Goal: Information Seeking & Learning: Learn about a topic

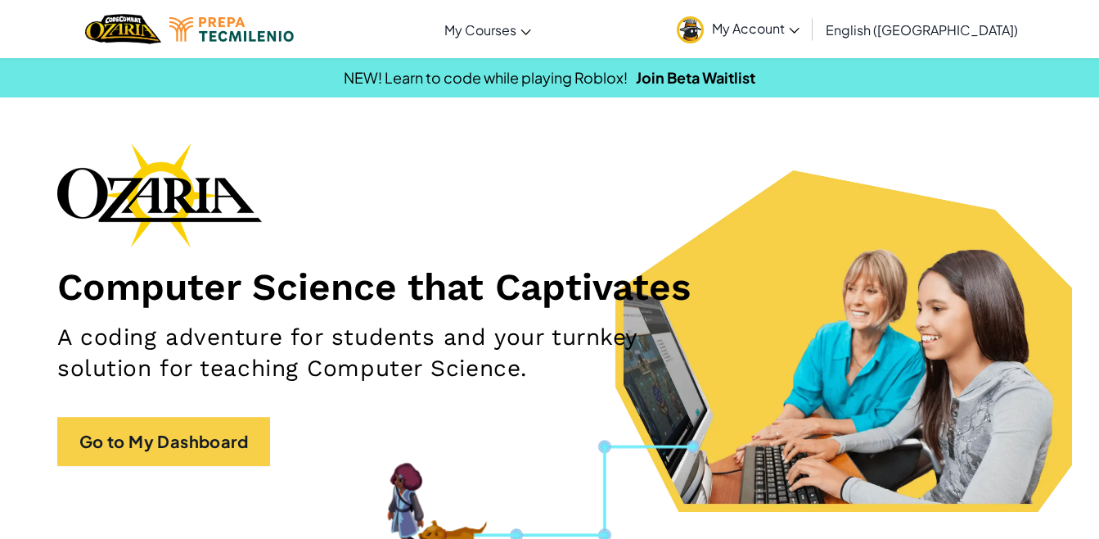
click at [202, 443] on link "Go to My Dashboard" at bounding box center [163, 441] width 213 height 49
click at [800, 27] on span "My Account" at bounding box center [756, 28] width 88 height 17
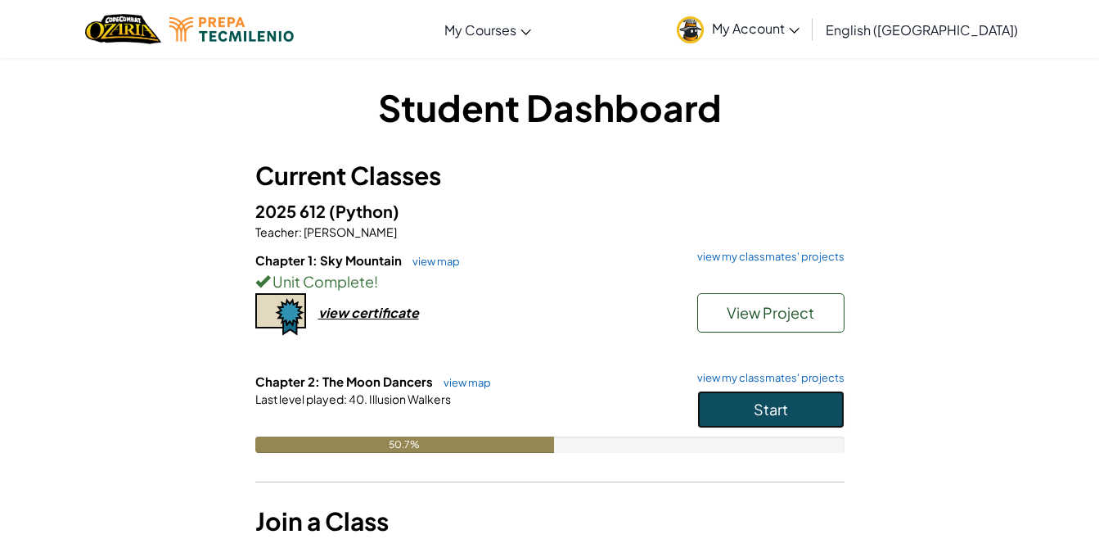
click at [822, 403] on button "Start" at bounding box center [770, 409] width 147 height 38
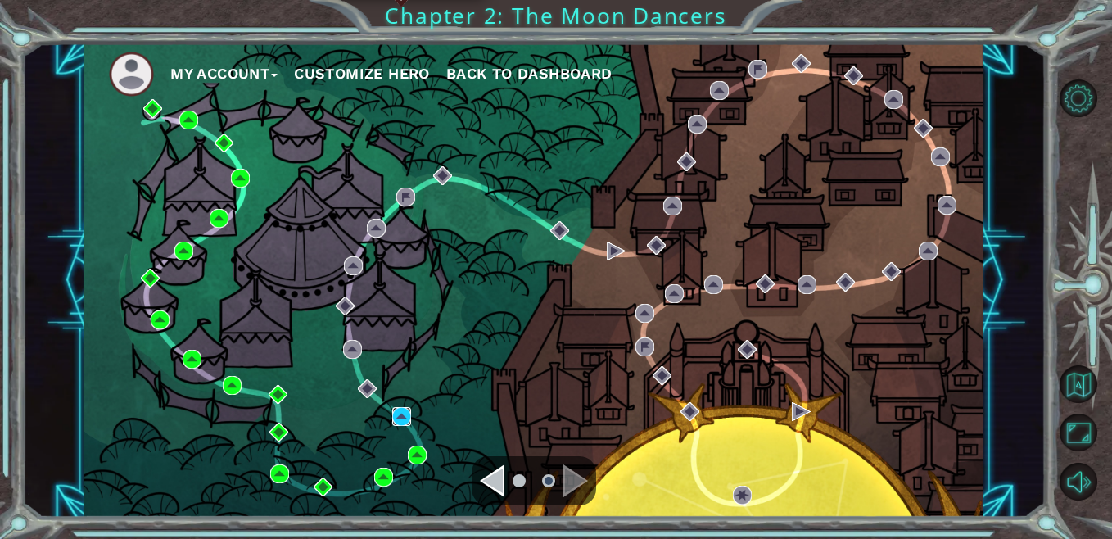
click at [402, 423] on img at bounding box center [401, 416] width 19 height 19
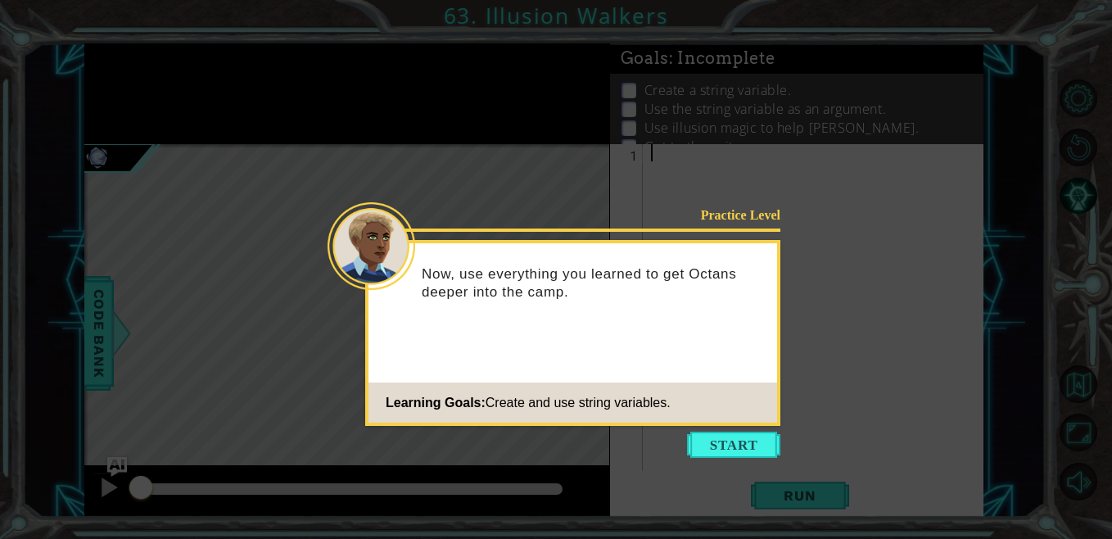
click at [703, 448] on button "Start" at bounding box center [733, 444] width 93 height 26
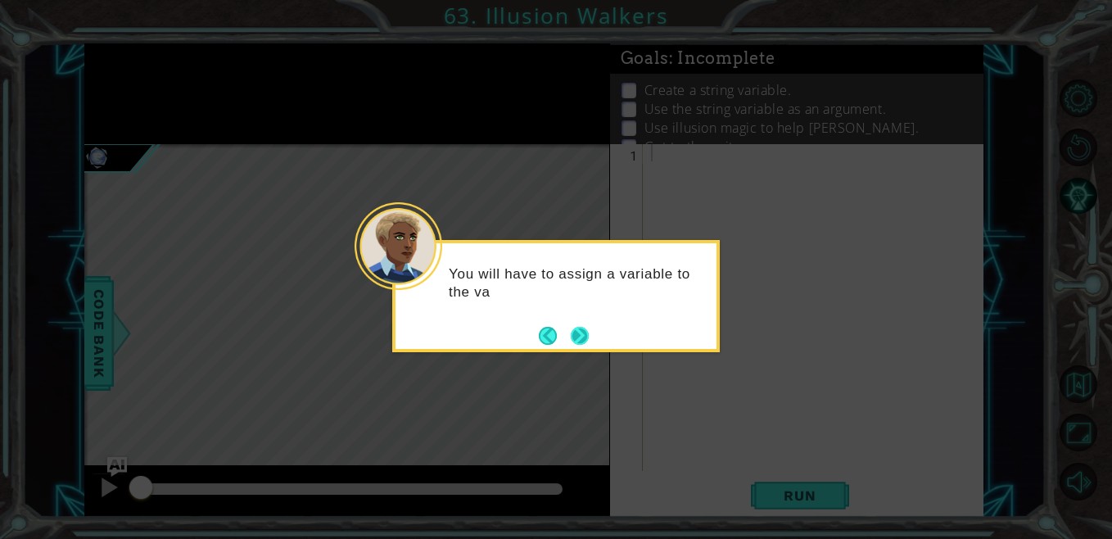
click at [580, 340] on button "Next" at bounding box center [580, 336] width 18 height 18
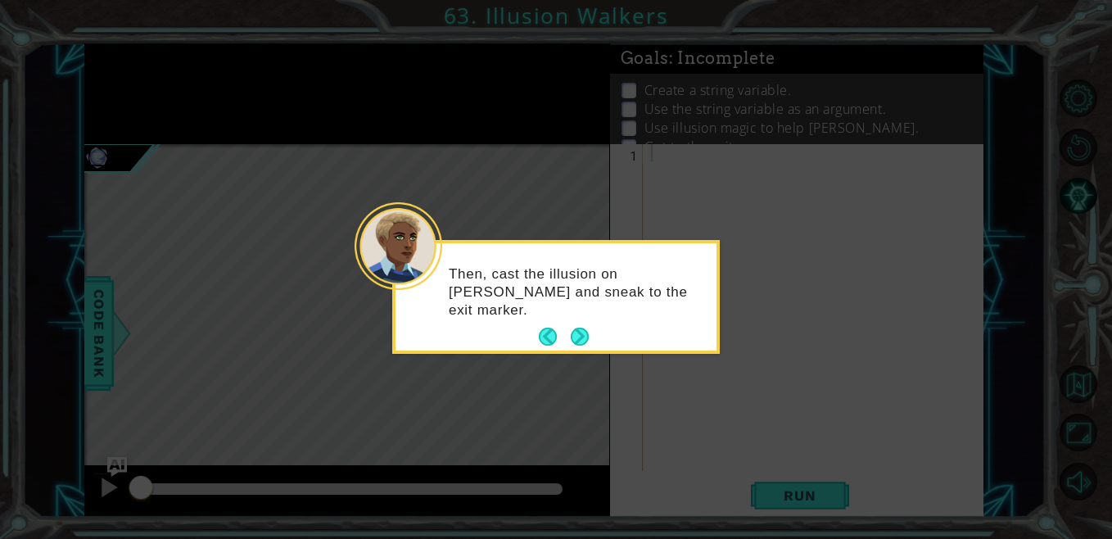
click at [580, 340] on button "Next" at bounding box center [580, 336] width 18 height 18
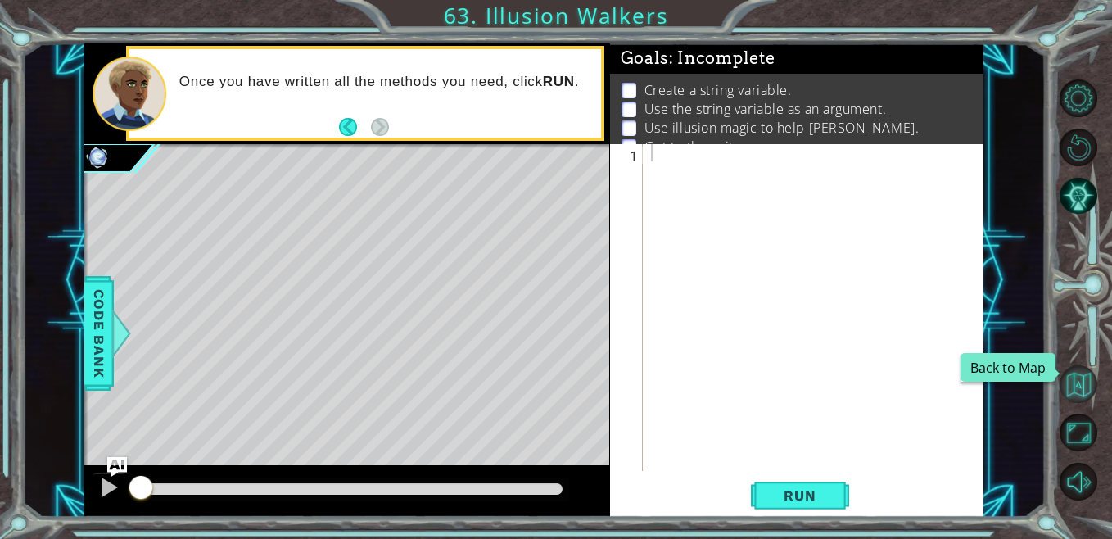
click at [1083, 382] on button "Back to Map" at bounding box center [1078, 384] width 38 height 38
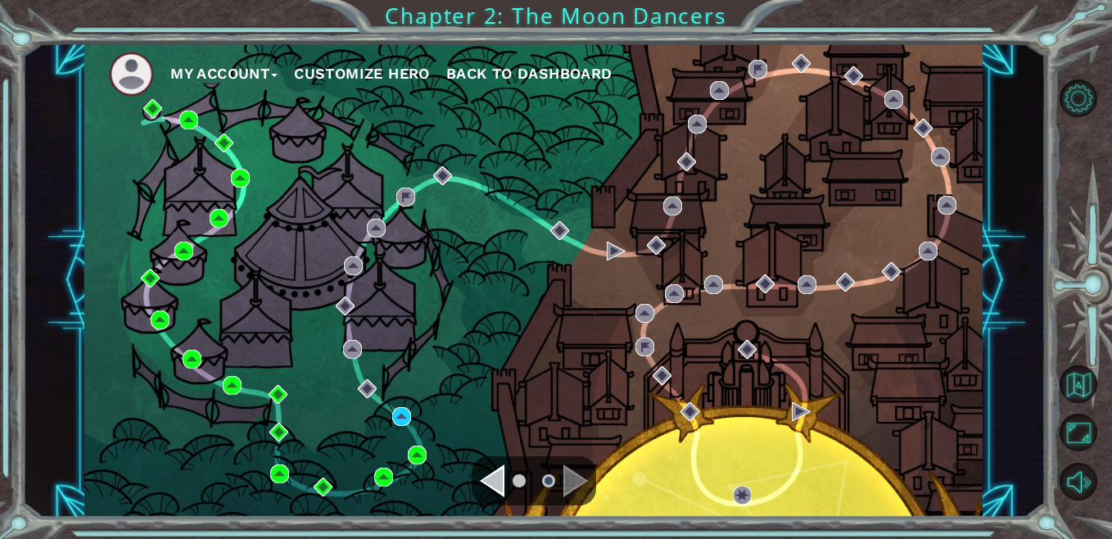
click at [418, 447] on div "My Account Customize Hero Back to Dashboard" at bounding box center [533, 280] width 898 height 474
drag, startPoint x: 418, startPoint y: 447, endPoint x: 424, endPoint y: 454, distance: 9.3
click at [424, 454] on img at bounding box center [417, 454] width 19 height 19
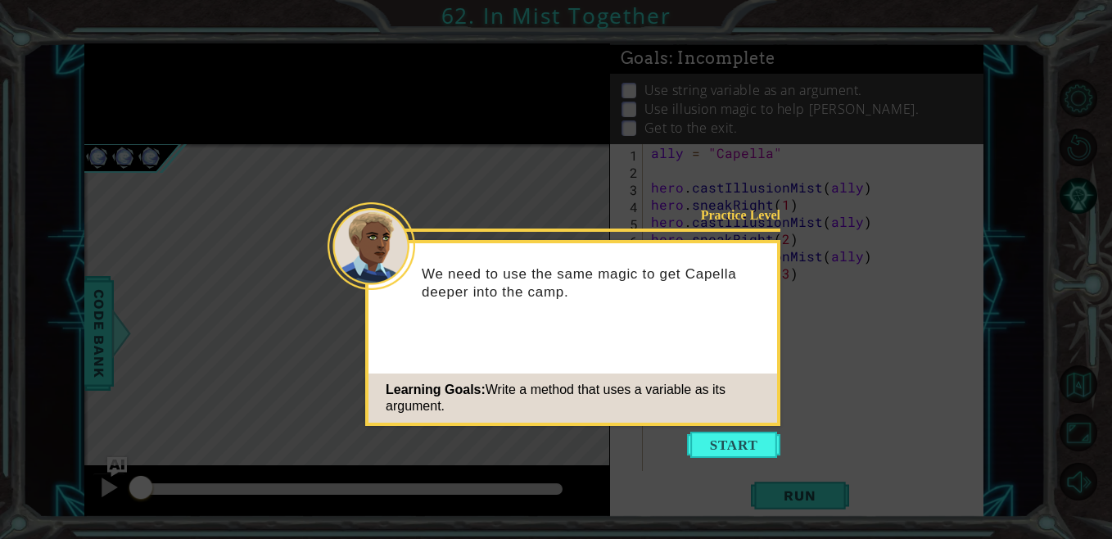
click at [751, 445] on button "Start" at bounding box center [733, 444] width 93 height 26
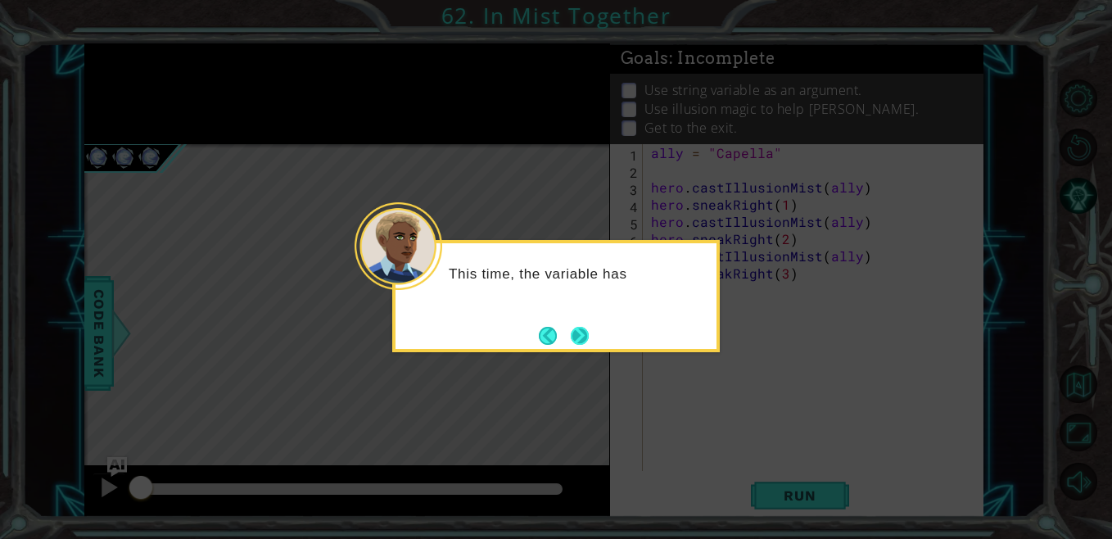
click at [585, 336] on button "Next" at bounding box center [580, 336] width 18 height 18
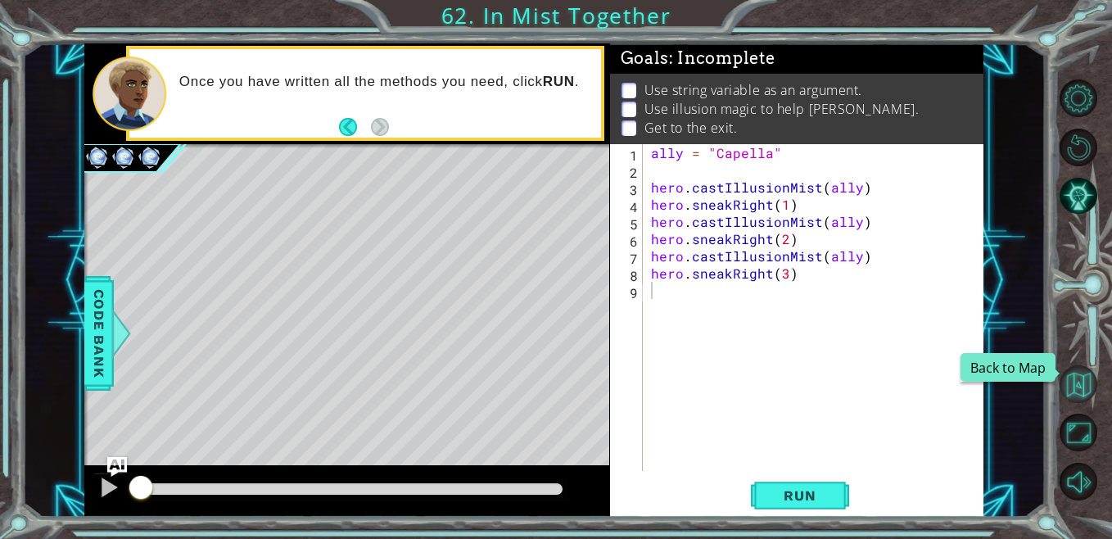
click at [1090, 395] on button "Back to Map" at bounding box center [1078, 384] width 38 height 38
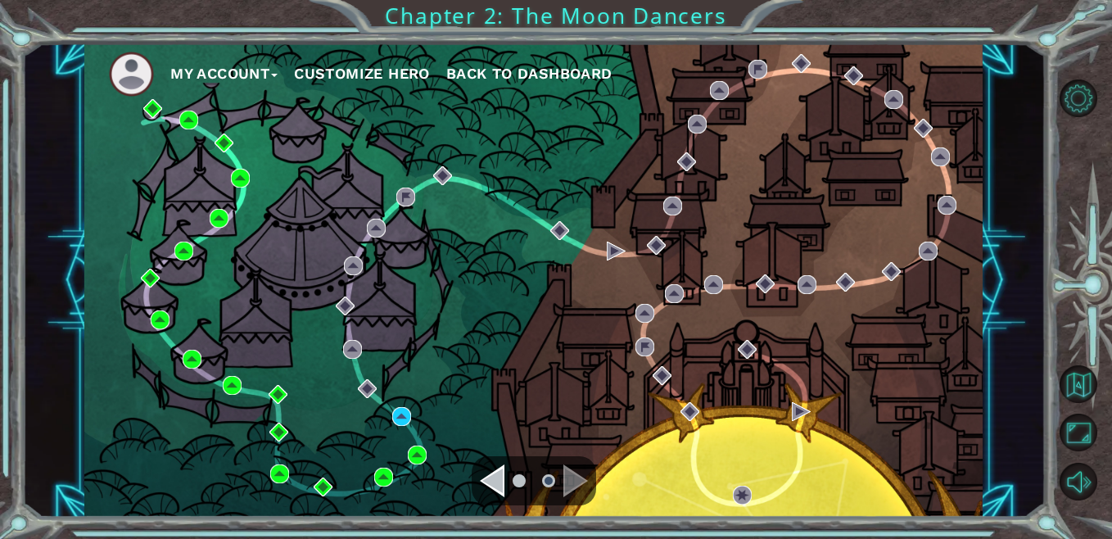
drag, startPoint x: 369, startPoint y: 404, endPoint x: 378, endPoint y: 405, distance: 9.2
click at [369, 404] on div "My Account Customize Hero Back to Dashboard" at bounding box center [533, 280] width 898 height 474
click at [402, 412] on img at bounding box center [401, 416] width 19 height 19
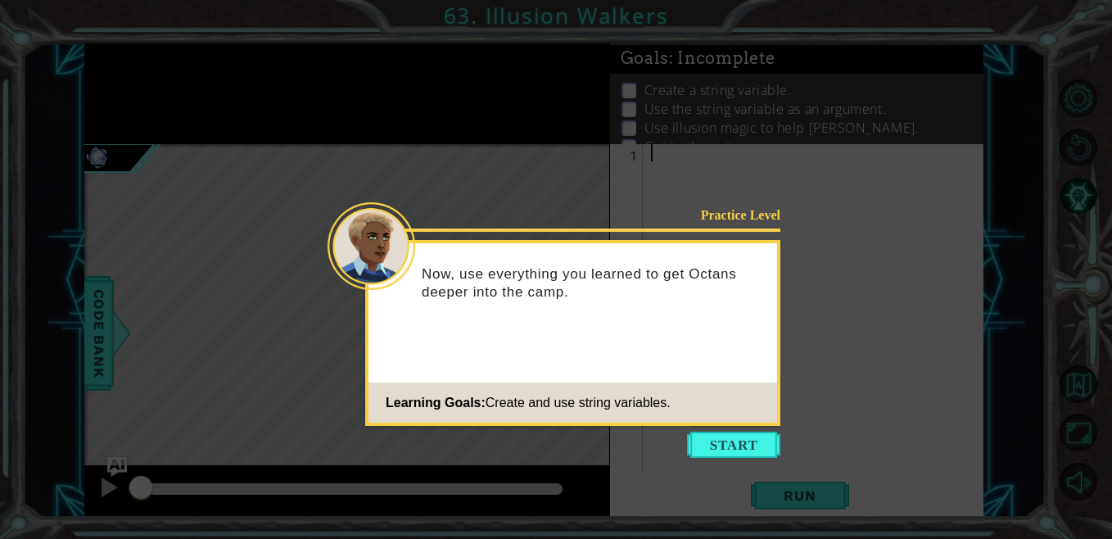
click at [728, 435] on button "Start" at bounding box center [733, 444] width 93 height 26
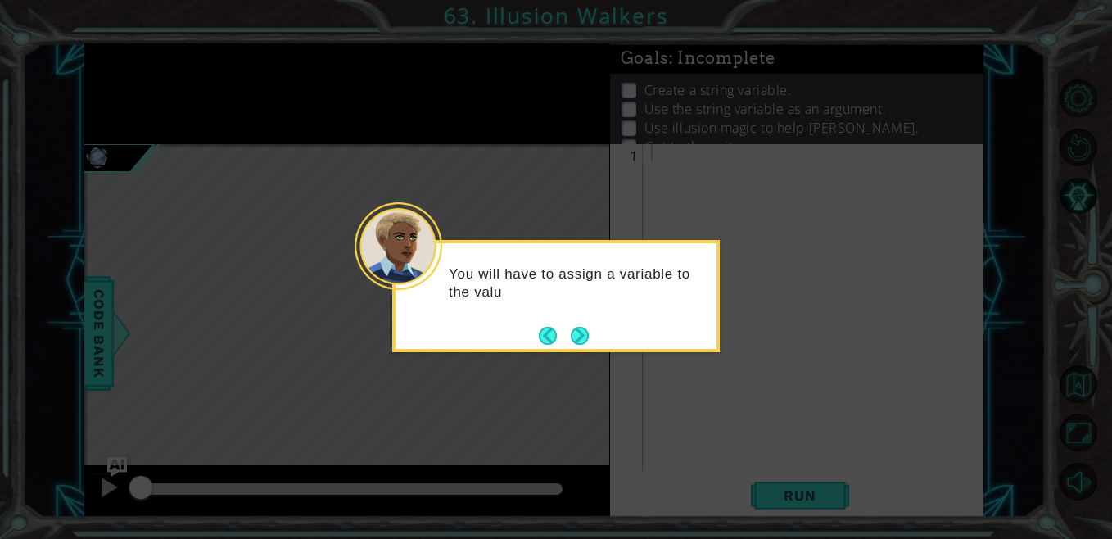
click at [586, 339] on button "Next" at bounding box center [580, 336] width 18 height 18
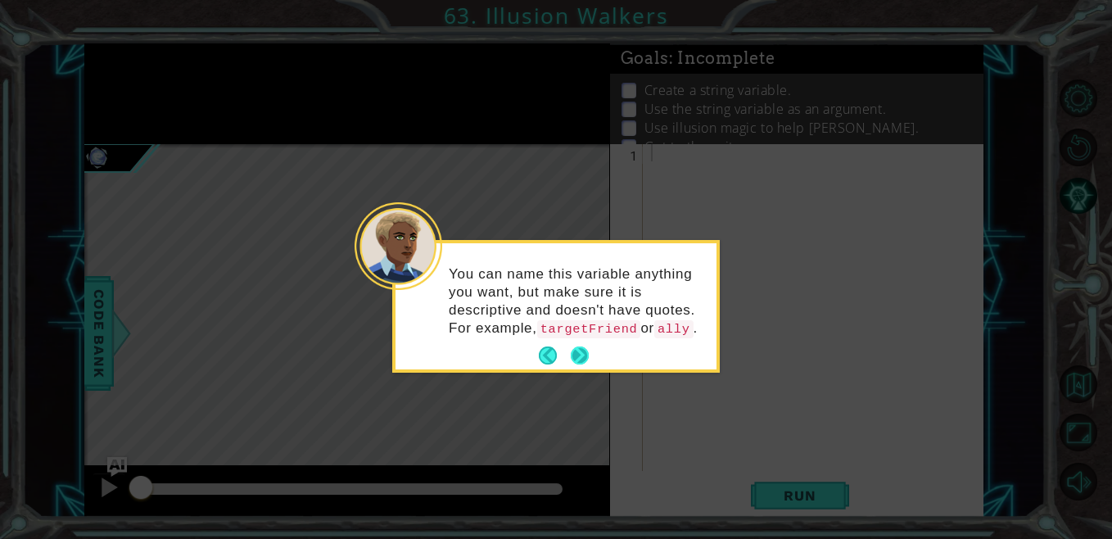
click at [585, 348] on button "Next" at bounding box center [580, 355] width 18 height 18
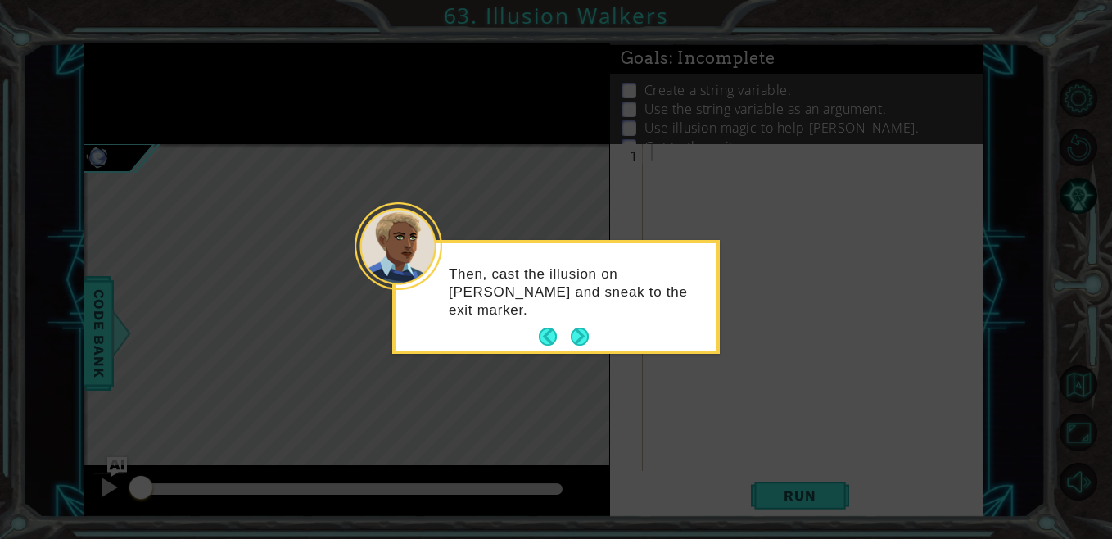
click at [580, 341] on button "Next" at bounding box center [580, 336] width 18 height 18
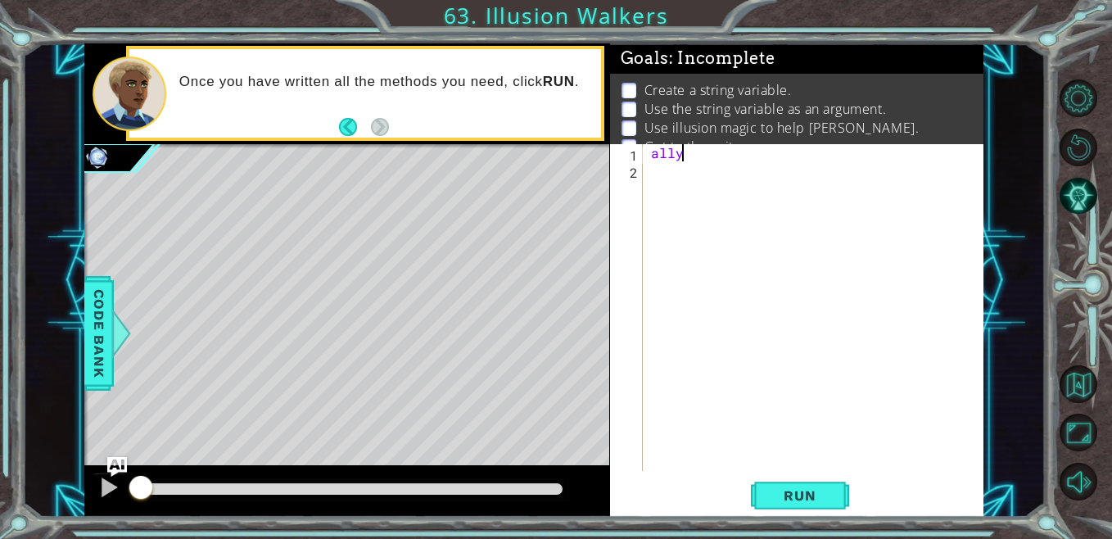
scroll to position [0, 2]
click at [679, 150] on div "ally =" at bounding box center [817, 324] width 340 height 361
click at [696, 160] on div "ally =" at bounding box center [817, 324] width 340 height 361
type textarea "ally = octanc"
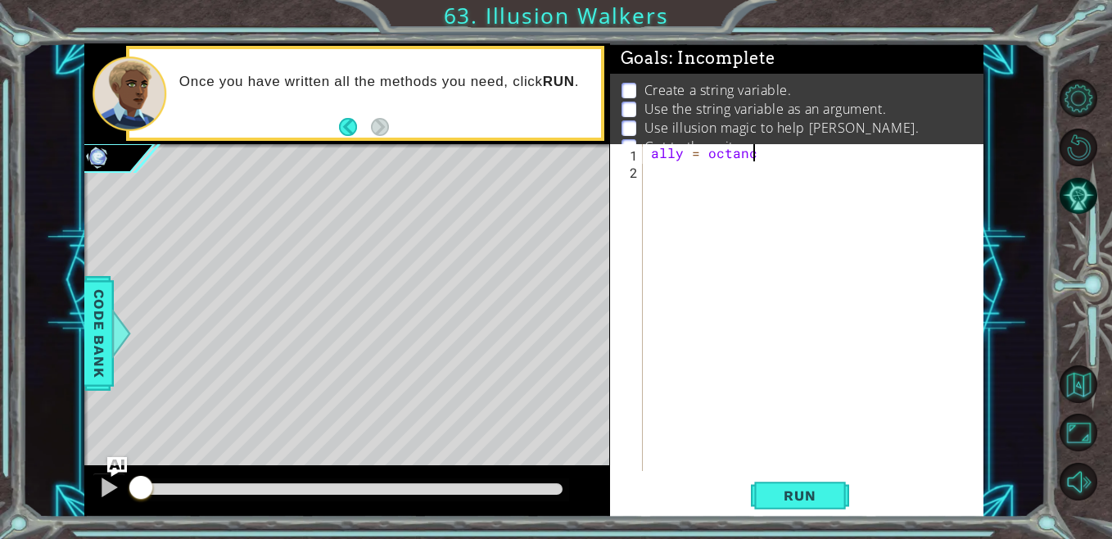
click at [809, 185] on div "ally = octanc" at bounding box center [817, 324] width 340 height 361
click at [787, 150] on div "ally = octanc" at bounding box center [817, 324] width 340 height 361
type textarea "ally = octans"
click at [1085, 395] on button "Back to Map" at bounding box center [1078, 384] width 38 height 38
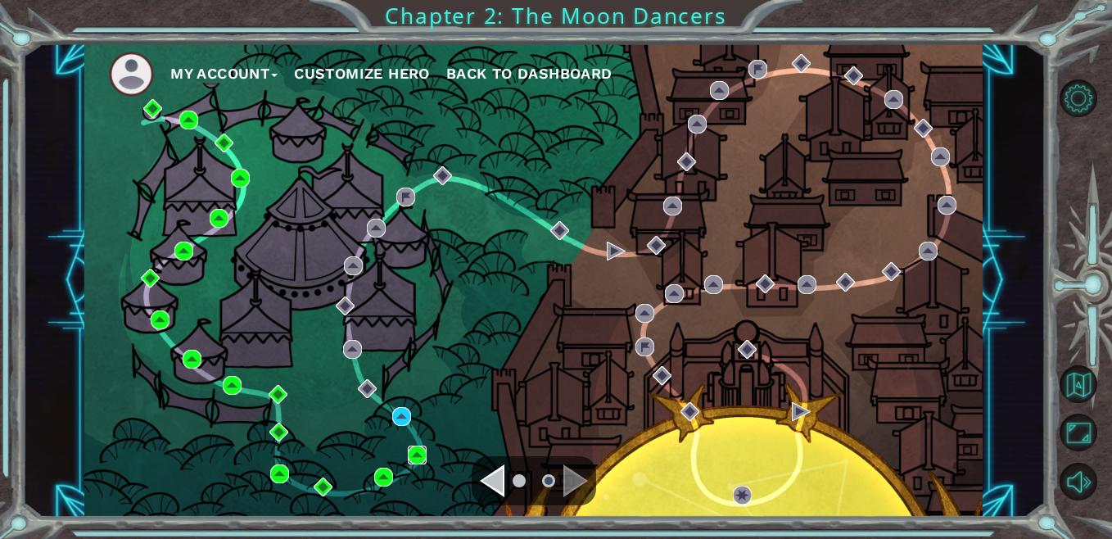
click at [413, 453] on img at bounding box center [417, 454] width 19 height 19
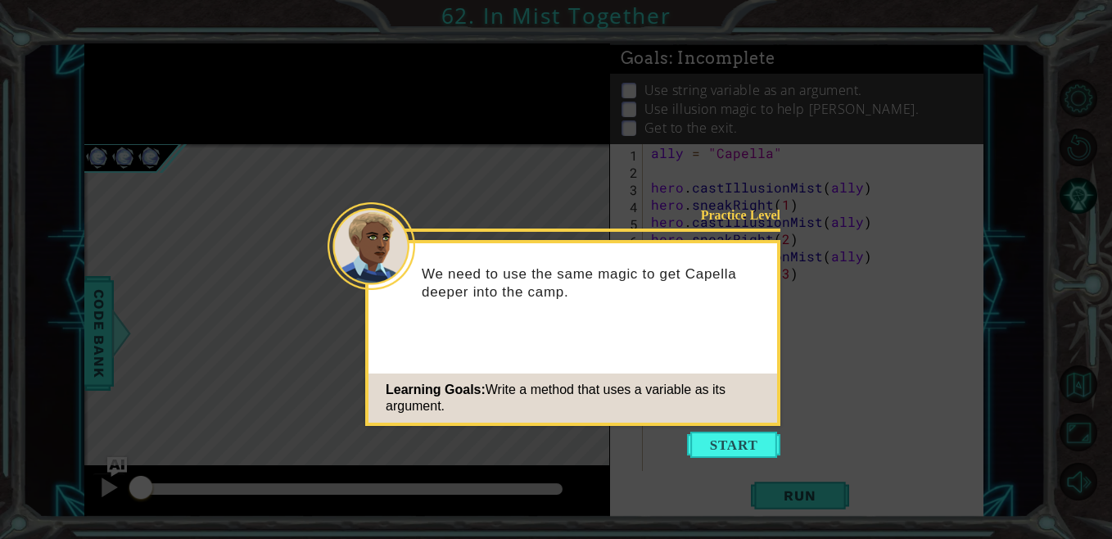
click at [729, 444] on button "Start" at bounding box center [733, 444] width 93 height 26
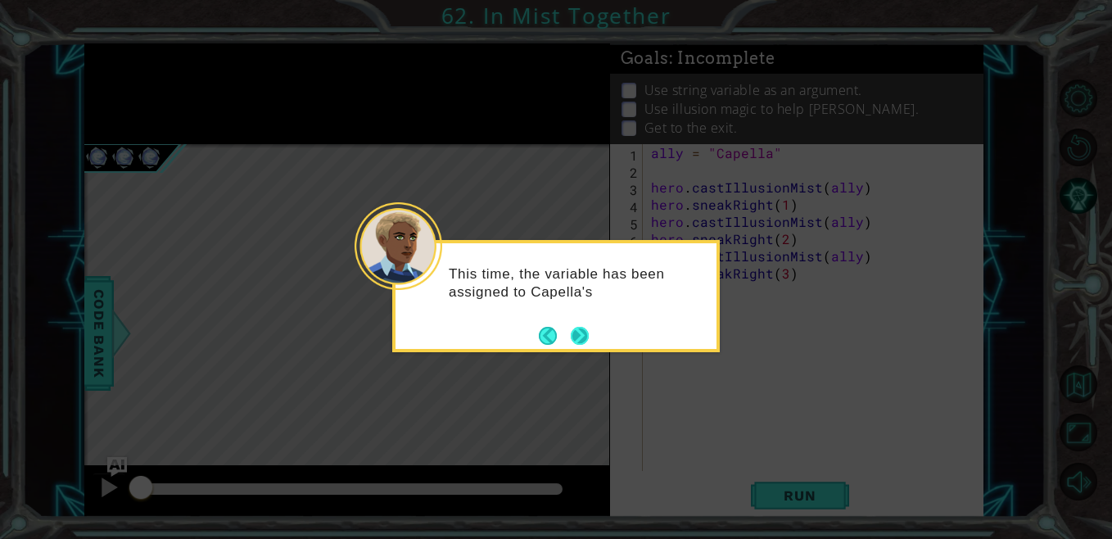
click at [583, 340] on button "Next" at bounding box center [580, 336] width 18 height 18
click at [1055, 492] on icon at bounding box center [556, 269] width 1112 height 539
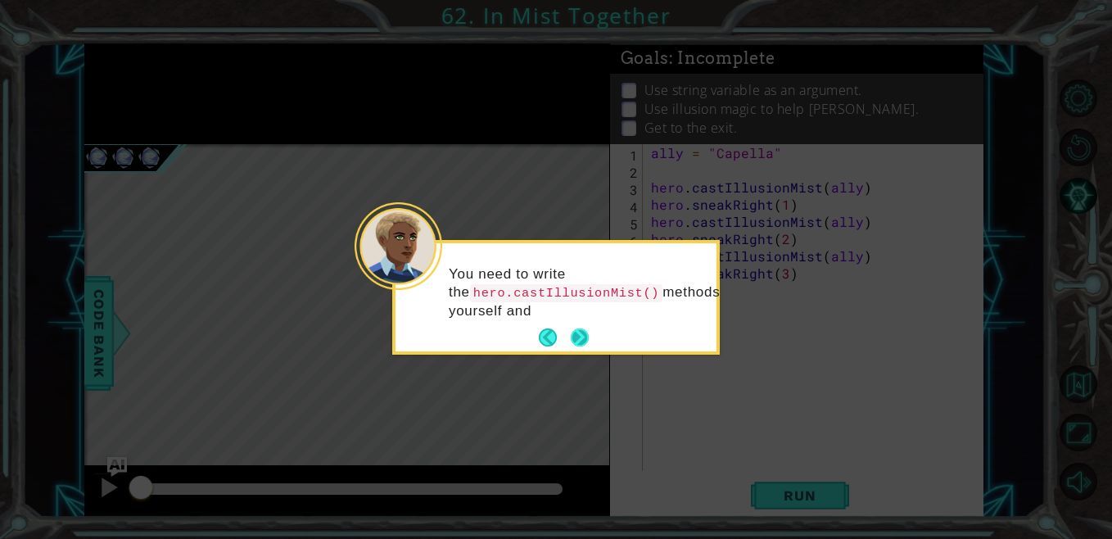
click at [587, 338] on button "Next" at bounding box center [580, 337] width 18 height 18
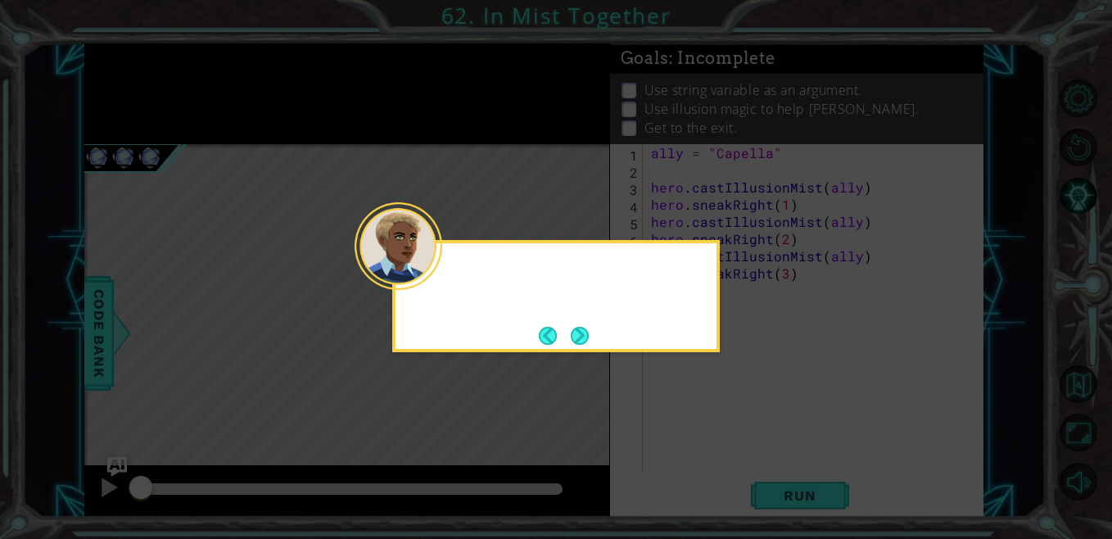
click at [587, 338] on button "Next" at bounding box center [580, 336] width 18 height 18
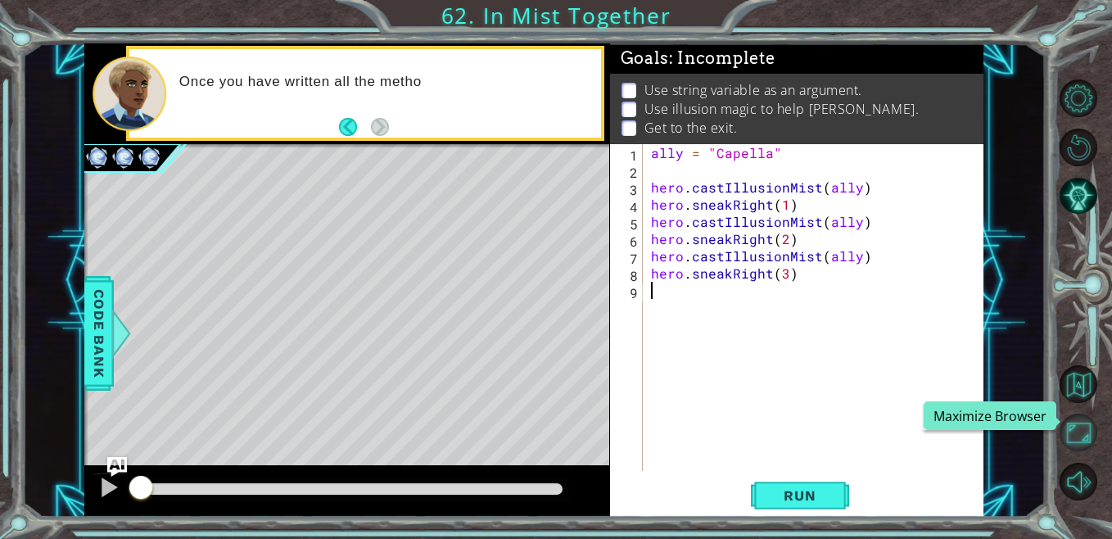
click at [1079, 426] on button "Maximize Browser" at bounding box center [1078, 432] width 38 height 38
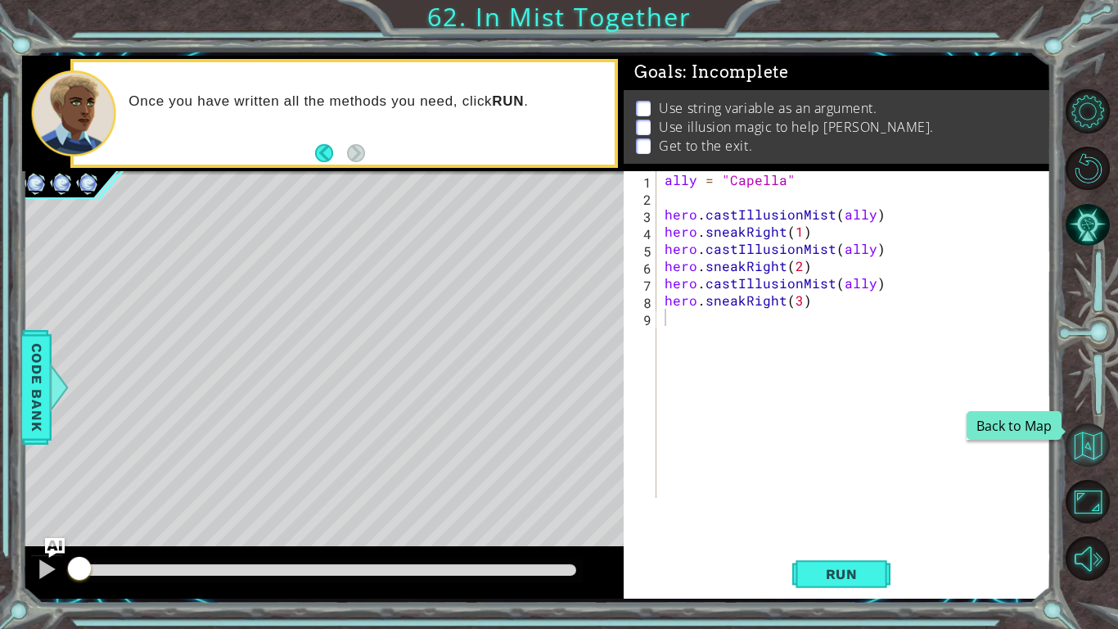
click at [1092, 431] on button "Back to Map" at bounding box center [1088, 445] width 44 height 44
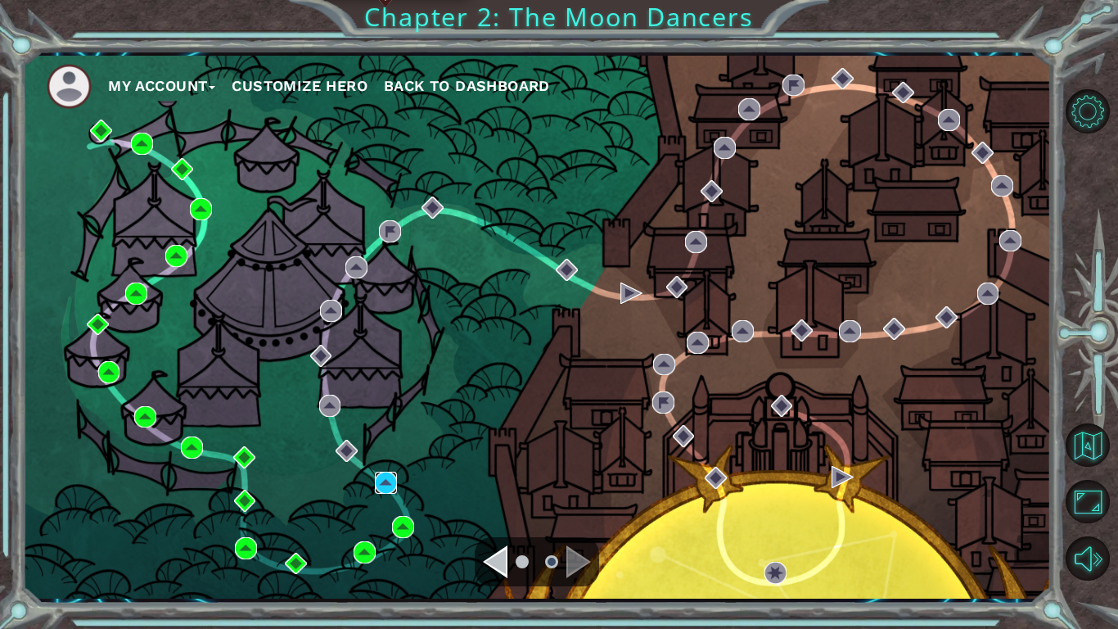
click at [378, 484] on img at bounding box center [386, 483] width 22 height 22
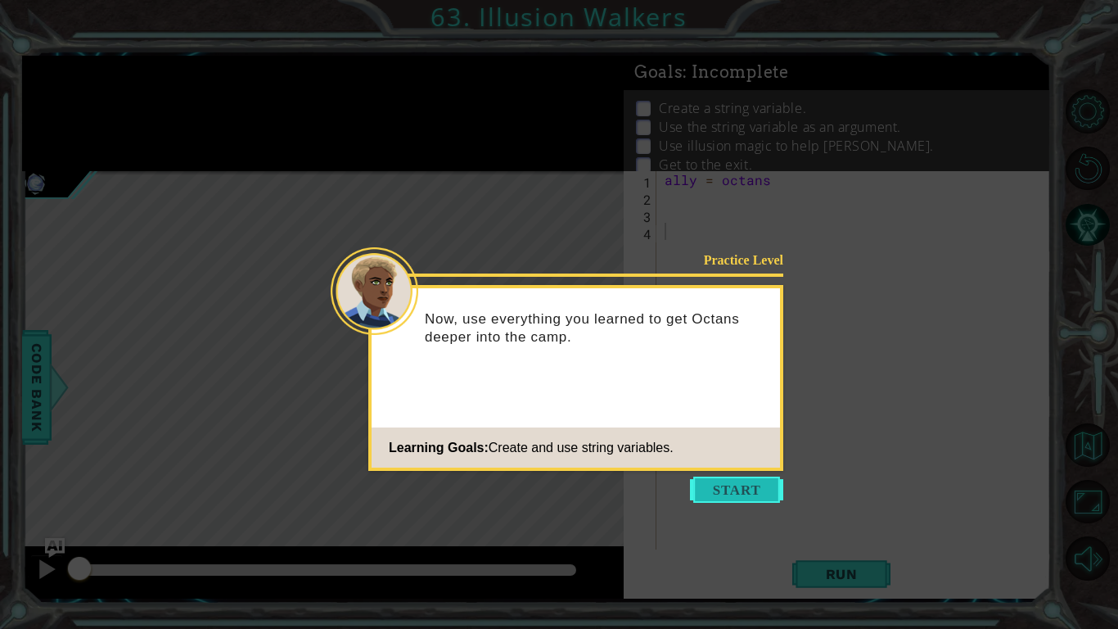
click at [734, 484] on button "Start" at bounding box center [736, 489] width 93 height 26
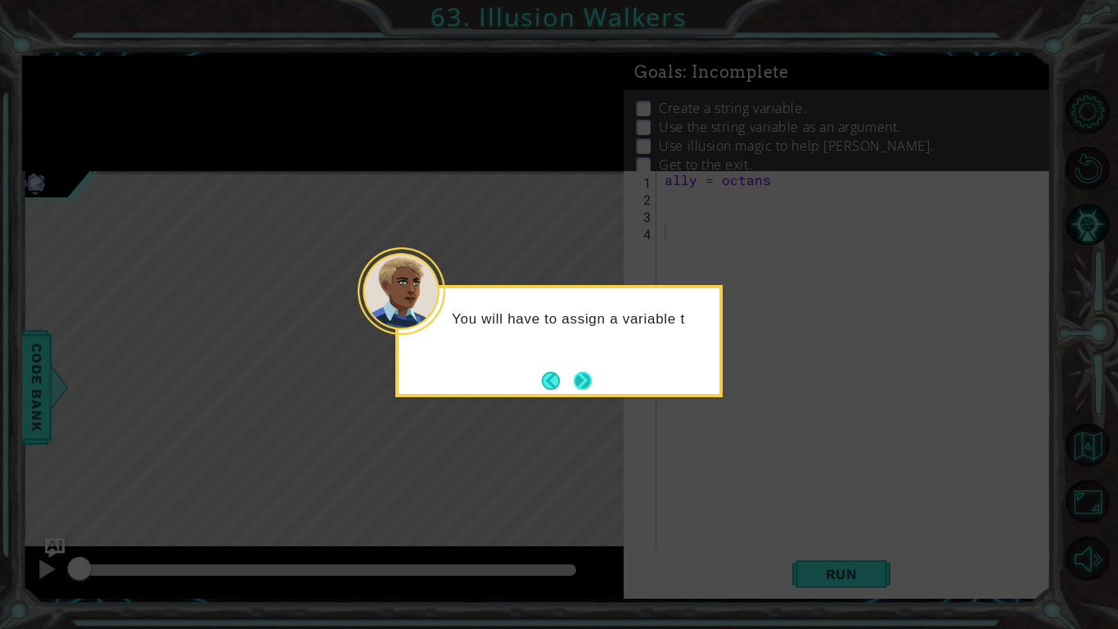
click at [587, 381] on button "Next" at bounding box center [582, 380] width 21 height 21
click at [587, 381] on button "Next" at bounding box center [583, 381] width 18 height 18
click at [587, 381] on button "Next" at bounding box center [583, 381] width 20 height 20
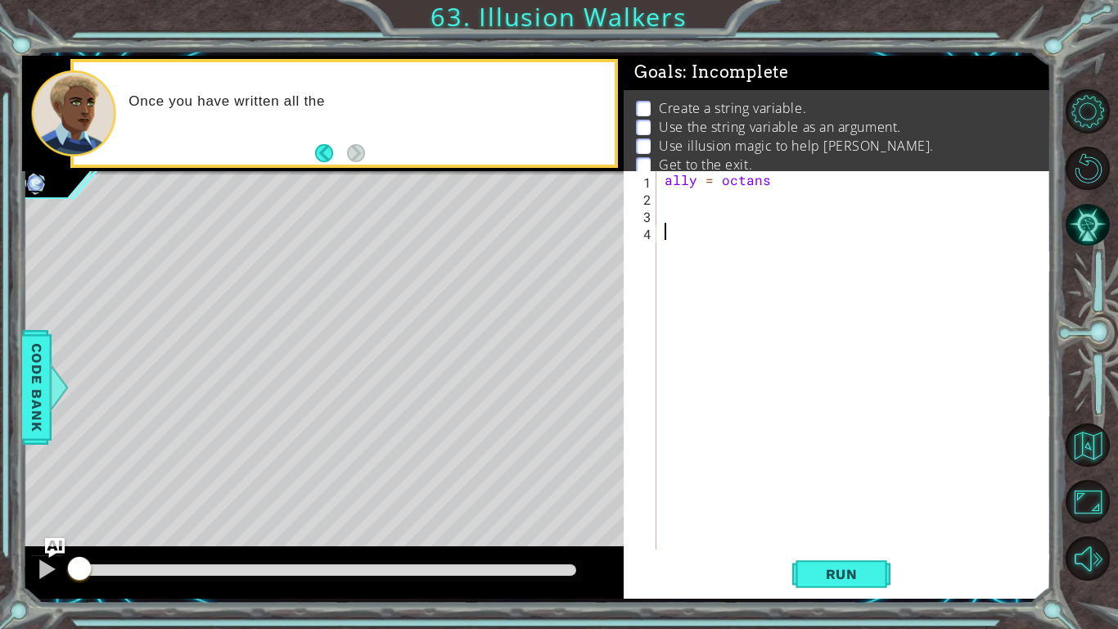
click at [701, 213] on div "ally = octans" at bounding box center [858, 377] width 394 height 413
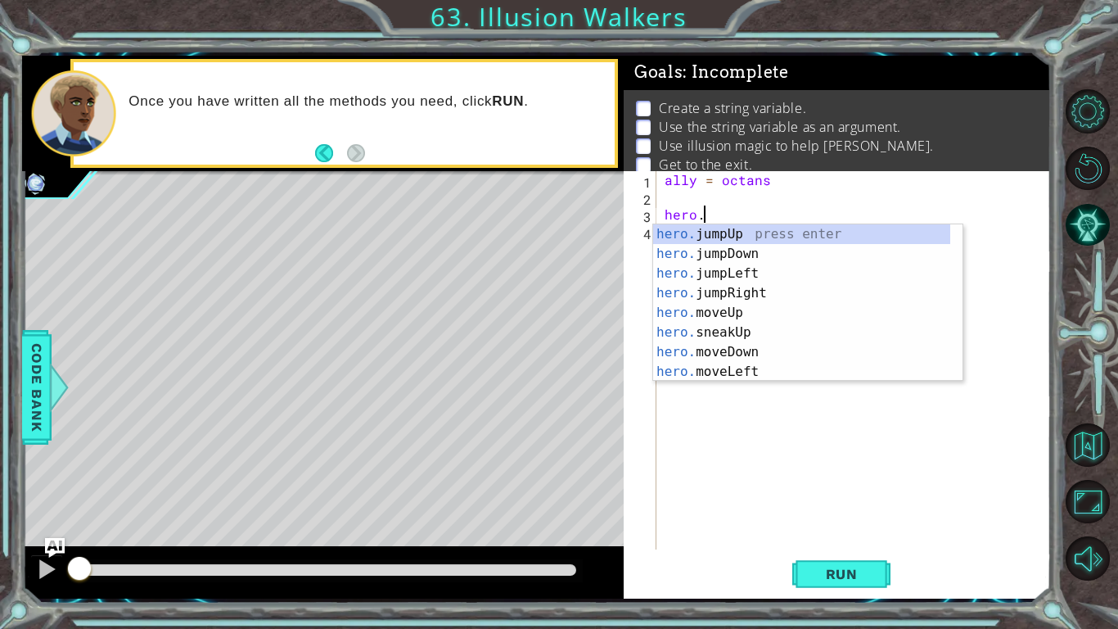
scroll to position [0, 2]
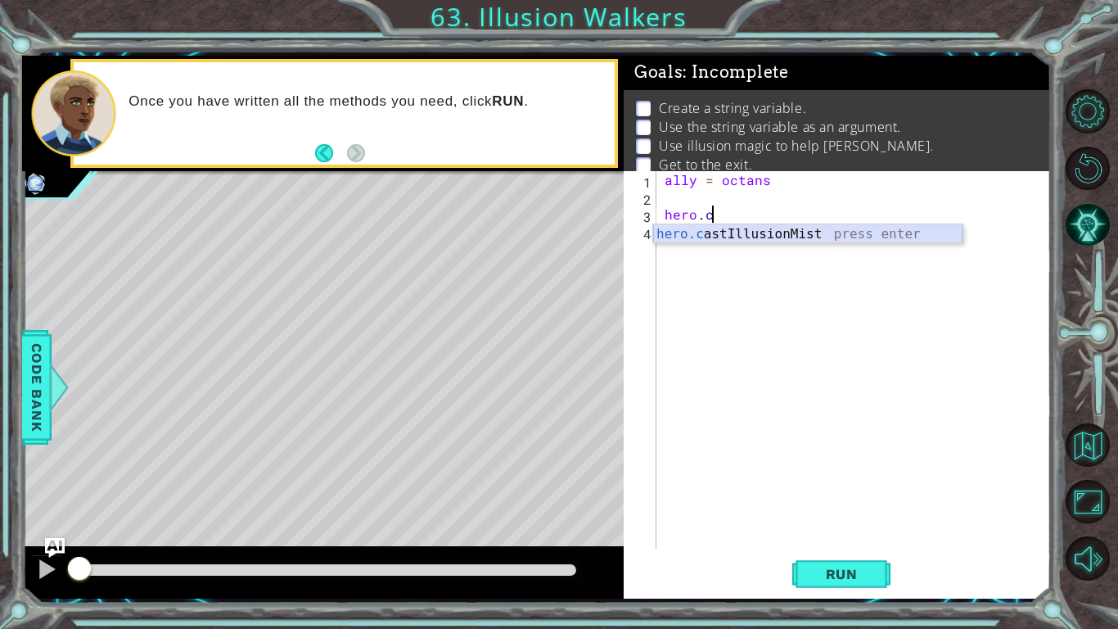
click at [707, 227] on div "hero.c astIllusionMist press enter" at bounding box center [807, 253] width 309 height 59
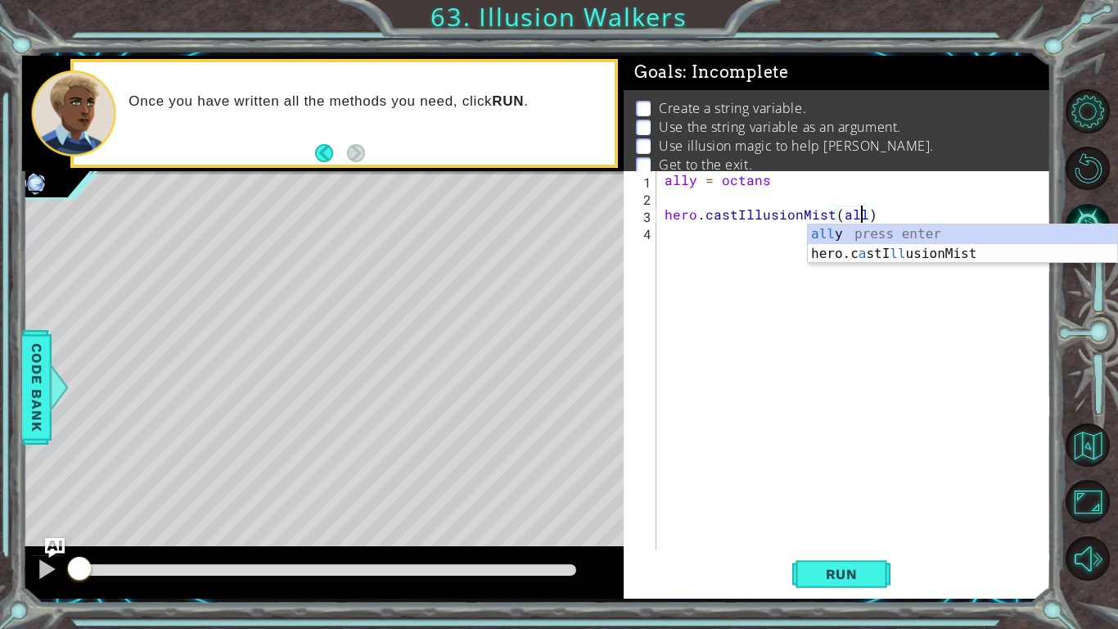
type textarea "hero.castIllusionMist(ally)"
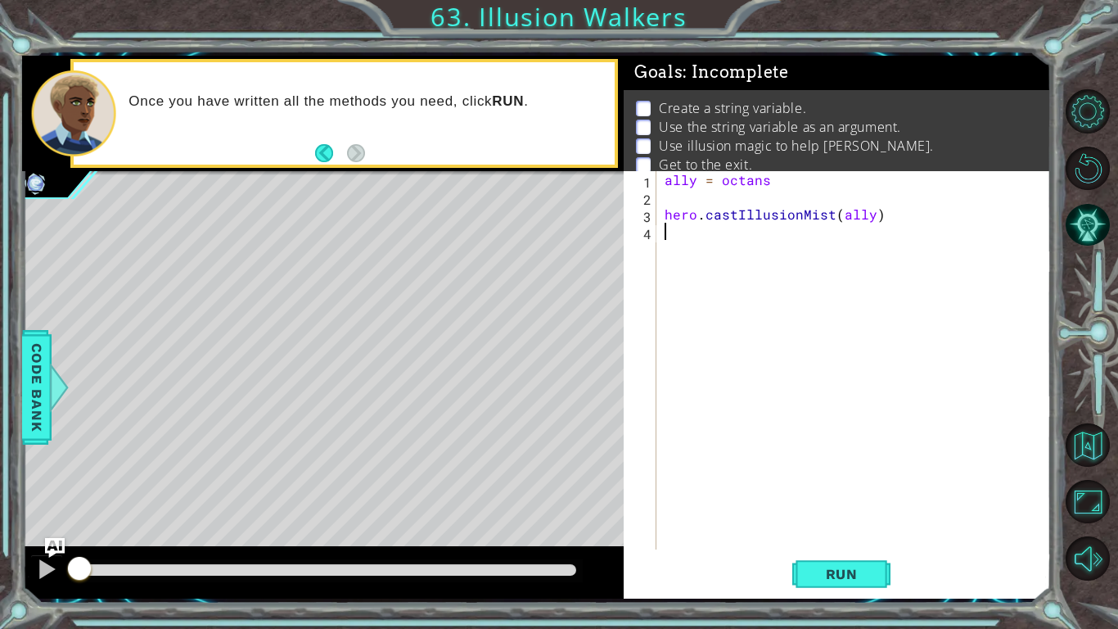
click at [692, 240] on div "ally = octans hero . castIllusionMist ( ally )" at bounding box center [858, 377] width 394 height 413
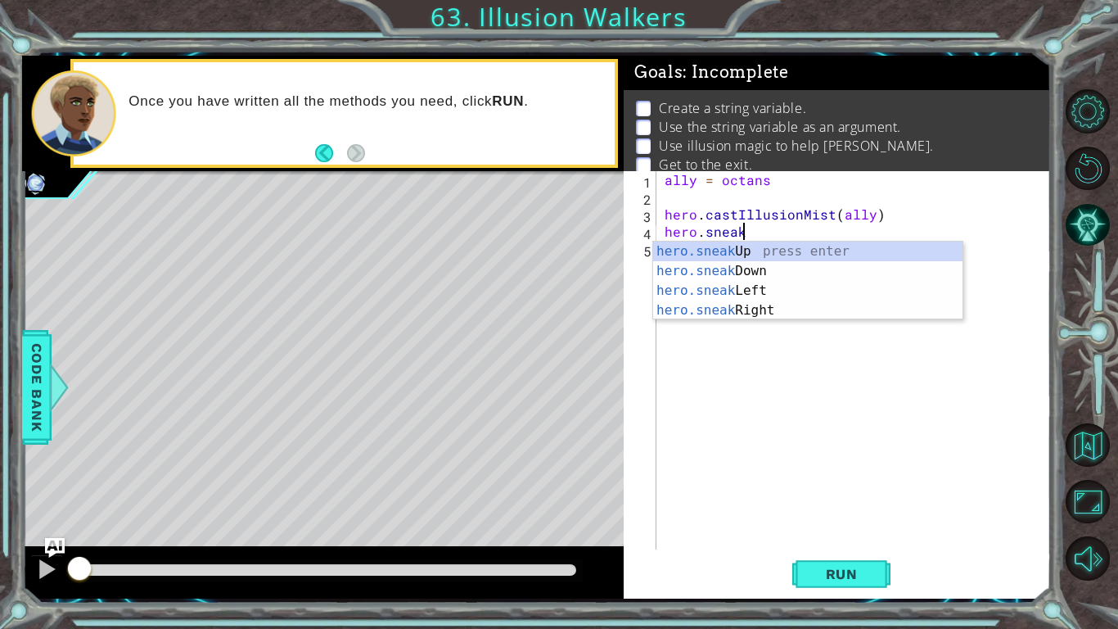
scroll to position [0, 4]
click at [687, 256] on div "hero.sneak Up press enter hero.sneak Down press enter hero.sneak Left press ent…" at bounding box center [807, 300] width 309 height 118
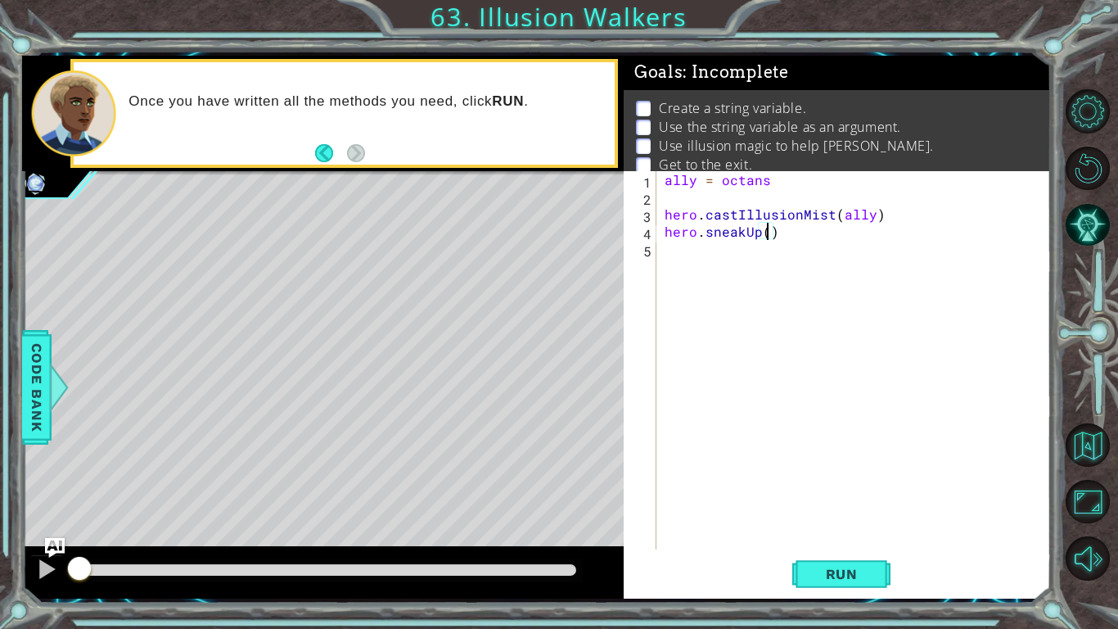
type textarea "hero.sneakUp(2)"
click at [730, 241] on div "ally = octans hero . castIllusionMist ( ally ) hero . sneakUp ( 2 )" at bounding box center [858, 377] width 394 height 413
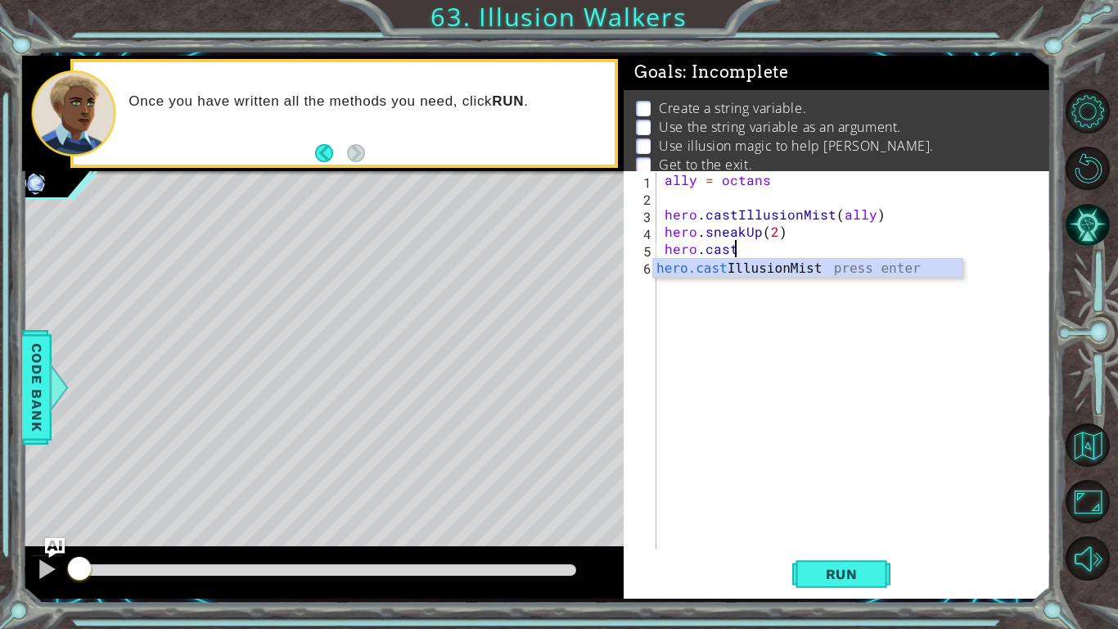
scroll to position [0, 3]
click at [742, 266] on div "hero.cast IllusionMist press enter" at bounding box center [807, 288] width 309 height 59
type textarea "hero.castIllusionMist(friend)"
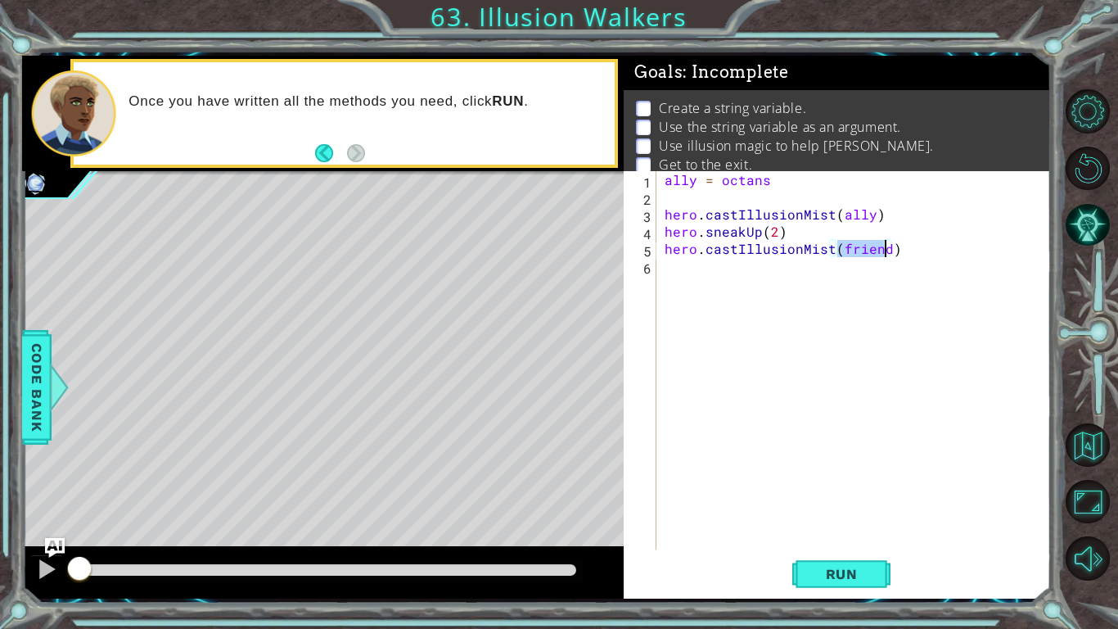
click at [734, 265] on div "ally = octans hero . castIllusionMist ( ally ) hero . sneakUp ( 2 ) hero . cast…" at bounding box center [858, 377] width 394 height 413
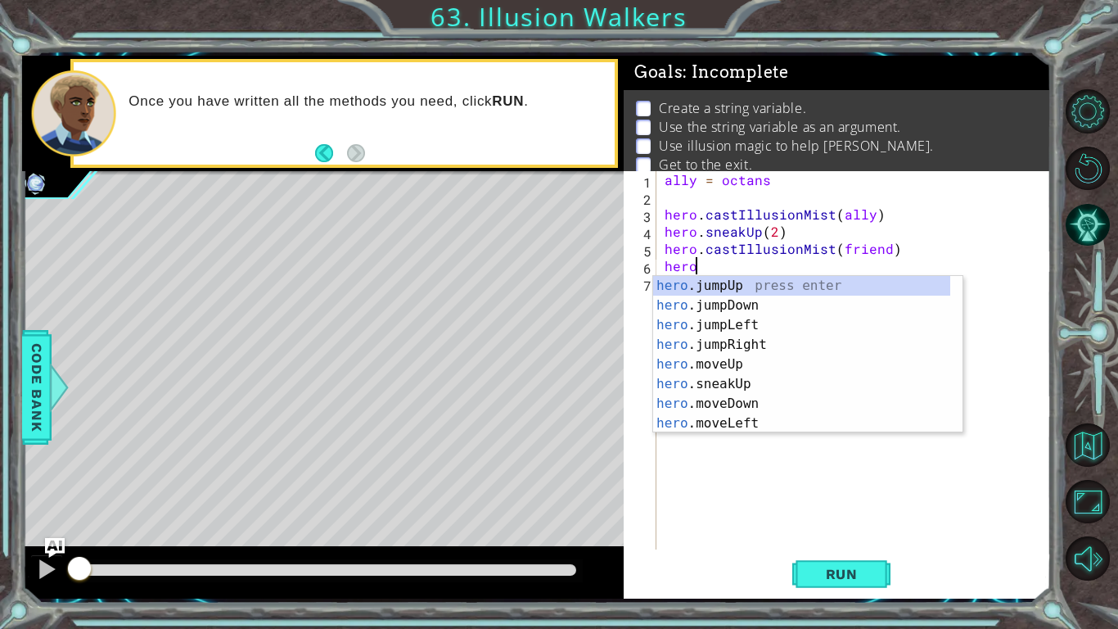
scroll to position [0, 1]
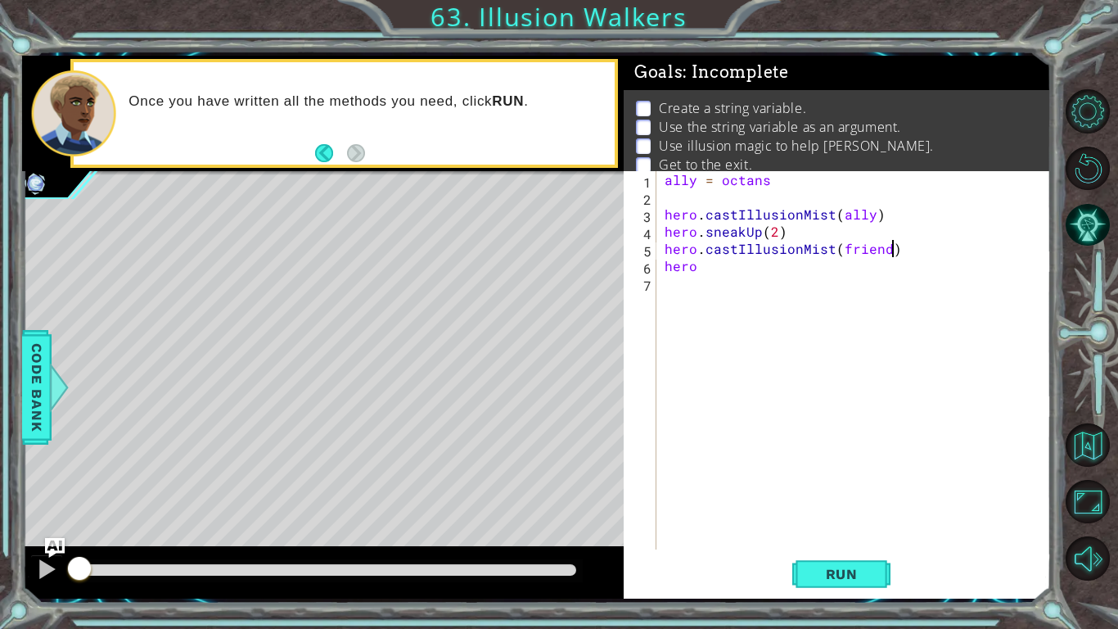
click at [890, 249] on div "ally = octans hero . castIllusionMist ( ally ) hero . sneakUp ( 2 ) hero . cast…" at bounding box center [858, 377] width 394 height 413
click at [883, 248] on div "ally = octans hero . castIllusionMist ( ally ) hero . sneakUp ( 2 ) hero . cast…" at bounding box center [858, 377] width 394 height 413
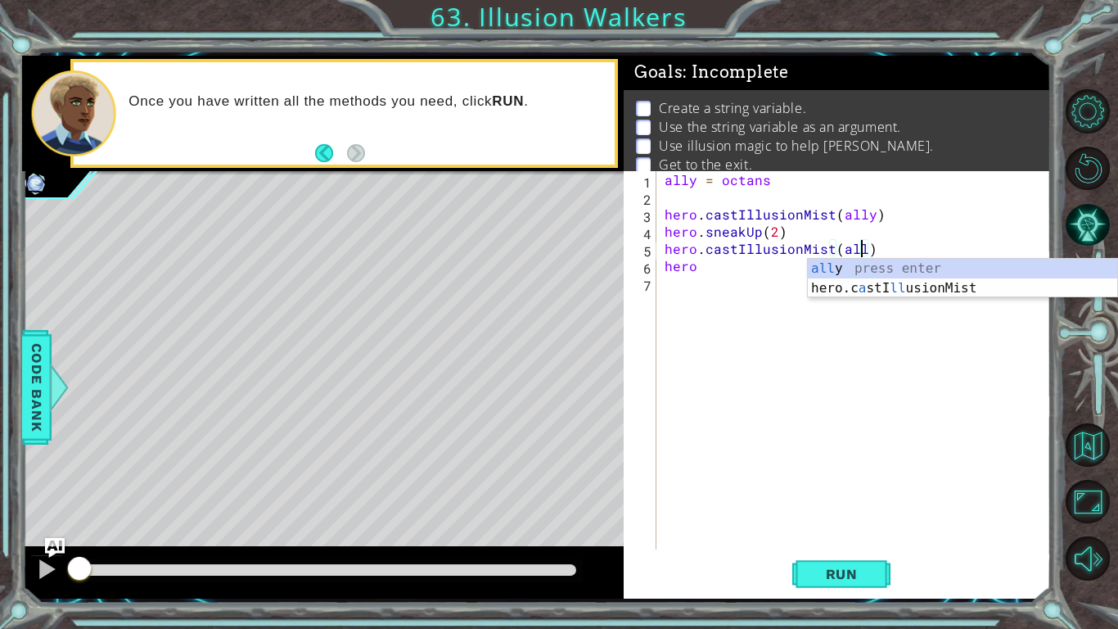
scroll to position [0, 12]
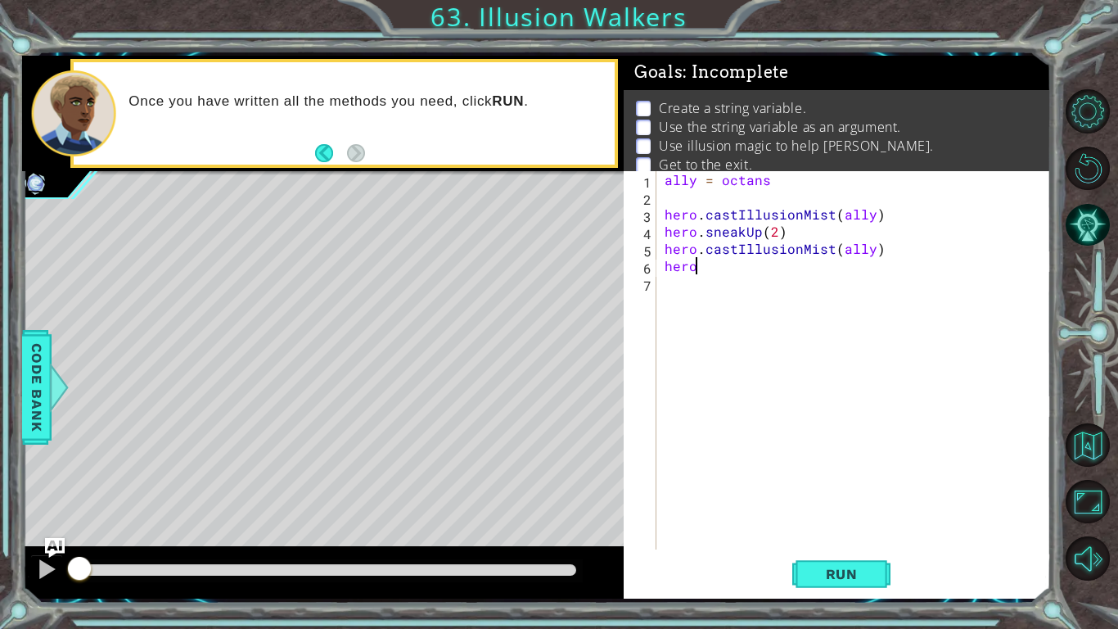
click at [750, 265] on div "ally = octans hero . castIllusionMist ( ally ) hero . sneakUp ( 2 ) hero . cast…" at bounding box center [858, 377] width 394 height 413
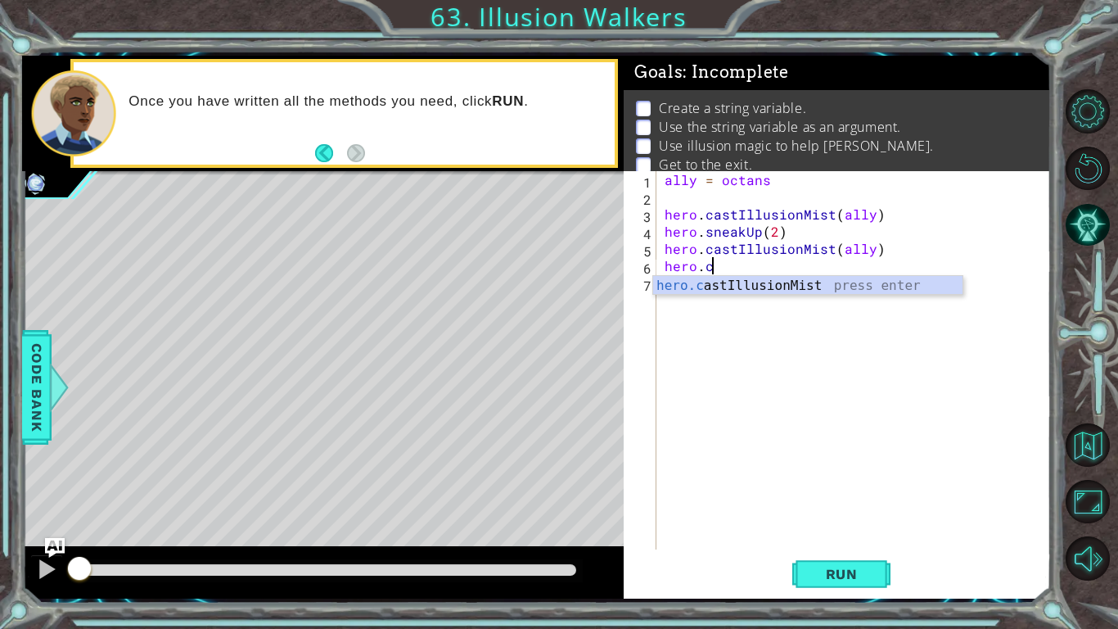
scroll to position [0, 2]
click at [748, 287] on div "[DOMAIN_NAME] stIllusionMist press enter" at bounding box center [807, 305] width 309 height 59
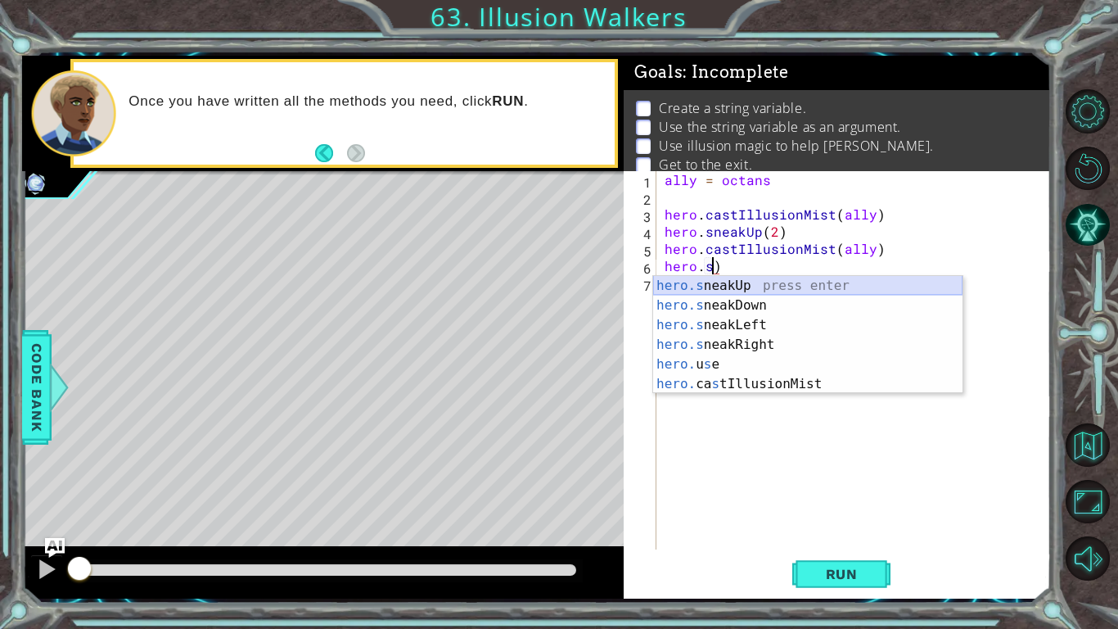
click at [752, 282] on div "hero.s neakUp press enter hero.s neakDown press enter hero.s neakLeft press ent…" at bounding box center [807, 354] width 309 height 157
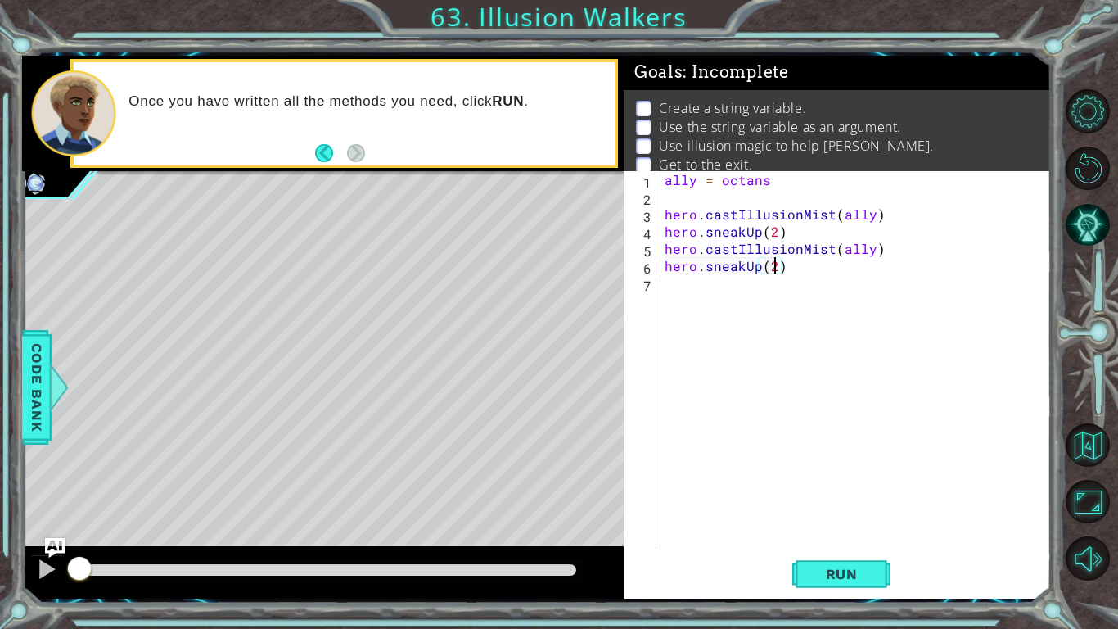
scroll to position [0, 7]
click at [829, 538] on span "Run" at bounding box center [842, 574] width 65 height 16
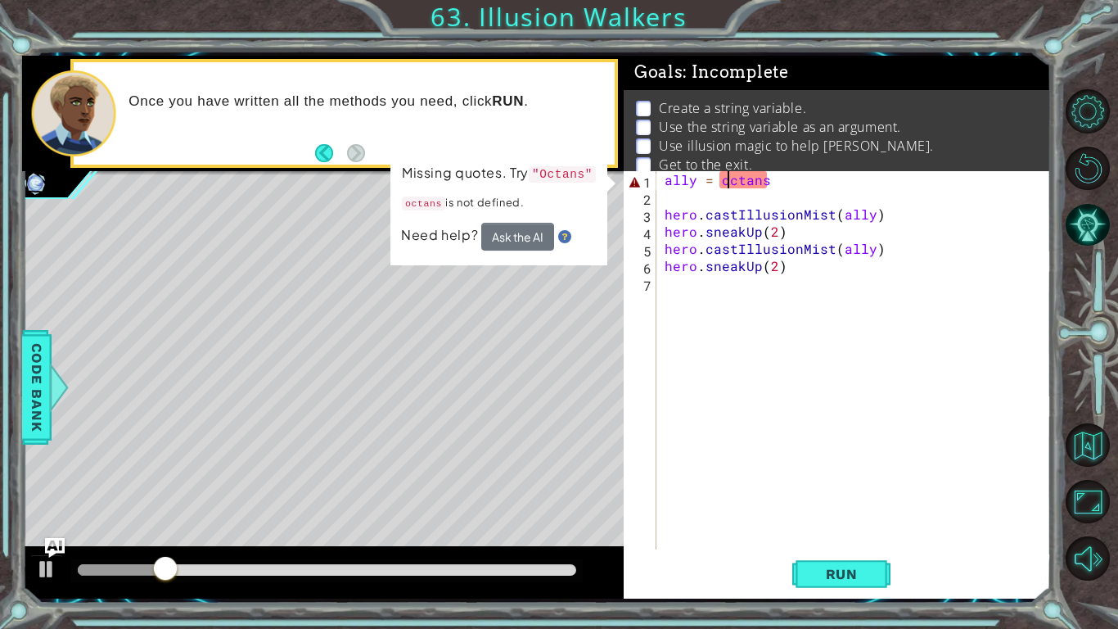
click at [726, 181] on div "ally = octans hero . castIllusionMist ( ally ) hero . sneakUp ( 2 ) hero . cast…" at bounding box center [858, 377] width 394 height 413
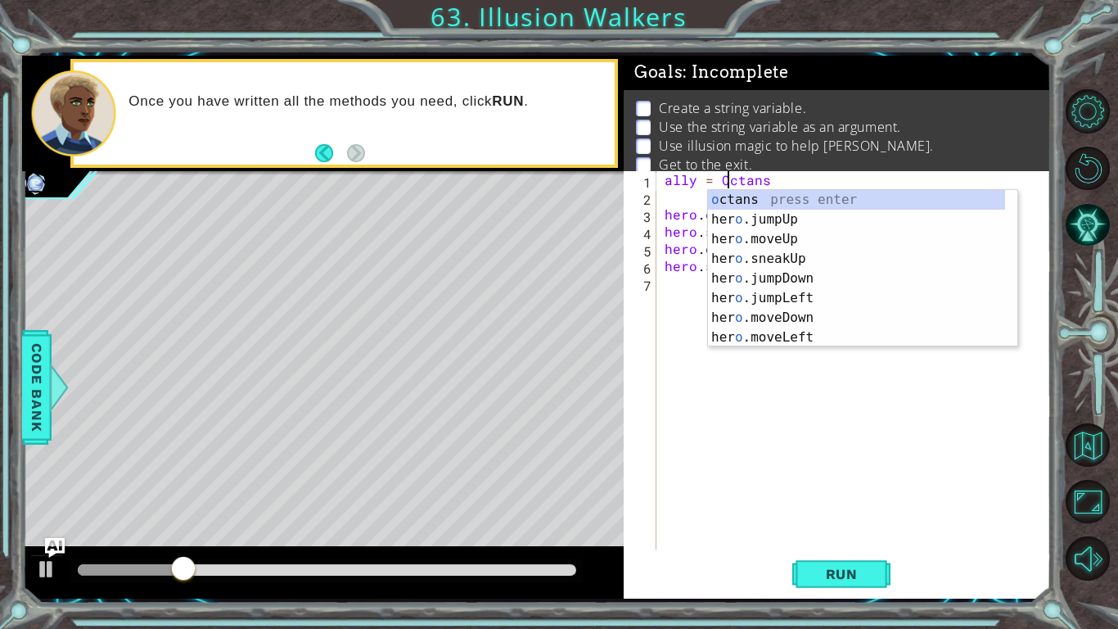
scroll to position [0, 3]
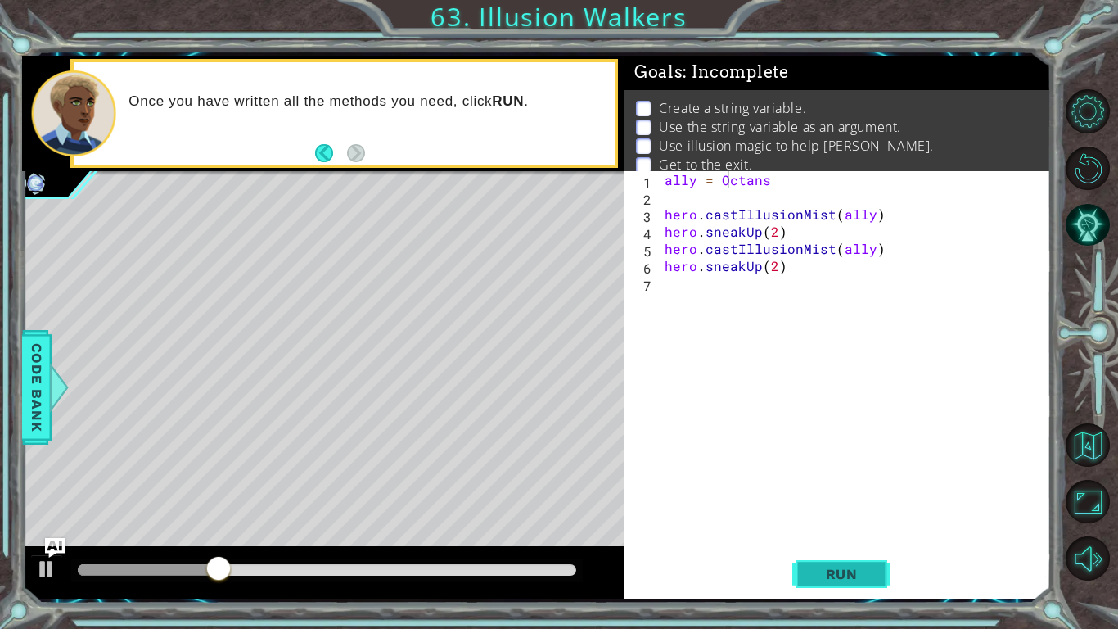
click at [834, 538] on span "Run" at bounding box center [842, 574] width 65 height 16
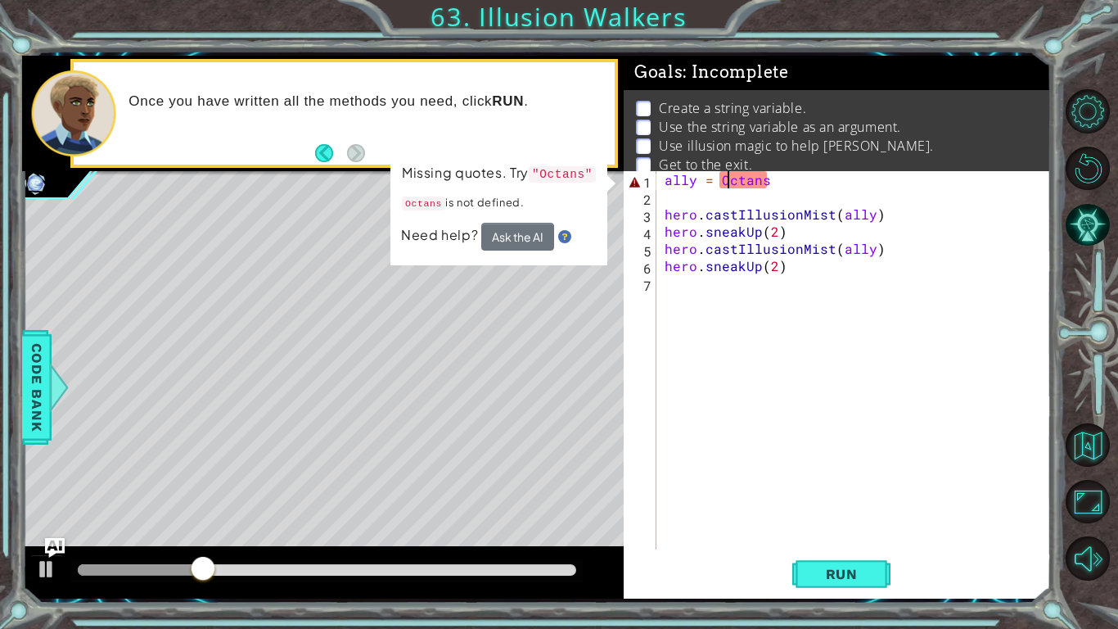
click at [135, 538] on div at bounding box center [140, 569] width 125 height 11
click at [33, 538] on button at bounding box center [46, 571] width 33 height 34
drag, startPoint x: 150, startPoint y: 553, endPoint x: 41, endPoint y: 583, distance: 112.8
click at [41, 538] on div at bounding box center [323, 572] width 602 height 52
drag, startPoint x: 138, startPoint y: 570, endPoint x: 58, endPoint y: 573, distance: 80.3
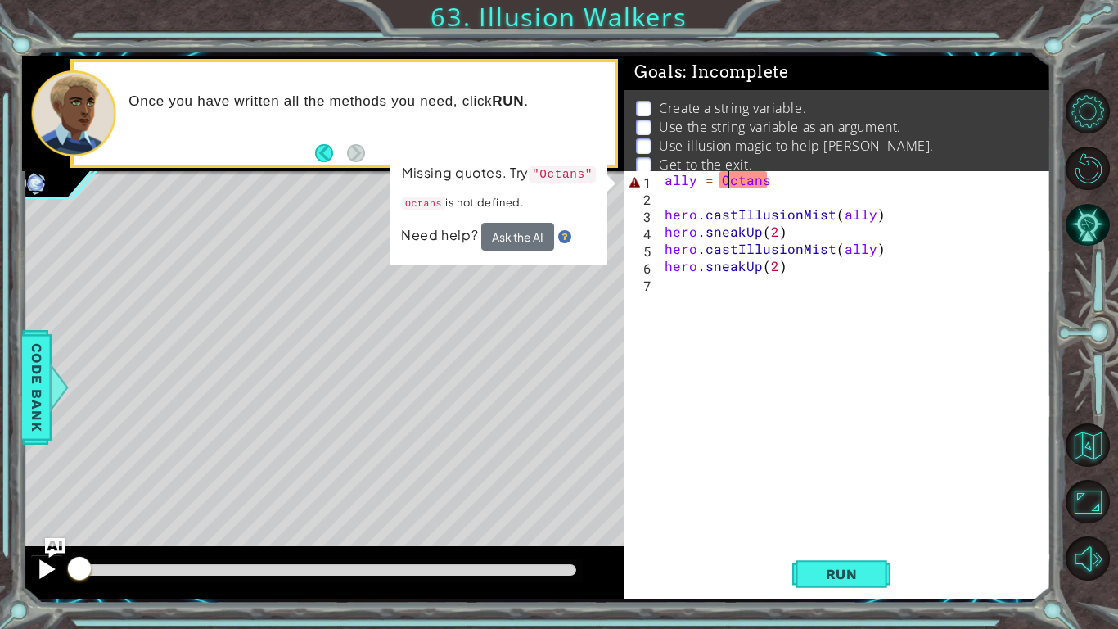
click at [58, 538] on div at bounding box center [323, 572] width 602 height 52
click at [509, 236] on button "Ask the AI" at bounding box center [517, 237] width 73 height 28
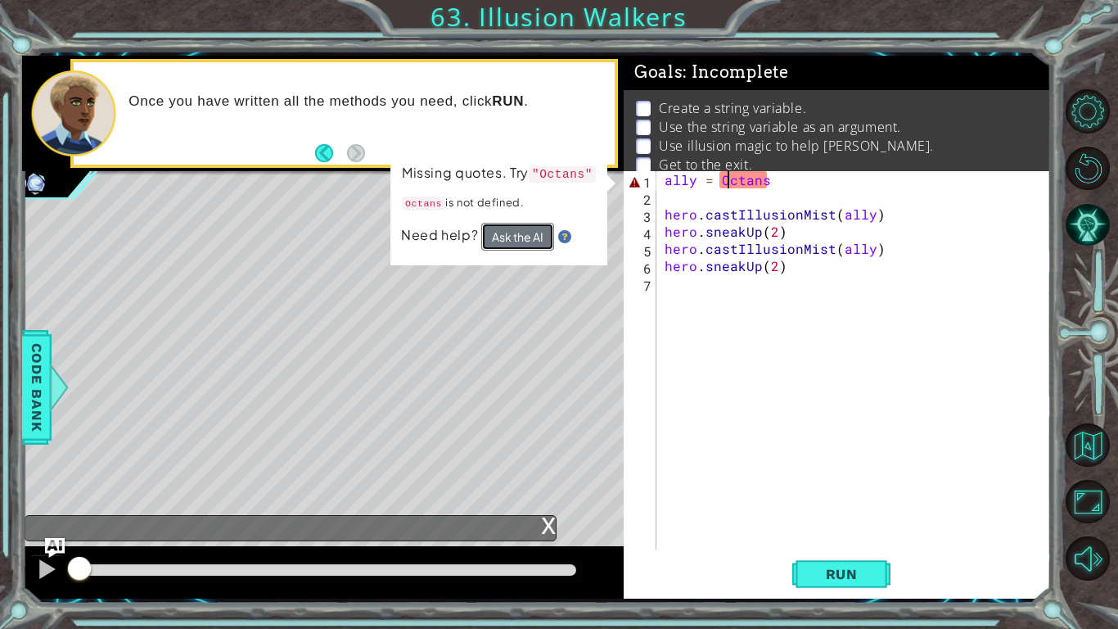
click at [509, 236] on button "Ask the AI" at bounding box center [517, 237] width 73 height 28
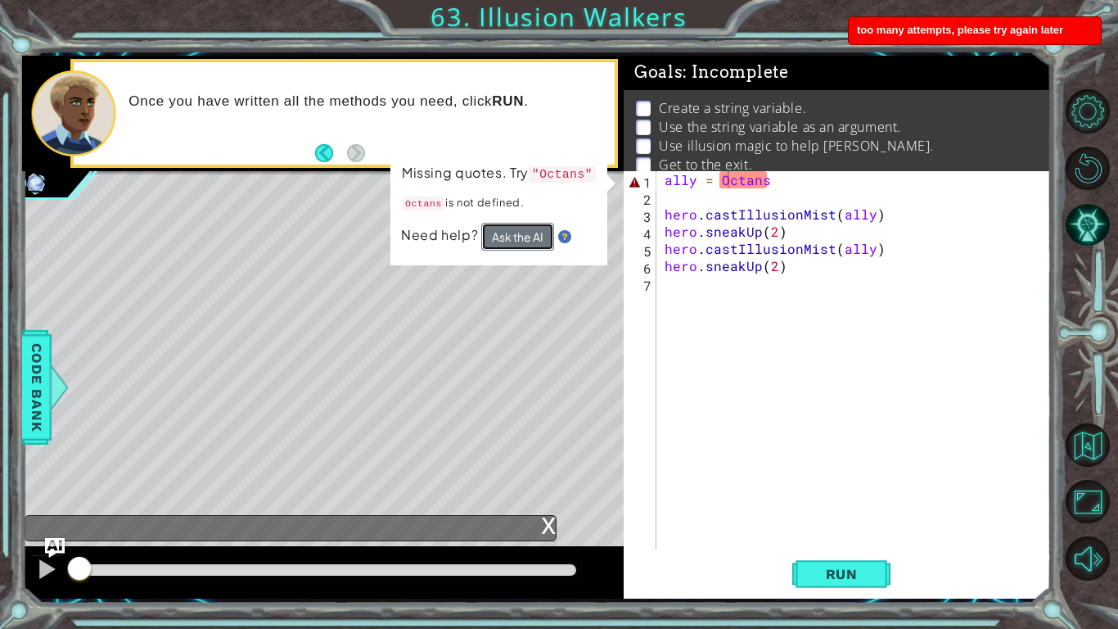
click at [511, 238] on button "Ask the AI" at bounding box center [517, 237] width 73 height 28
click at [699, 178] on div "ally = Octans hero . castIllusionMist ( ally ) hero . sneakUp ( 2 ) hero . cast…" at bounding box center [858, 377] width 394 height 413
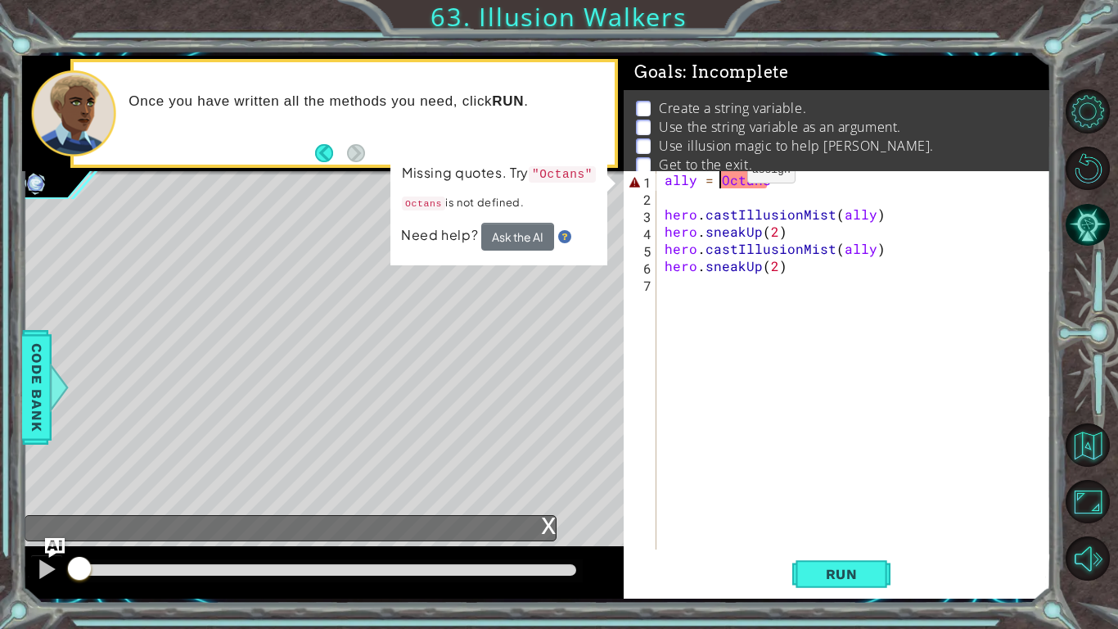
click at [720, 174] on div "ally = Octans hero . castIllusionMist ( ally ) hero . sneakUp ( 2 ) hero . cast…" at bounding box center [858, 377] width 394 height 413
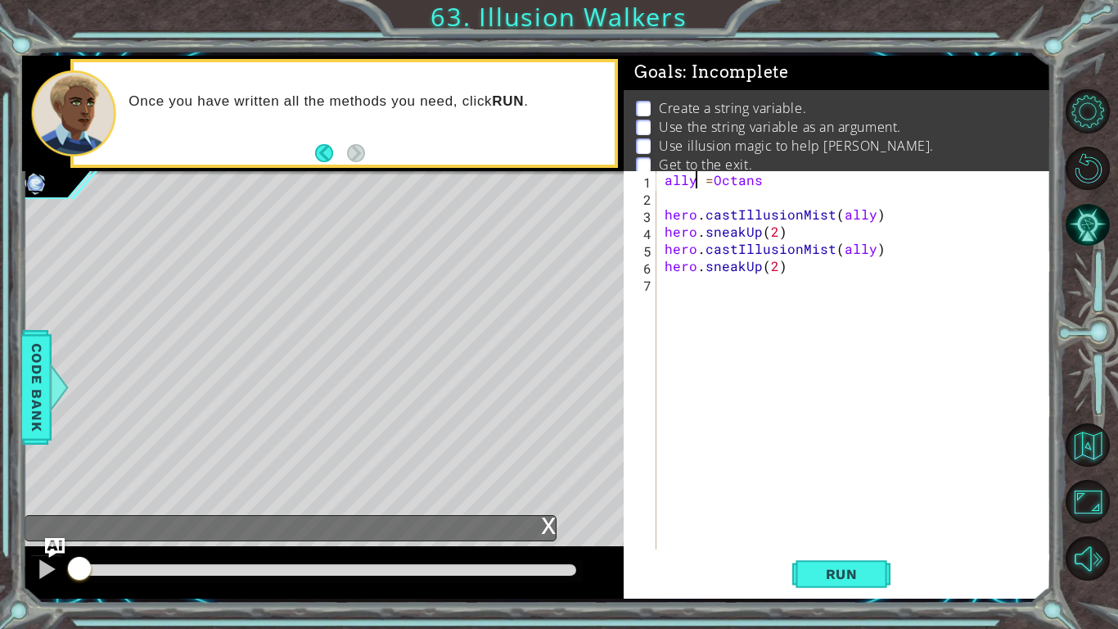
click at [697, 181] on div "ally = Octans hero . castIllusionMist ( ally ) hero . sneakUp ( 2 ) hero . cast…" at bounding box center [858, 377] width 394 height 413
click at [702, 181] on div "ally = Octans hero . castIllusionMist ( ally ) hero . sneakUp ( 2 ) hero . cast…" at bounding box center [858, 377] width 394 height 413
type textarea "ally=[PERSON_NAME]"
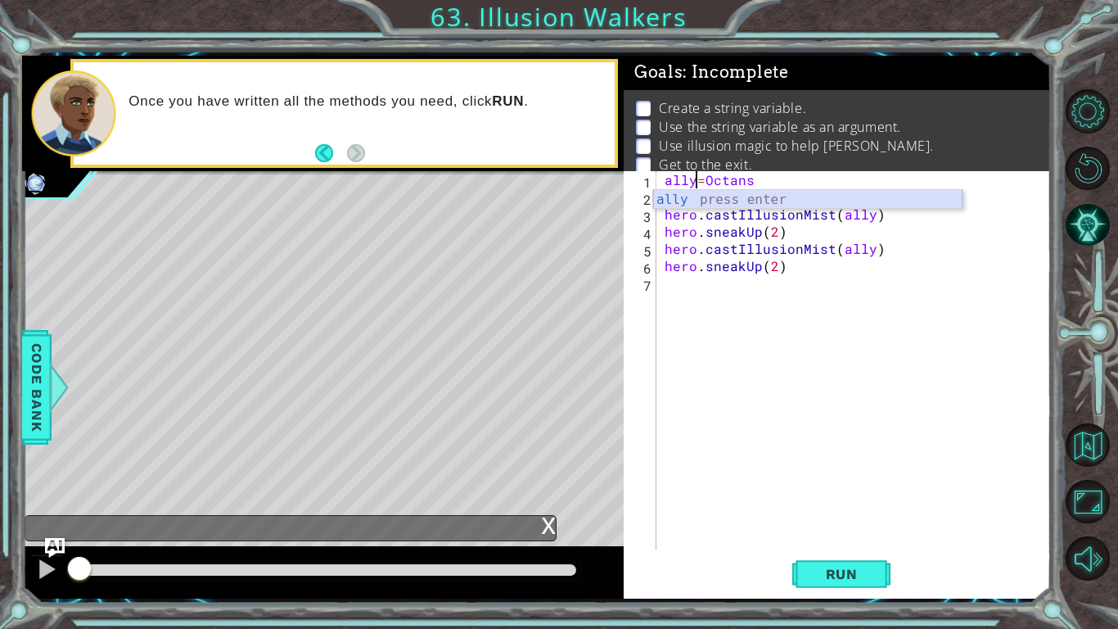
click at [738, 200] on div "ally press enter" at bounding box center [807, 219] width 309 height 59
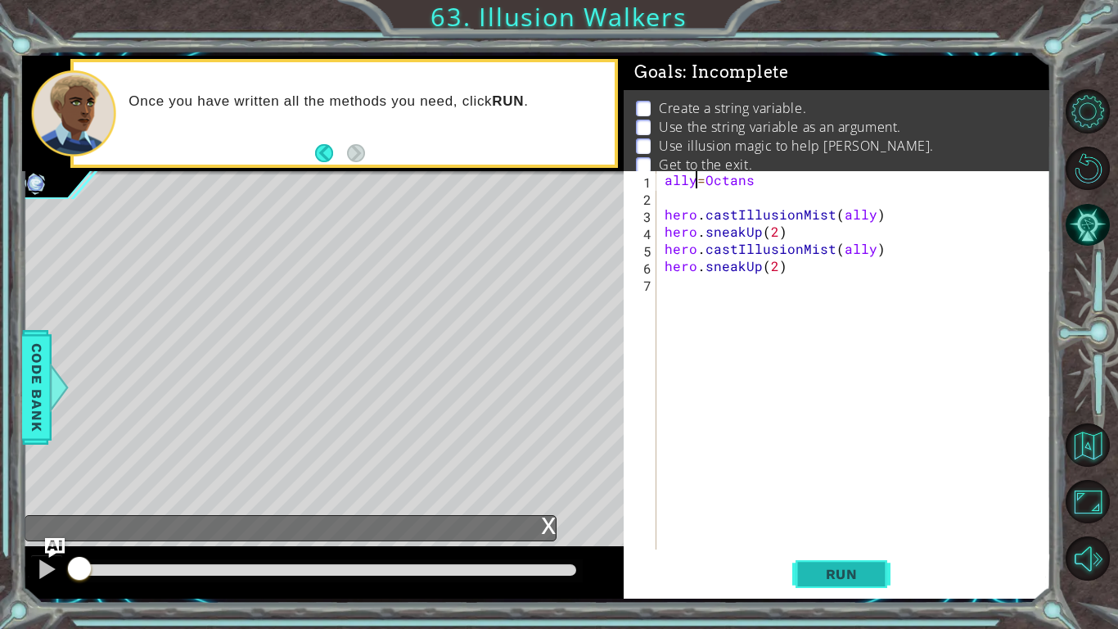
click at [878, 538] on button "Run" at bounding box center [841, 574] width 98 height 43
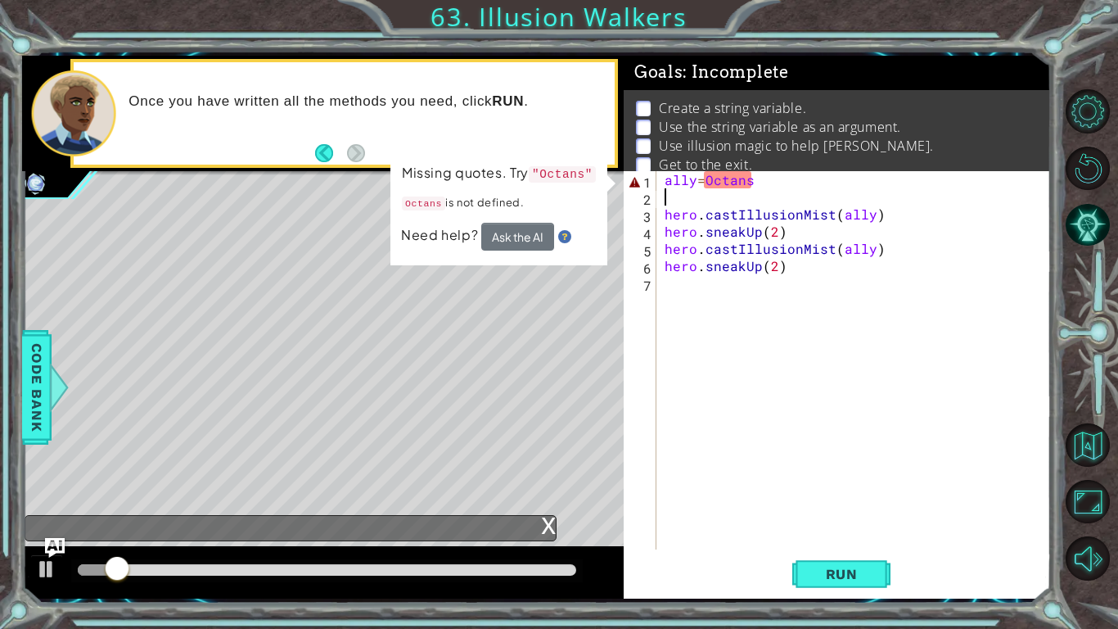
click at [753, 199] on div "ally = Octans hero . castIllusionMist ( ally ) hero . sneakUp ( 2 ) hero . cast…" at bounding box center [858, 377] width 394 height 413
click at [766, 177] on div "ally = Octans hero . castIllusionMist ( ally ) hero . sneakUp ( 2 ) hero . cast…" at bounding box center [858, 377] width 394 height 413
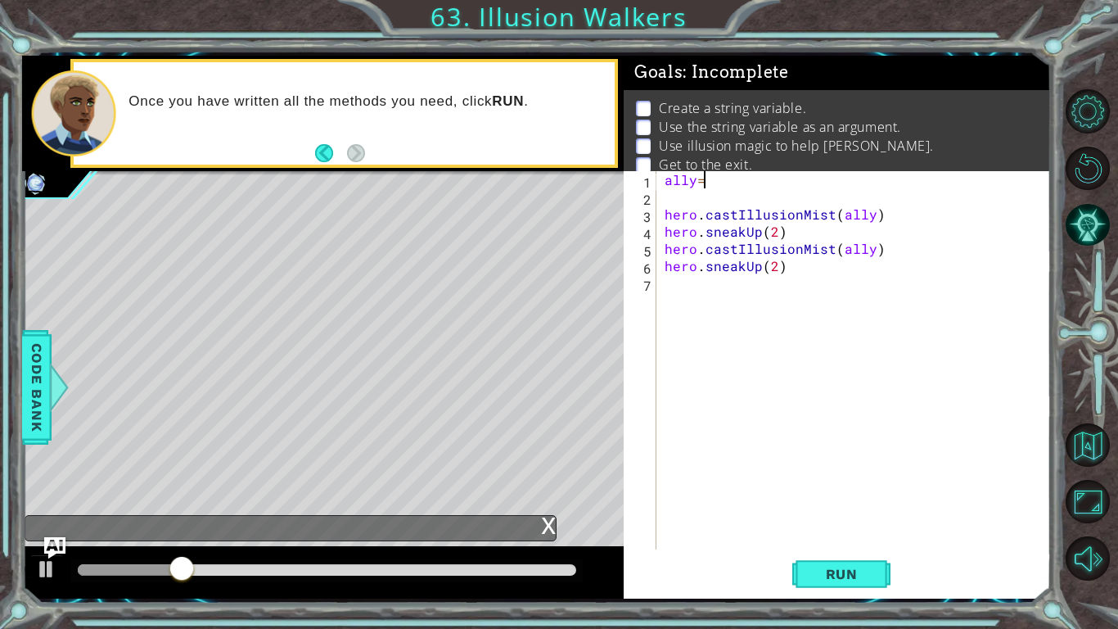
click at [52, 538] on img "Ask AI" at bounding box center [54, 547] width 21 height 21
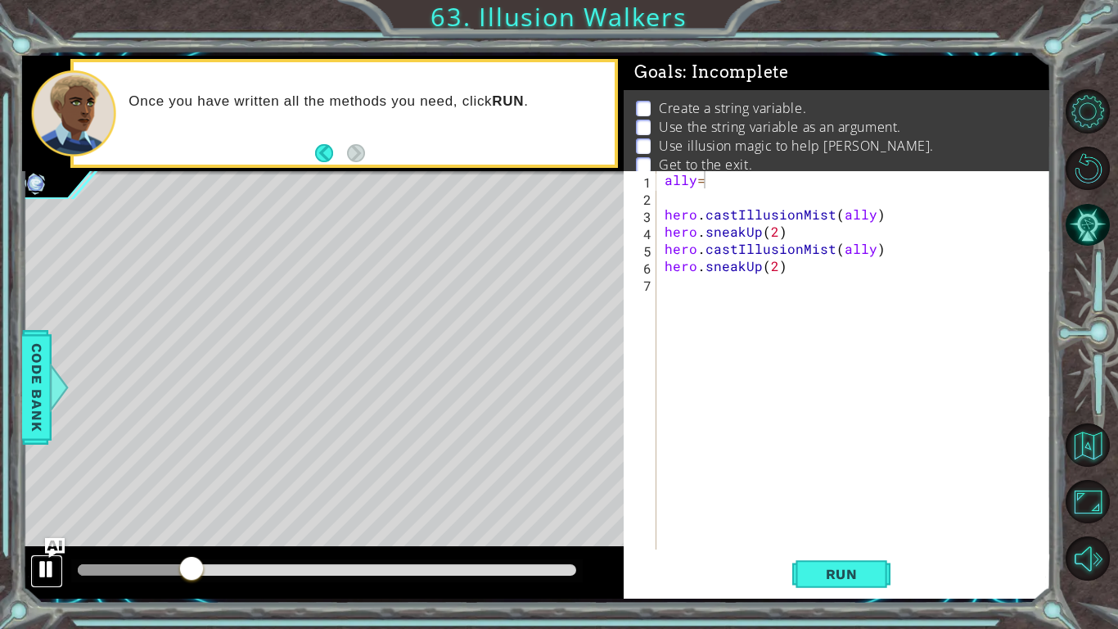
click at [51, 538] on div at bounding box center [46, 568] width 21 height 21
drag, startPoint x: 183, startPoint y: 566, endPoint x: 79, endPoint y: 575, distance: 104.4
click at [79, 538] on div at bounding box center [93, 569] width 29 height 29
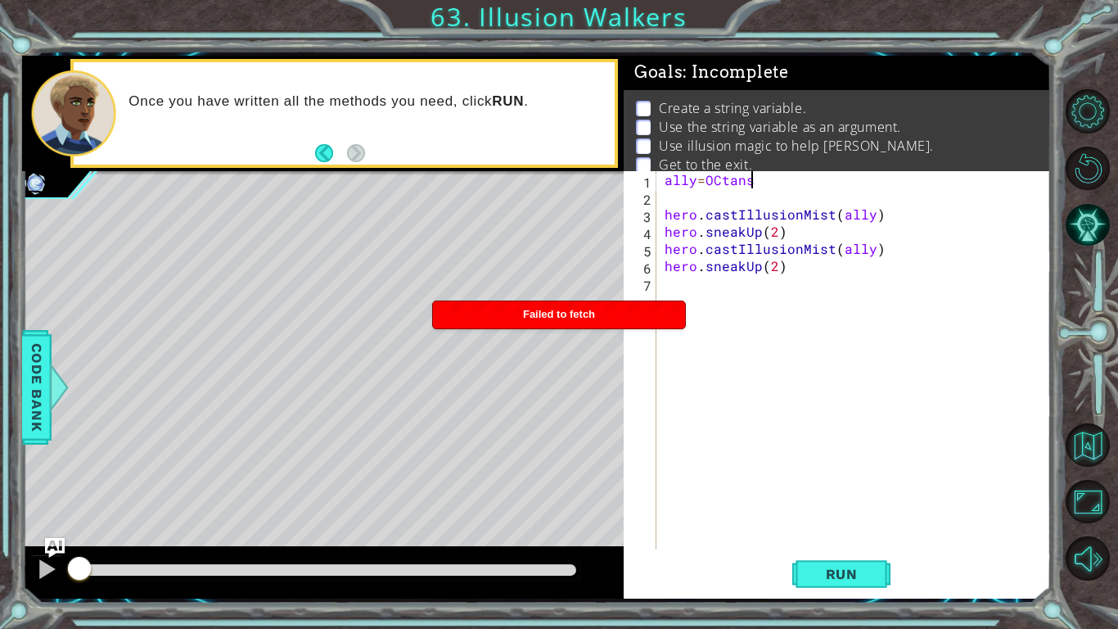
click at [720, 182] on div "ally = OCtans hero . castIllusionMist ( ally ) hero . sneakUp ( 2 ) hero . cast…" at bounding box center [858, 377] width 394 height 413
click at [806, 538] on button "Run" at bounding box center [841, 574] width 98 height 43
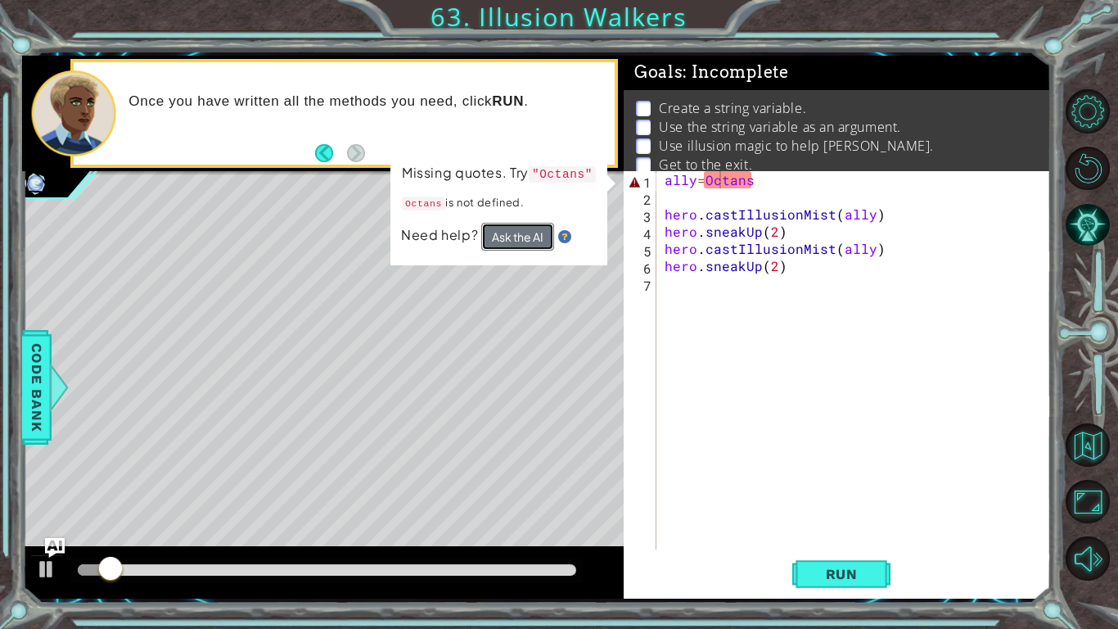
click at [507, 228] on button "Ask the AI" at bounding box center [517, 237] width 73 height 28
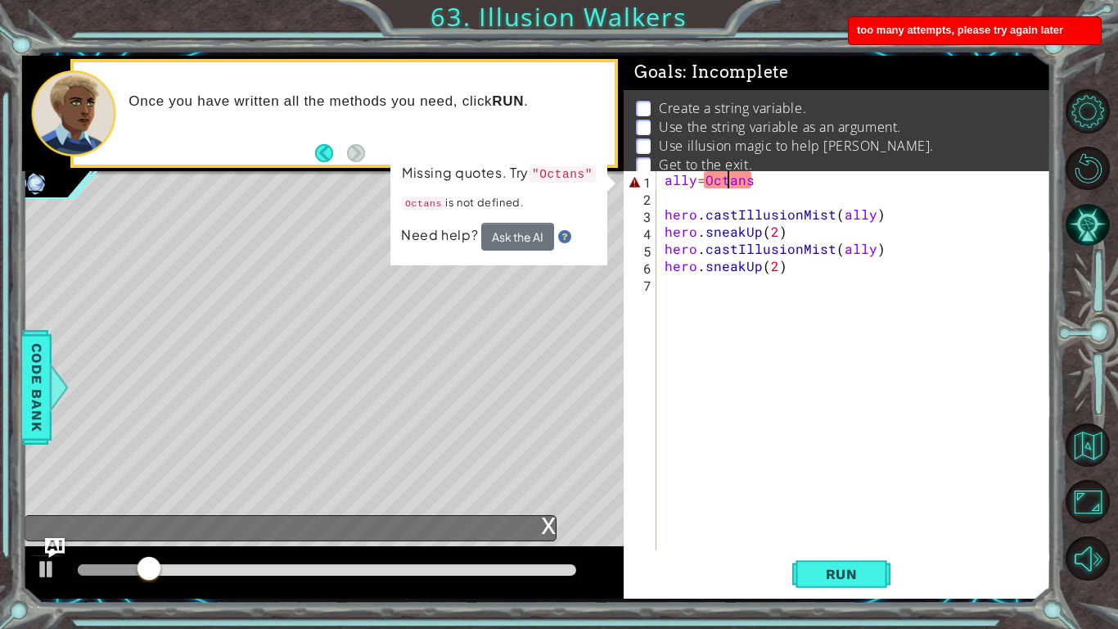
click at [725, 174] on div "ally = Octans hero . castIllusionMist ( ally ) hero . sneakUp ( 2 ) hero . cast…" at bounding box center [858, 377] width 394 height 413
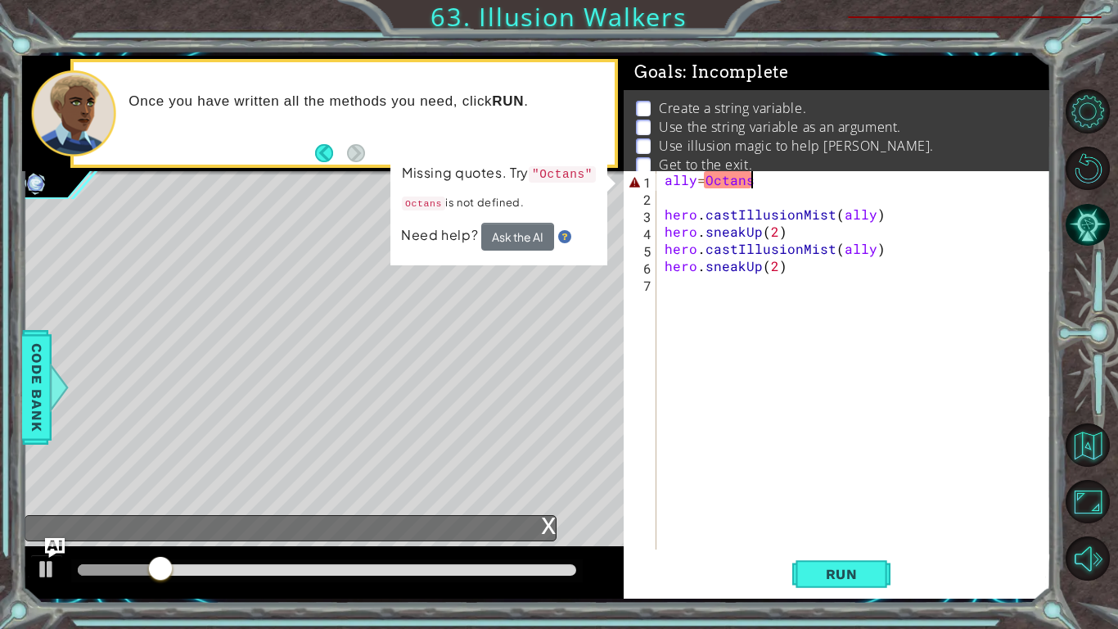
click at [758, 179] on div "ally = Octans hero . castIllusionMist ( ally ) hero . sneakUp ( 2 ) hero . cast…" at bounding box center [858, 377] width 394 height 413
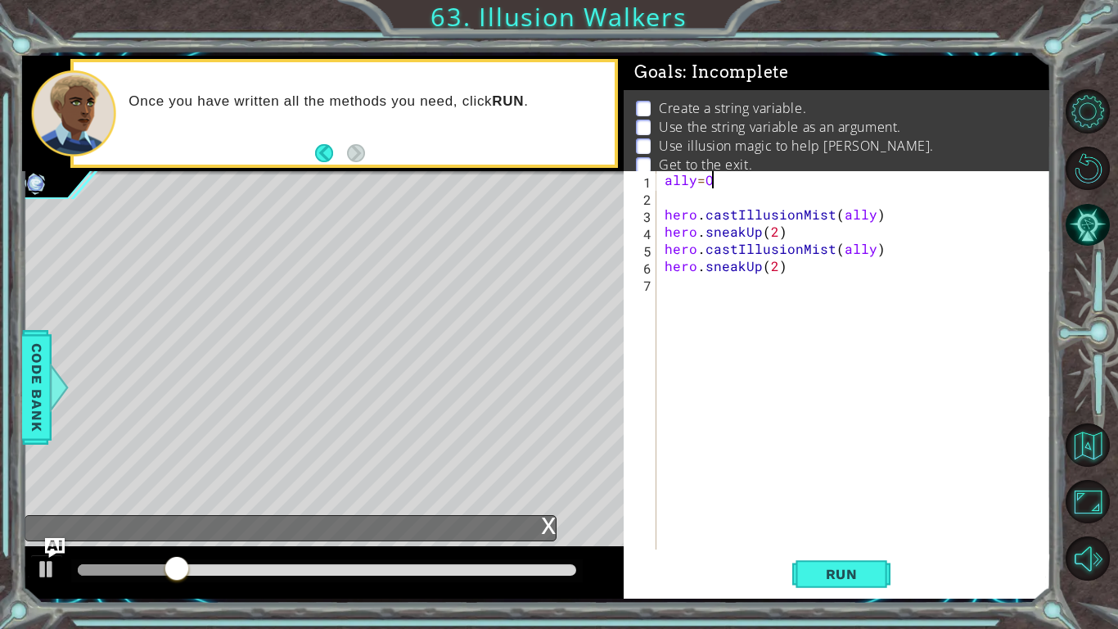
scroll to position [0, 0]
type textarea "a"
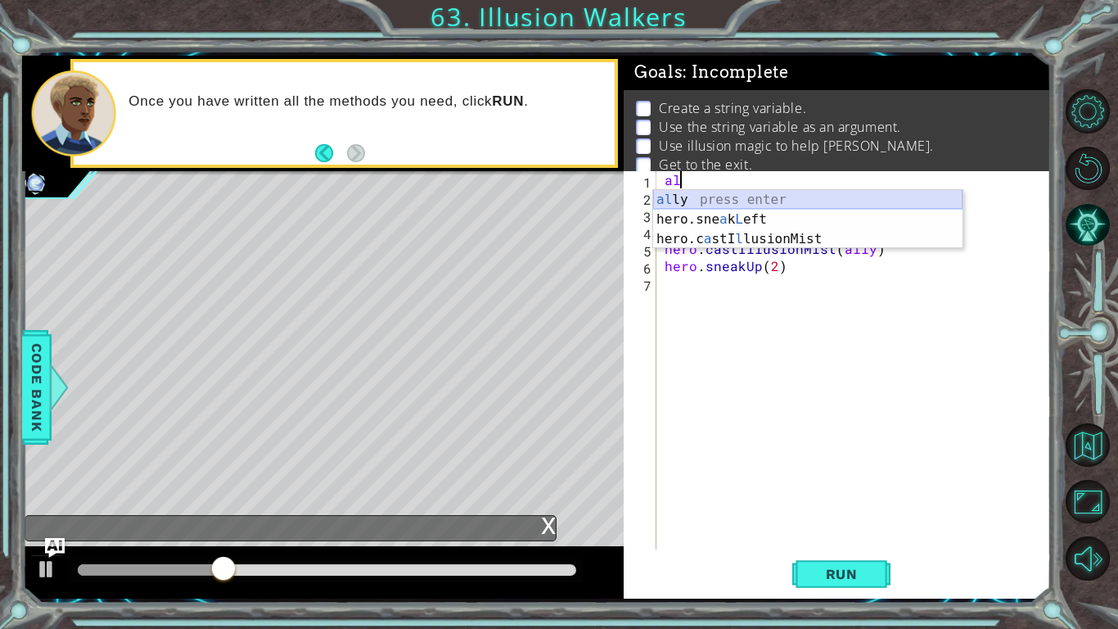
click at [748, 201] on div "al ly press enter hero.sne a k L eft press enter hero.c a stI l lusionMist pres…" at bounding box center [807, 239] width 309 height 98
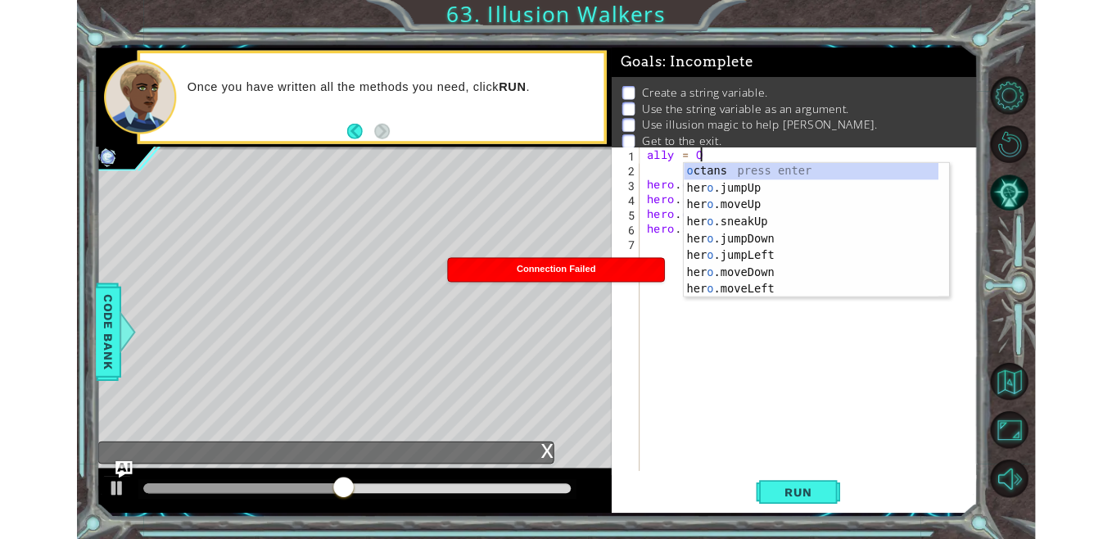
scroll to position [0, 2]
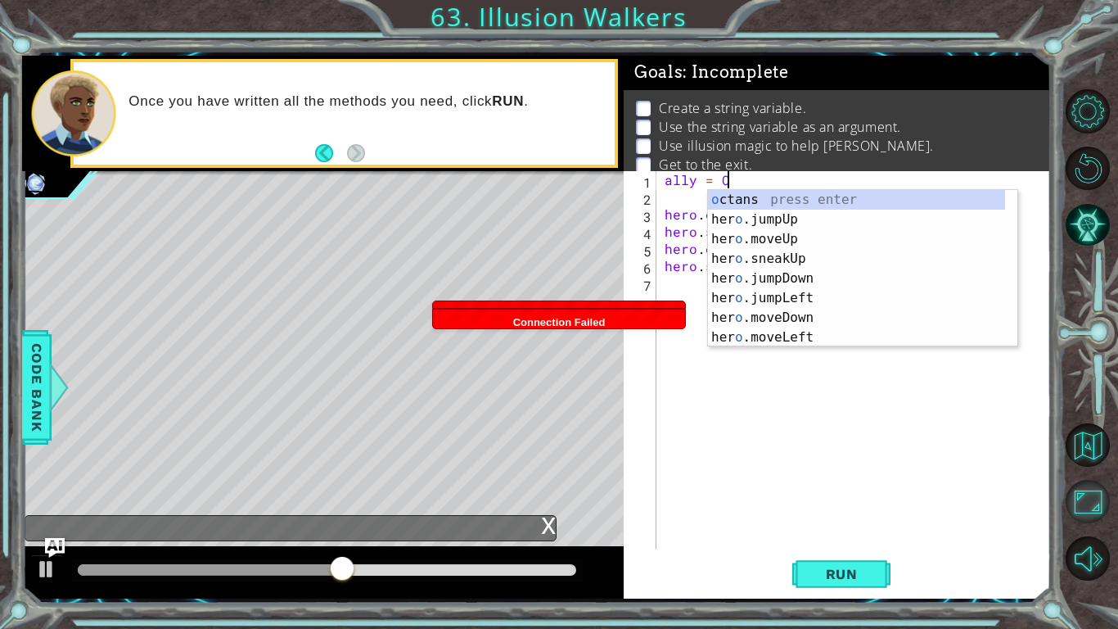
type textarea "ally = O"
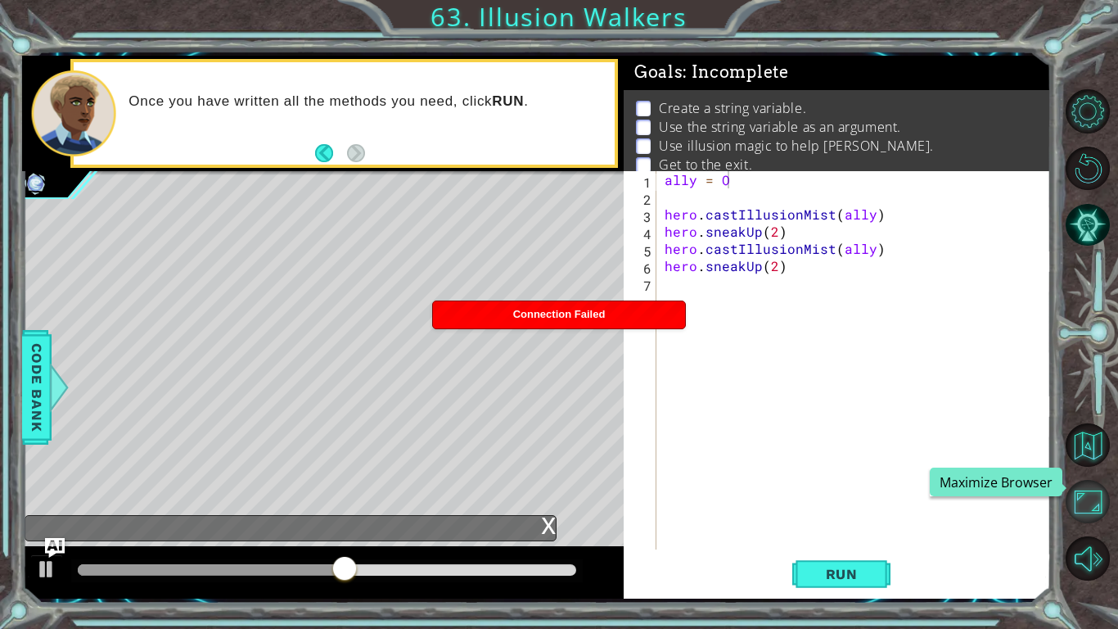
click at [1084, 517] on button "Maximize Browser" at bounding box center [1088, 502] width 44 height 44
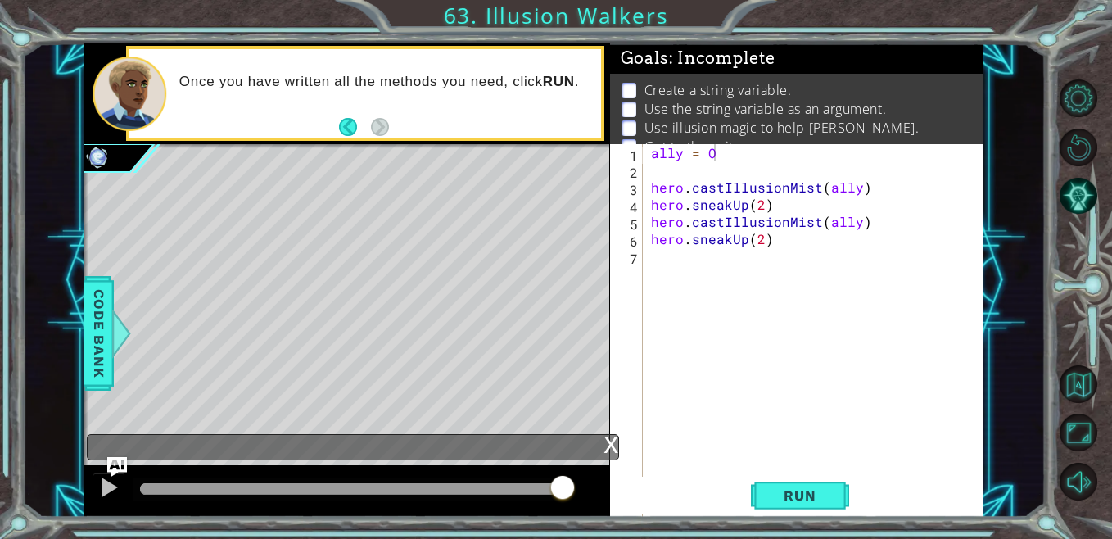
click at [699, 261] on div "ally = O hero . castIllusionMist ( ally ) hero . sneakUp ( 2 ) hero . castIllus…" at bounding box center [817, 350] width 340 height 413
click at [721, 156] on div "ally = O hero . castIllusionMist ( ally ) hero . sneakUp ( 2 ) hero . castIllus…" at bounding box center [817, 350] width 340 height 413
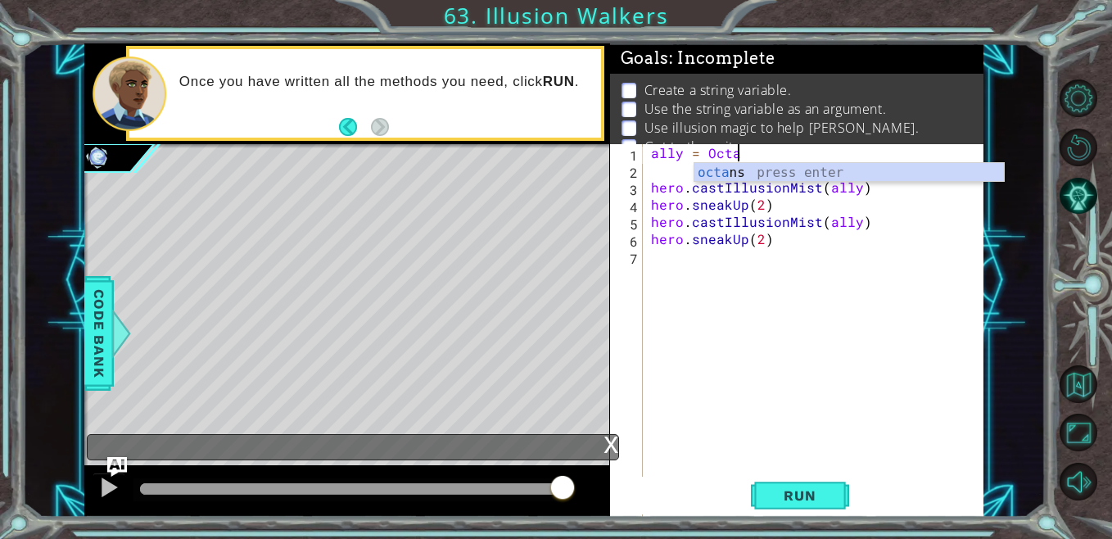
scroll to position [0, 5]
click at [766, 172] on div "octans press enter" at bounding box center [848, 192] width 309 height 59
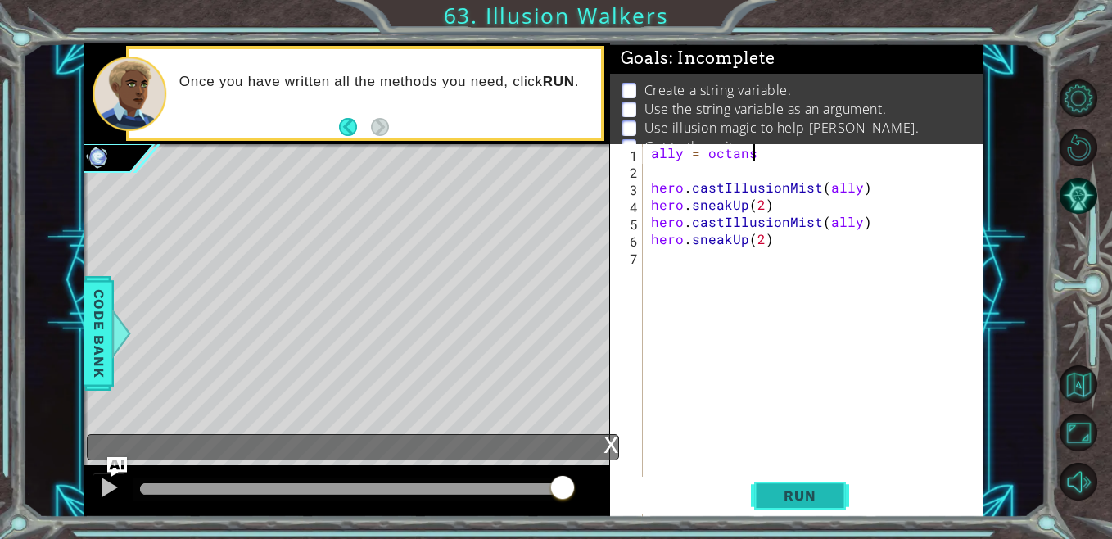
type textarea "ally = octans"
click at [779, 506] on button "Run" at bounding box center [800, 495] width 98 height 38
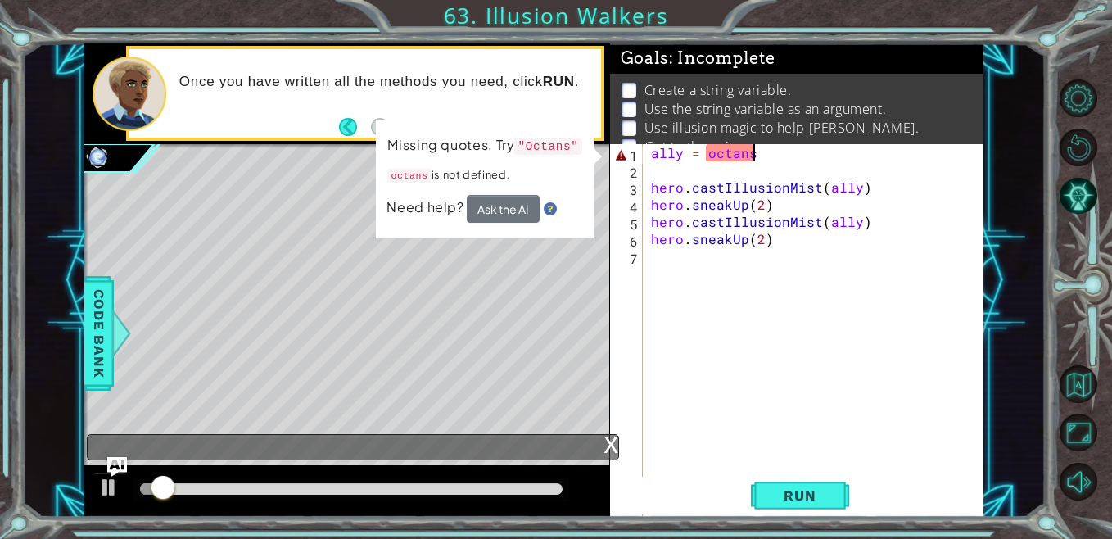
click at [710, 163] on div "ally = octans hero . castIllusionMist ( ally ) hero . sneakUp ( 2 ) hero . cast…" at bounding box center [817, 350] width 340 height 413
click at [711, 159] on div "ally = octans hero . castIllusionMist ( ally ) hero . sneakUp ( 2 ) hero . cast…" at bounding box center [817, 350] width 340 height 413
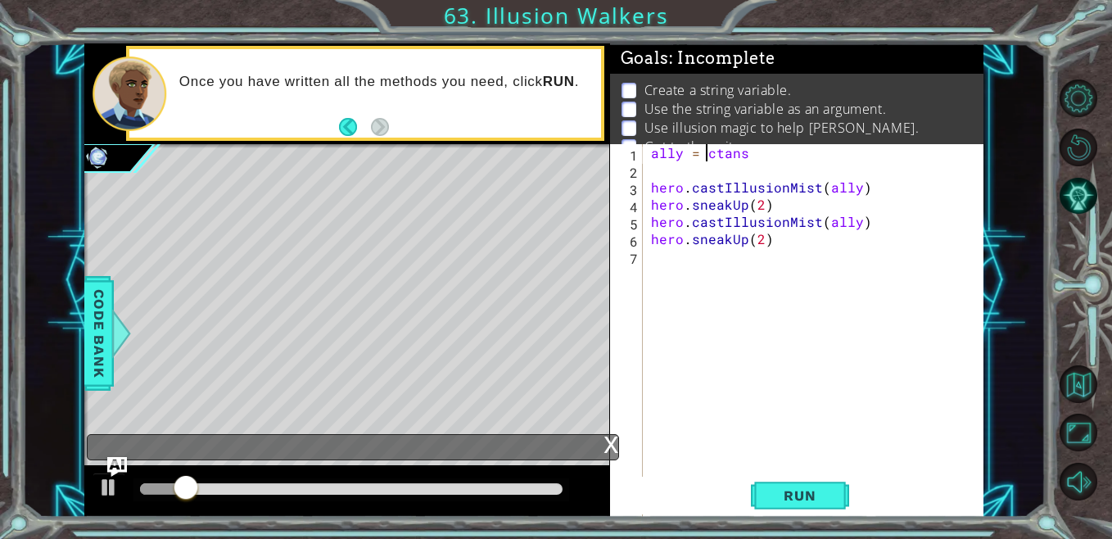
scroll to position [0, 3]
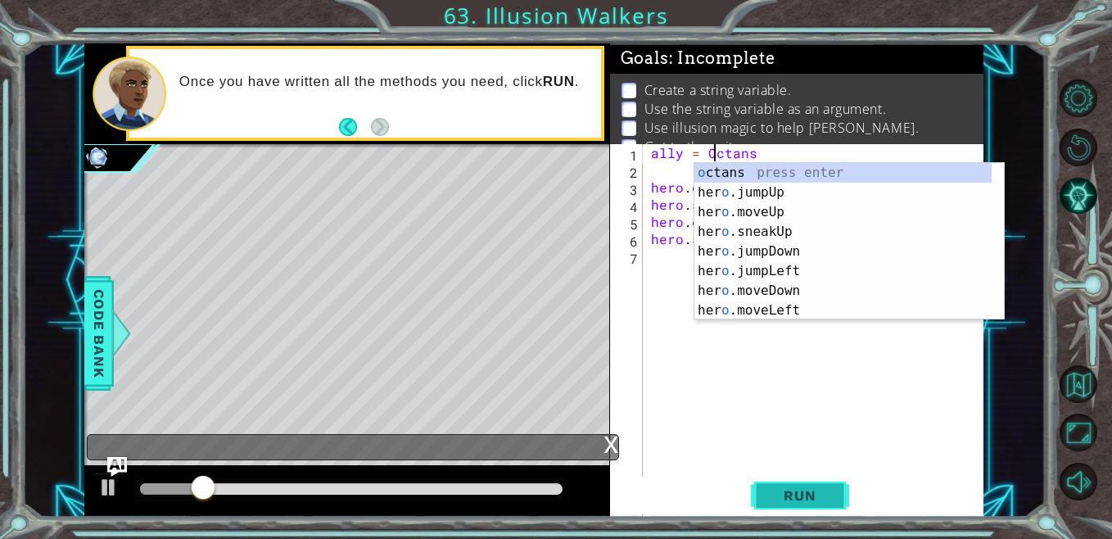
click at [778, 490] on span "Run" at bounding box center [799, 495] width 65 height 16
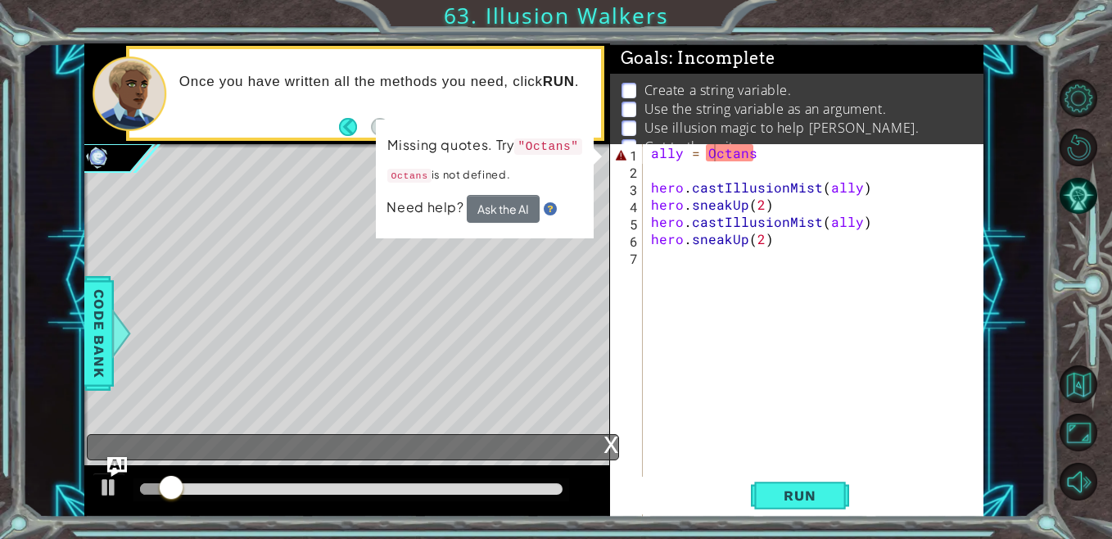
click at [547, 147] on code ""Octans"" at bounding box center [547, 146] width 67 height 16
click at [702, 154] on div "ally = Octans hero . castIllusionMist ( ally ) hero . sneakUp ( 2 ) hero . cast…" at bounding box center [817, 350] width 340 height 413
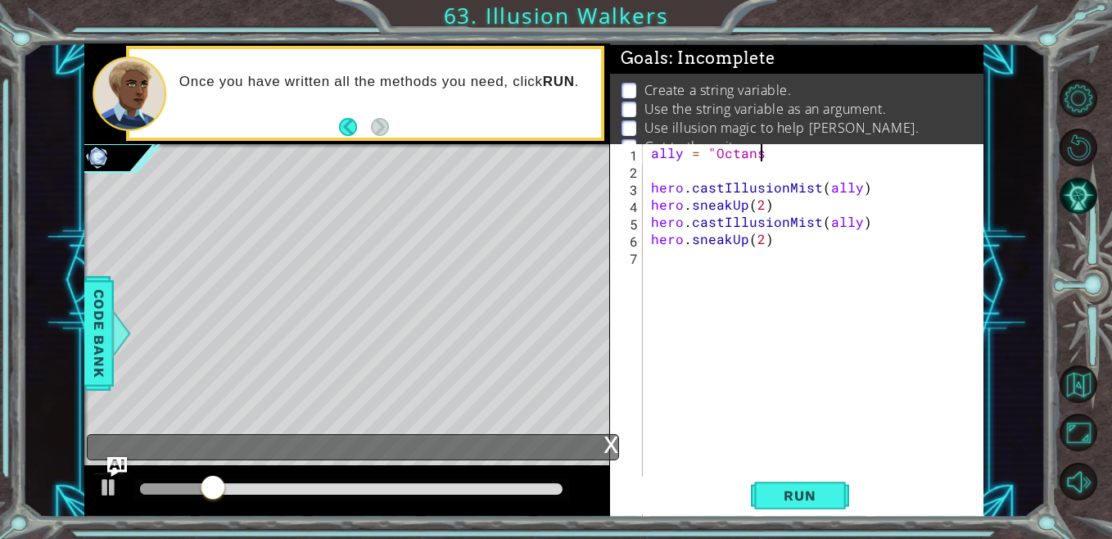
click at [784, 147] on div "ally = "Octans hero . castIllusionMist ( ally ) hero . sneakUp ( 2 ) hero . cas…" at bounding box center [817, 350] width 340 height 413
click at [797, 499] on span "Run" at bounding box center [799, 495] width 65 height 16
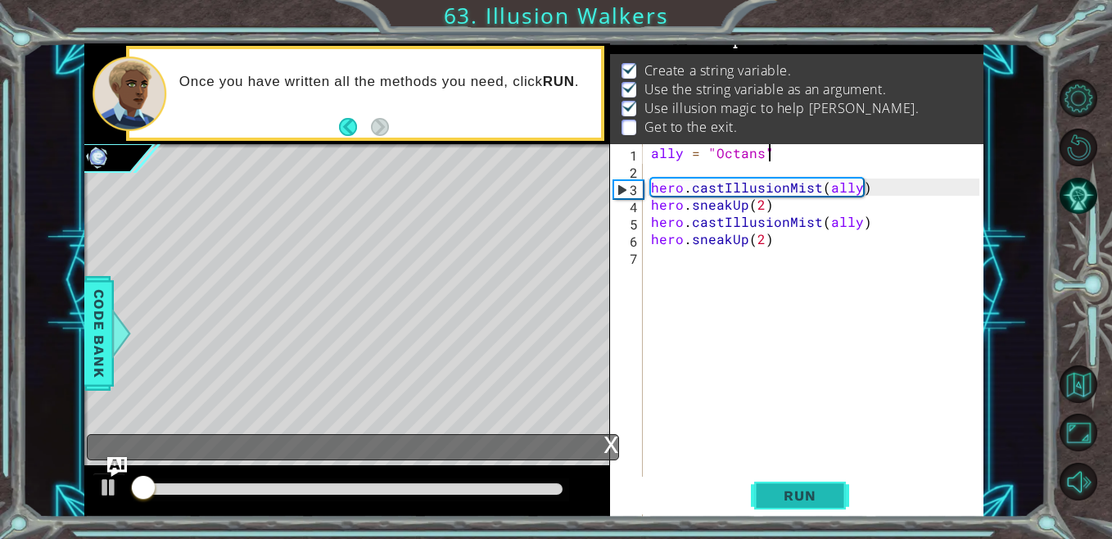
scroll to position [20, 0]
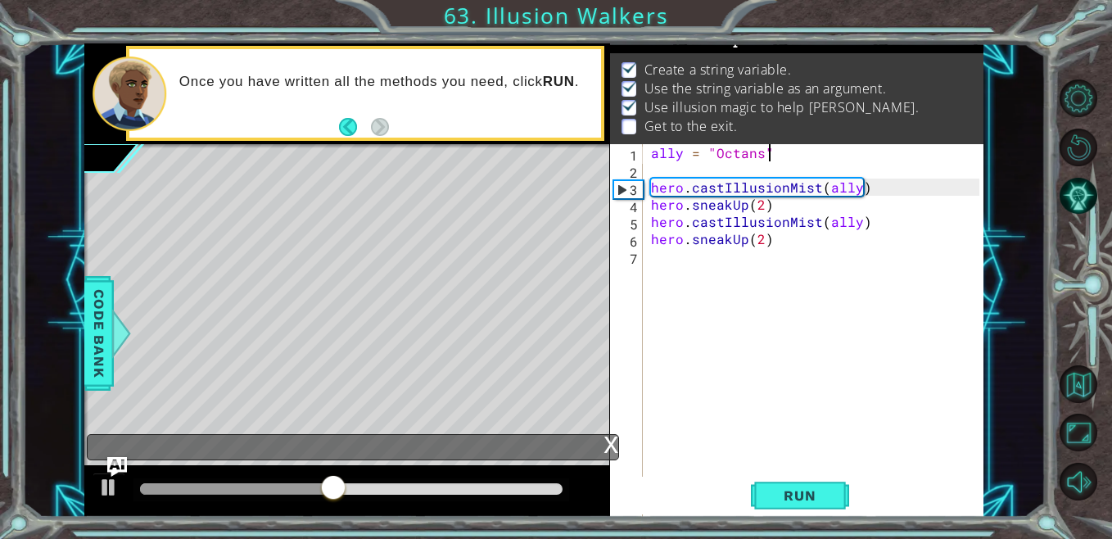
click at [760, 238] on div "ally = "Octans" hero . castIllusionMist ( ally ) hero . sneakUp ( 2 ) hero . ca…" at bounding box center [817, 350] width 340 height 413
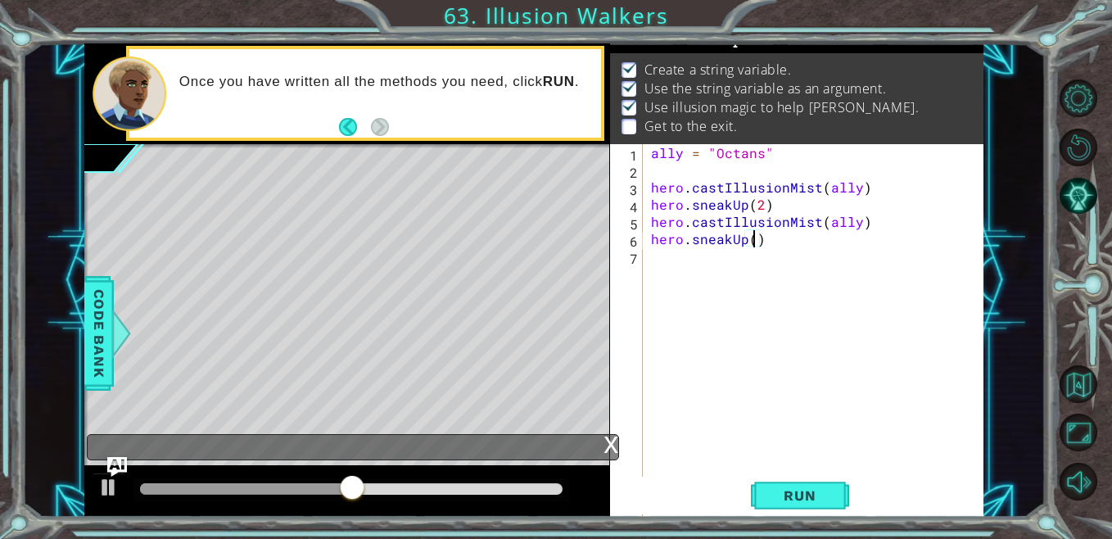
type textarea "hero.sneakUp(3)"
click at [671, 265] on div "ally = "Octans" hero . castIllusionMist ( ally ) hero . sneakUp ( 2 ) hero . ca…" at bounding box center [817, 350] width 340 height 413
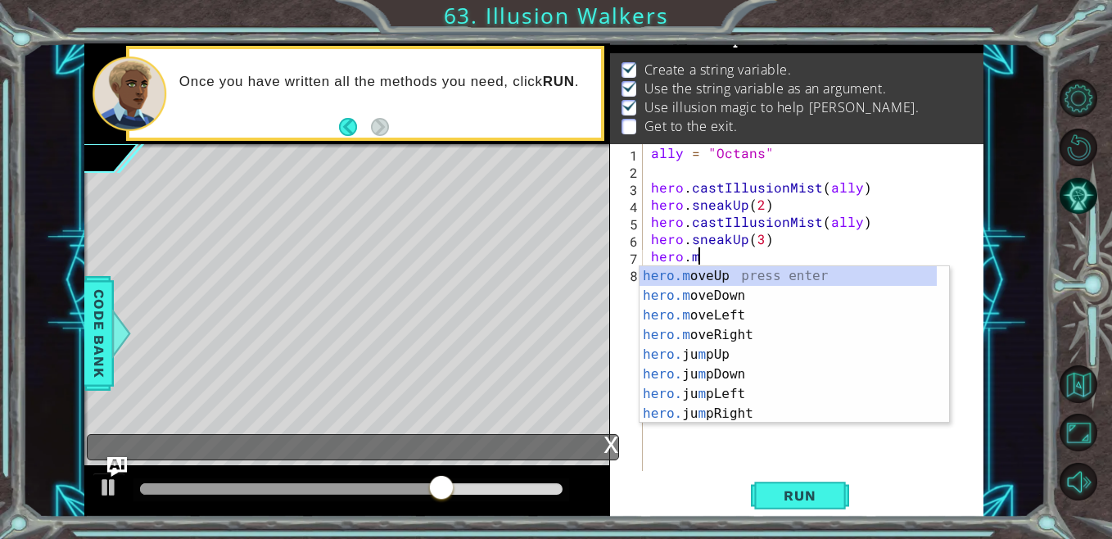
scroll to position [0, 2]
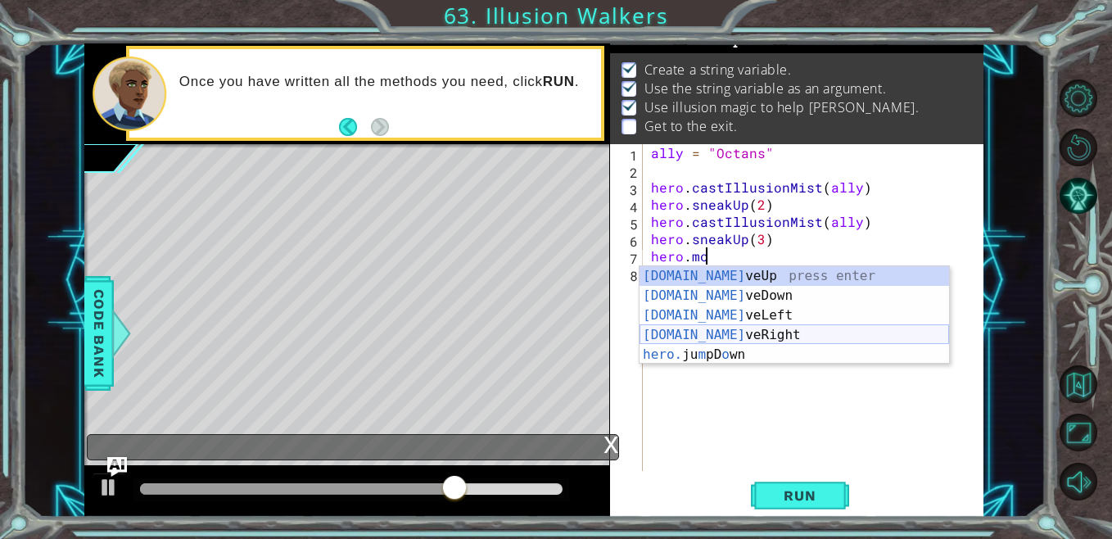
click at [731, 335] on div "[DOMAIN_NAME] veUp press enter [DOMAIN_NAME] veDown press enter [DOMAIN_NAME] v…" at bounding box center [793, 335] width 309 height 138
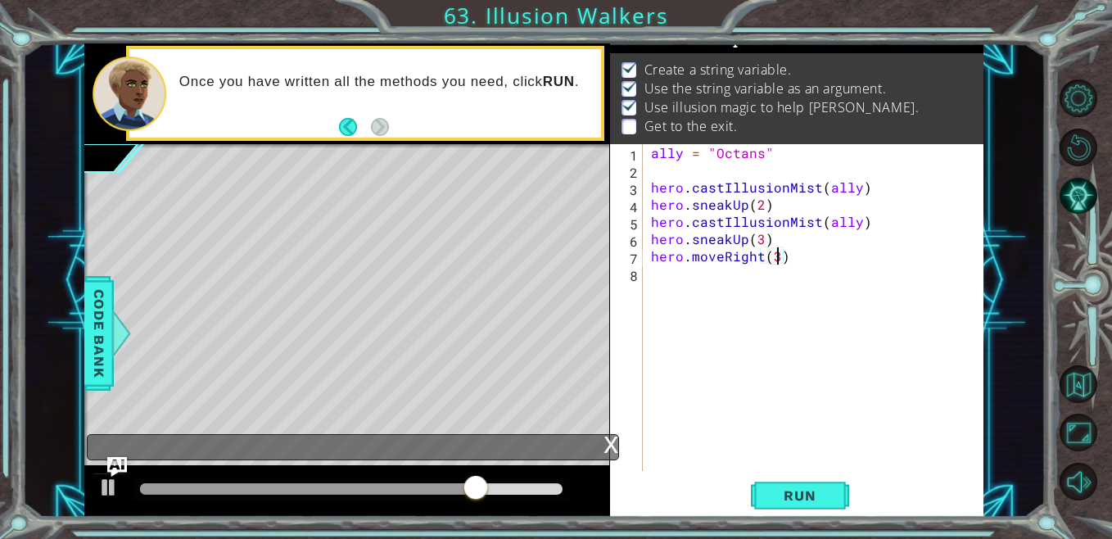
scroll to position [0, 7]
type textarea "hero.moveRight(3)"
click at [821, 503] on span "Run" at bounding box center [799, 495] width 65 height 16
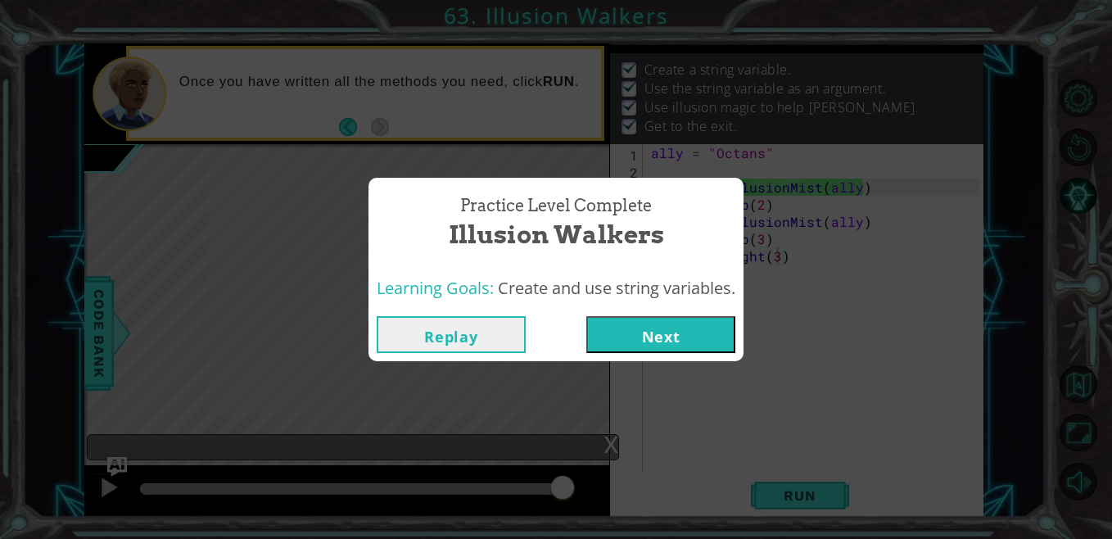
click at [704, 326] on button "Next" at bounding box center [660, 334] width 149 height 37
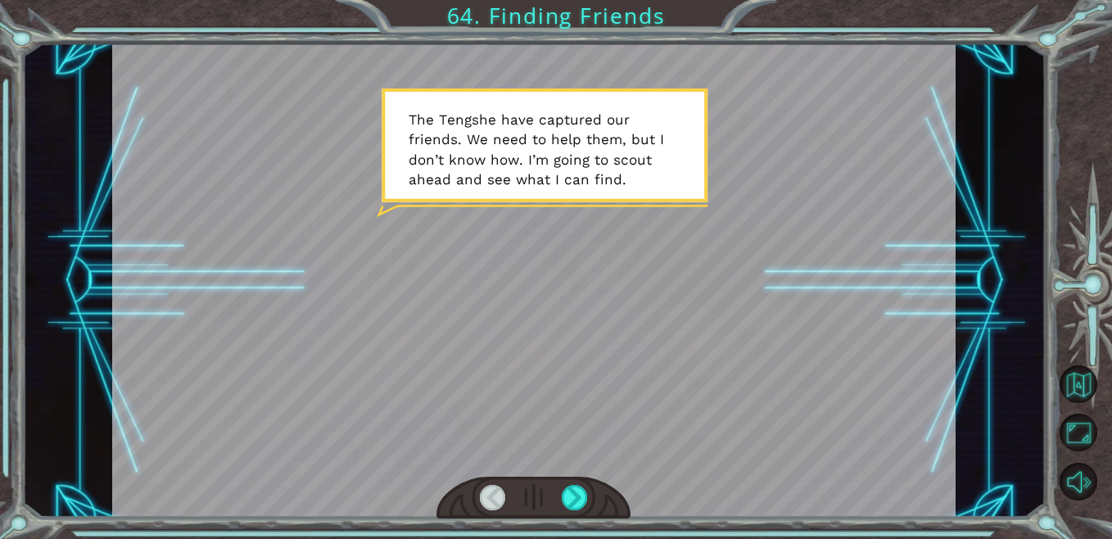
click at [704, 326] on div at bounding box center [533, 280] width 843 height 474
click at [580, 486] on div at bounding box center [575, 497] width 26 height 25
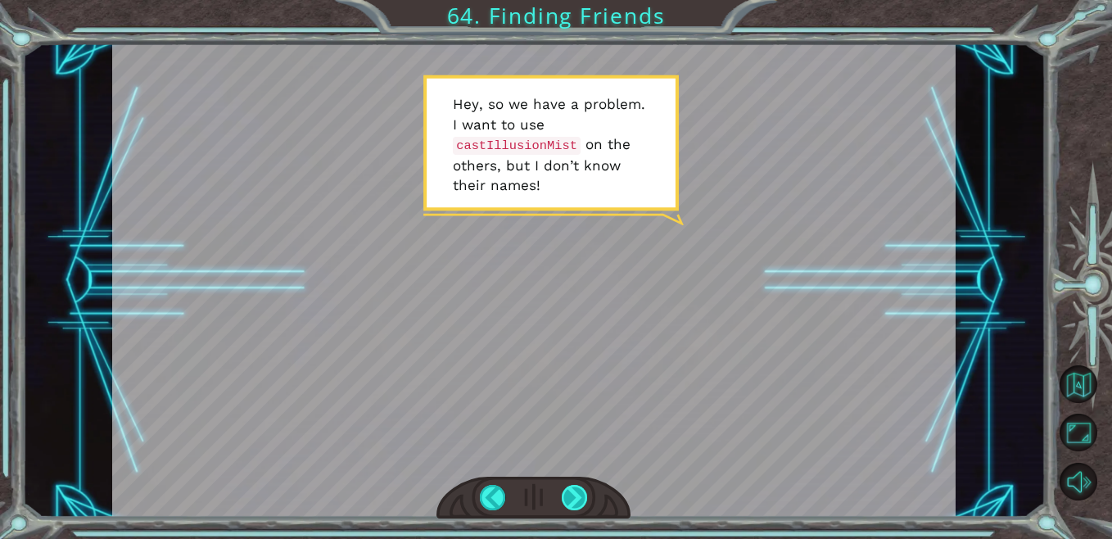
click at [569, 498] on div at bounding box center [575, 497] width 26 height 25
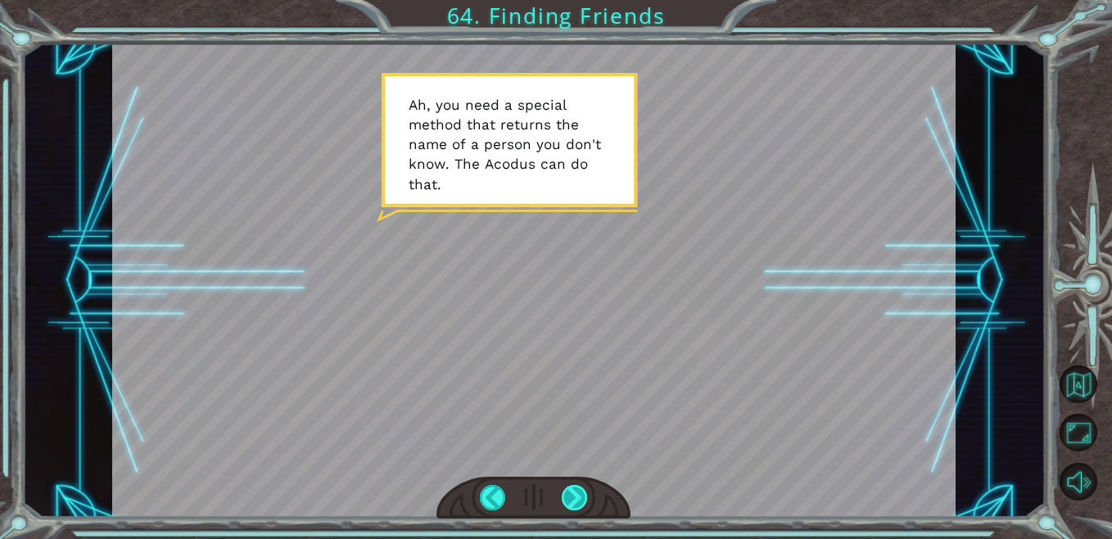
click at [569, 498] on div at bounding box center [575, 497] width 26 height 25
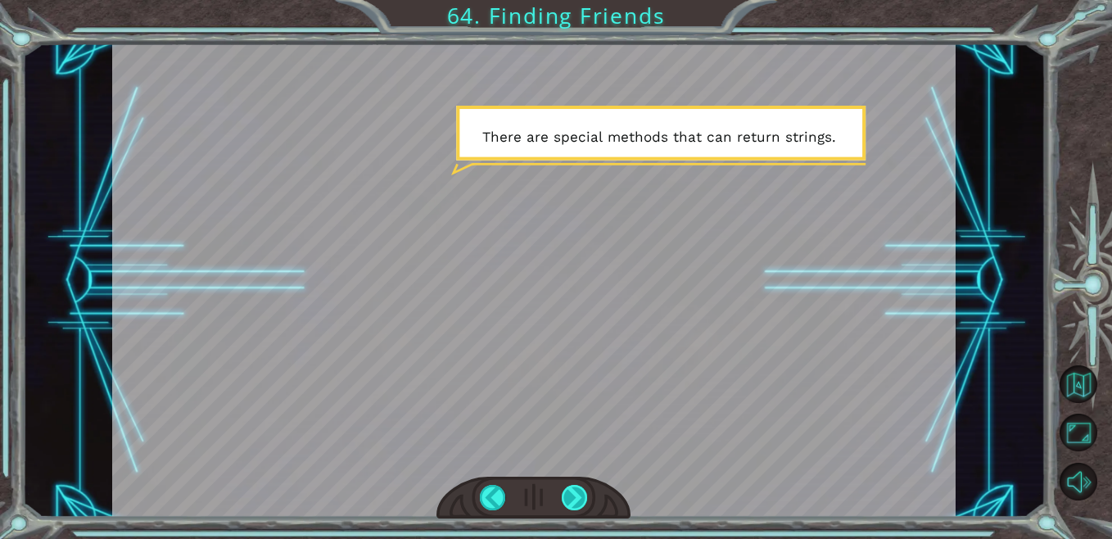
click at [569, 498] on div at bounding box center [575, 497] width 26 height 25
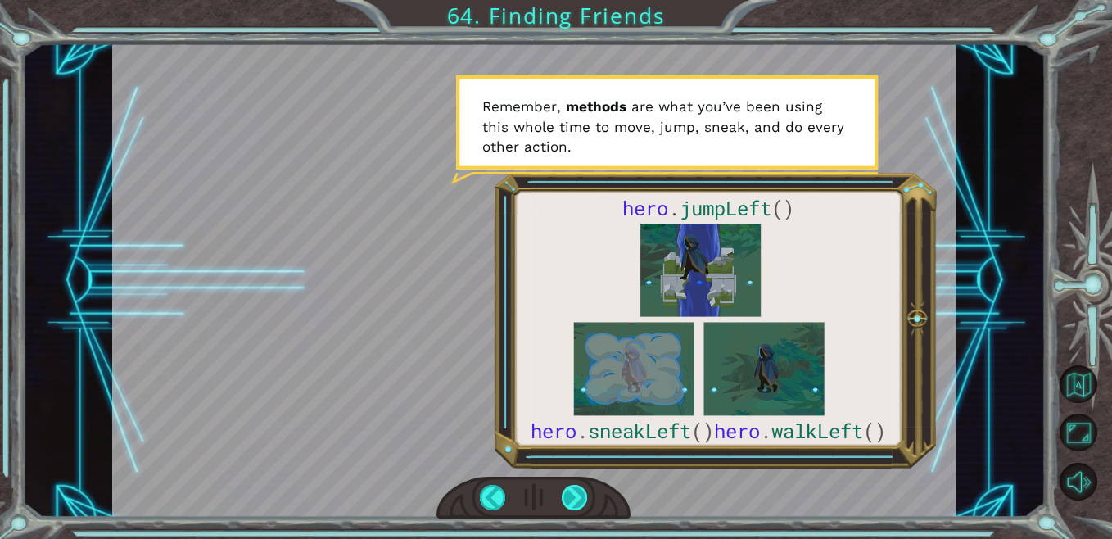
click at [569, 498] on div at bounding box center [575, 497] width 26 height 25
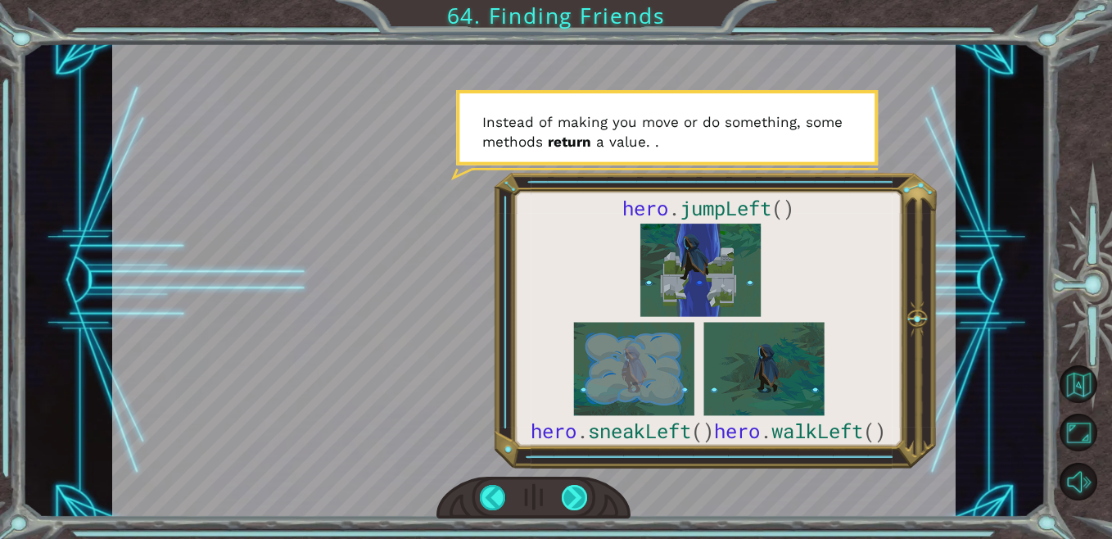
click at [569, 498] on div at bounding box center [575, 497] width 26 height 25
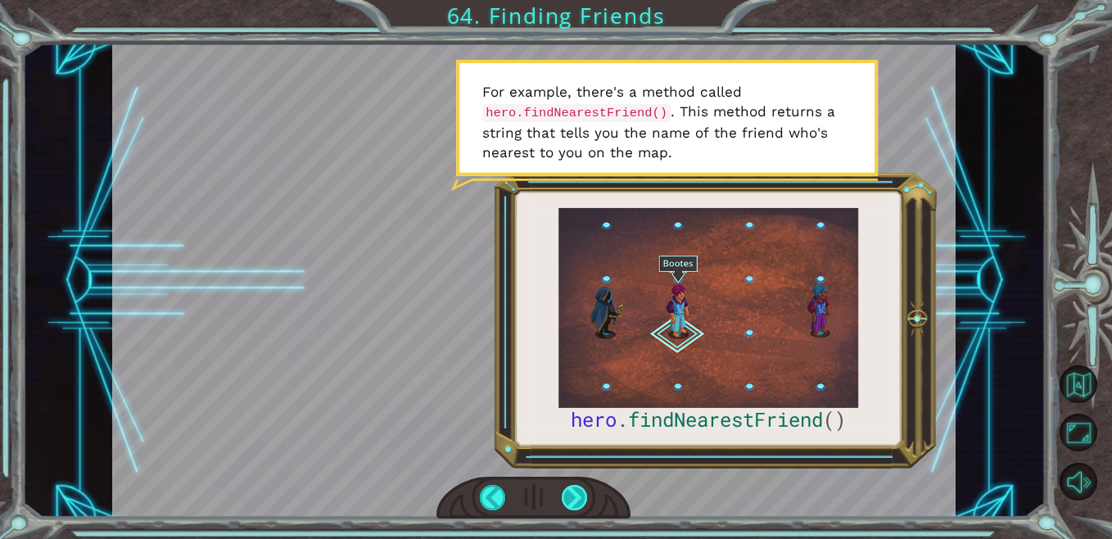
click at [569, 499] on div at bounding box center [575, 497] width 26 height 25
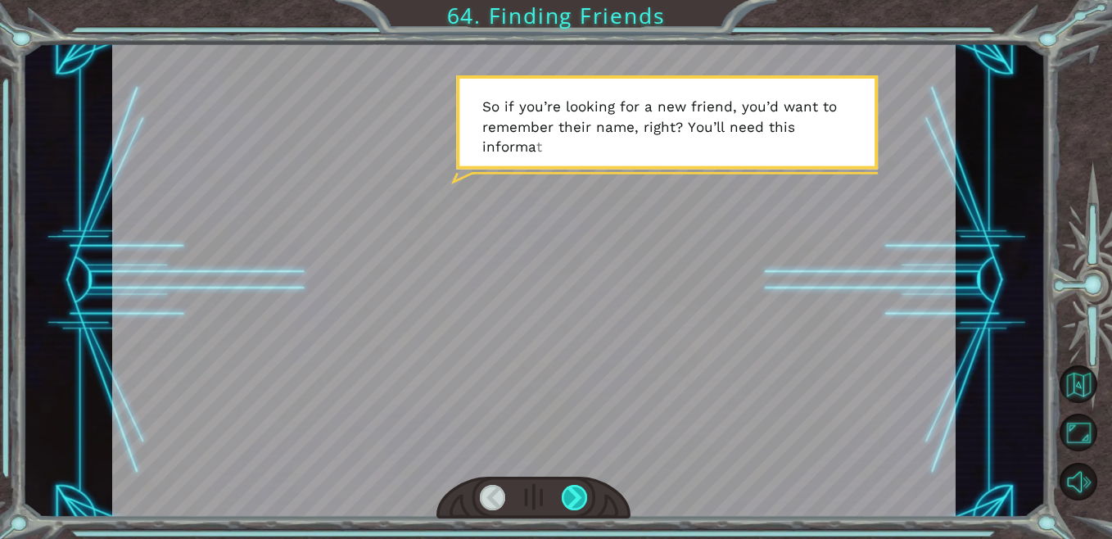
click at [569, 502] on div at bounding box center [575, 497] width 26 height 25
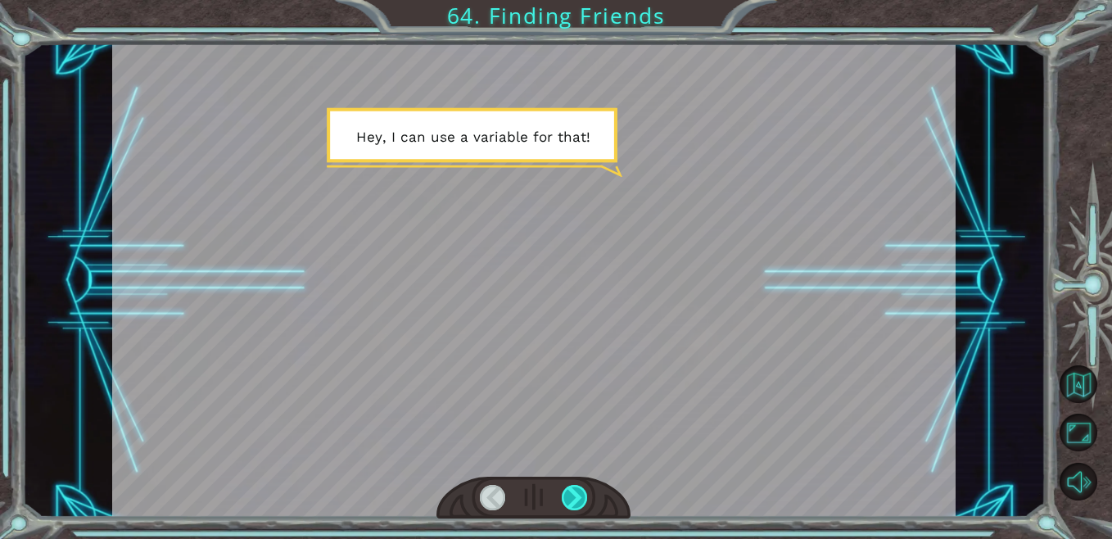
click at [568, 502] on div at bounding box center [575, 497] width 26 height 25
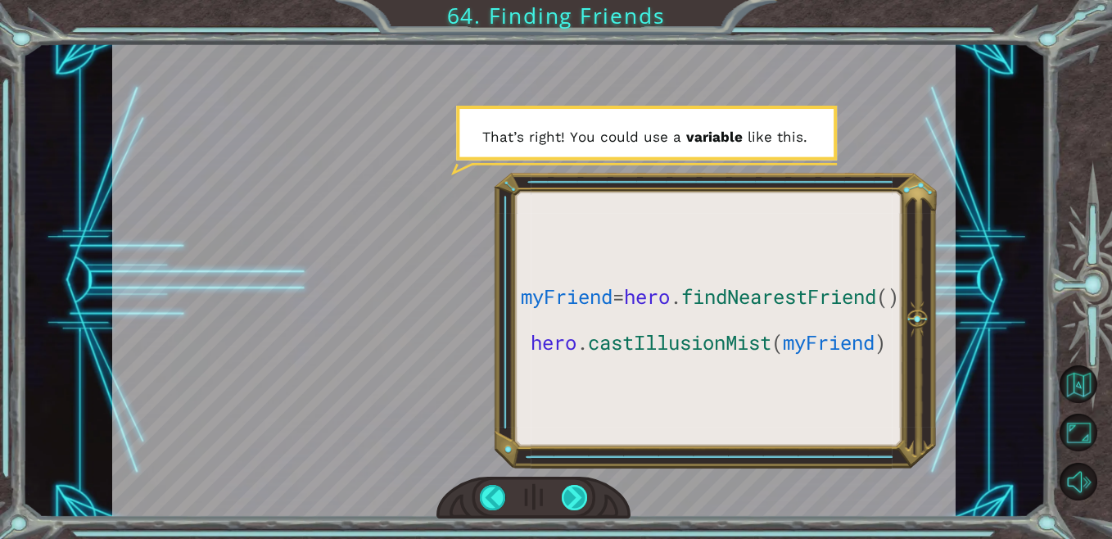
click at [566, 503] on div at bounding box center [575, 497] width 26 height 25
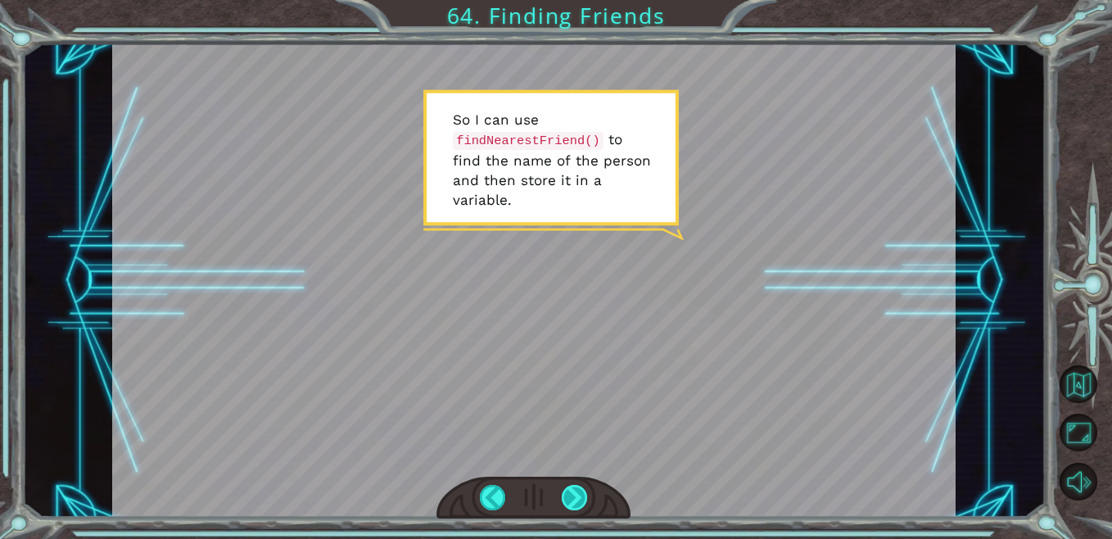
click at [563, 499] on div at bounding box center [575, 497] width 26 height 25
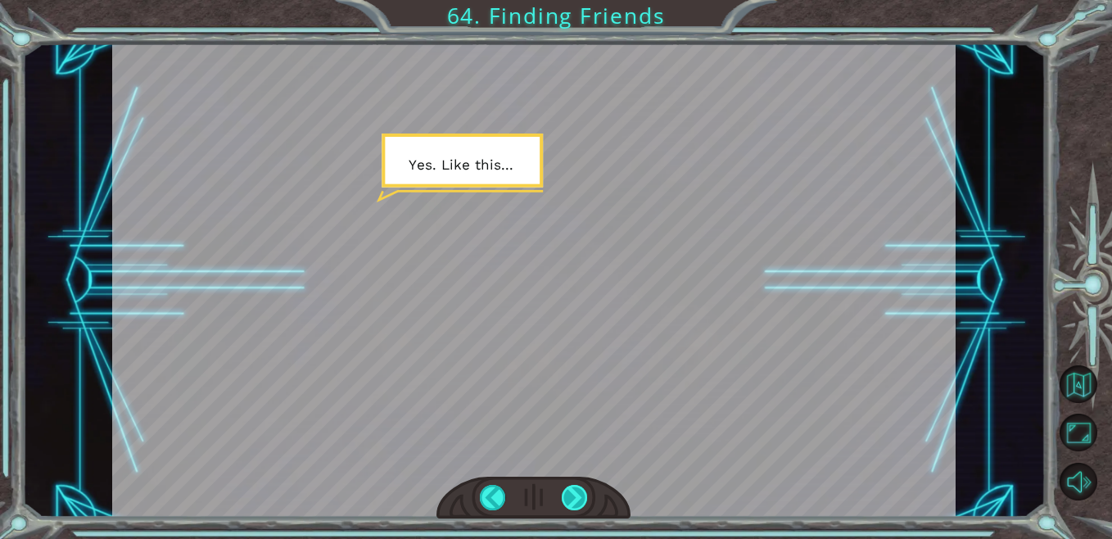
click at [564, 500] on div at bounding box center [575, 497] width 26 height 25
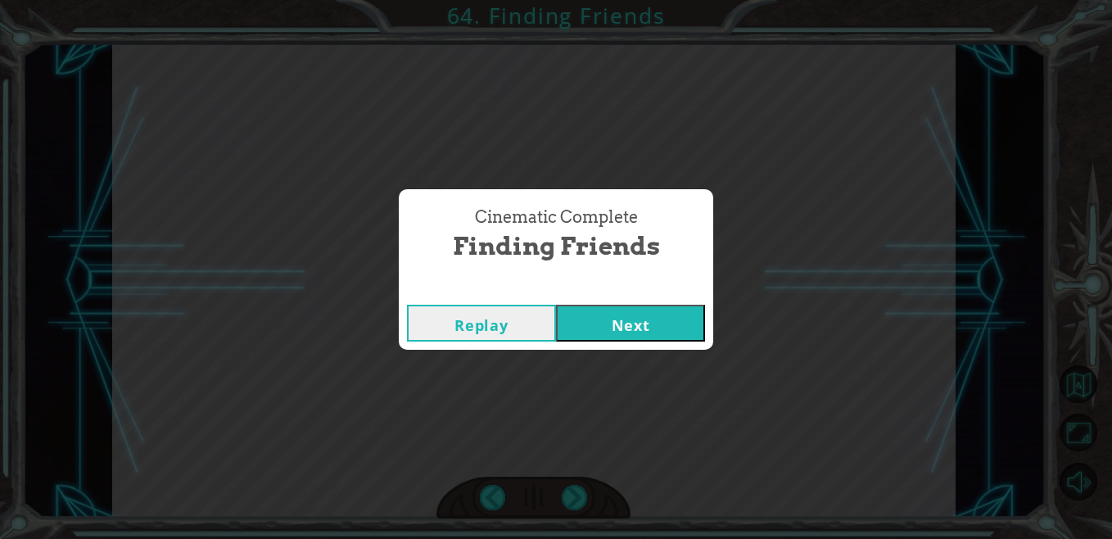
click at [615, 335] on button "Next" at bounding box center [630, 323] width 149 height 37
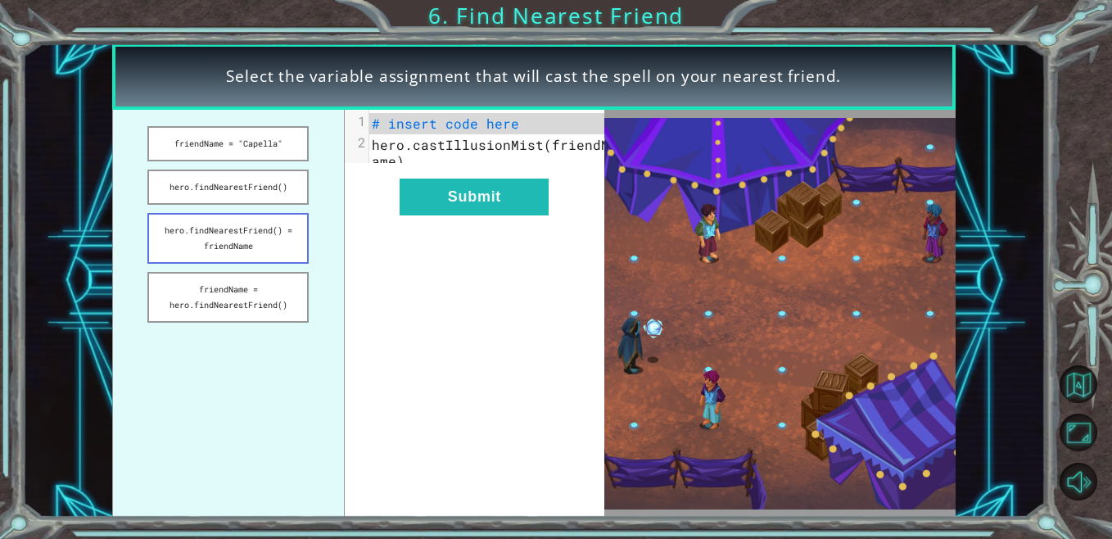
click at [277, 233] on button "hero.findNearestFriend() = friendName" at bounding box center [227, 238] width 161 height 51
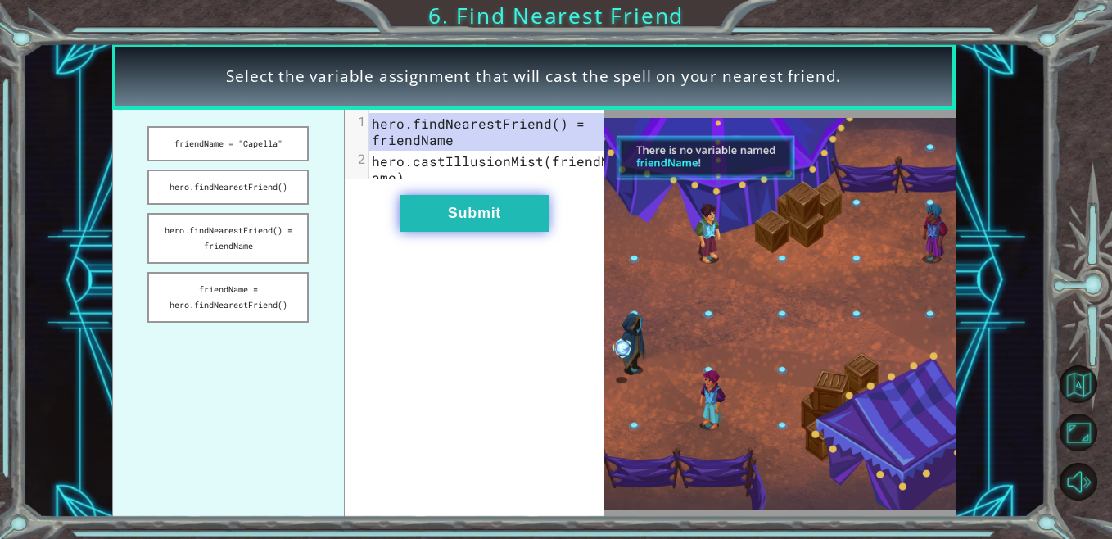
click at [465, 232] on button "Submit" at bounding box center [473, 213] width 149 height 37
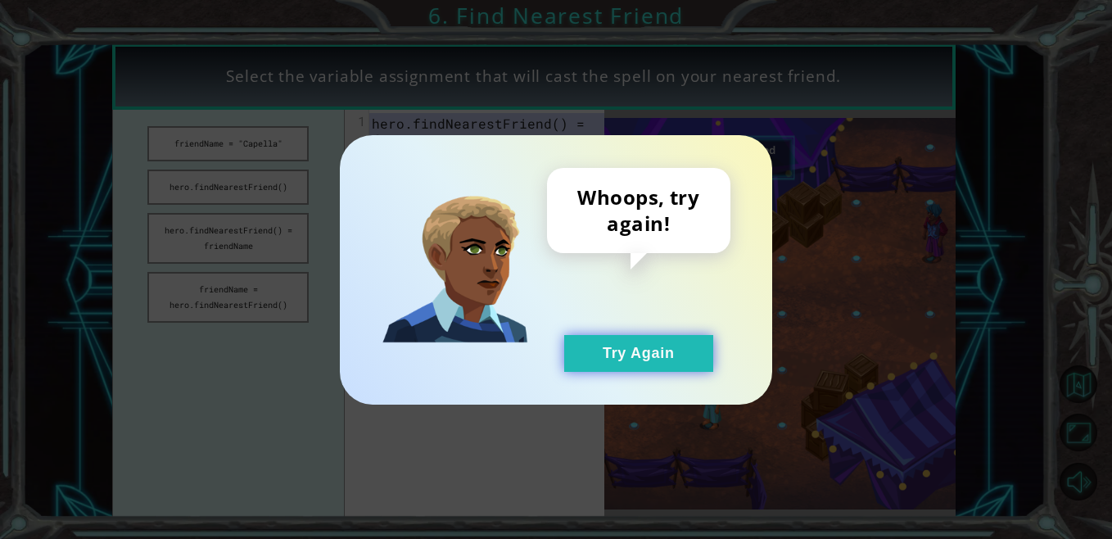
click at [651, 343] on button "Try Again" at bounding box center [638, 353] width 149 height 37
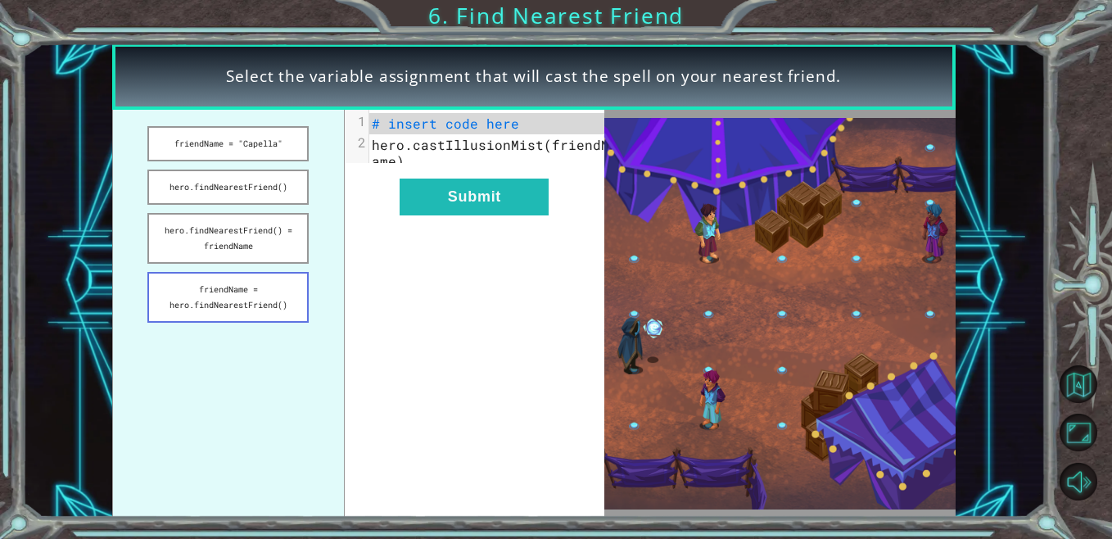
click at [279, 299] on button "friendName = hero.findNearestFriend()" at bounding box center [227, 297] width 161 height 51
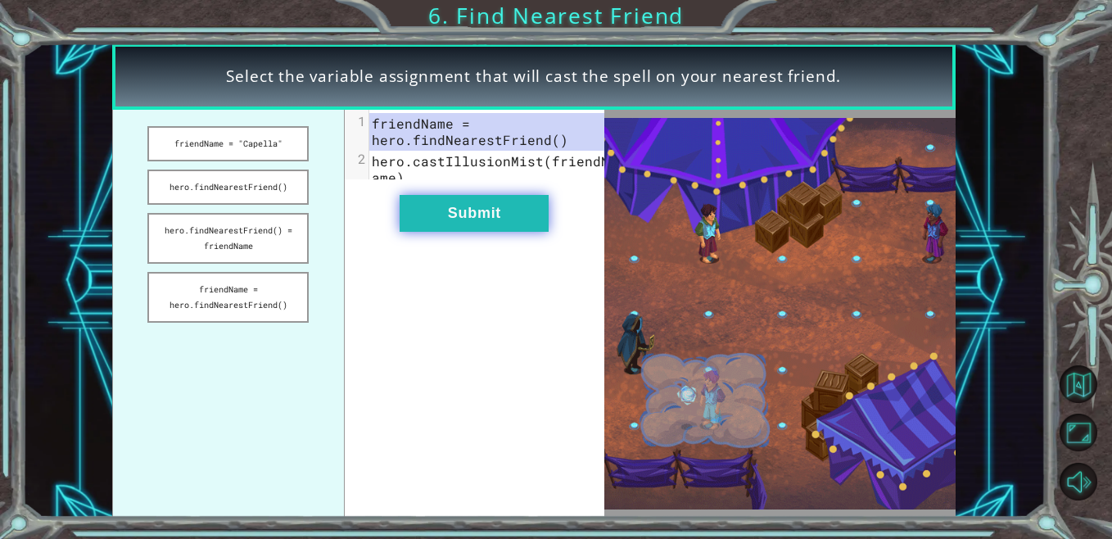
click at [501, 219] on button "Submit" at bounding box center [473, 213] width 149 height 37
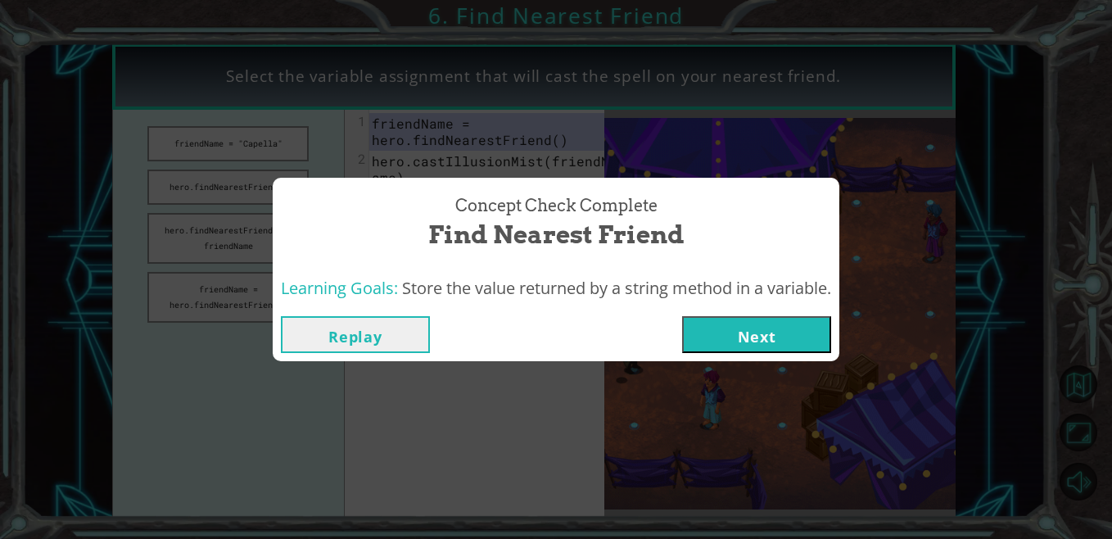
click at [731, 329] on button "Next" at bounding box center [756, 334] width 149 height 37
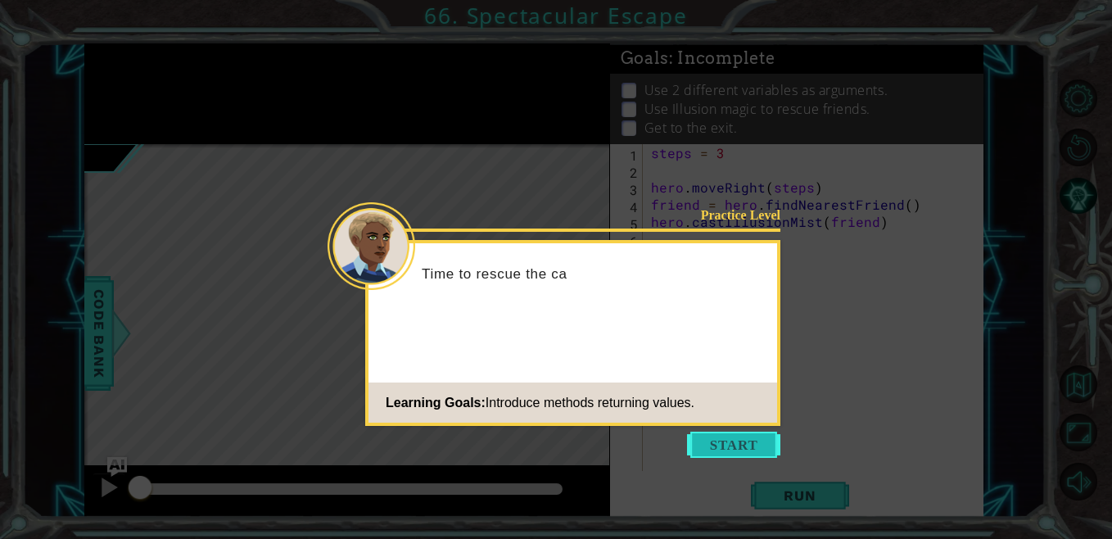
click at [746, 446] on button "Start" at bounding box center [733, 444] width 93 height 26
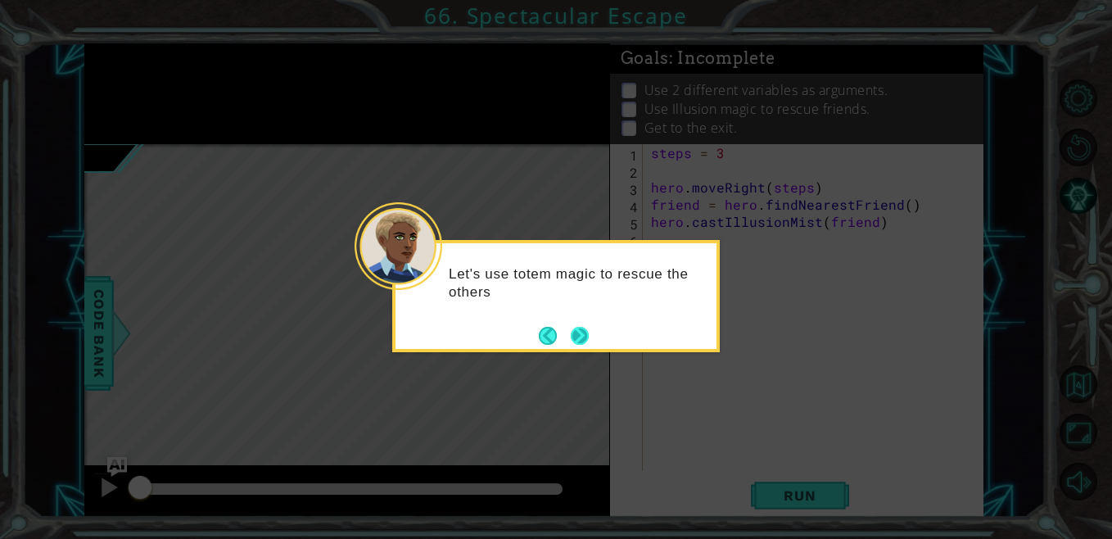
click at [580, 327] on button "Next" at bounding box center [580, 336] width 18 height 18
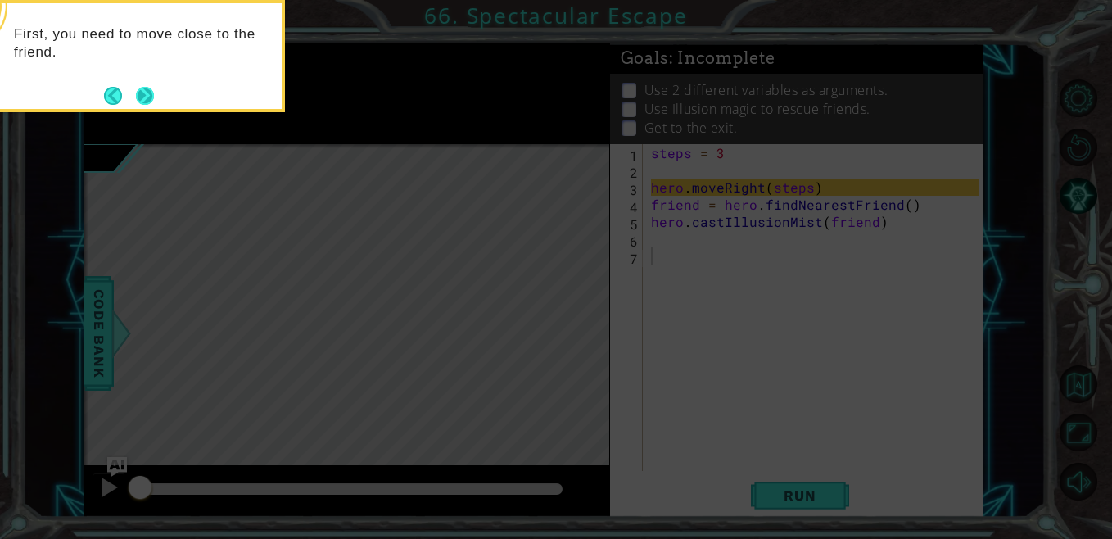
click at [144, 89] on button "Next" at bounding box center [145, 95] width 27 height 27
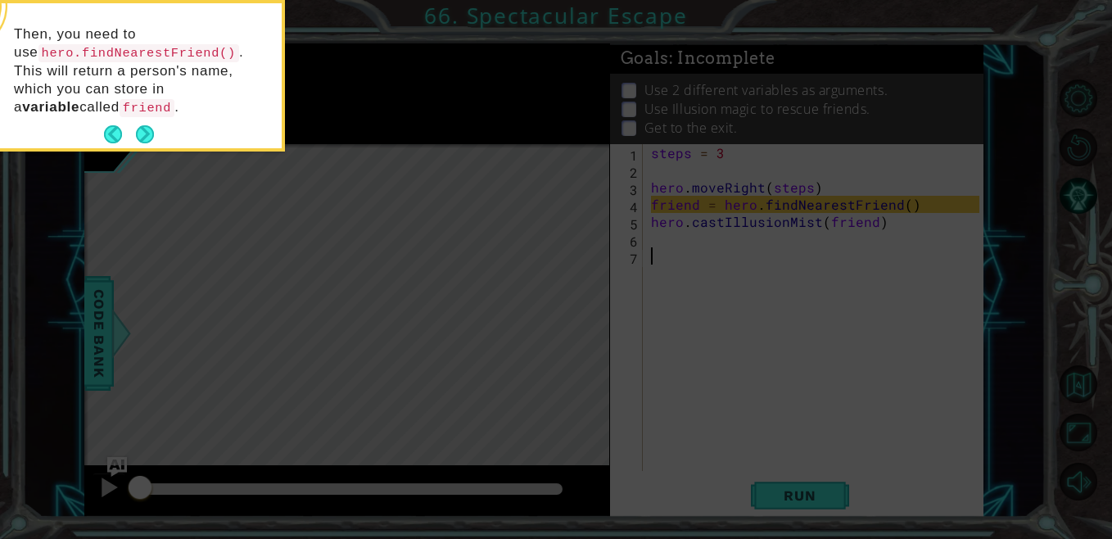
click at [144, 126] on button "Next" at bounding box center [145, 134] width 18 height 18
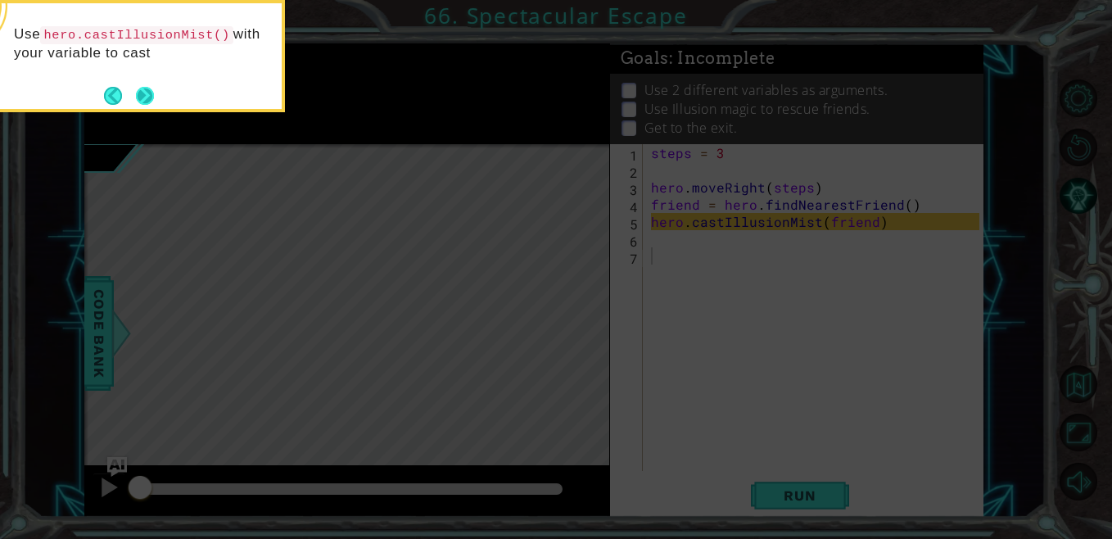
click at [139, 91] on button "Next" at bounding box center [145, 95] width 19 height 19
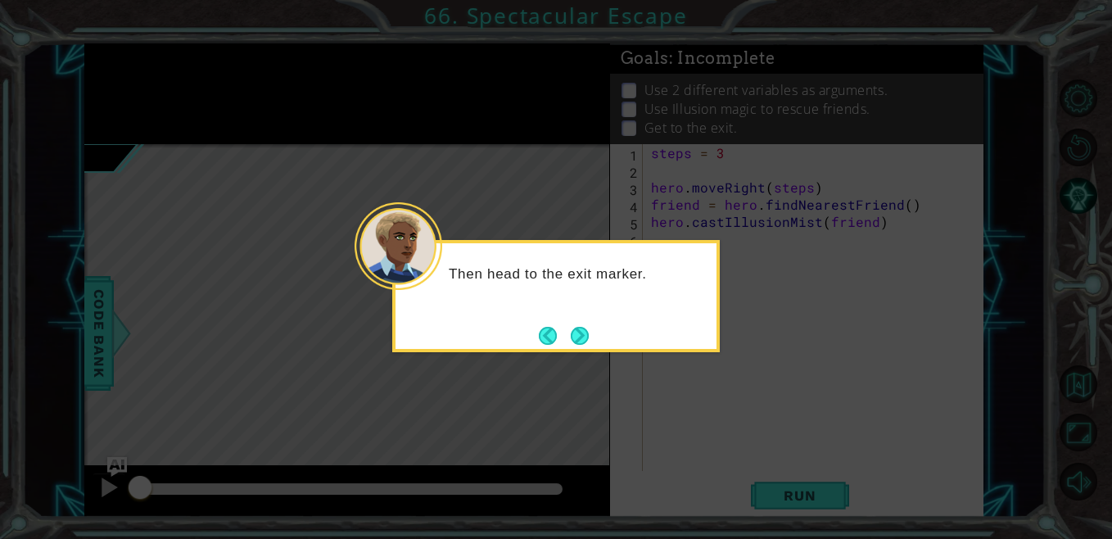
click at [589, 336] on button "Next" at bounding box center [580, 336] width 18 height 18
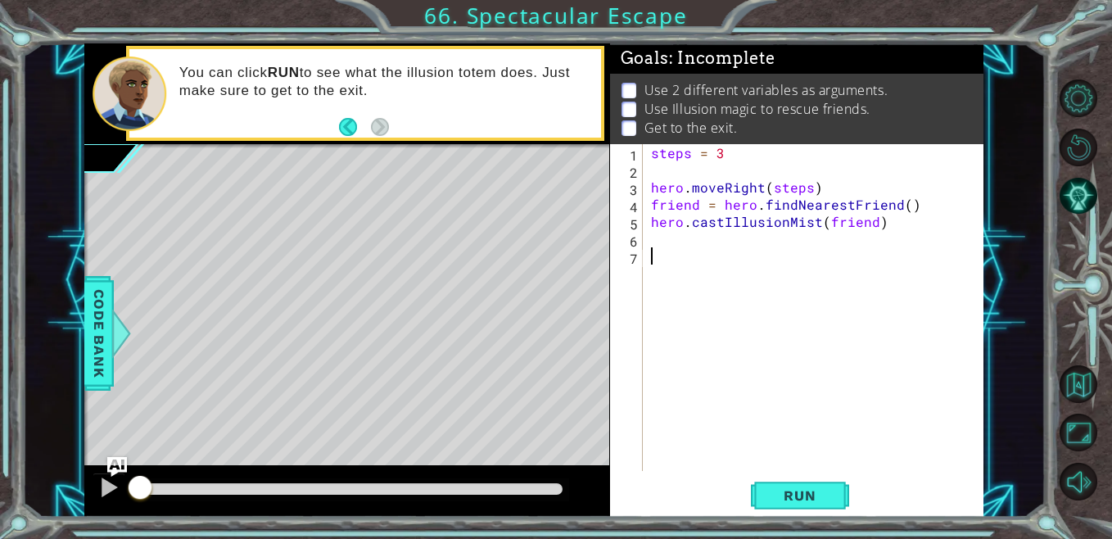
click at [649, 237] on div "steps = 3 hero . moveRight ( steps ) friend = hero . findNearestFriend ( ) hero…" at bounding box center [817, 324] width 340 height 361
click at [782, 482] on button "Run" at bounding box center [800, 495] width 98 height 38
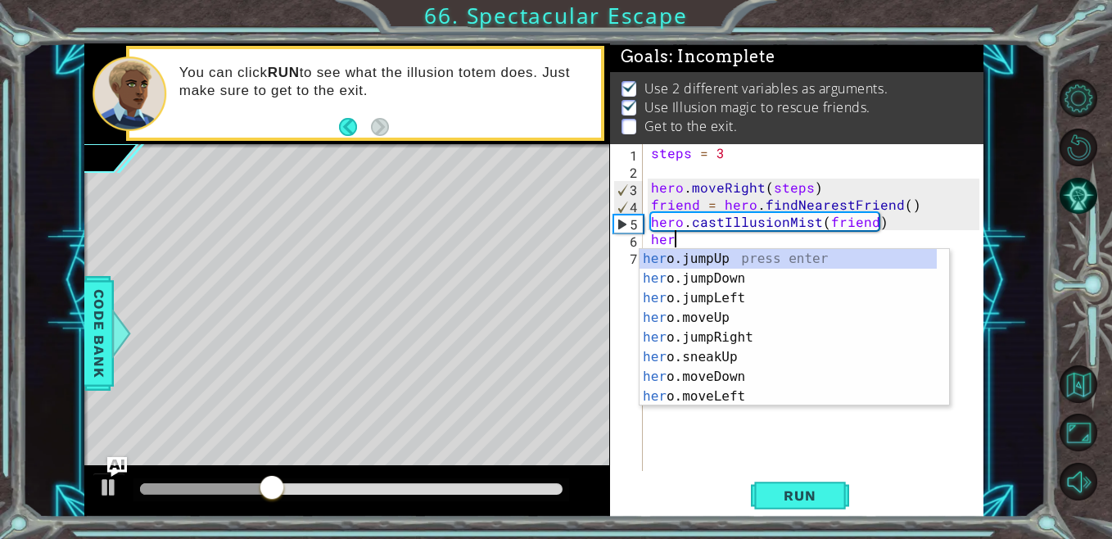
scroll to position [0, 1]
type textarea "hero."
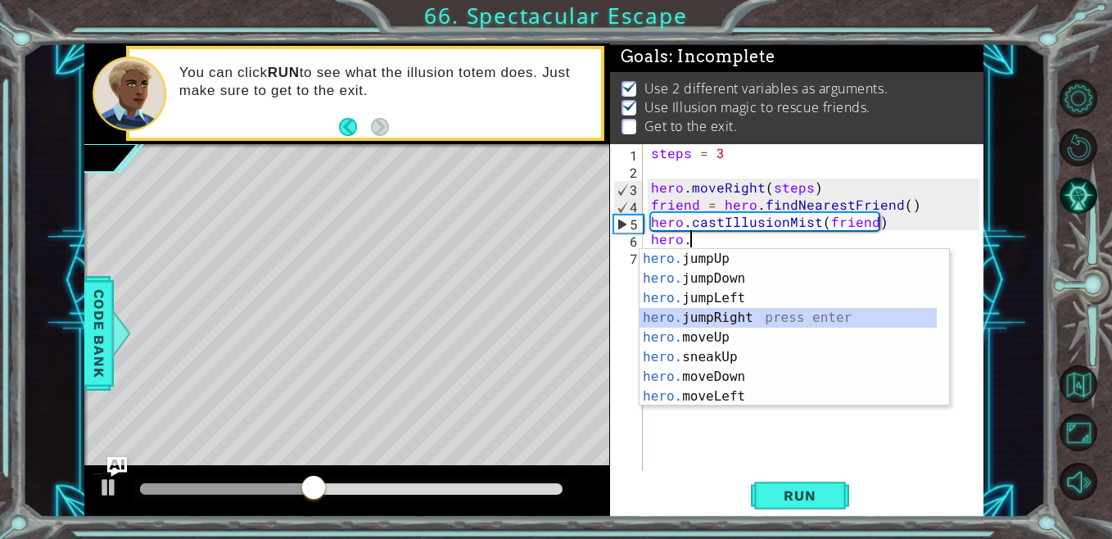
click at [720, 319] on div "hero. jumpUp press enter hero. jumpDown press enter hero. jumpLeft press enter …" at bounding box center [787, 347] width 297 height 196
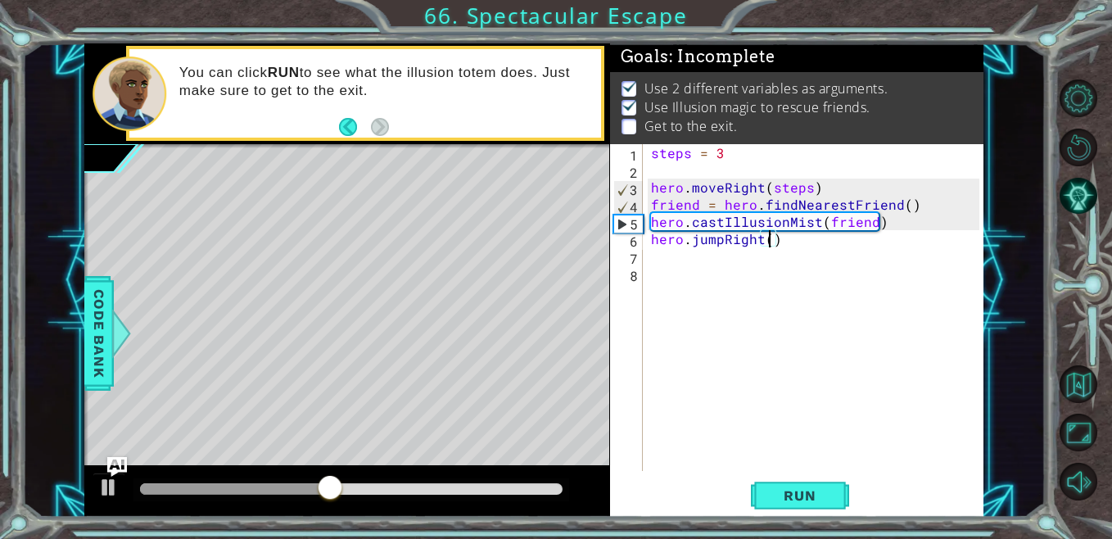
click at [768, 241] on div "steps = 3 hero . moveRight ( steps ) friend = hero . findNearestFriend ( ) hero…" at bounding box center [817, 324] width 340 height 361
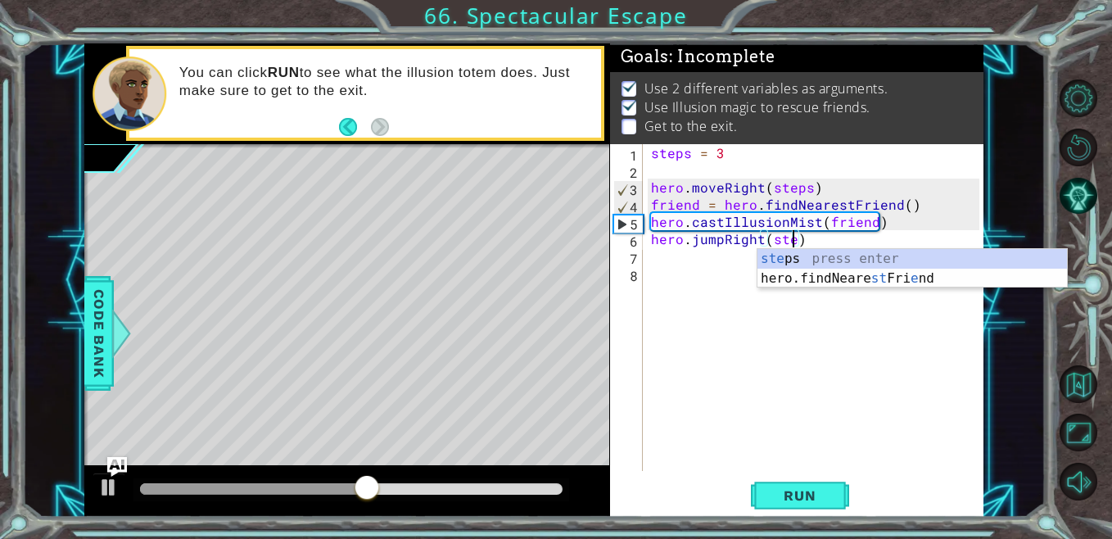
scroll to position [0, 9]
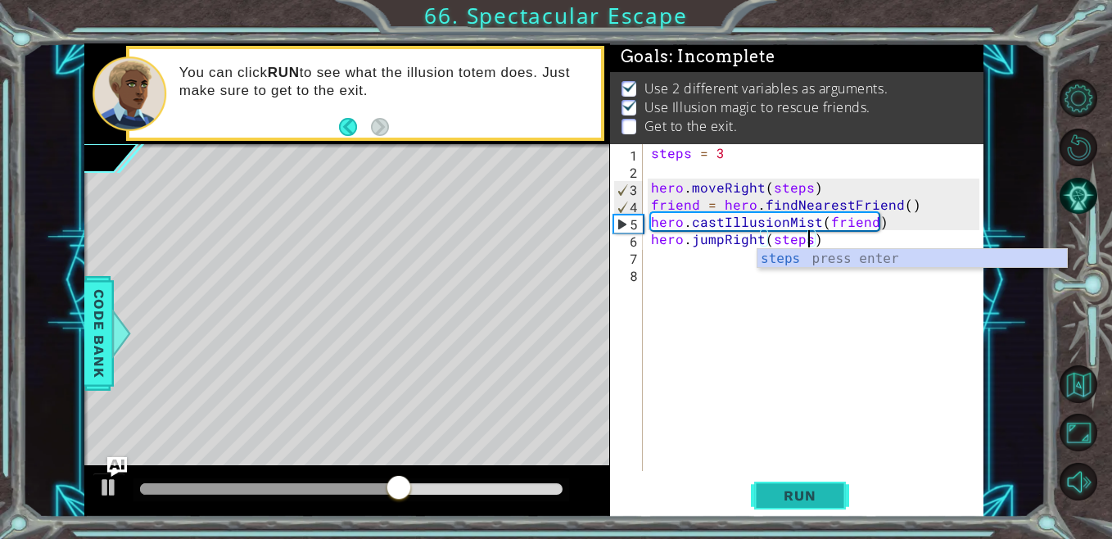
type textarea "hero.jumpRight(steps)"
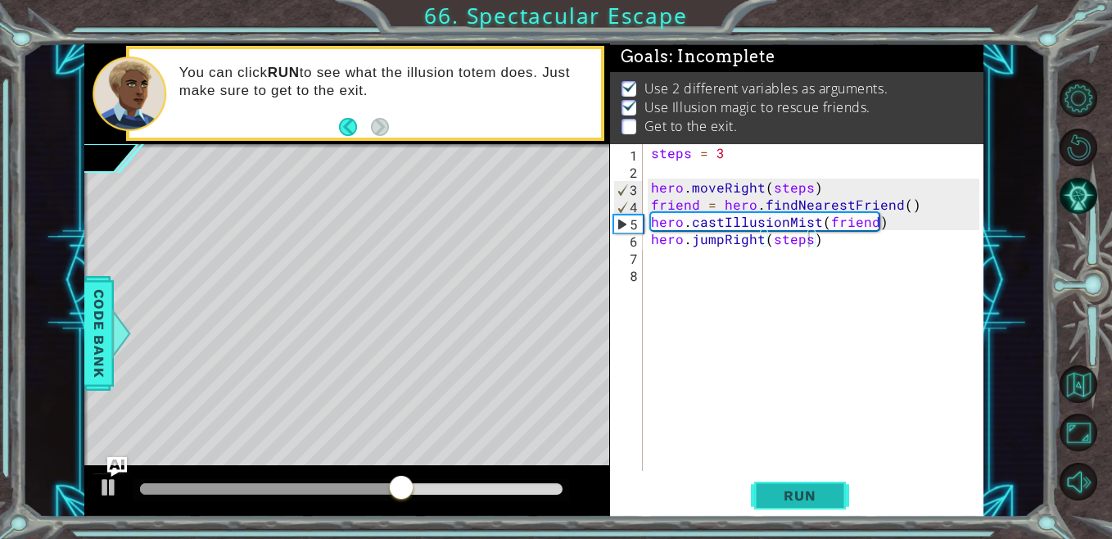
click at [802, 496] on span "Run" at bounding box center [799, 495] width 65 height 16
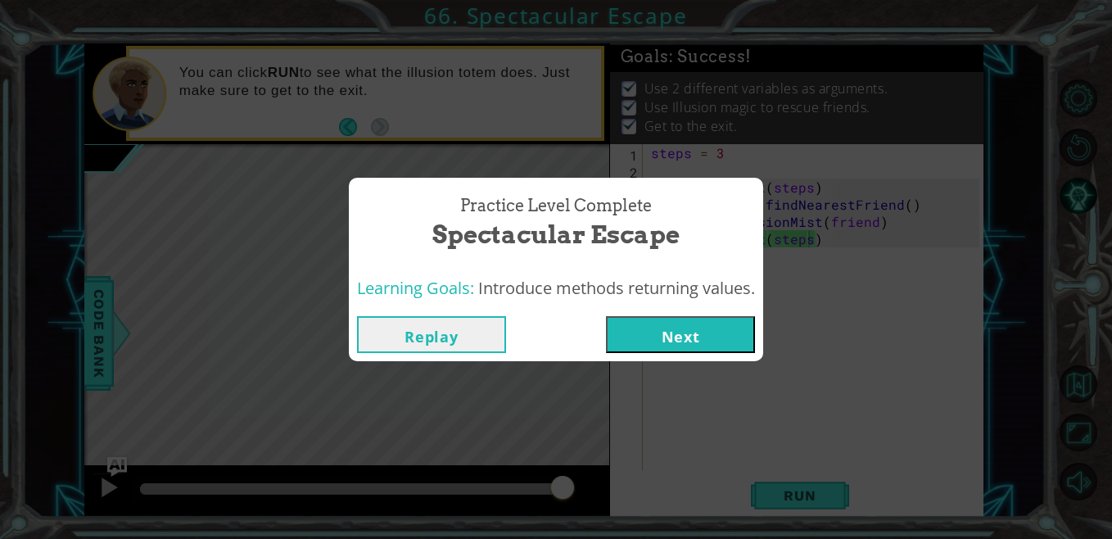
click at [693, 336] on button "Next" at bounding box center [680, 334] width 149 height 37
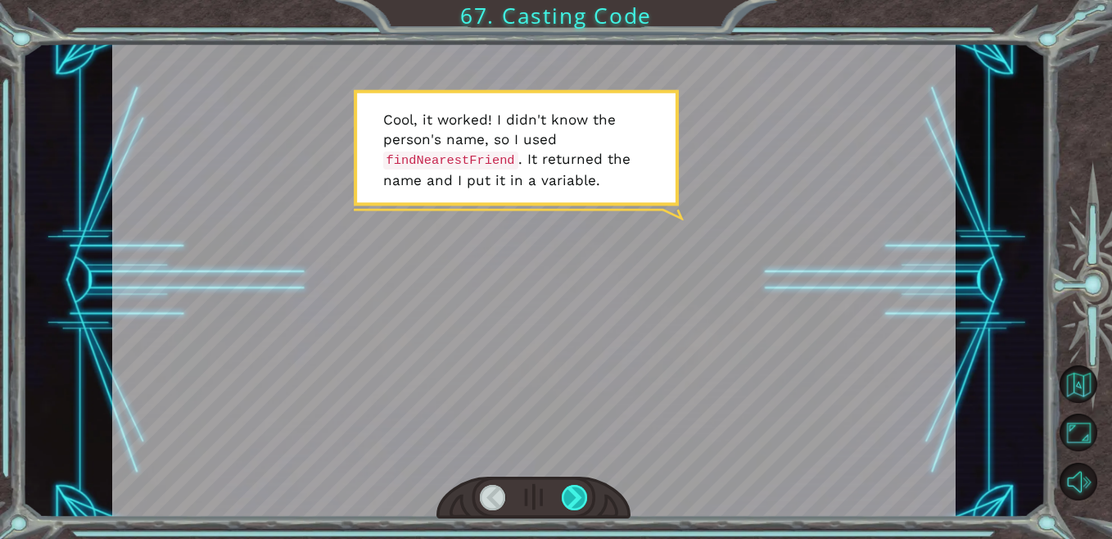
click at [579, 494] on div at bounding box center [575, 497] width 26 height 25
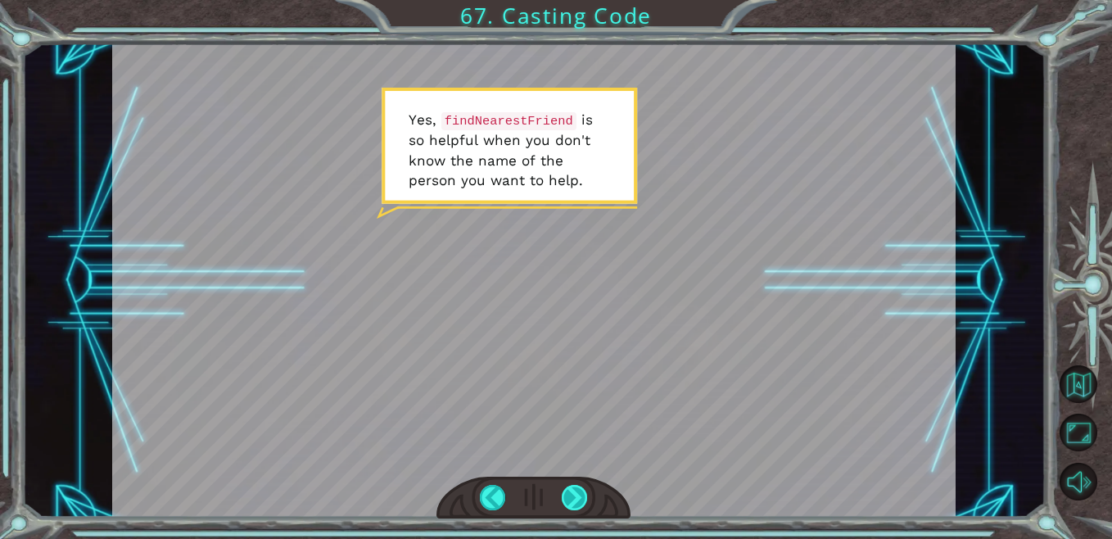
drag, startPoint x: 579, startPoint y: 494, endPoint x: 567, endPoint y: 503, distance: 15.1
click at [567, 503] on div at bounding box center [575, 497] width 26 height 25
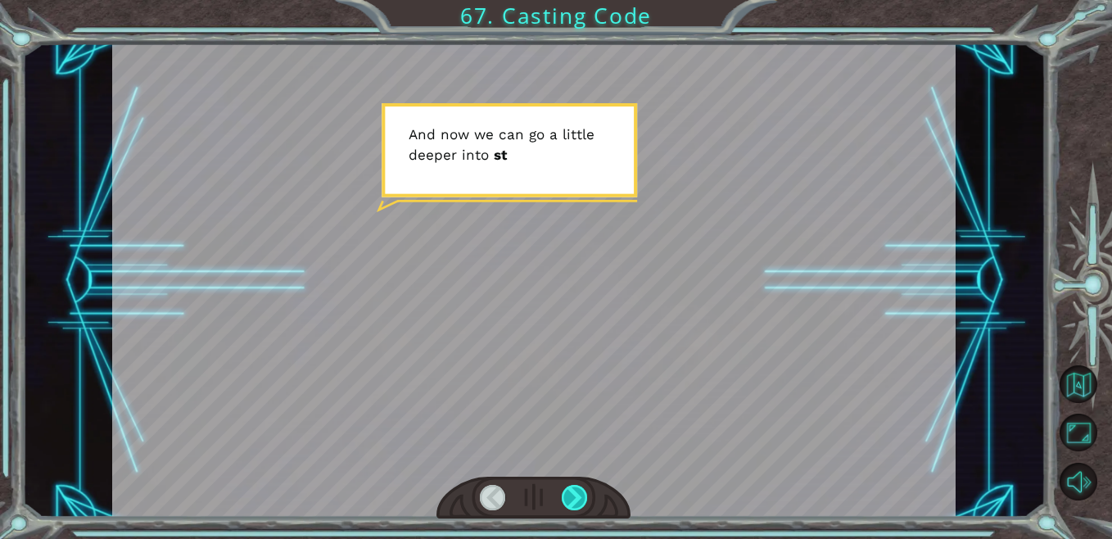
click at [571, 499] on div at bounding box center [575, 497] width 26 height 25
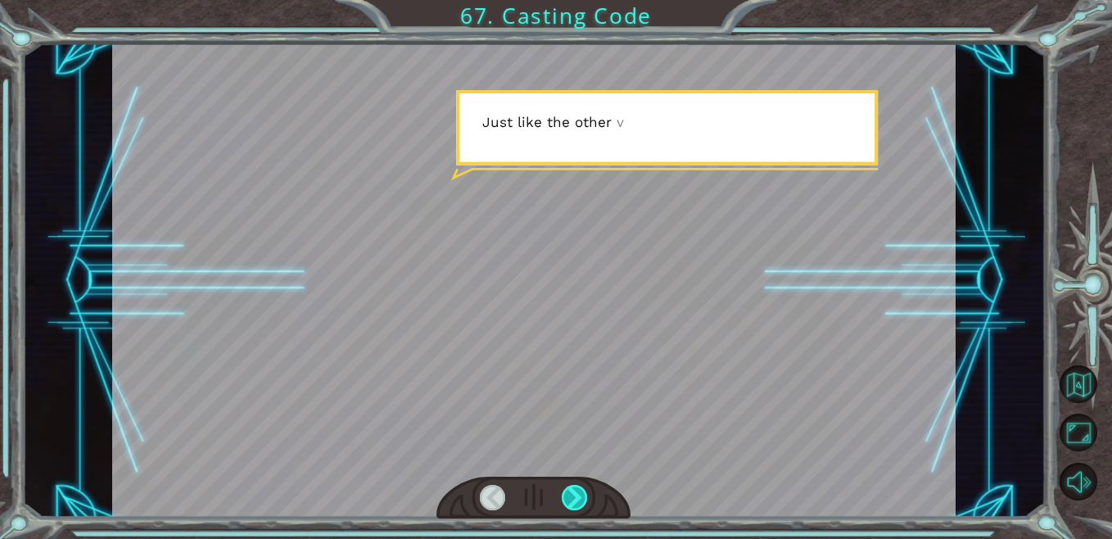
click at [571, 499] on div at bounding box center [575, 497] width 26 height 25
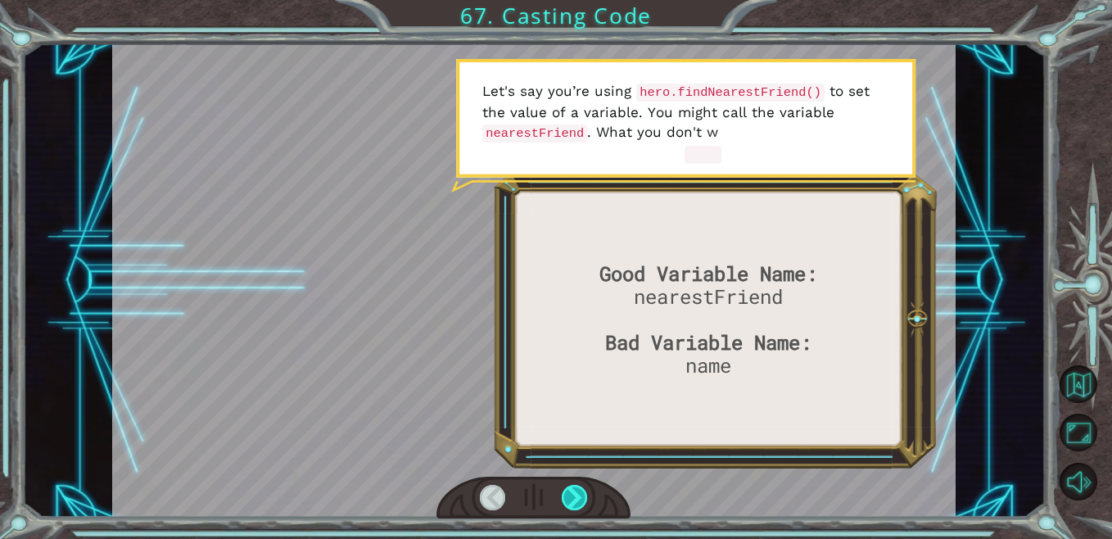
click at [571, 499] on div at bounding box center [575, 497] width 26 height 25
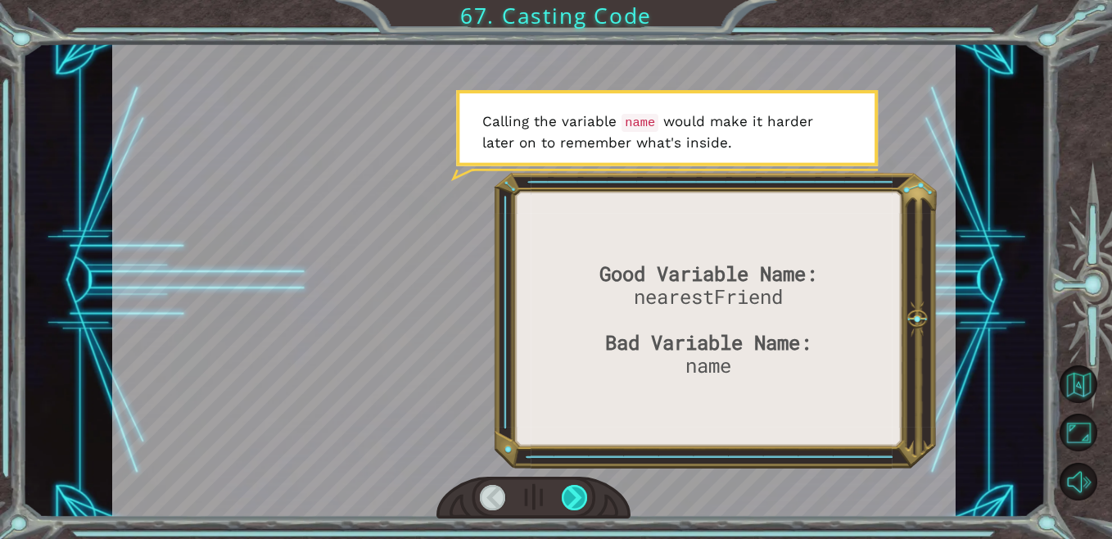
click at [571, 499] on div at bounding box center [575, 497] width 26 height 25
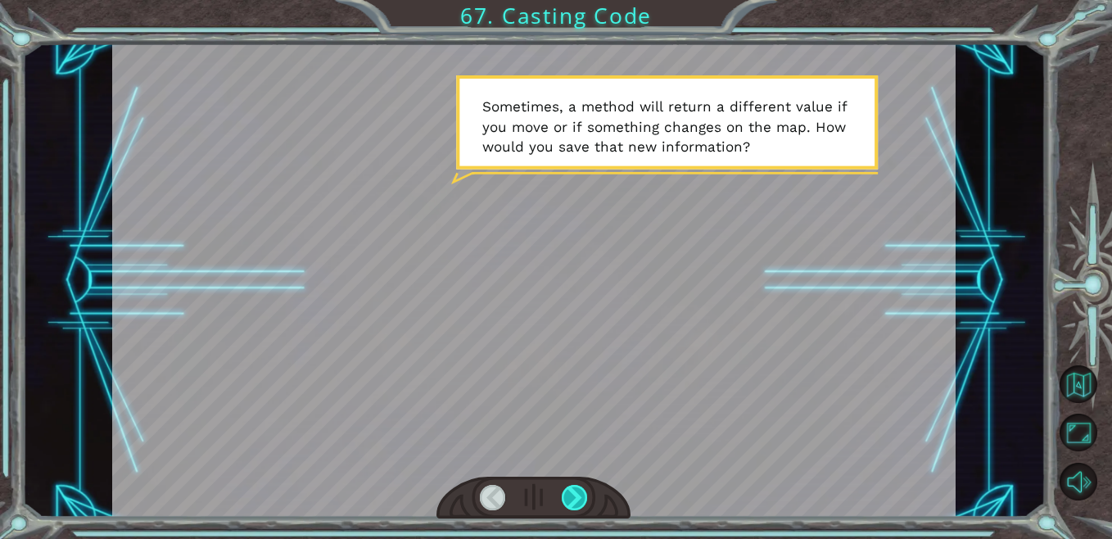
click at [571, 499] on div at bounding box center [575, 497] width 26 height 25
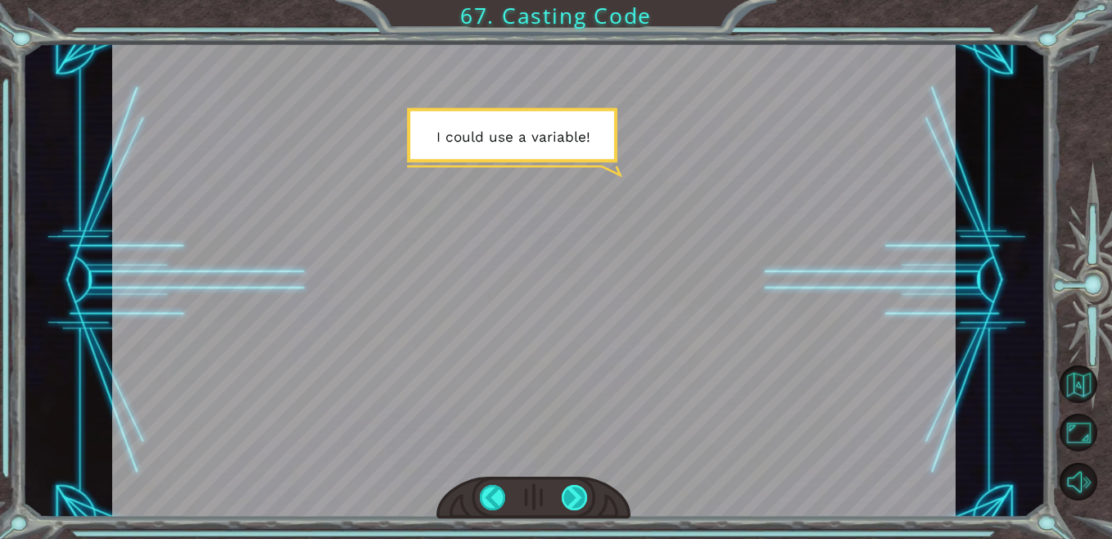
click at [572, 499] on div at bounding box center [575, 497] width 26 height 25
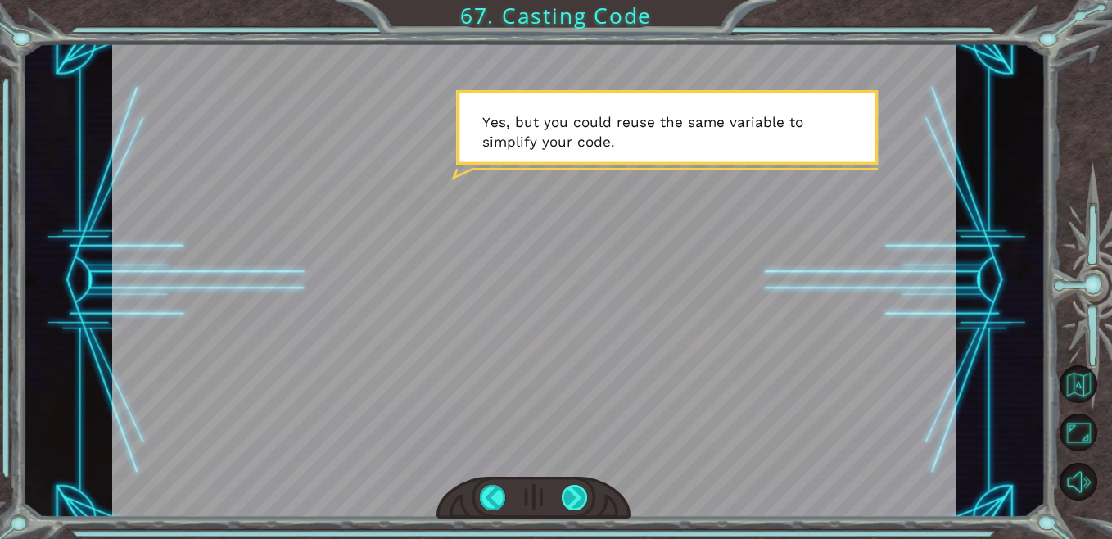
click at [574, 494] on div at bounding box center [575, 497] width 26 height 25
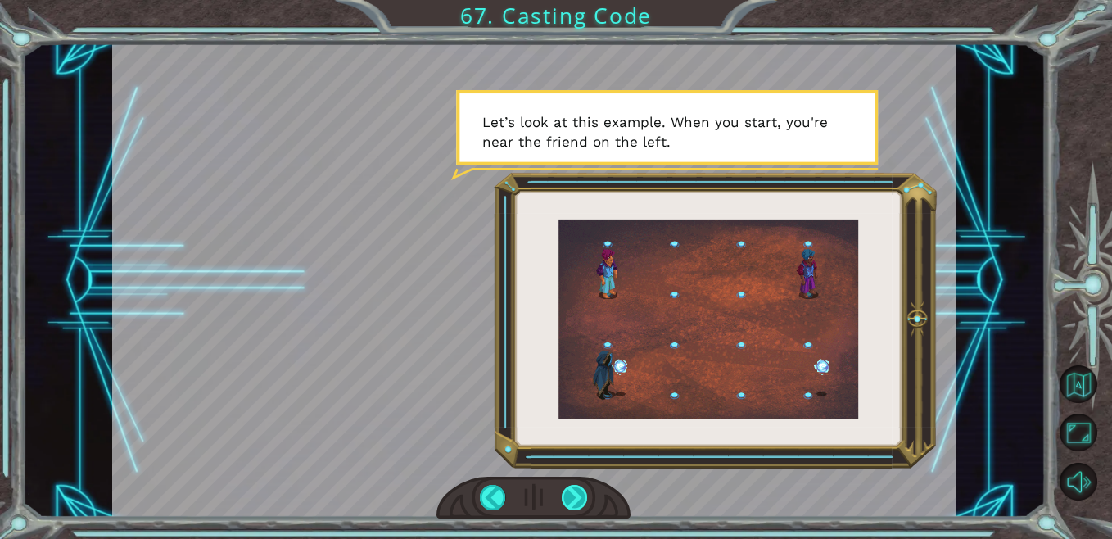
click at [574, 494] on div at bounding box center [575, 497] width 26 height 25
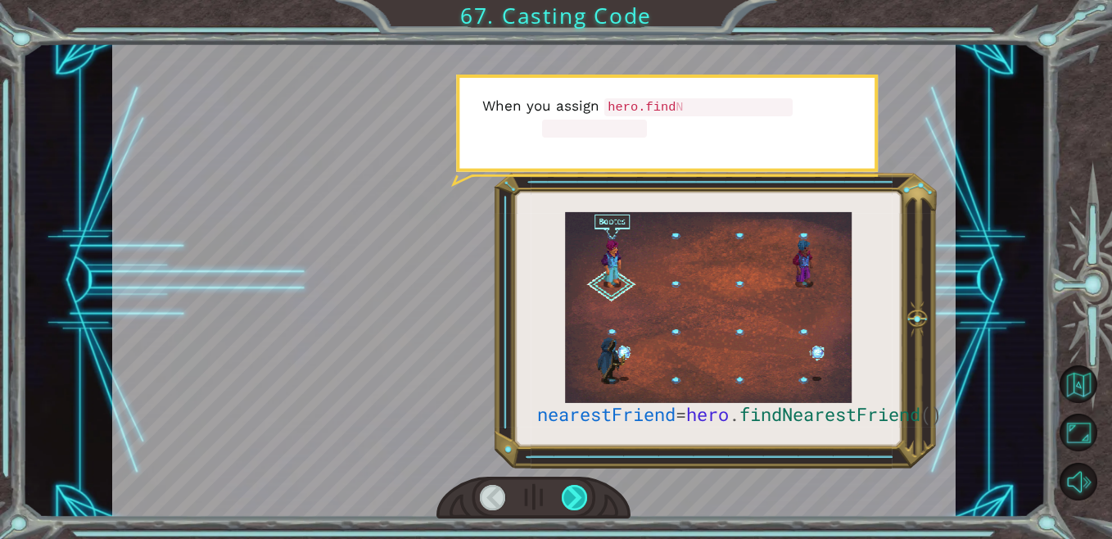
click at [574, 494] on div at bounding box center [575, 497] width 26 height 25
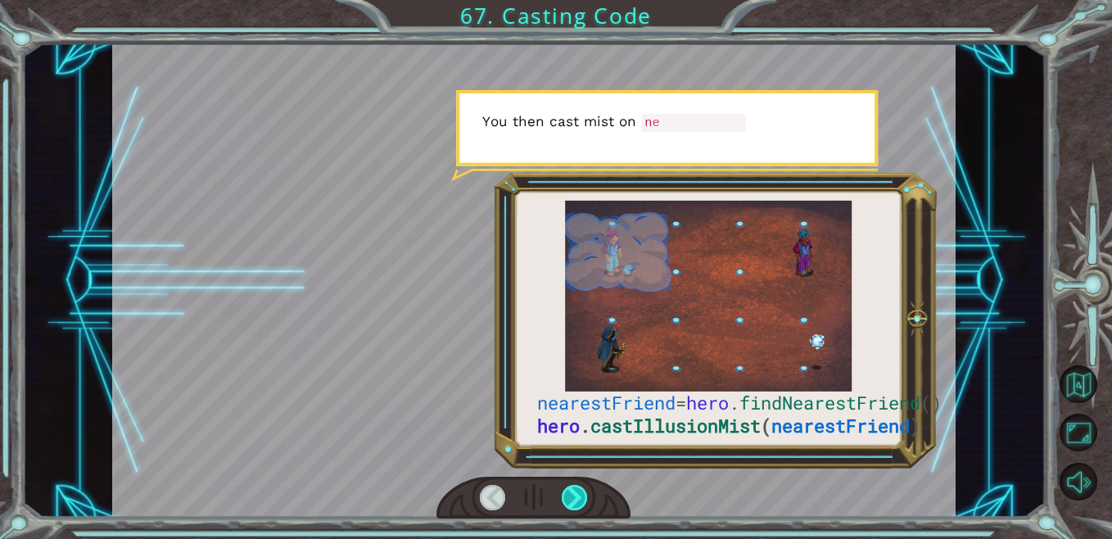
click at [574, 494] on div at bounding box center [575, 497] width 26 height 25
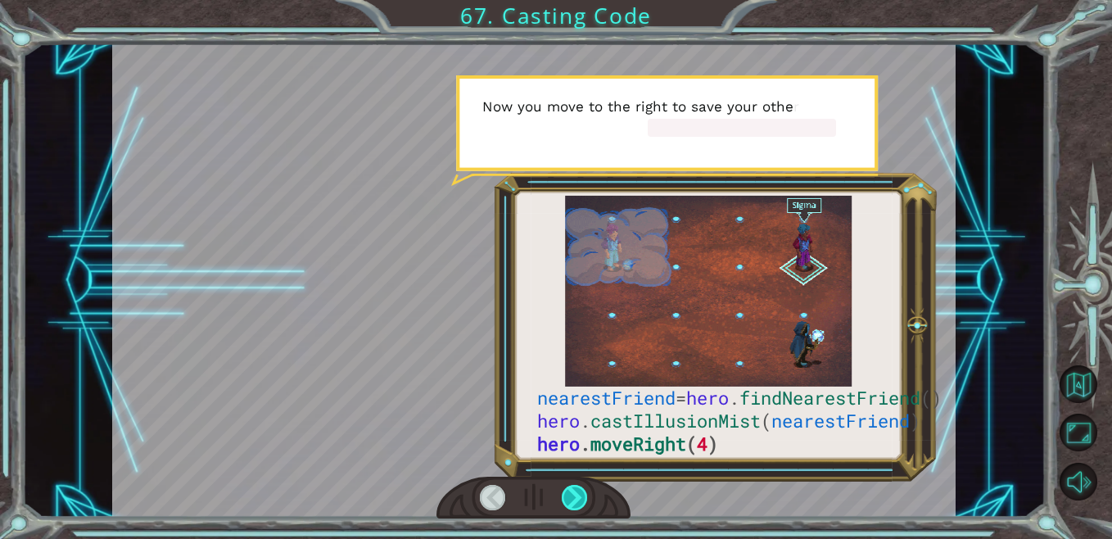
click at [573, 494] on div at bounding box center [575, 497] width 26 height 25
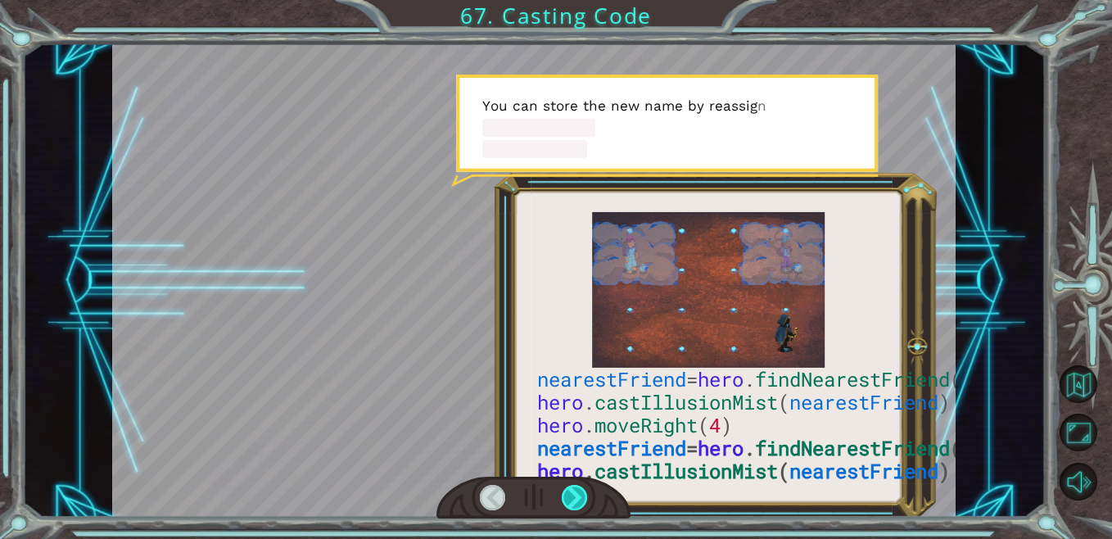
click at [573, 494] on div at bounding box center [575, 497] width 26 height 25
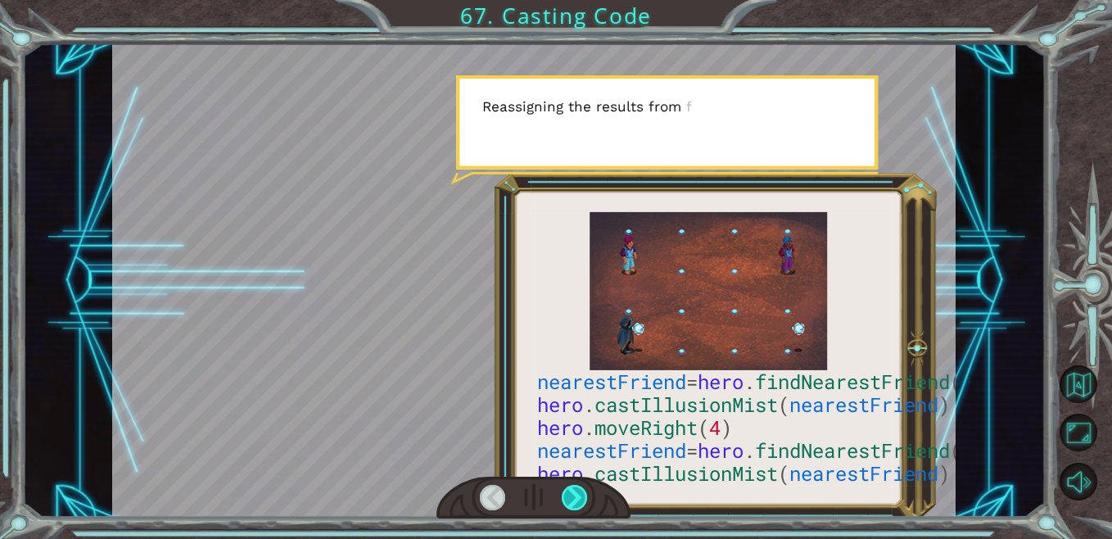
click at [573, 494] on div at bounding box center [575, 497] width 26 height 25
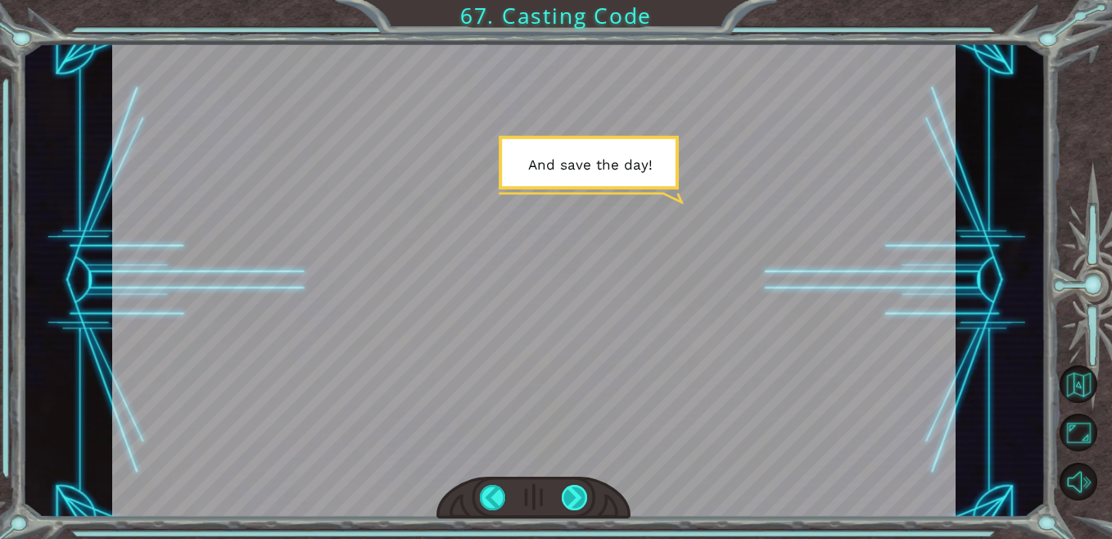
click at [572, 494] on div at bounding box center [575, 497] width 26 height 25
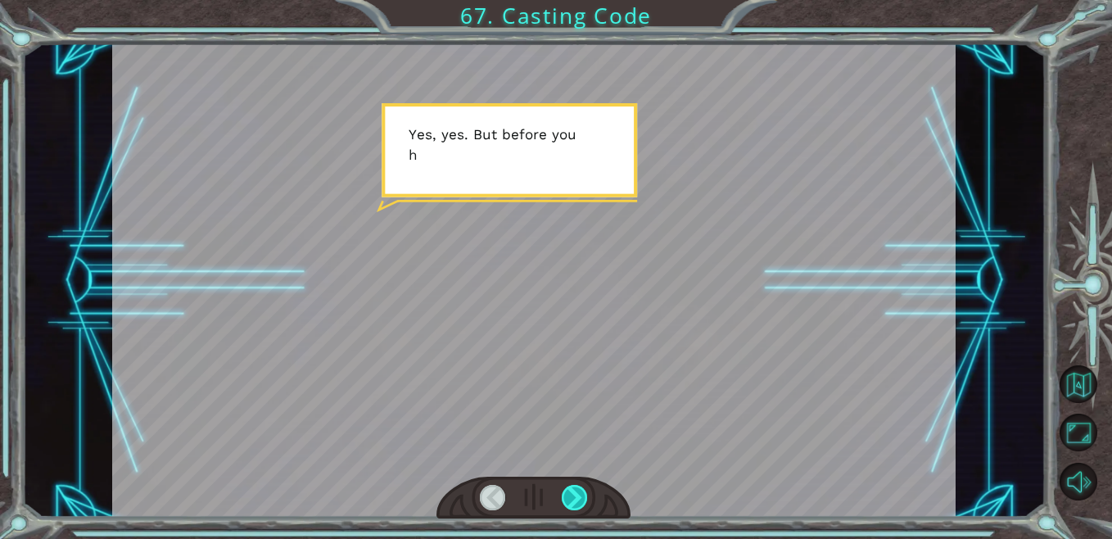
click at [573, 494] on div at bounding box center [575, 497] width 26 height 25
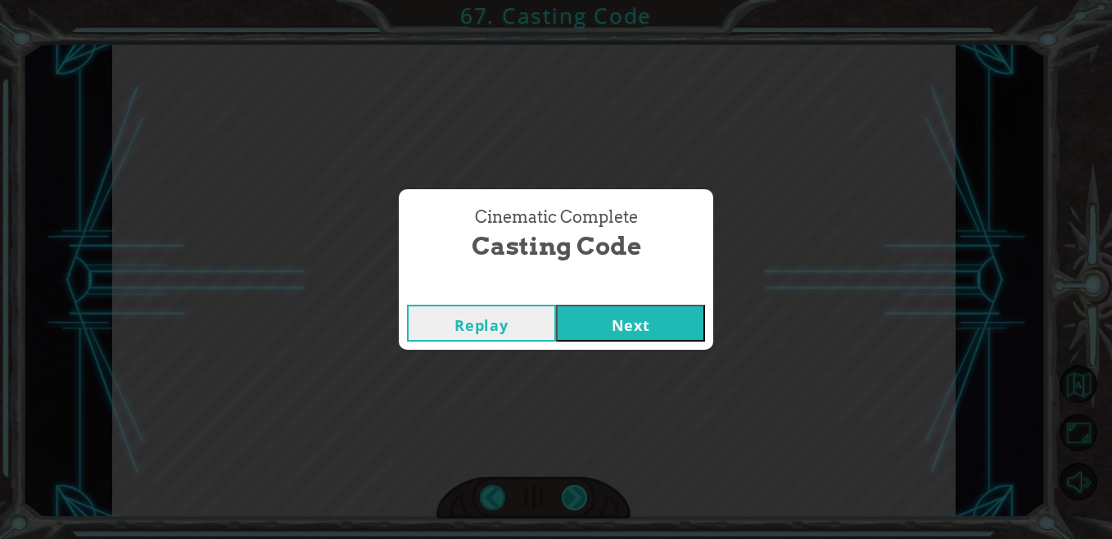
click at [573, 494] on div "Cinematic Complete Casting Code Replay Next" at bounding box center [556, 269] width 1112 height 539
click at [573, 496] on div "Cinematic Complete Casting Code Replay Next" at bounding box center [556, 269] width 1112 height 539
click at [648, 328] on button "Next" at bounding box center [630, 323] width 149 height 37
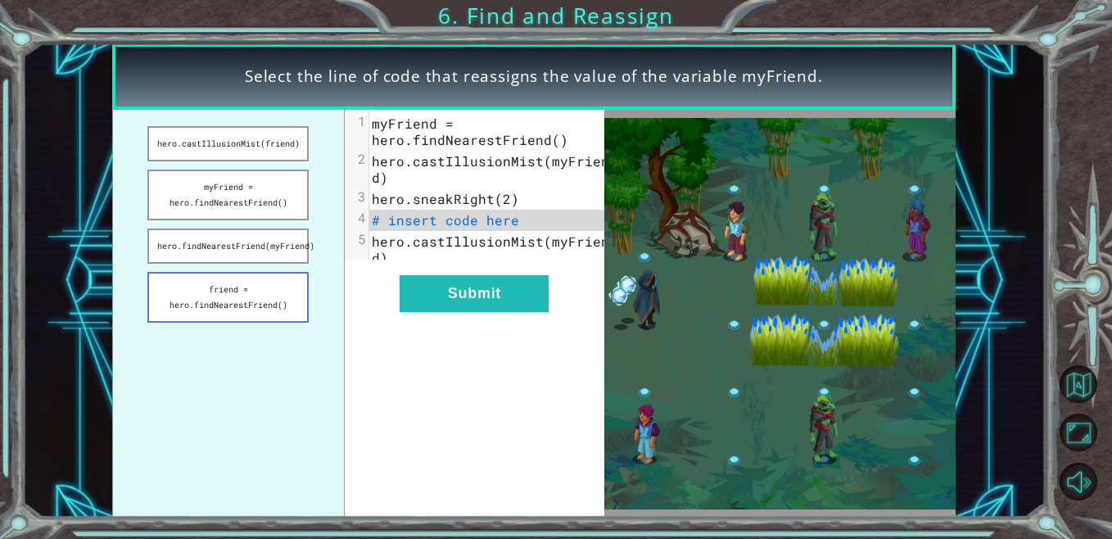
click at [276, 285] on button "friend = hero.findNearestFriend()" at bounding box center [227, 297] width 161 height 51
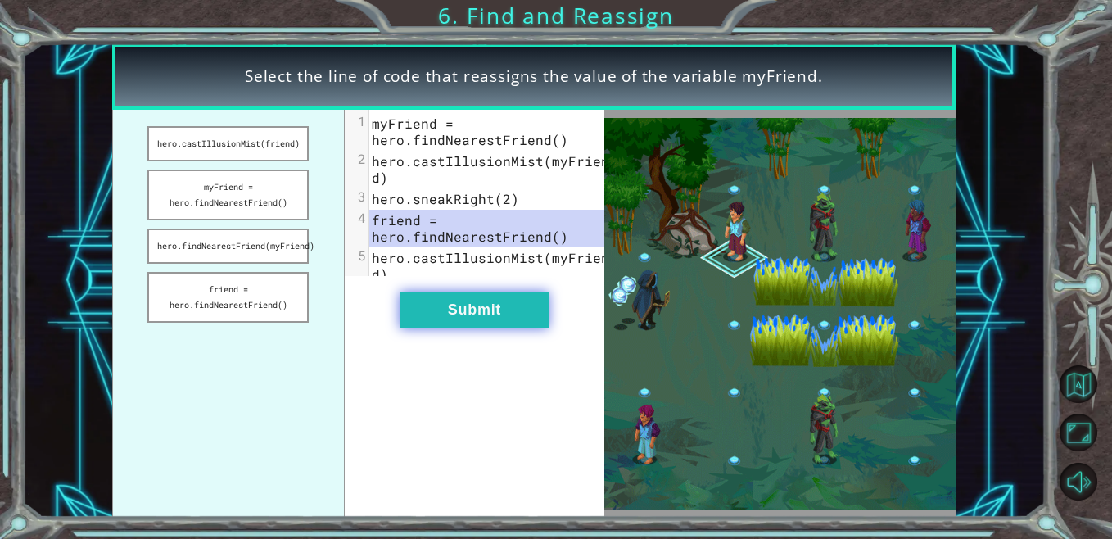
click at [442, 325] on button "Submit" at bounding box center [473, 309] width 149 height 37
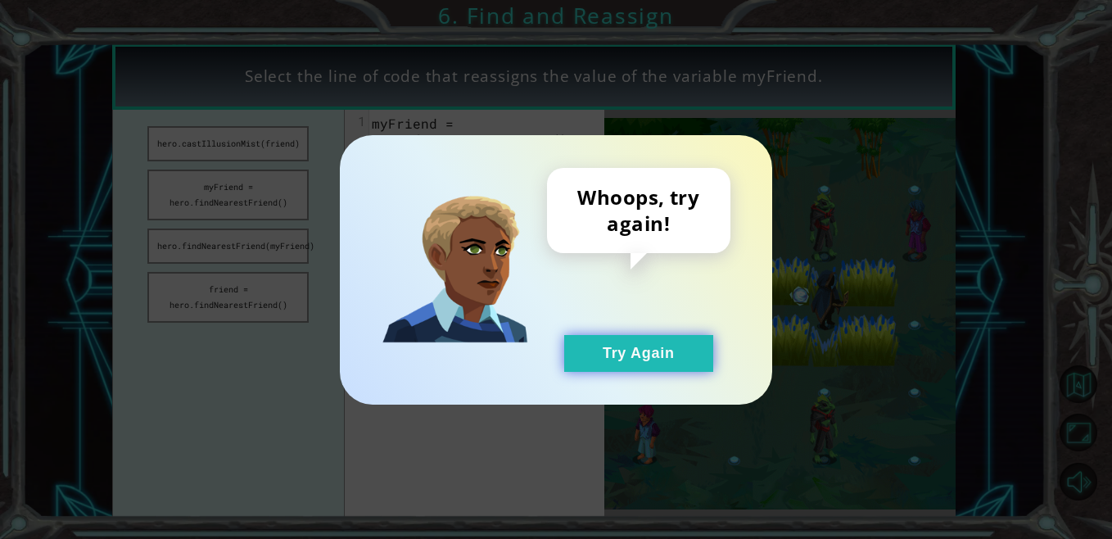
click at [607, 354] on button "Try Again" at bounding box center [638, 353] width 149 height 37
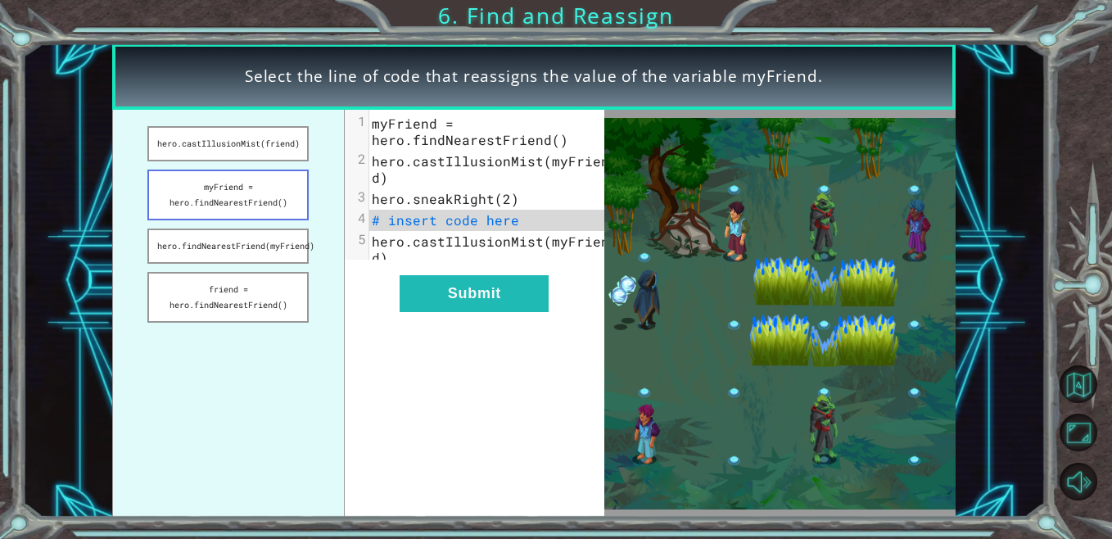
click at [273, 196] on button "myFriend = hero.findNearestFriend()" at bounding box center [227, 194] width 161 height 51
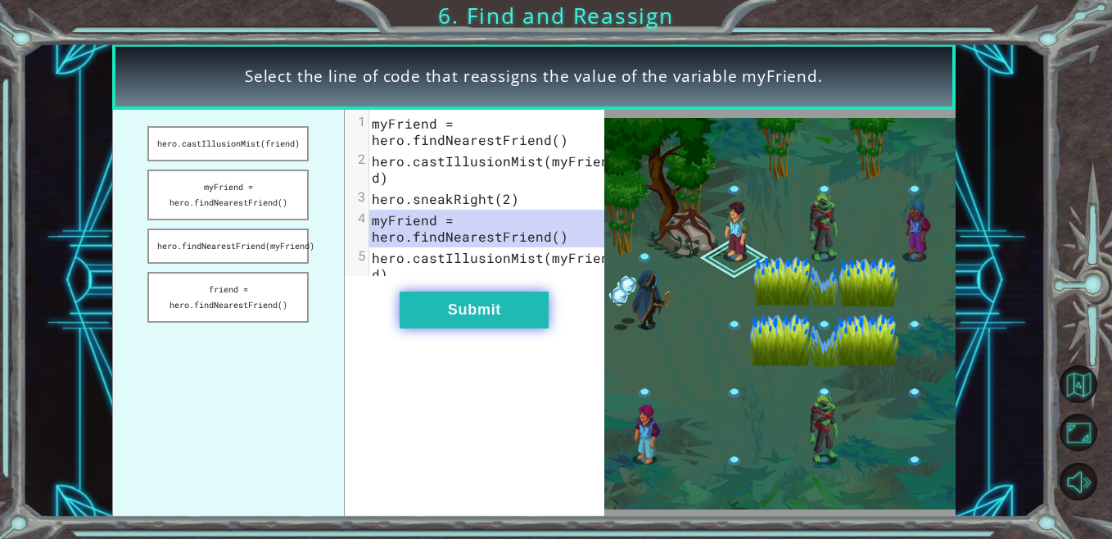
click at [464, 310] on button "Submit" at bounding box center [473, 309] width 149 height 37
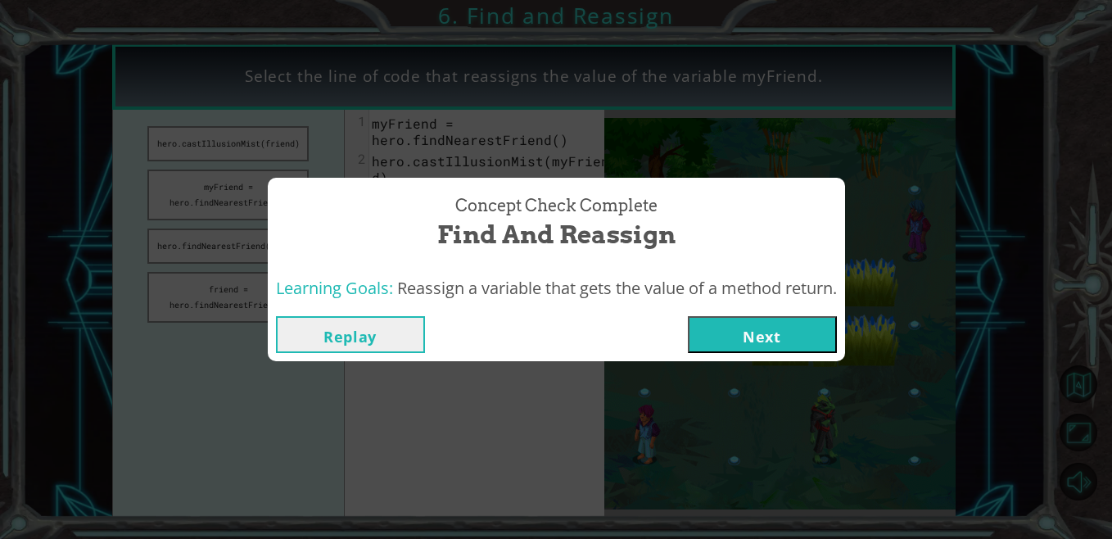
click at [731, 336] on button "Next" at bounding box center [762, 334] width 149 height 37
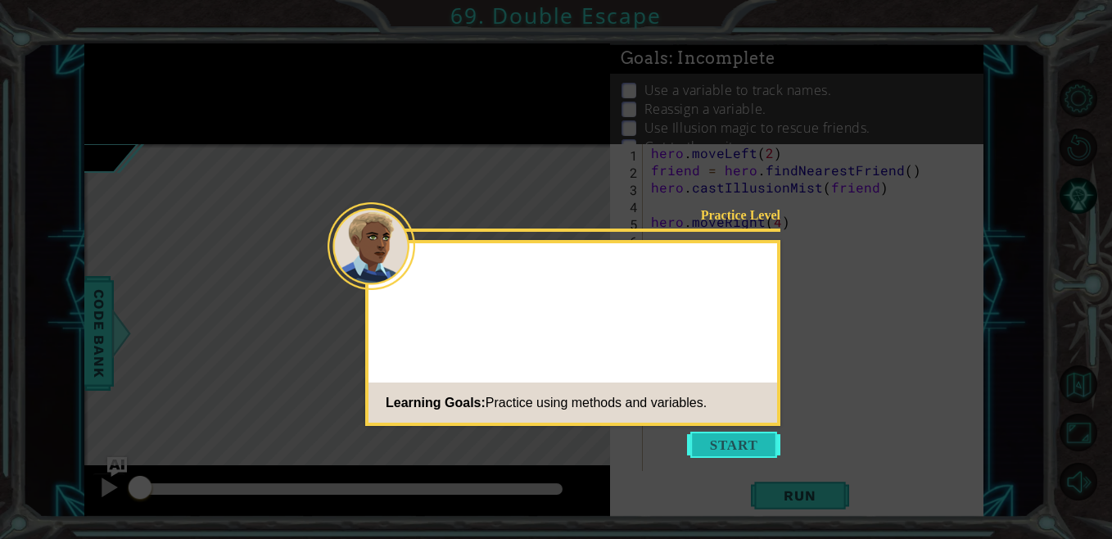
click at [756, 441] on button "Start" at bounding box center [733, 444] width 93 height 26
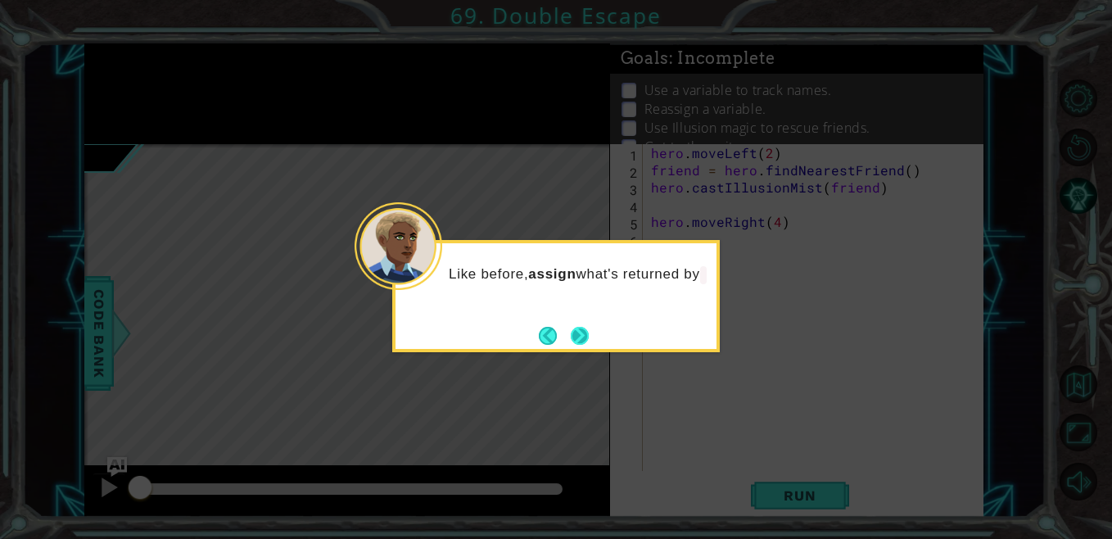
click at [578, 329] on button "Next" at bounding box center [580, 336] width 18 height 18
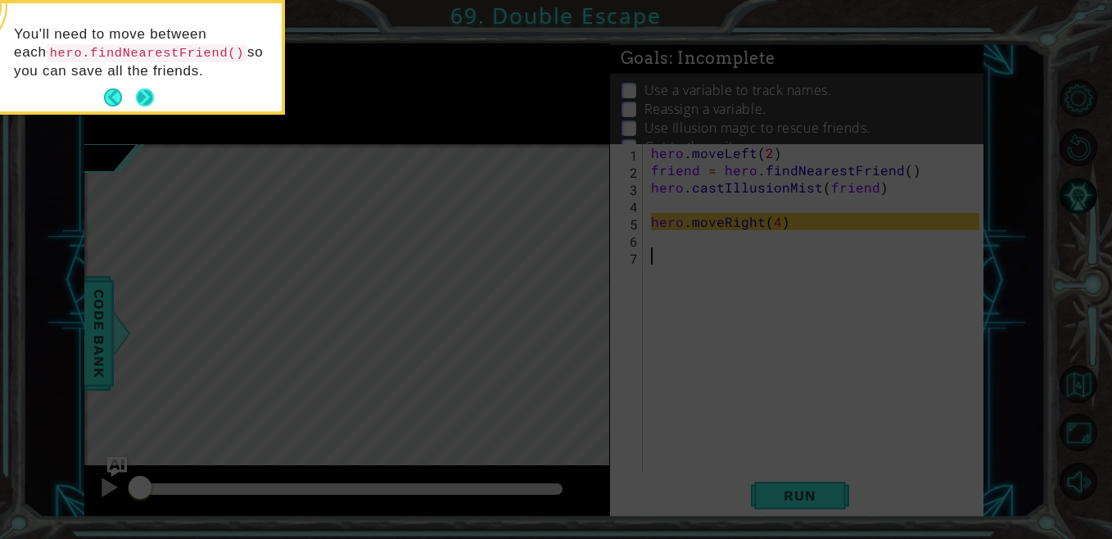
click at [144, 102] on button "Next" at bounding box center [145, 97] width 18 height 18
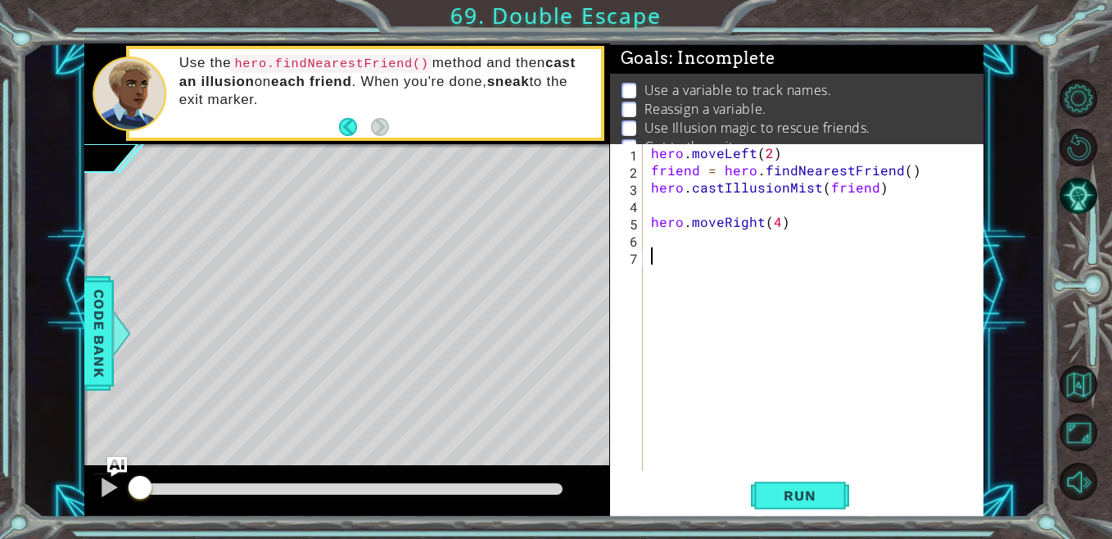
click at [679, 251] on div "hero . moveLeft ( 2 ) friend = hero . findNearestFriend ( ) hero . castIllusion…" at bounding box center [817, 324] width 340 height 361
click at [679, 246] on div "hero . moveLeft ( 2 ) friend = hero . findNearestFriend ( ) hero . castIllusion…" at bounding box center [817, 324] width 340 height 361
click at [779, 499] on span "Run" at bounding box center [799, 495] width 65 height 16
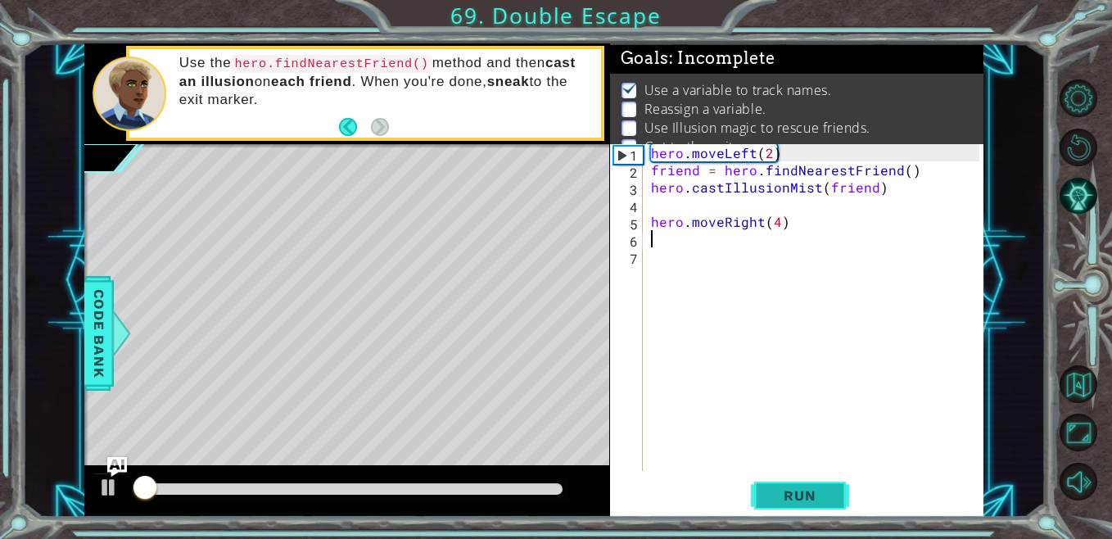
scroll to position [20, 0]
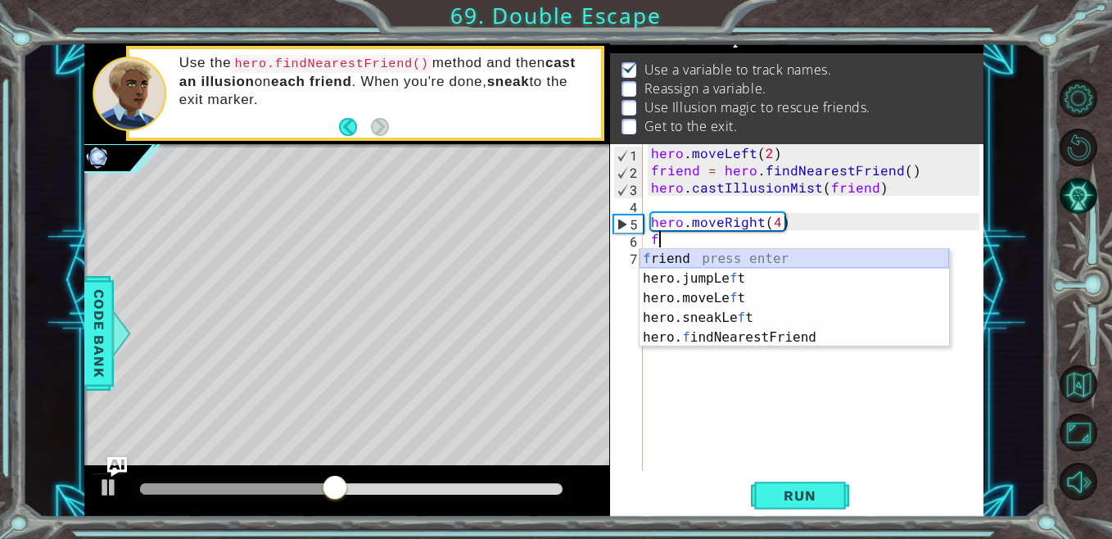
click at [774, 268] on div "f riend press enter hero.jumpLe f t press enter hero.moveLe f t press enter her…" at bounding box center [793, 318] width 309 height 138
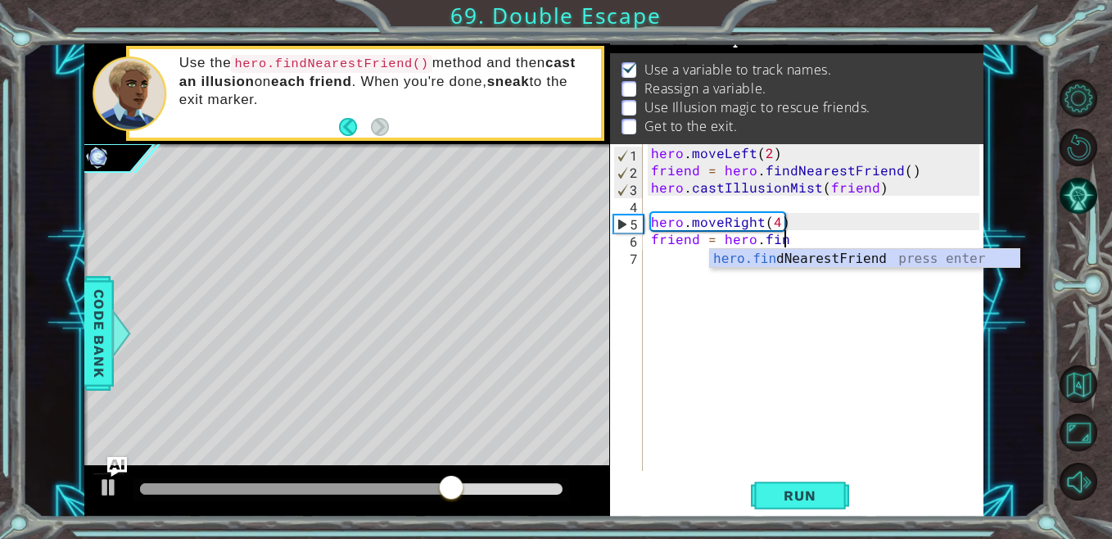
scroll to position [0, 7]
type textarea "friend = hero.find"
click at [776, 252] on div "hero.find NearestFriend press enter" at bounding box center [864, 278] width 309 height 59
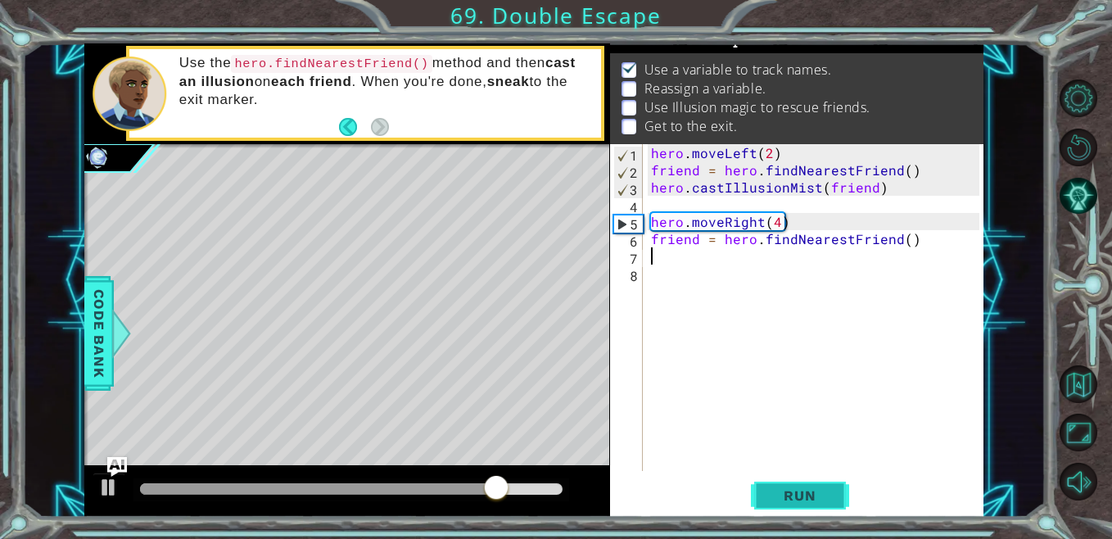
click at [785, 500] on span "Run" at bounding box center [799, 495] width 65 height 16
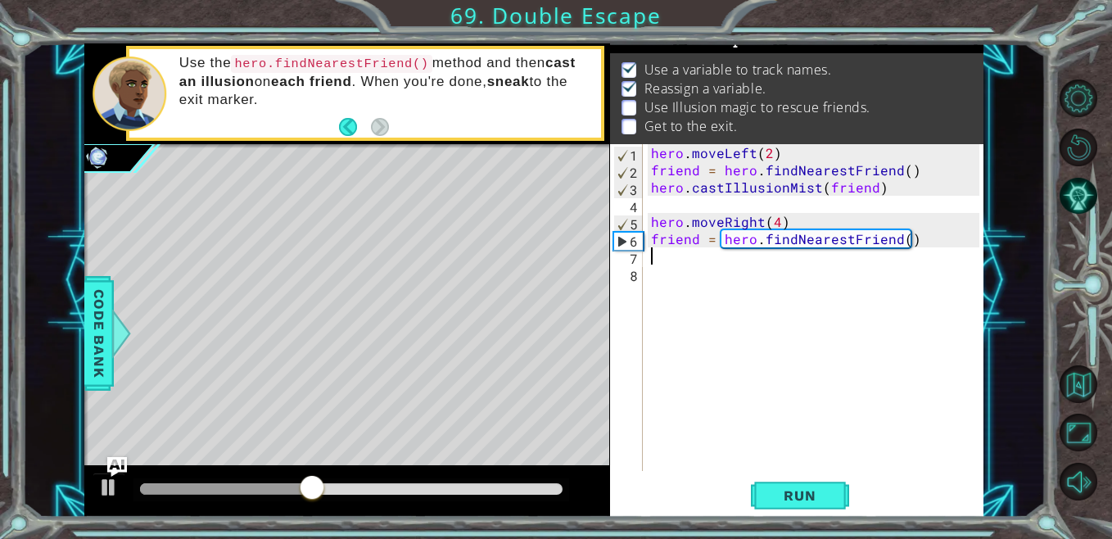
click at [728, 274] on div "hero . moveLeft ( 2 ) friend = hero . findNearestFriend ( ) hero . castIllusion…" at bounding box center [817, 324] width 340 height 361
click at [718, 258] on div "hero . moveLeft ( 2 ) friend = hero . findNearestFriend ( ) hero . castIllusion…" at bounding box center [817, 324] width 340 height 361
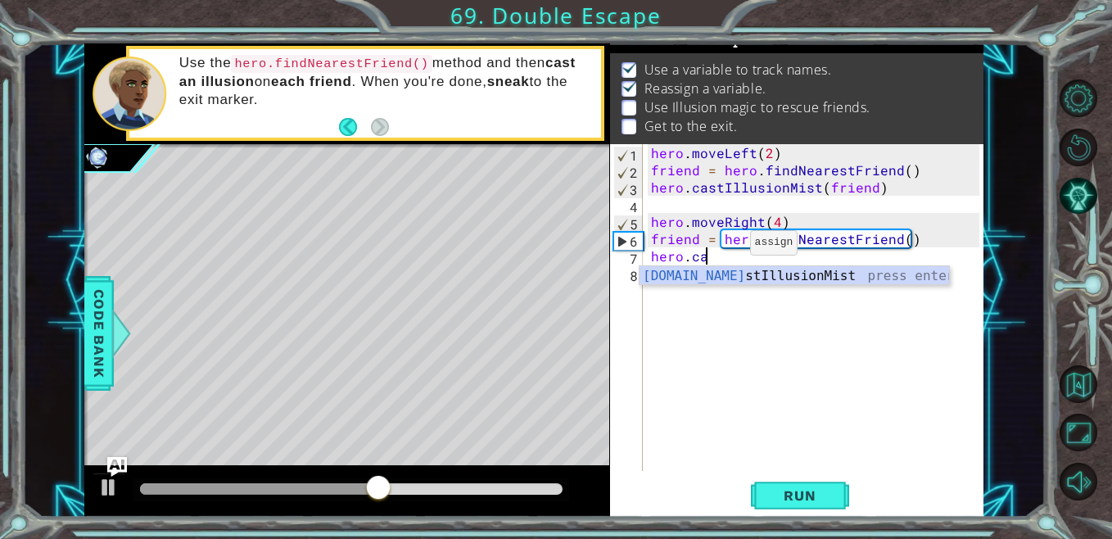
scroll to position [0, 2]
click at [720, 274] on div "hero.cas tIllusionMist press enter" at bounding box center [793, 295] width 309 height 59
type textarea "hero.castIllusionMist(friend)"
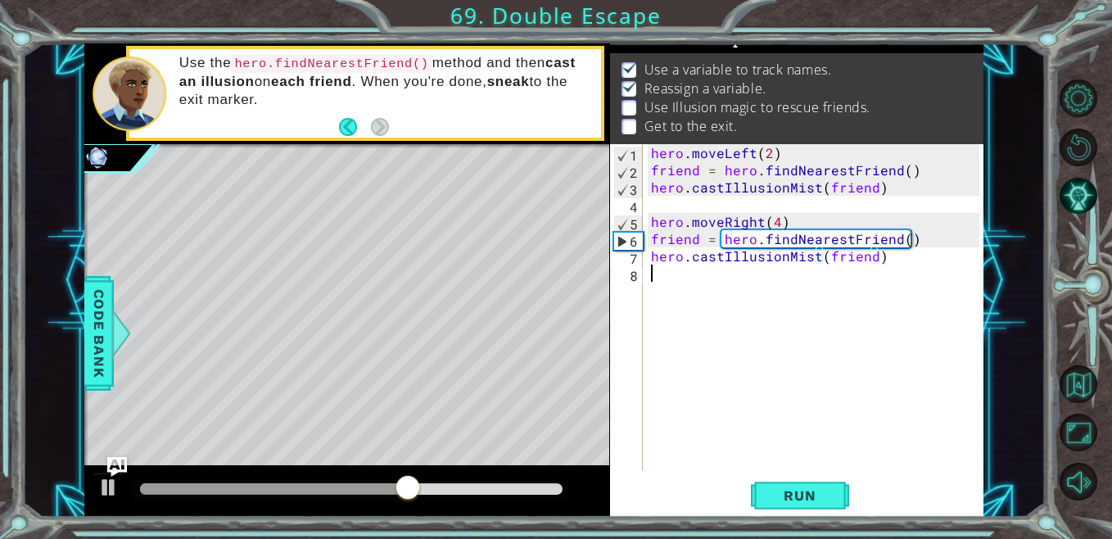
click at [708, 273] on div "hero . moveLeft ( 2 ) friend = hero . findNearestFriend ( ) hero . castIllusion…" at bounding box center [817, 324] width 340 height 361
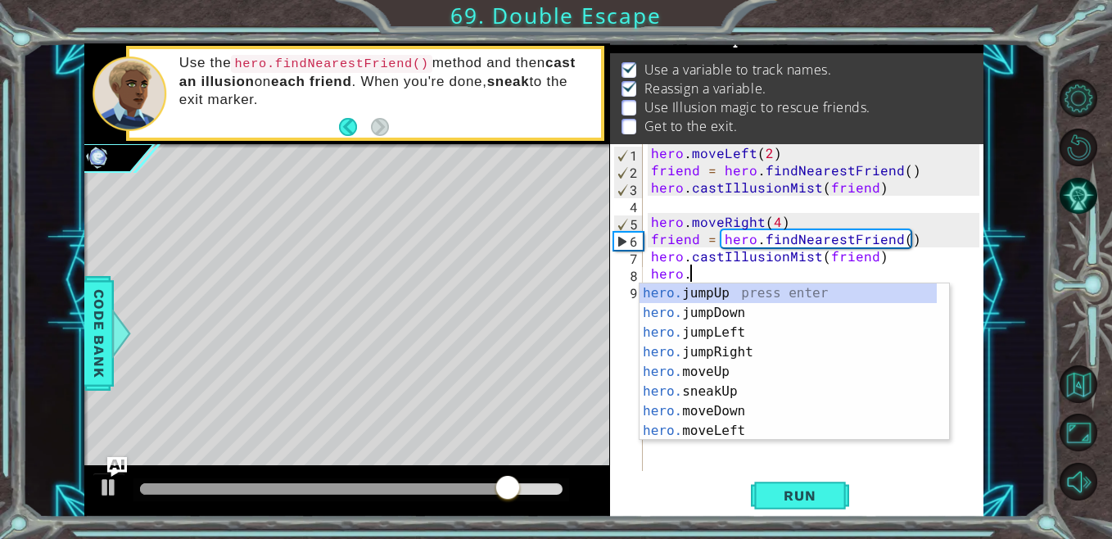
scroll to position [0, 2]
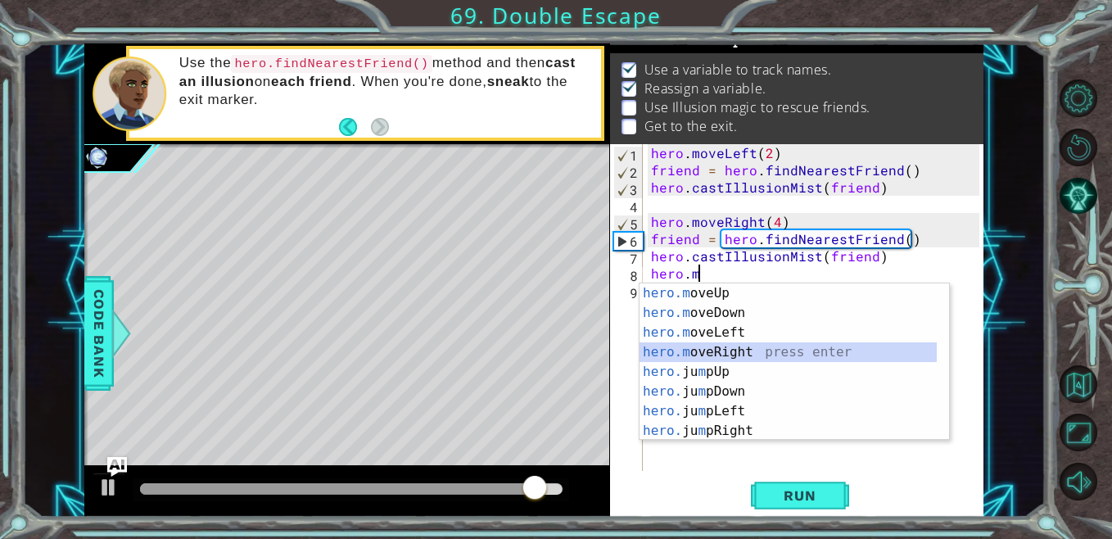
click at [743, 347] on div "hero.m oveUp press enter hero.m oveDown press enter hero.m oveLeft press enter …" at bounding box center [787, 381] width 297 height 196
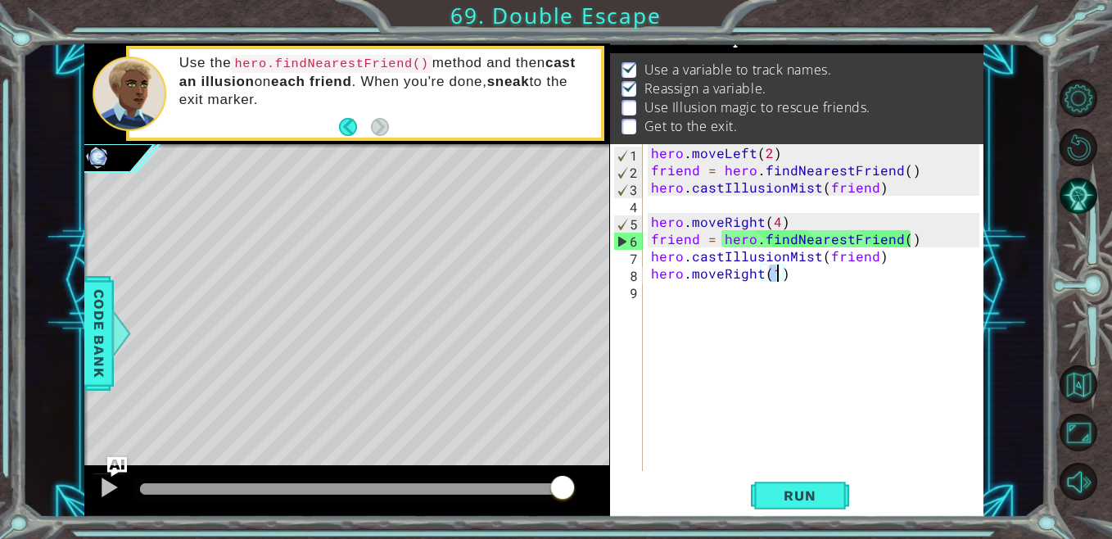
type textarea "hero.moveRight(2)"
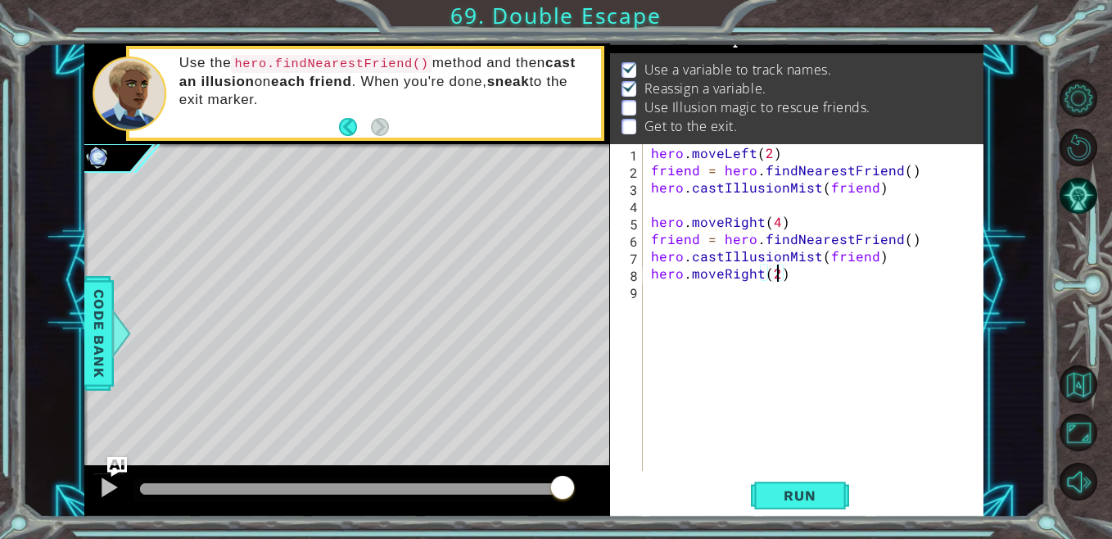
scroll to position [0, 7]
click at [682, 302] on div "hero . moveLeft ( 2 ) friend = hero . findNearestFriend ( ) hero . castIllusion…" at bounding box center [817, 324] width 340 height 361
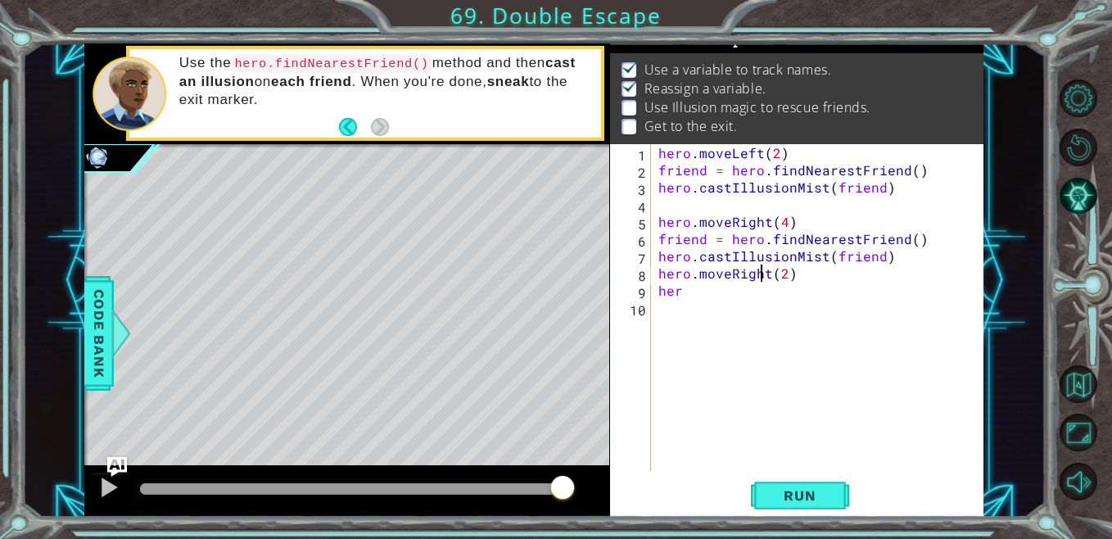
click at [760, 277] on div "hero . moveLeft ( 2 ) friend = hero . findNearestFriend ( ) hero . castIllusion…" at bounding box center [821, 324] width 332 height 361
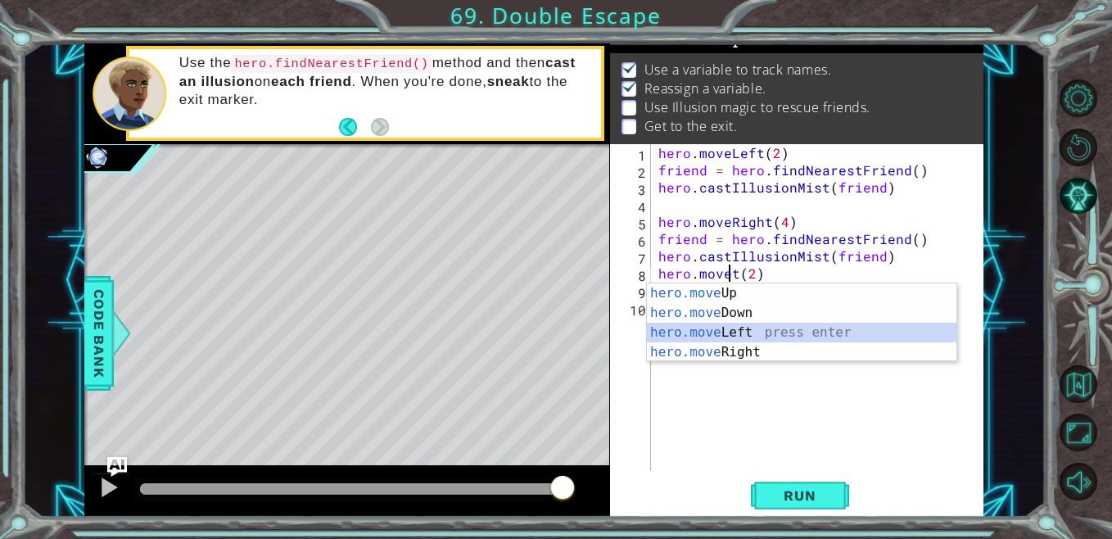
click at [761, 327] on div "hero.move Up press enter hero.move Down press enter hero.move Left press enter …" at bounding box center [801, 342] width 309 height 118
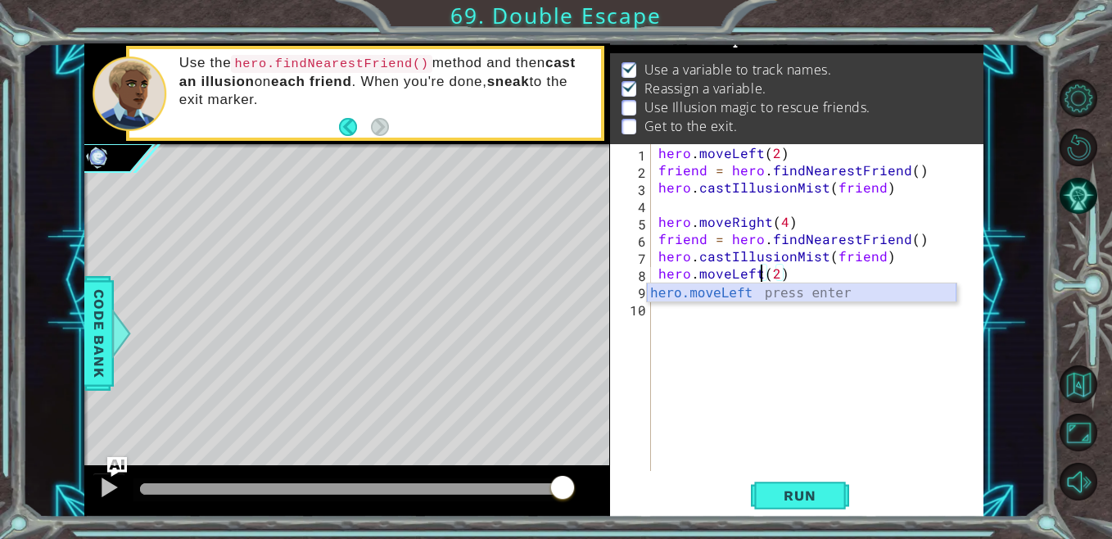
click at [725, 298] on div "hero.moveLeft press enter" at bounding box center [801, 312] width 309 height 59
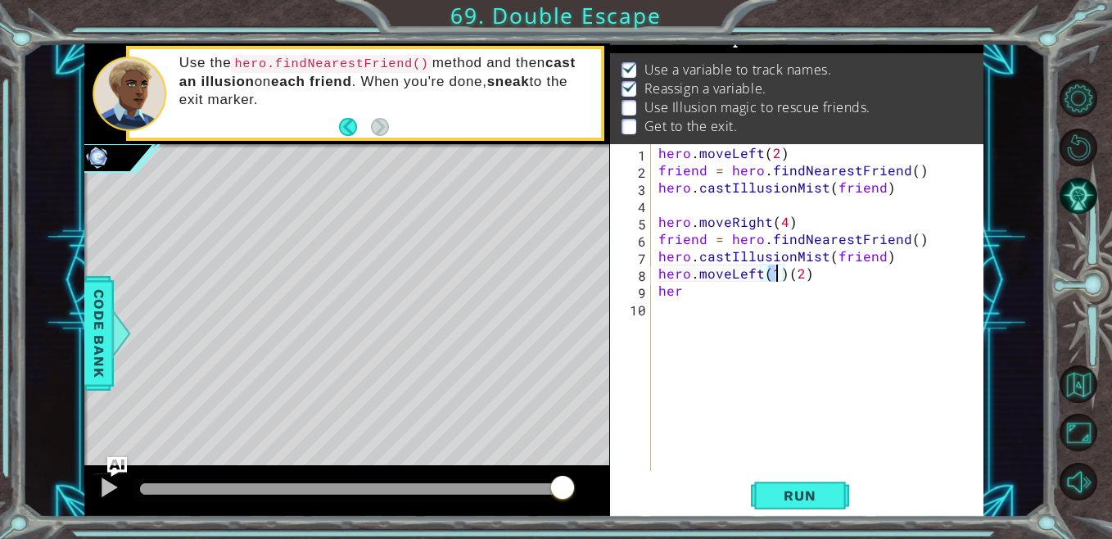
click at [722, 293] on div "hero . moveLeft ( 2 ) friend = hero . findNearestFriend ( ) hero . castIllusion…" at bounding box center [821, 324] width 332 height 361
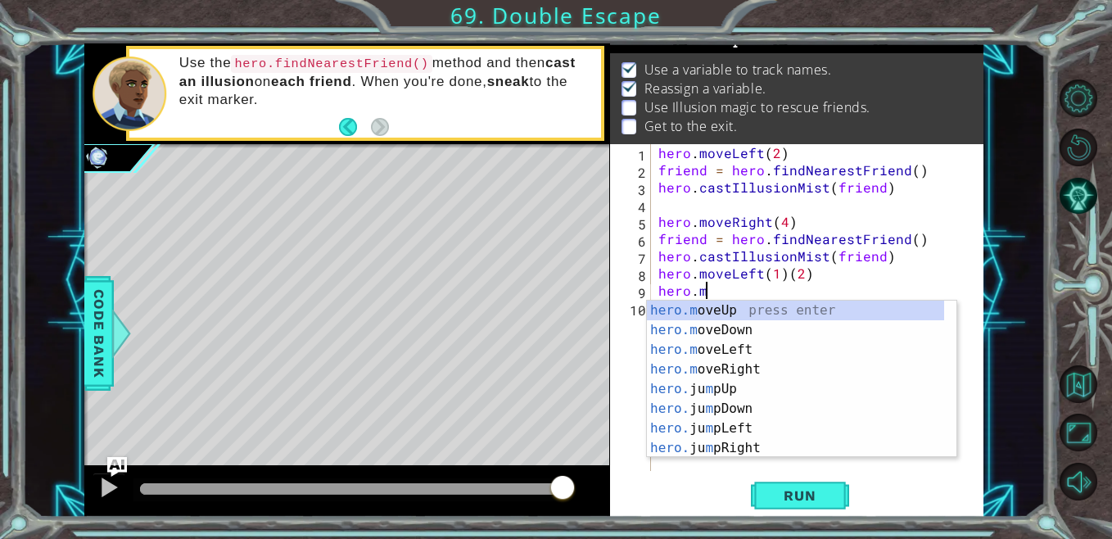
scroll to position [0, 2]
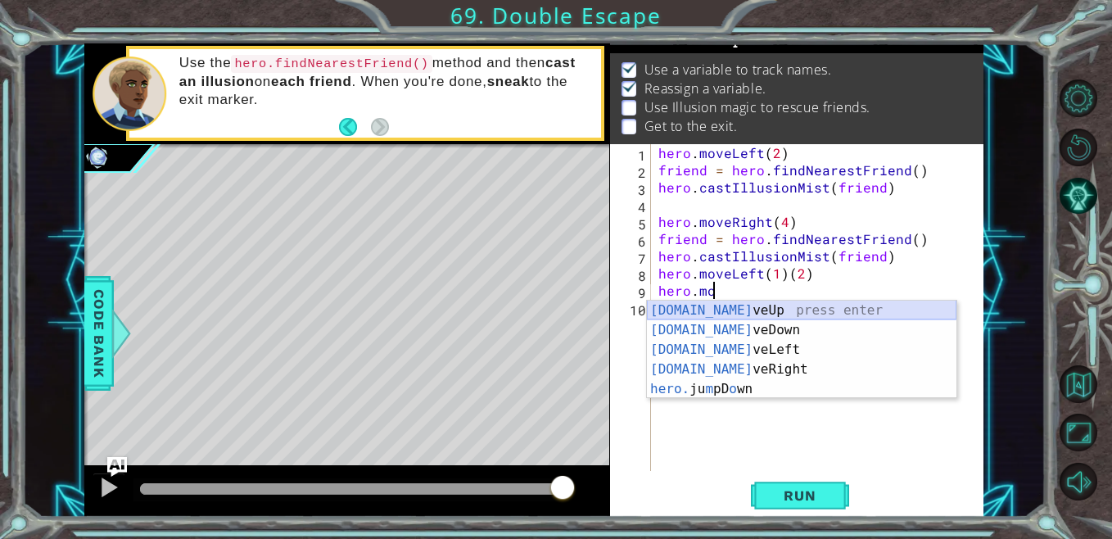
click at [720, 309] on div "[DOMAIN_NAME] veUp press enter [DOMAIN_NAME] veDown press enter [DOMAIN_NAME] v…" at bounding box center [801, 369] width 309 height 138
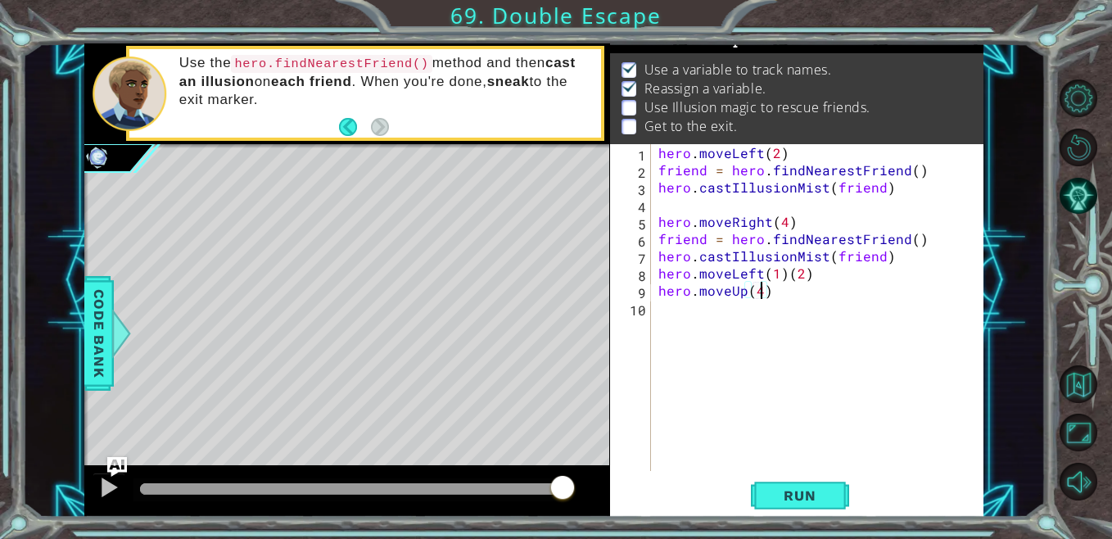
scroll to position [0, 6]
click at [822, 487] on span "Run" at bounding box center [799, 495] width 65 height 16
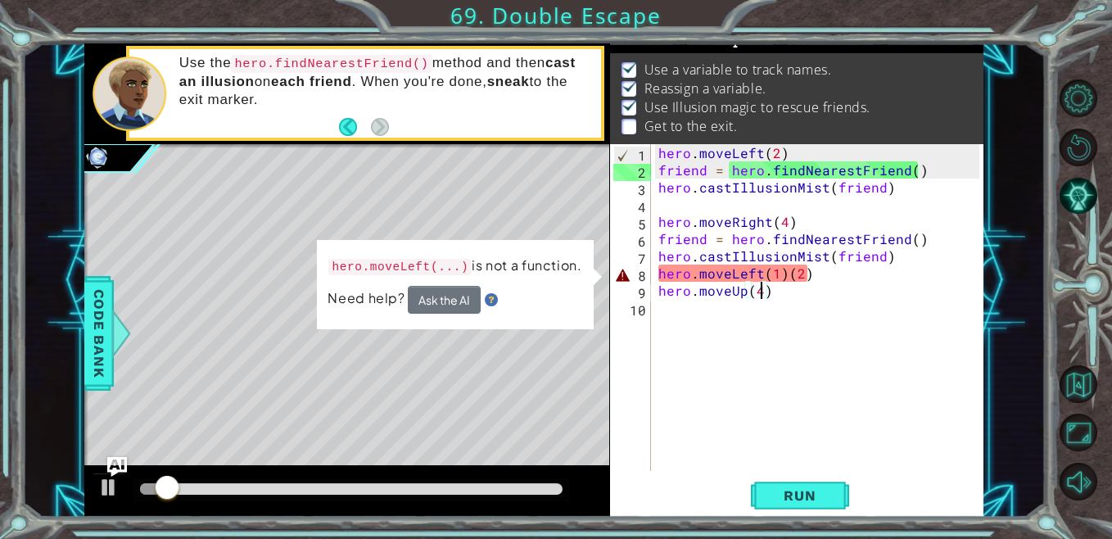
click at [986, 446] on div "1 ההההההההההההההההההההההההההההההההההההההההההההההההההההההההההההההההההההההההההההה…" at bounding box center [533, 280] width 1022 height 474
click at [786, 283] on div "hero . moveLeft ( 2 ) friend = hero . findNearestFriend ( ) hero . castIllusion…" at bounding box center [821, 324] width 332 height 361
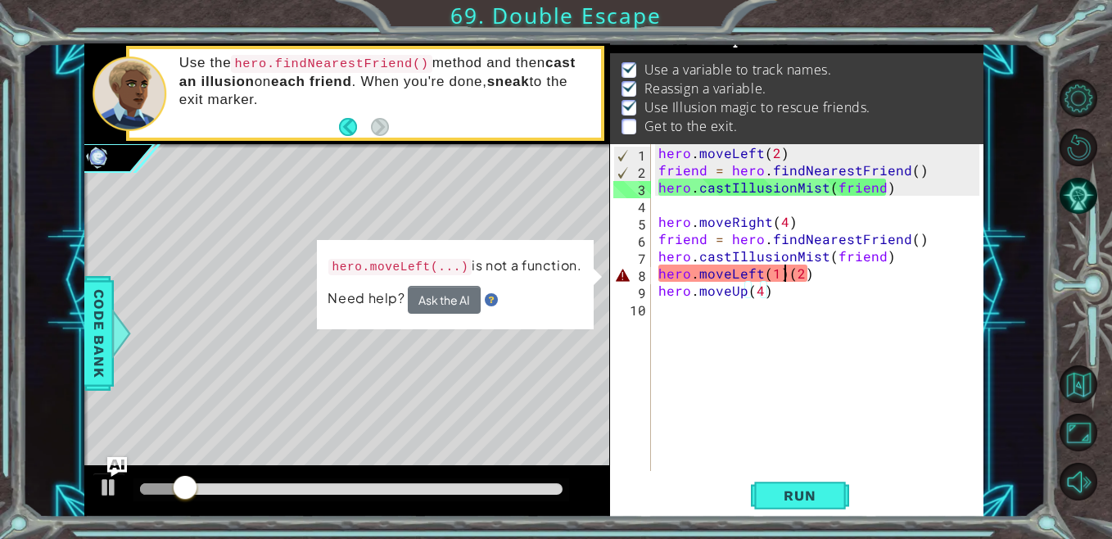
click at [782, 273] on div "hero . moveLeft ( 2 ) friend = hero . findNearestFriend ( ) hero . castIllusion…" at bounding box center [821, 324] width 332 height 361
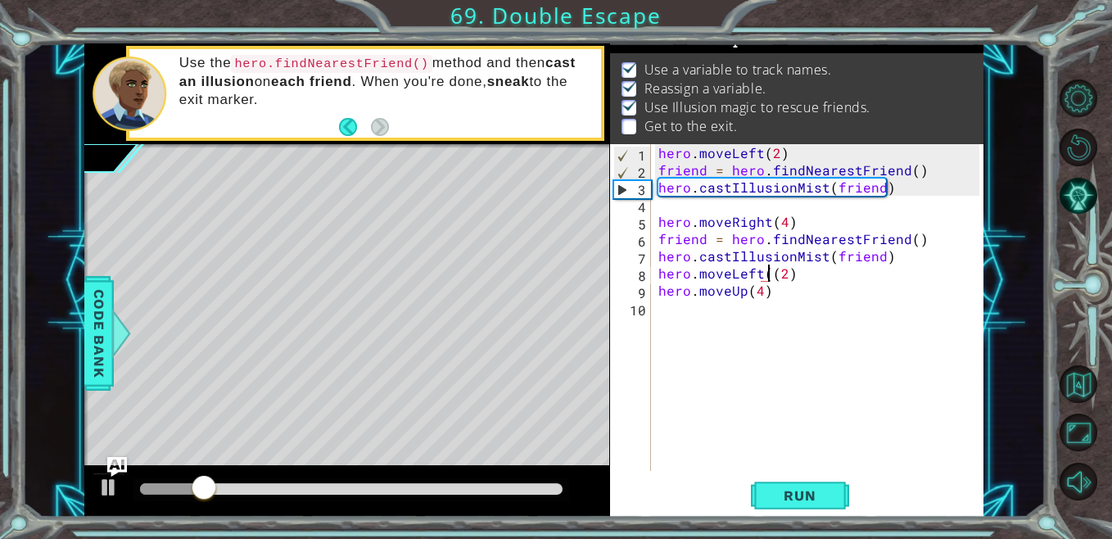
type textarea "hero.moveLeft(2)"
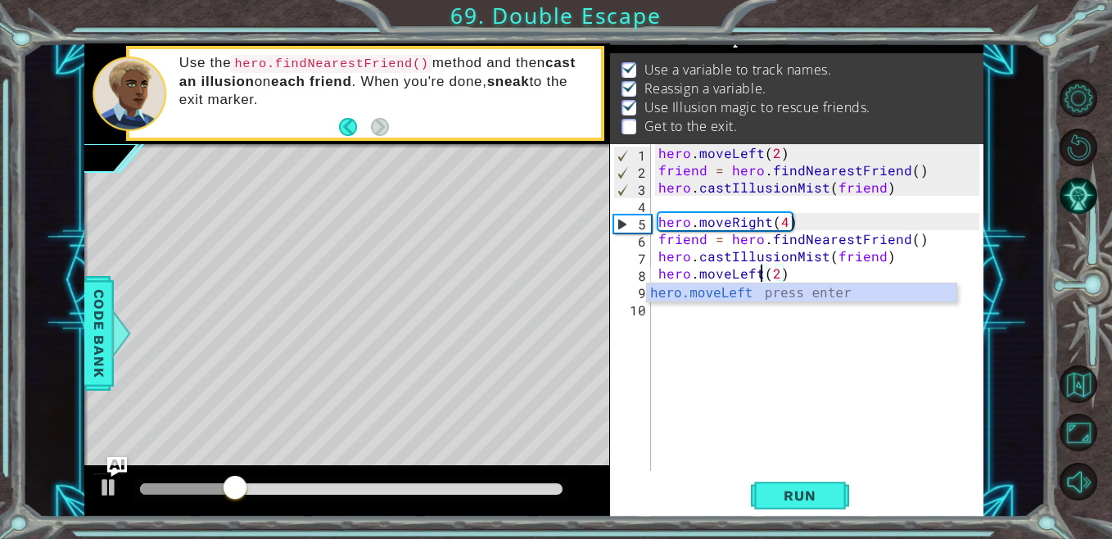
click at [779, 278] on div "hero . moveLeft ( 2 ) friend = hero . findNearestFriend ( ) hero . castIllusion…" at bounding box center [821, 324] width 332 height 361
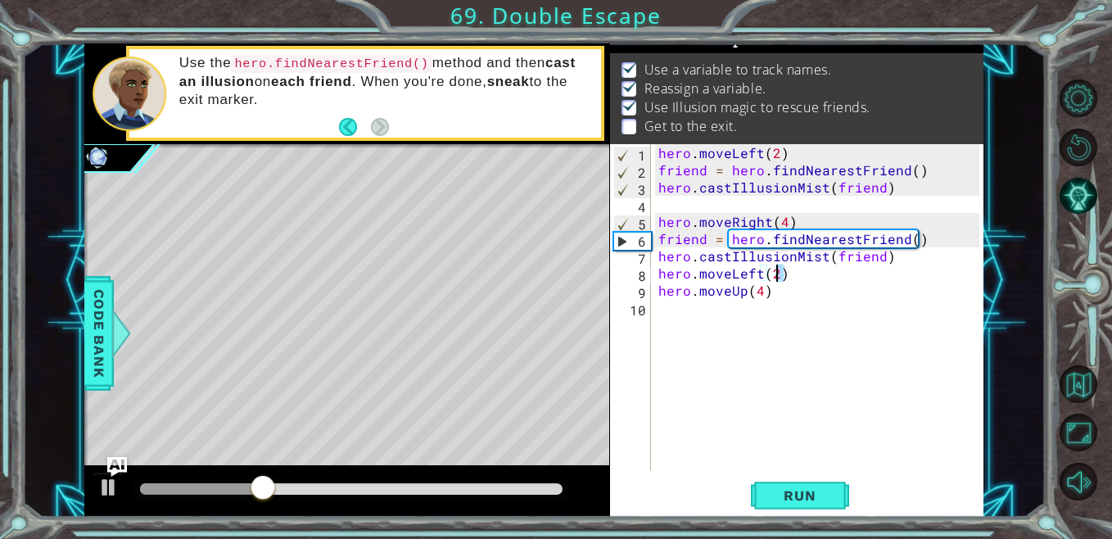
drag, startPoint x: 805, startPoint y: 492, endPoint x: 716, endPoint y: 394, distance: 132.7
click at [716, 394] on div "hero . moveLeft ( 2 ) friend = hero . findNearestFriend ( ) hero . castIllusion…" at bounding box center [821, 324] width 332 height 361
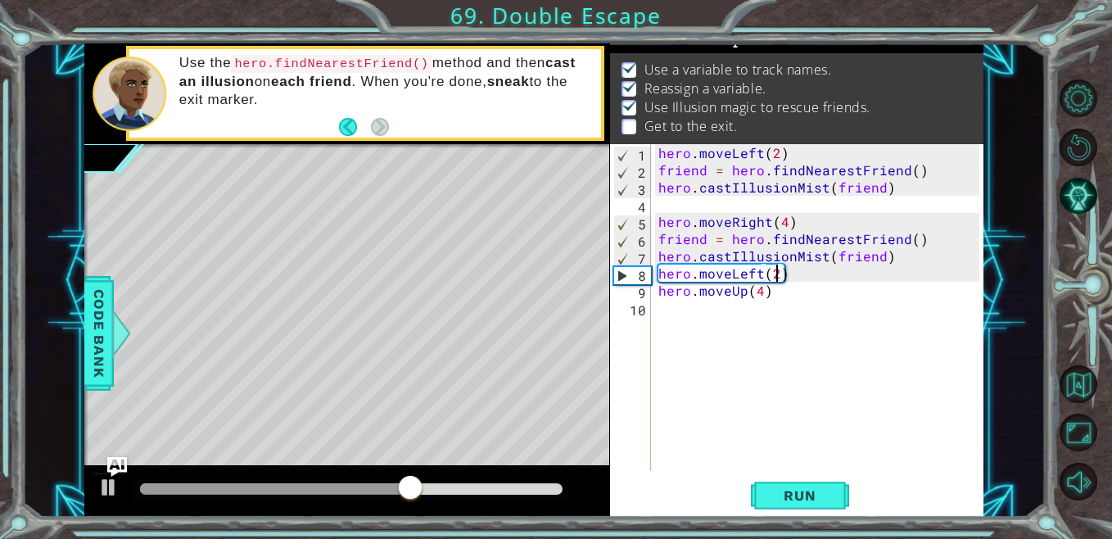
click at [774, 277] on div "hero . moveLeft ( 2 ) friend = hero . findNearestFriend ( ) hero . castIllusion…" at bounding box center [821, 324] width 332 height 361
click at [789, 497] on span "Run" at bounding box center [799, 495] width 65 height 16
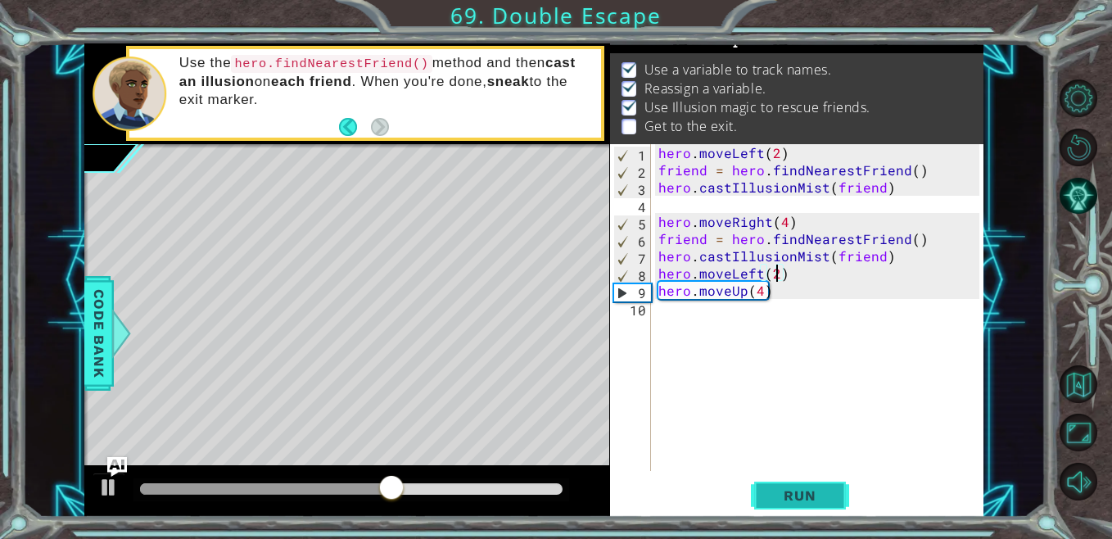
type textarea "hero.moveLeft(2)"
click at [800, 500] on span "Run" at bounding box center [799, 495] width 65 height 16
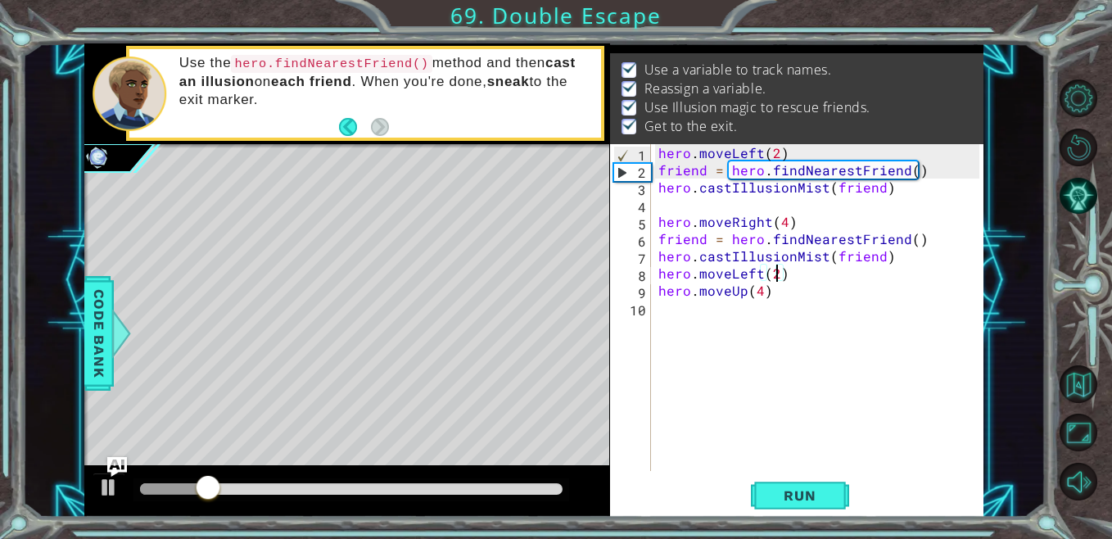
click at [831, 429] on div "hero . moveLeft ( 2 ) friend = hero . findNearestFriend ( ) hero . castIllusion…" at bounding box center [821, 324] width 332 height 361
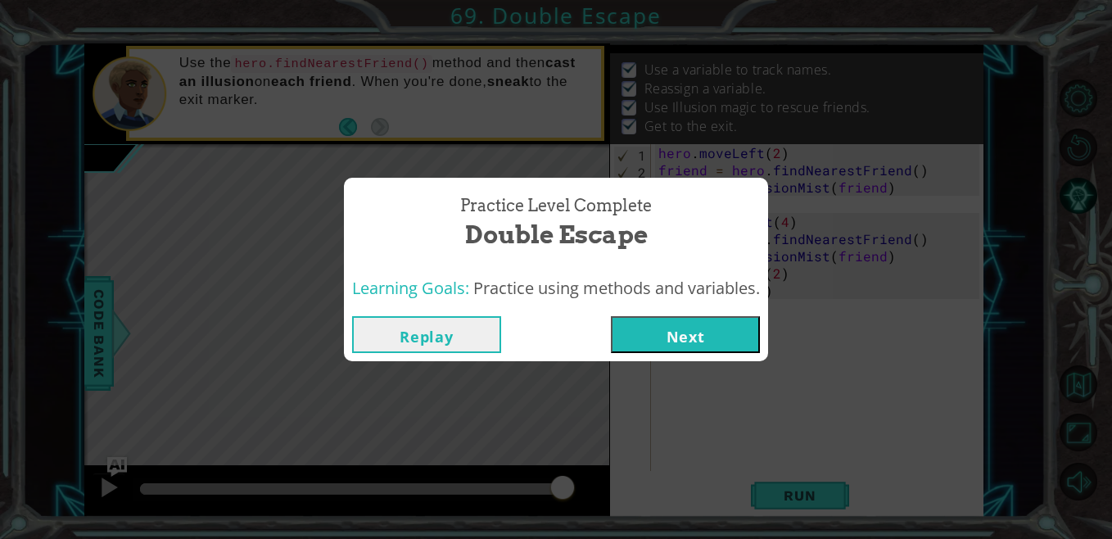
click at [709, 343] on button "Next" at bounding box center [685, 334] width 149 height 37
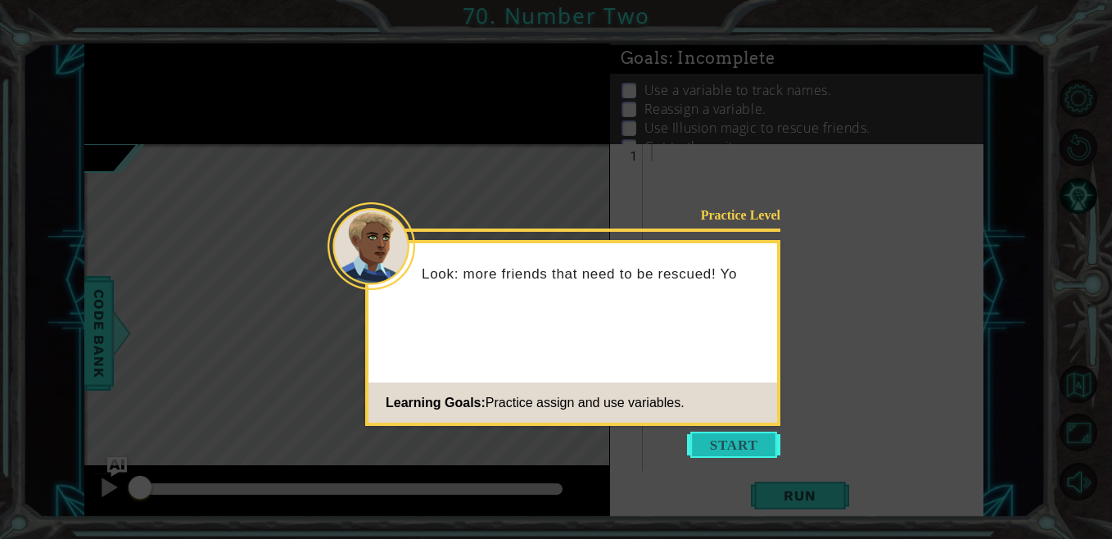
click at [724, 446] on button "Start" at bounding box center [733, 444] width 93 height 26
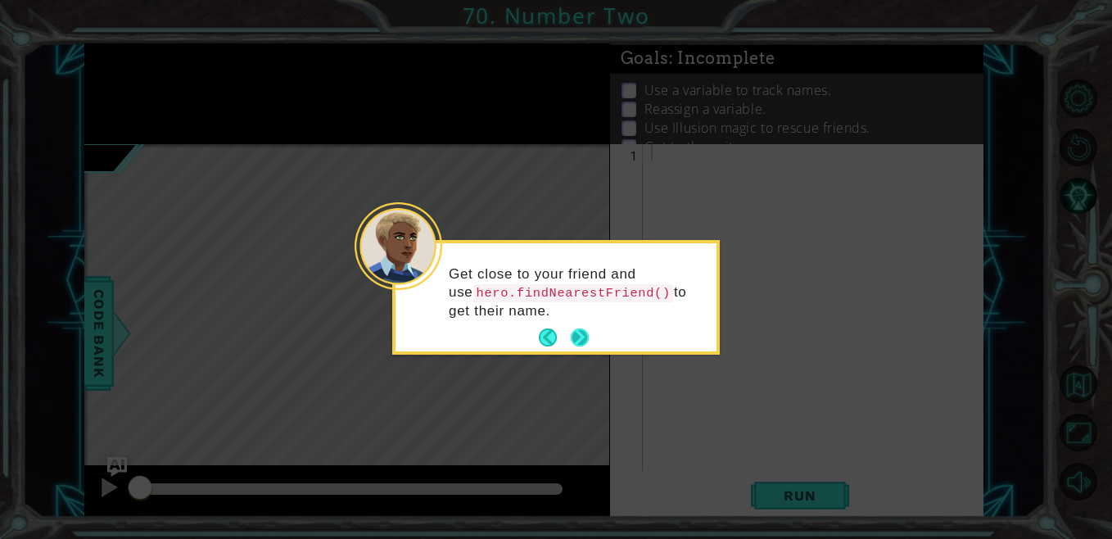
click at [578, 337] on button "Next" at bounding box center [580, 337] width 19 height 19
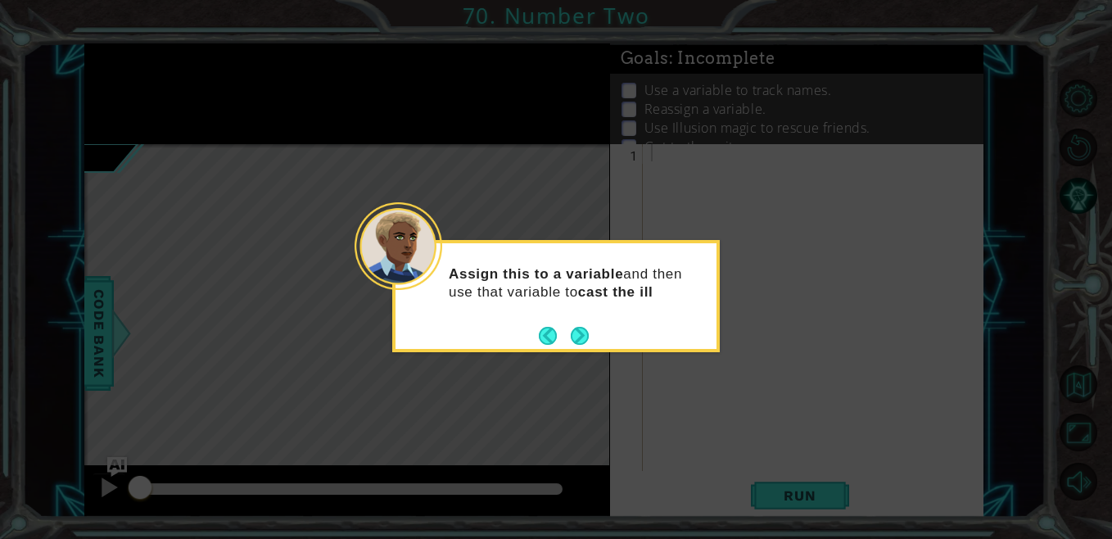
drag, startPoint x: 578, startPoint y: 337, endPoint x: 605, endPoint y: 364, distance: 38.2
click at [605, 364] on icon at bounding box center [556, 269] width 1112 height 539
click at [578, 332] on button "Next" at bounding box center [580, 336] width 18 height 18
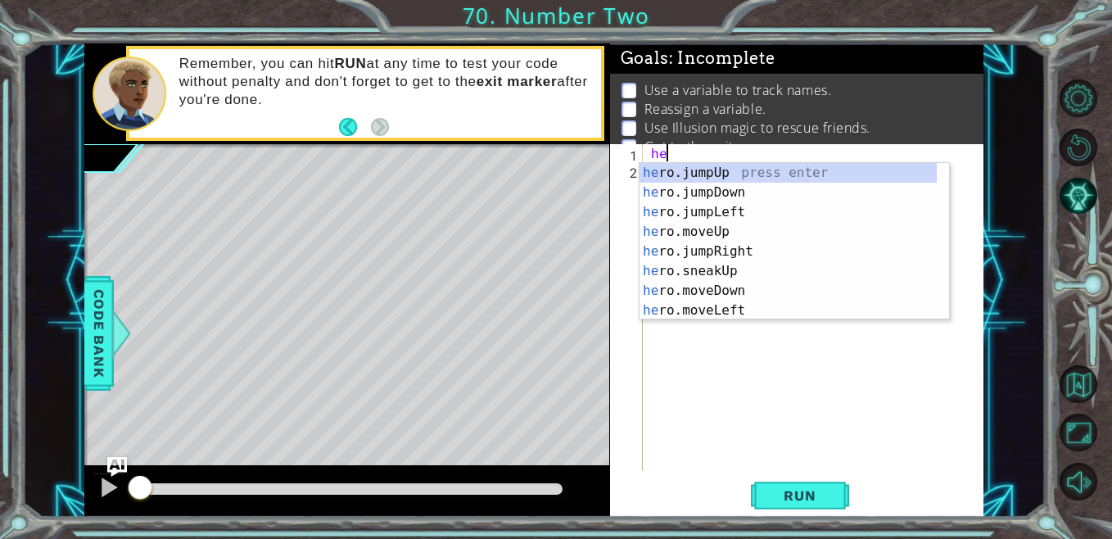
type textarea "h"
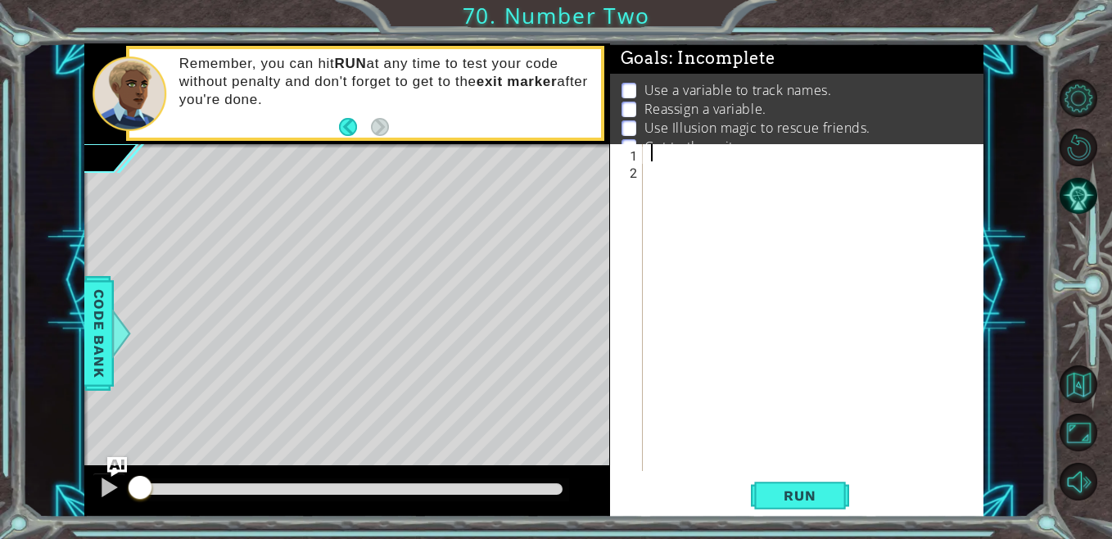
scroll to position [0, 0]
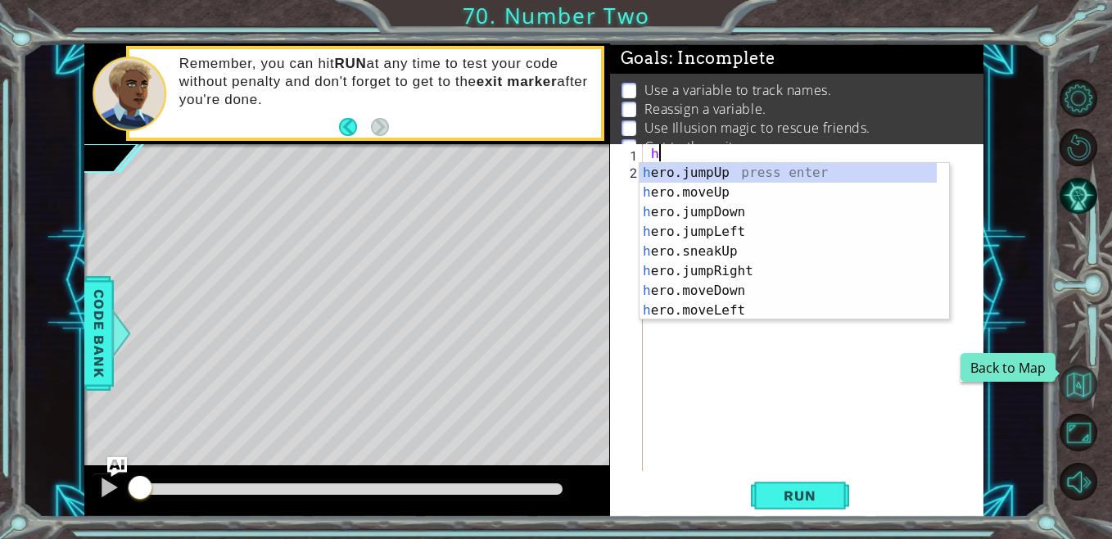
type textarea "h"
click at [1069, 395] on button "Back to Map" at bounding box center [1078, 384] width 38 height 38
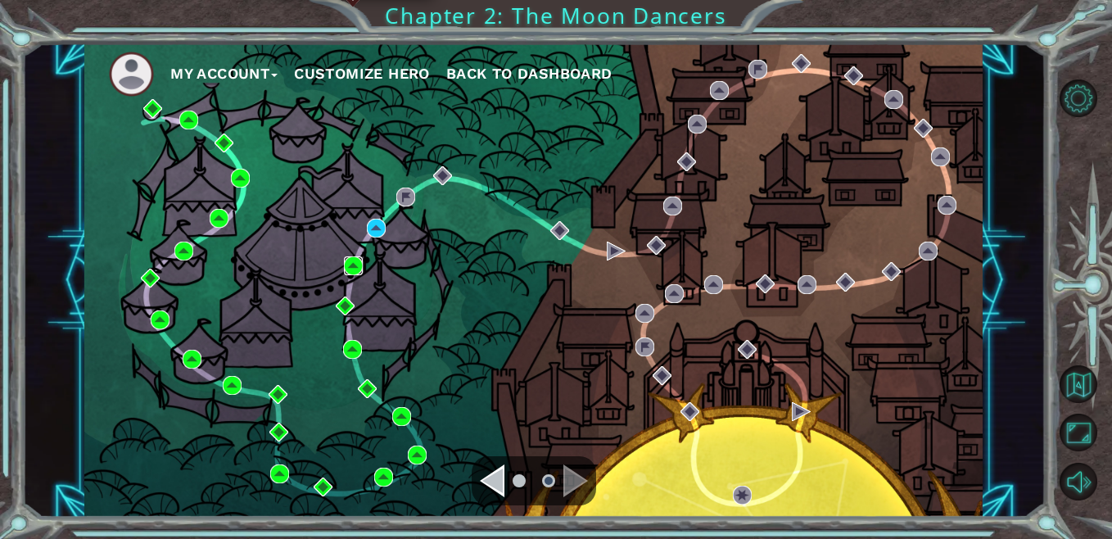
click at [355, 262] on img at bounding box center [353, 265] width 19 height 19
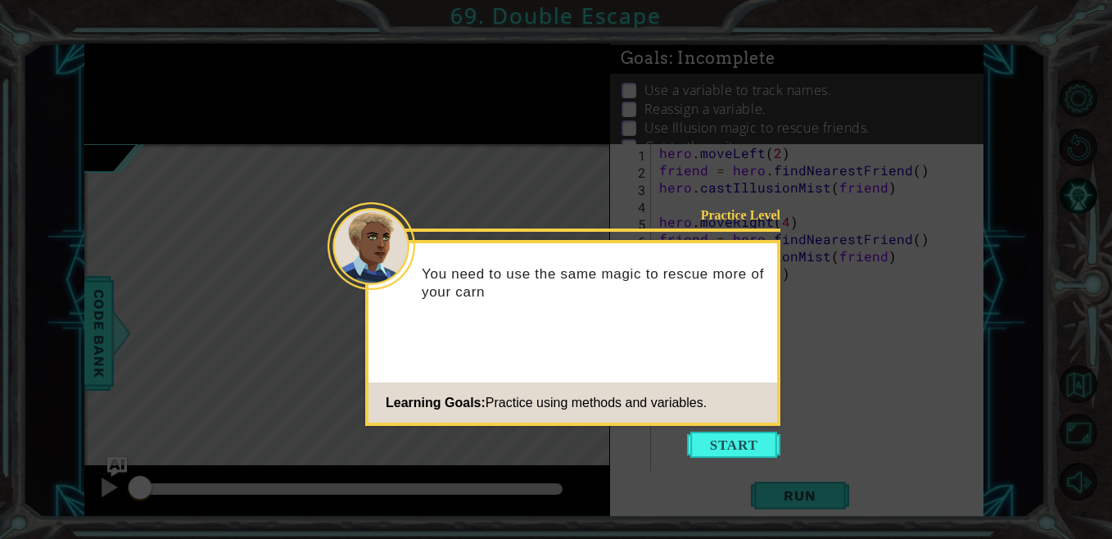
click at [741, 443] on button "Start" at bounding box center [733, 444] width 93 height 26
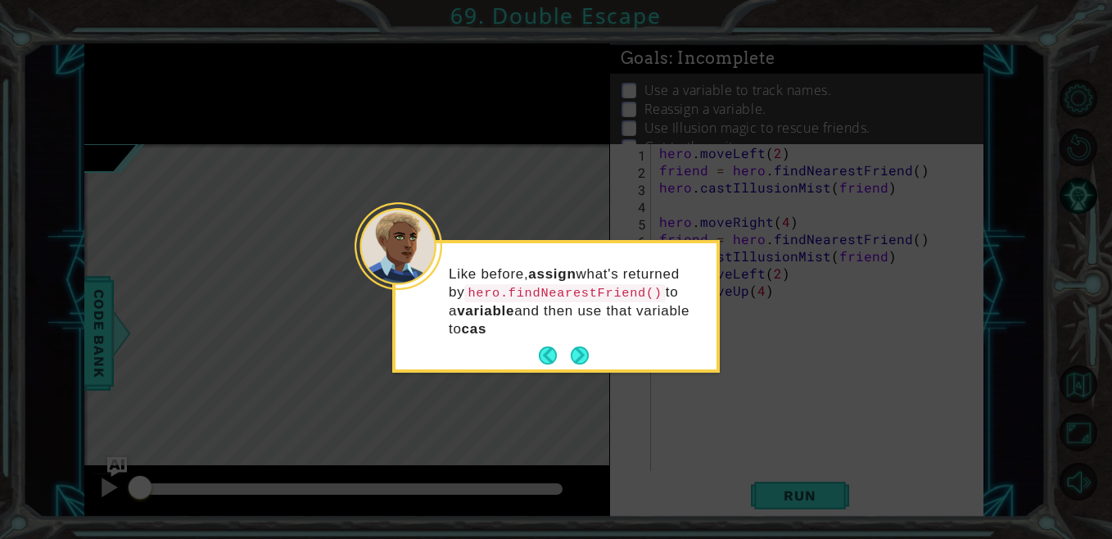
click at [577, 336] on p "Like before, assign what's returned by hero.findNearestFriend() to a variable a…" at bounding box center [577, 301] width 256 height 73
click at [578, 348] on button "Next" at bounding box center [580, 355] width 18 height 18
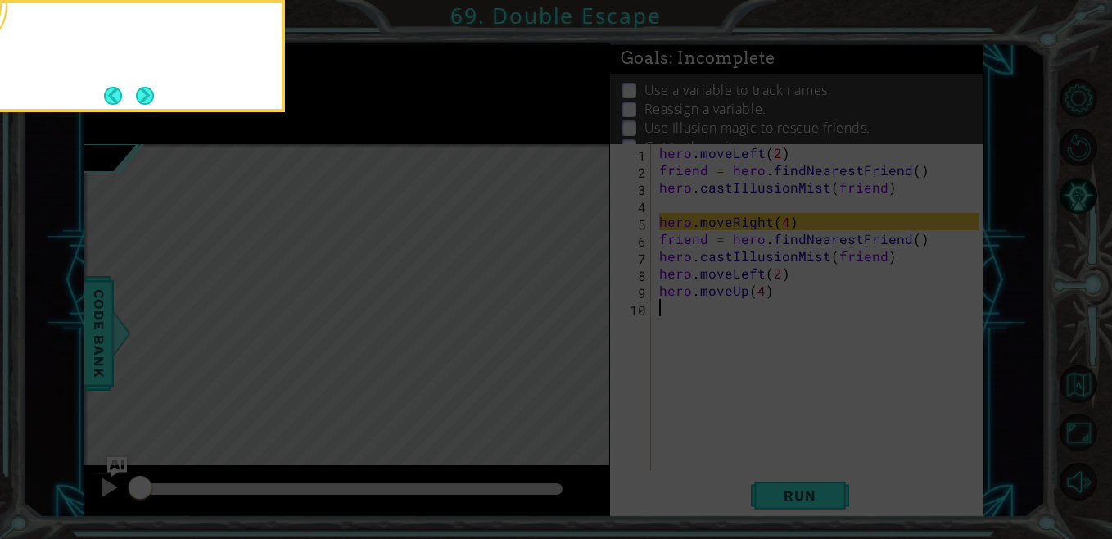
click at [578, 348] on icon at bounding box center [556, 269] width 1112 height 539
click at [742, 424] on icon at bounding box center [556, 269] width 1112 height 539
click at [143, 86] on button "Next" at bounding box center [145, 95] width 19 height 19
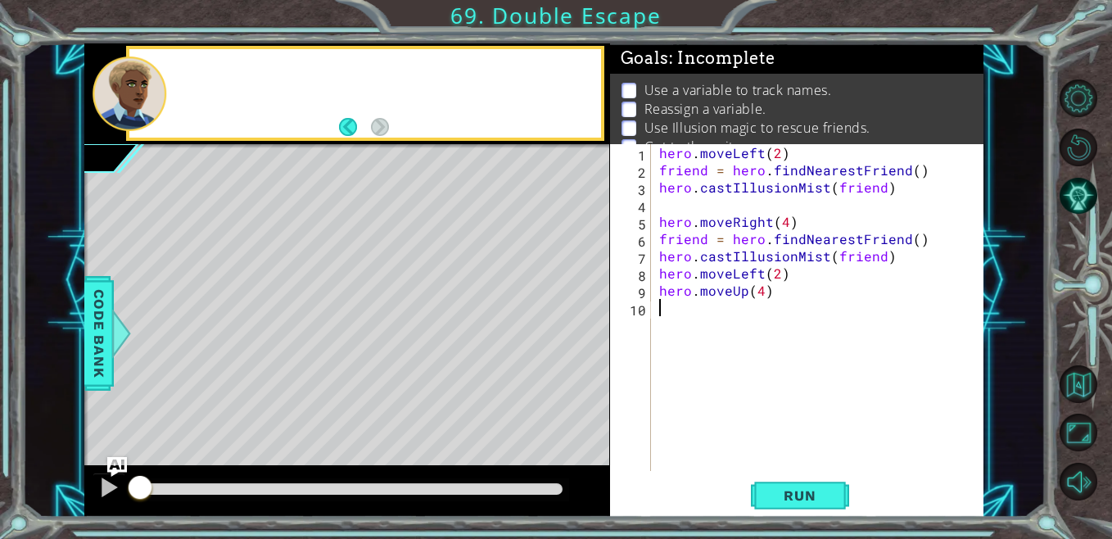
click at [143, 86] on div at bounding box center [130, 93] width 74 height 74
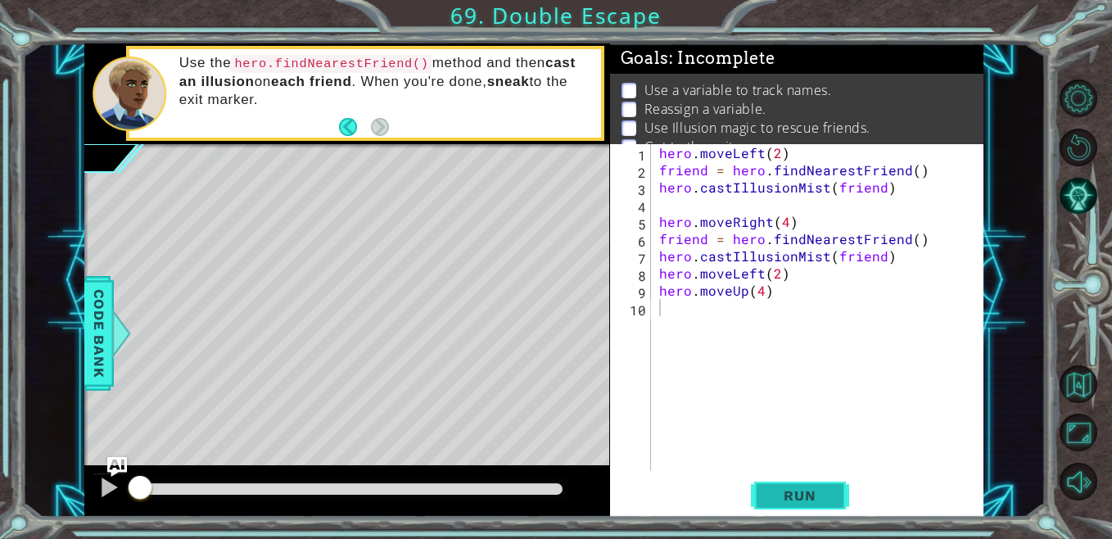
click at [814, 484] on button "Run" at bounding box center [800, 495] width 98 height 38
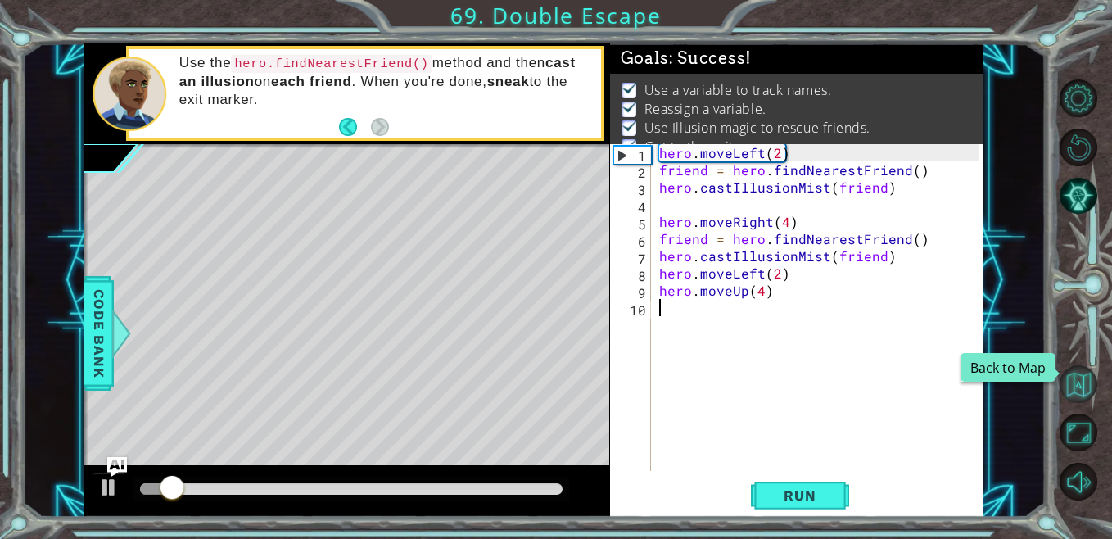
click at [1081, 372] on button "Back to Map" at bounding box center [1078, 384] width 38 height 38
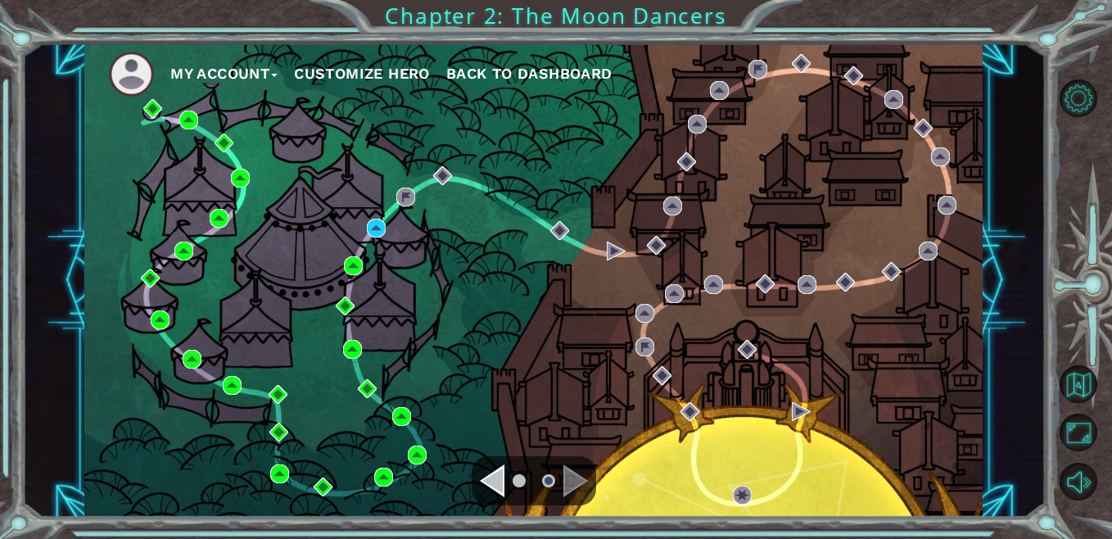
click at [388, 229] on div "My Account Customize Hero Back to Dashboard" at bounding box center [533, 280] width 898 height 474
click at [370, 218] on div "My Account Customize Hero Back to Dashboard" at bounding box center [533, 280] width 898 height 474
click at [372, 223] on img at bounding box center [376, 228] width 19 height 19
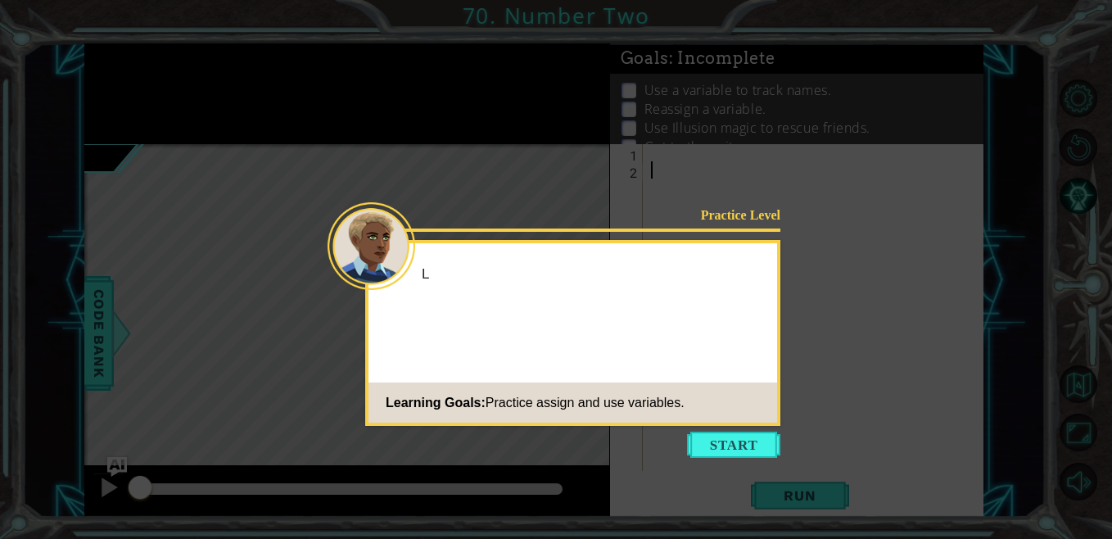
click at [737, 430] on icon at bounding box center [556, 269] width 1112 height 539
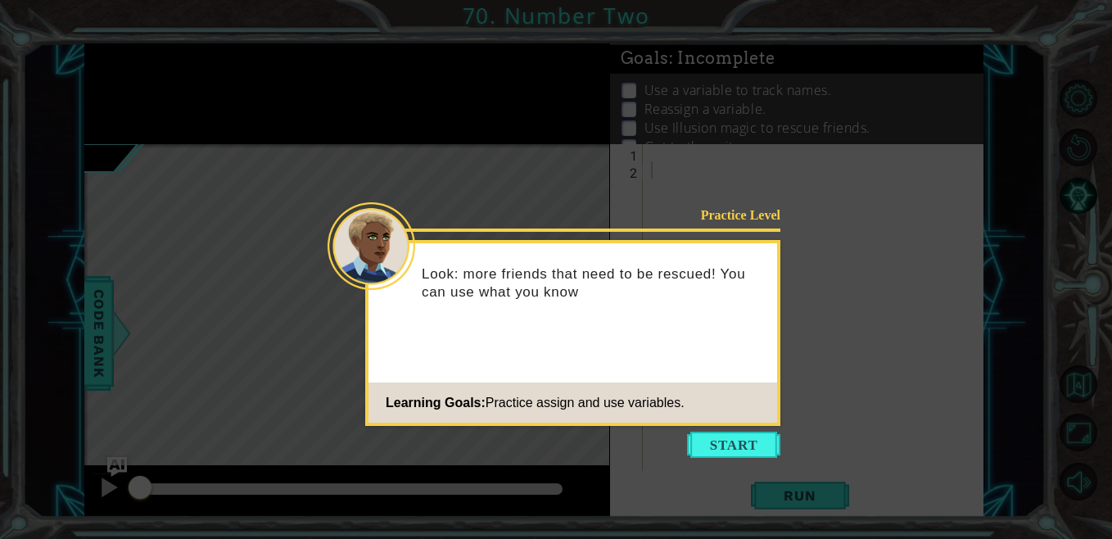
click at [747, 453] on button "Start" at bounding box center [733, 444] width 93 height 26
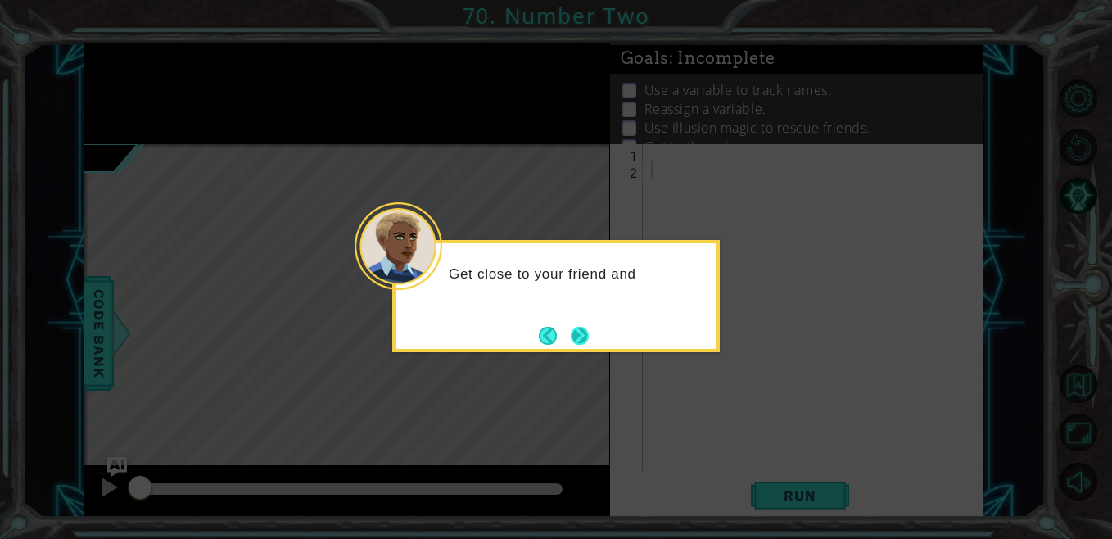
click at [584, 330] on button "Next" at bounding box center [580, 336] width 18 height 18
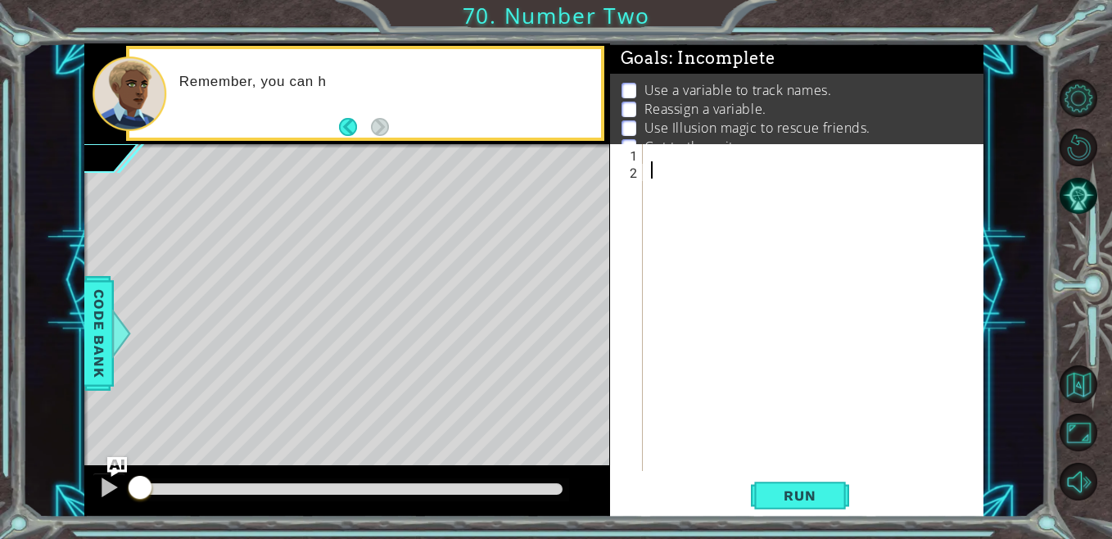
click at [703, 147] on div at bounding box center [817, 324] width 340 height 361
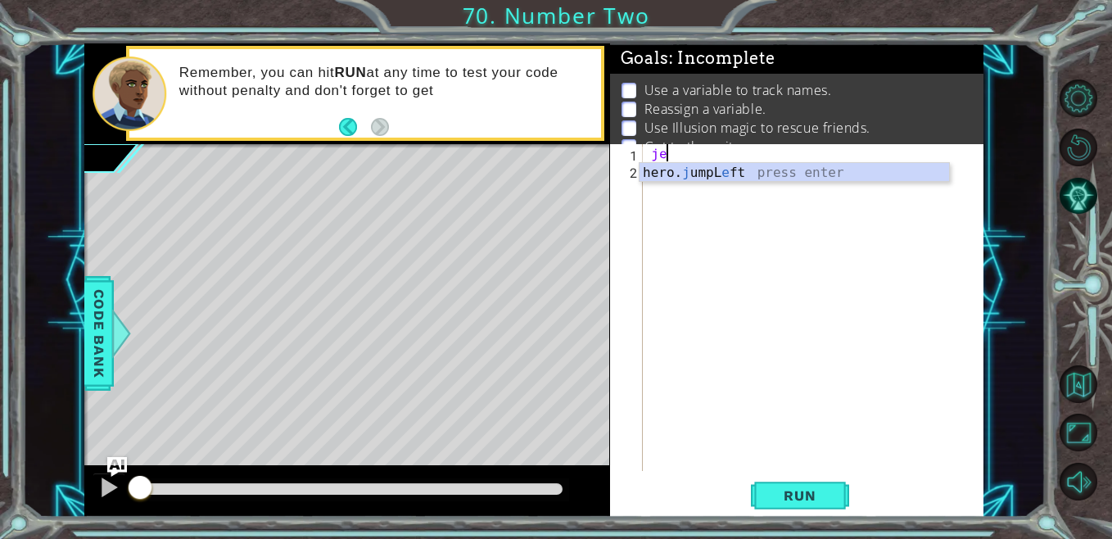
type textarea "j"
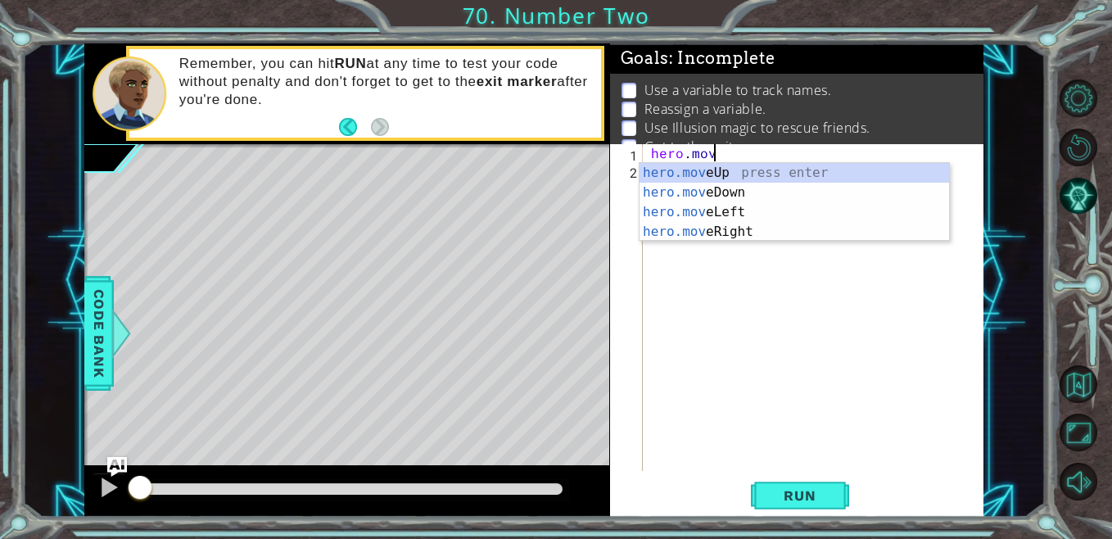
scroll to position [0, 3]
click at [747, 235] on div "hero.move Up press enter hero.move Down press enter hero.move Left press enter …" at bounding box center [793, 222] width 309 height 118
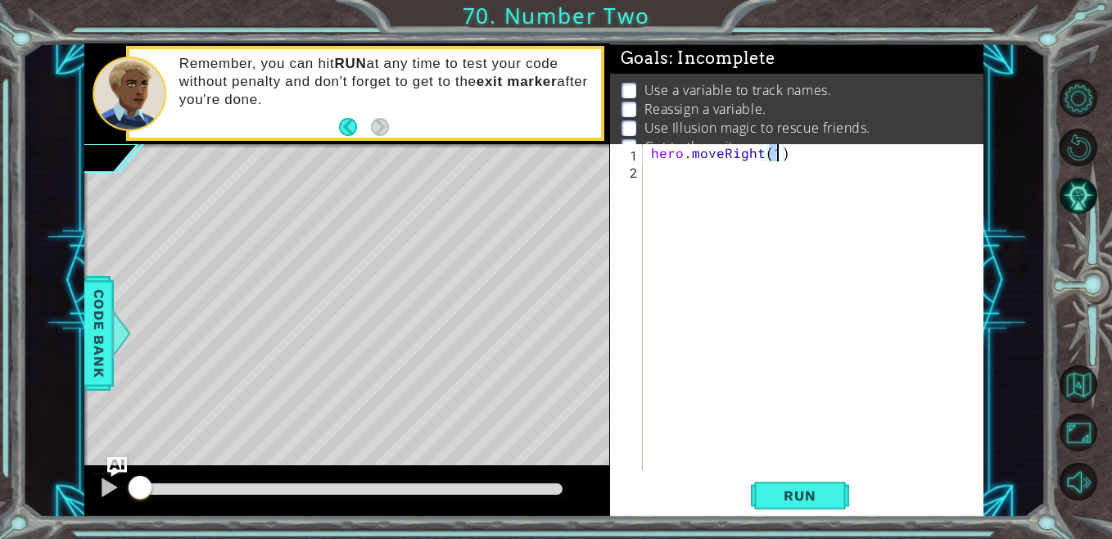
type textarea "hero.moveRight(2)"
click at [726, 179] on div "hero . moveRight ( 2 )" at bounding box center [817, 324] width 340 height 361
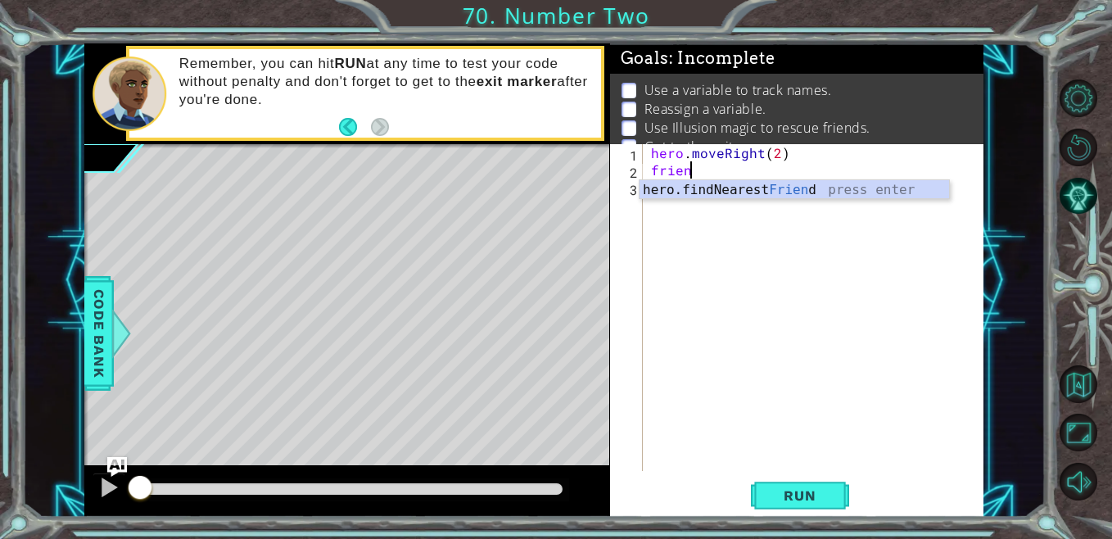
scroll to position [0, 2]
type textarea "friend"
click at [1076, 385] on button "Back to Map" at bounding box center [1078, 384] width 38 height 38
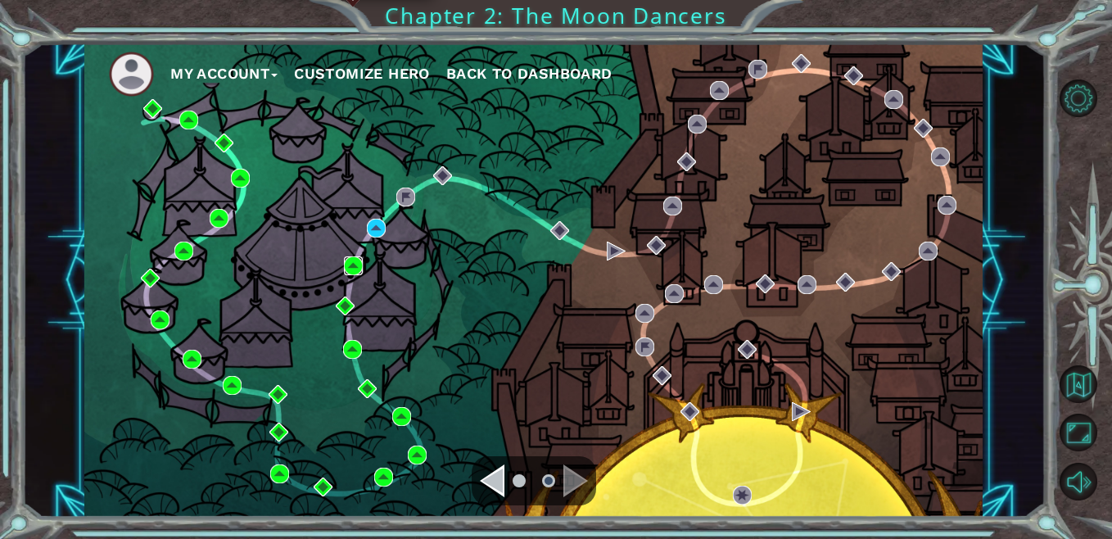
click at [357, 264] on img at bounding box center [353, 265] width 19 height 19
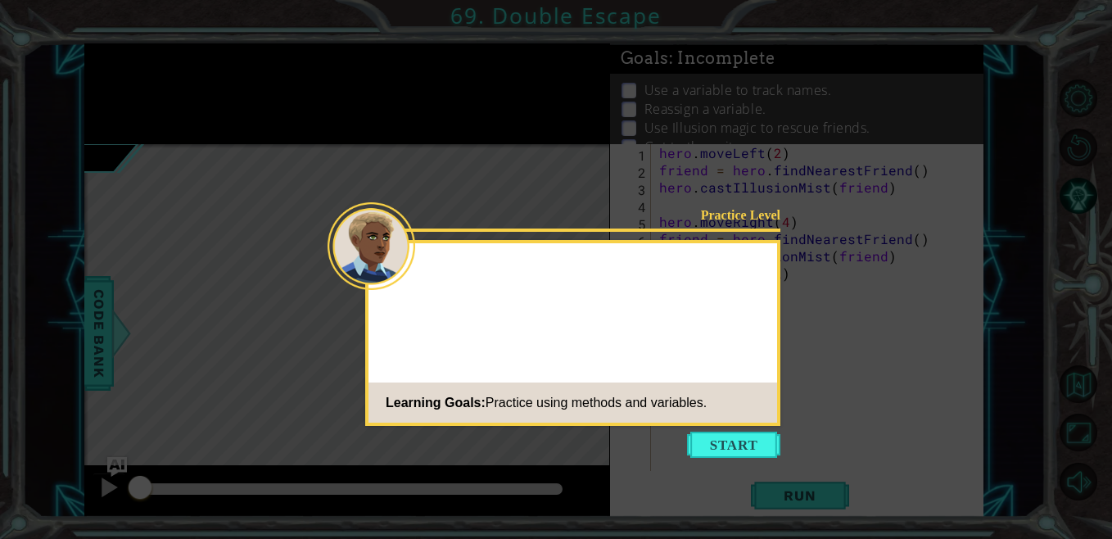
click at [724, 444] on button "Start" at bounding box center [733, 444] width 93 height 26
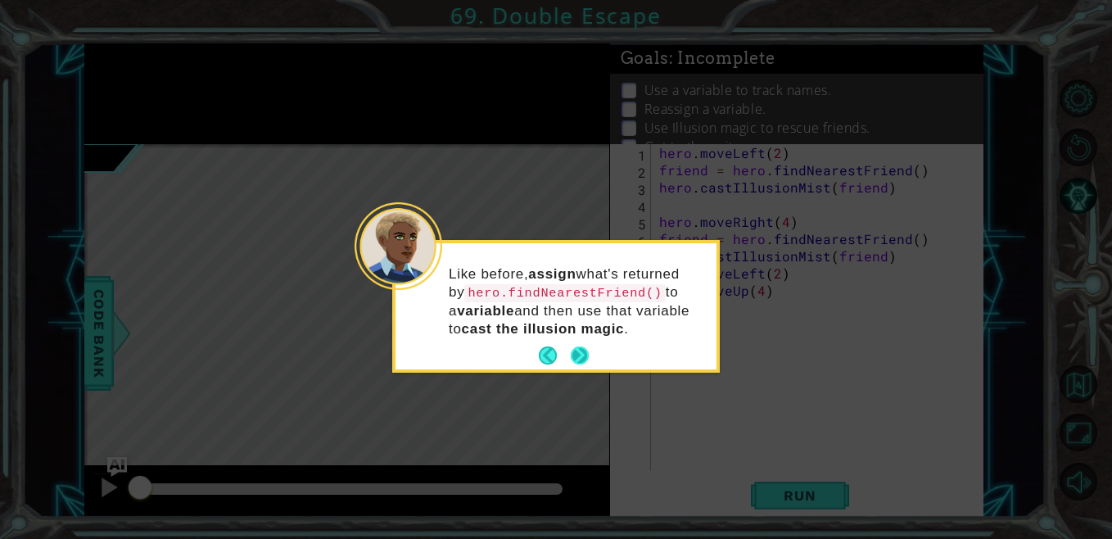
click at [582, 350] on button "Next" at bounding box center [580, 355] width 18 height 18
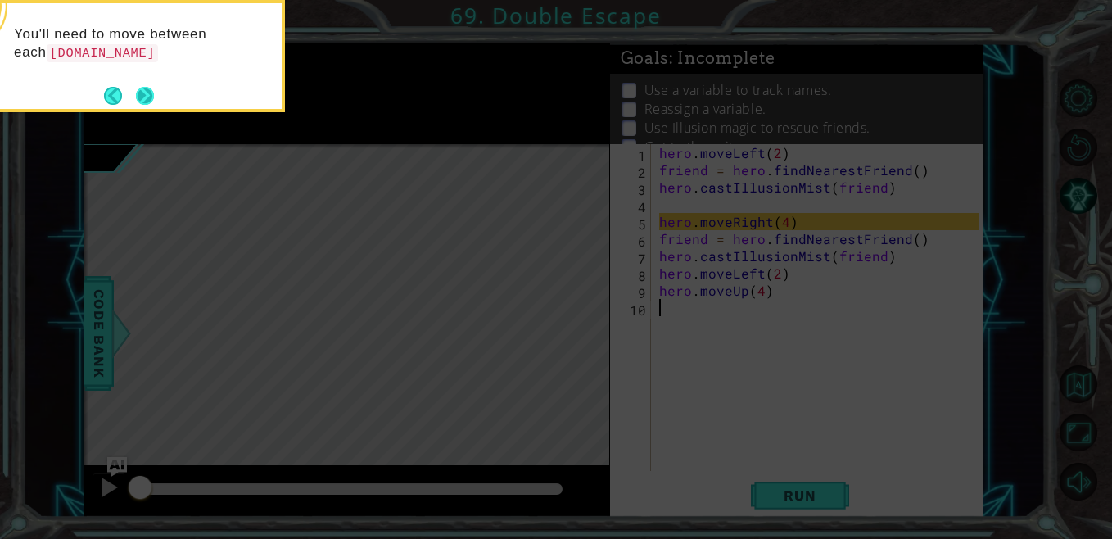
click at [149, 102] on button "Next" at bounding box center [145, 95] width 19 height 19
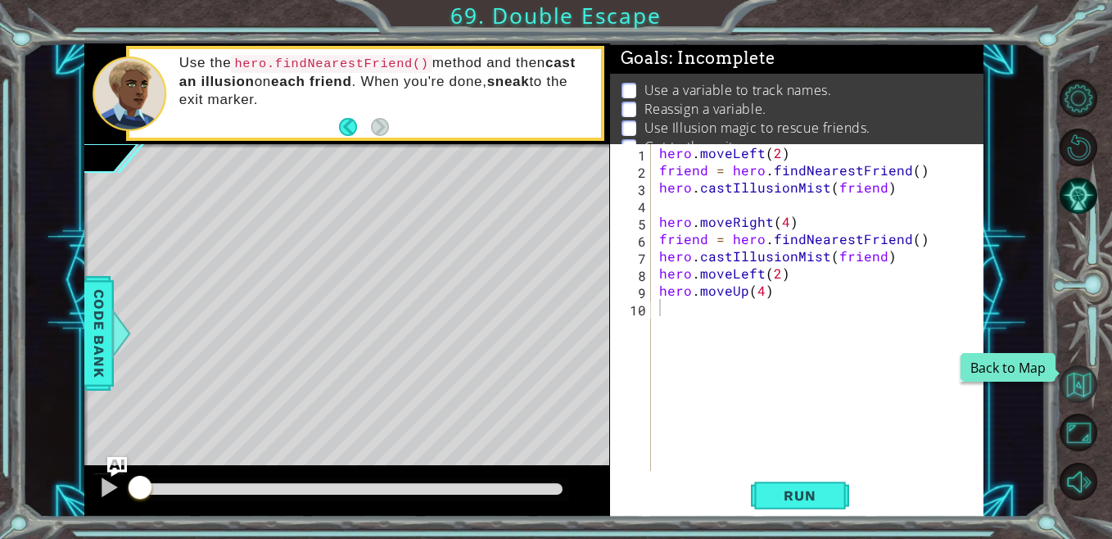
click at [1076, 391] on button "Back to Map" at bounding box center [1078, 384] width 38 height 38
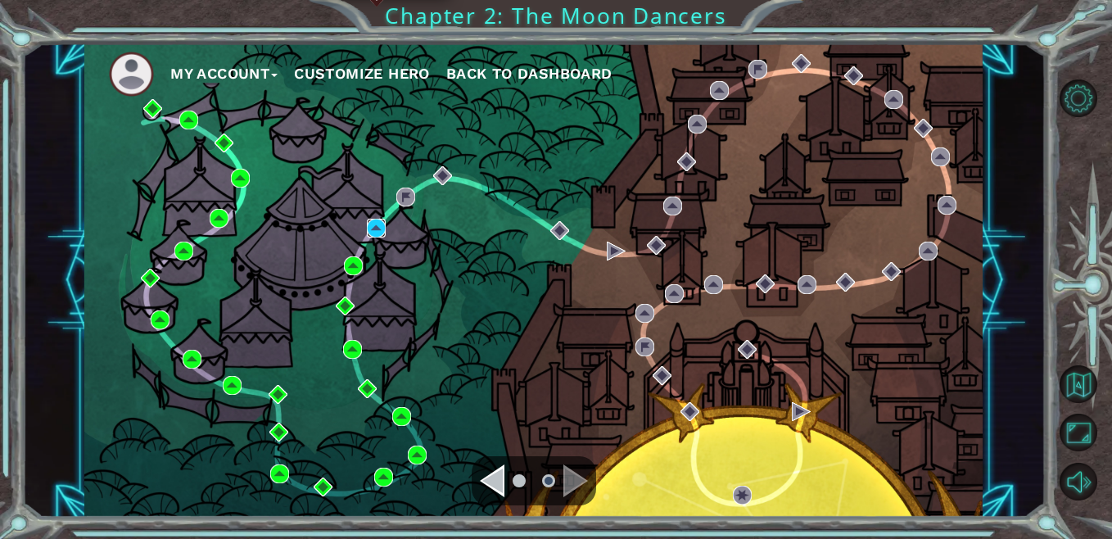
click at [383, 234] on img at bounding box center [376, 228] width 19 height 19
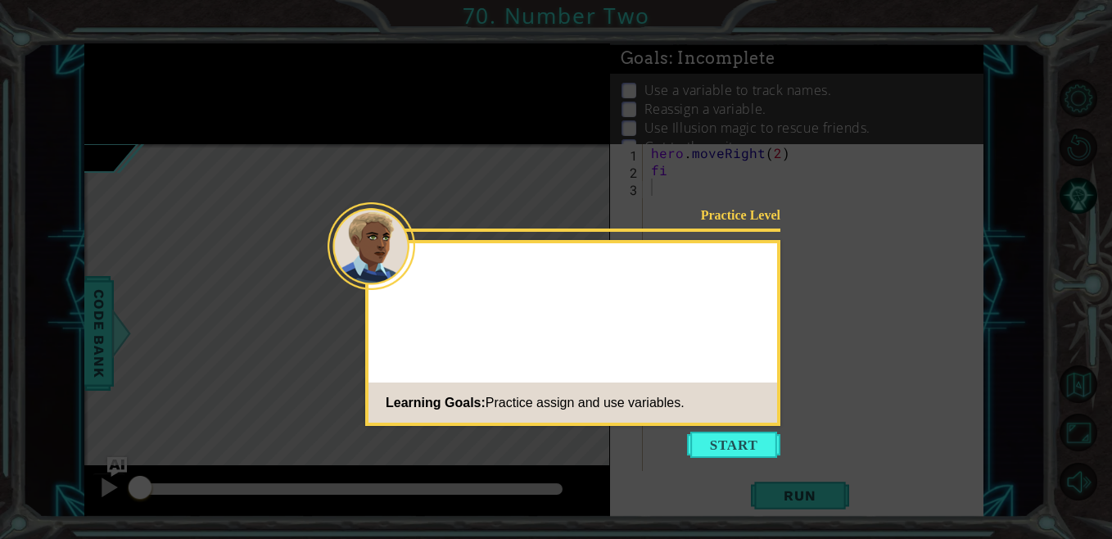
click at [704, 437] on button "Start" at bounding box center [733, 444] width 93 height 26
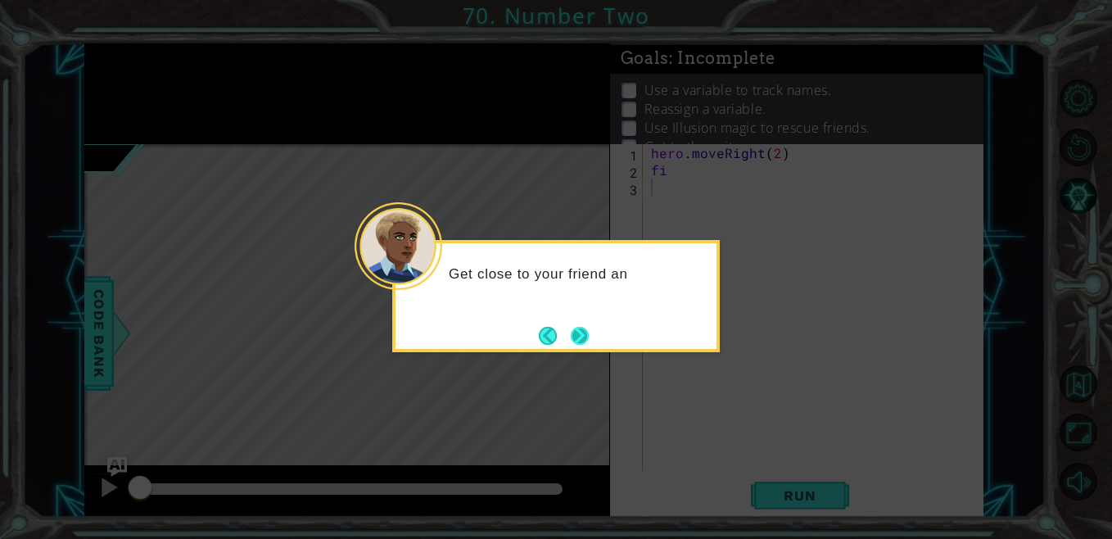
click at [584, 341] on button "Next" at bounding box center [580, 335] width 19 height 19
click at [584, 341] on button "Next" at bounding box center [579, 336] width 26 height 26
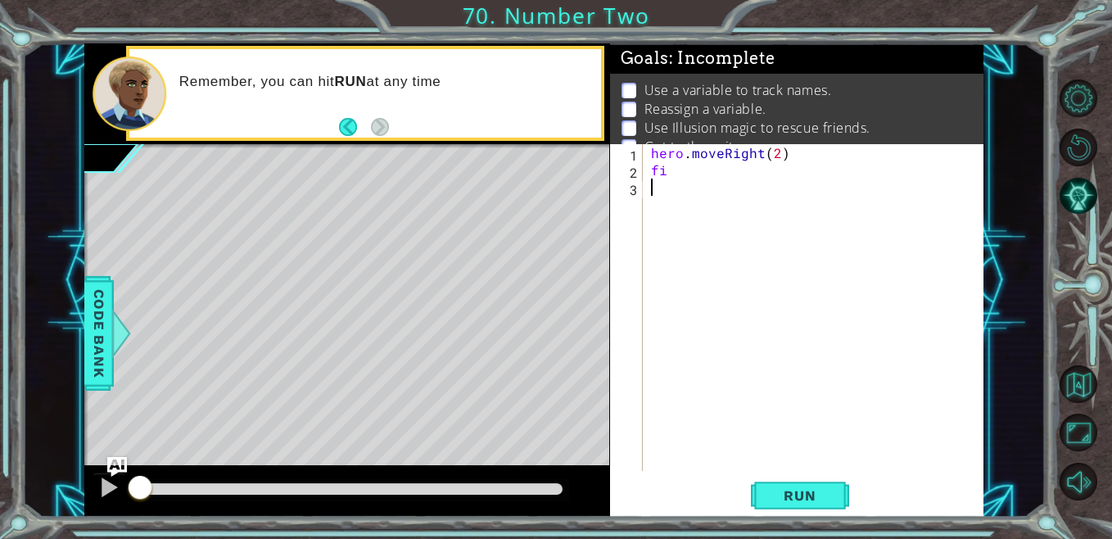
click at [670, 182] on div "hero . moveRight ( 2 ) fi" at bounding box center [817, 324] width 340 height 361
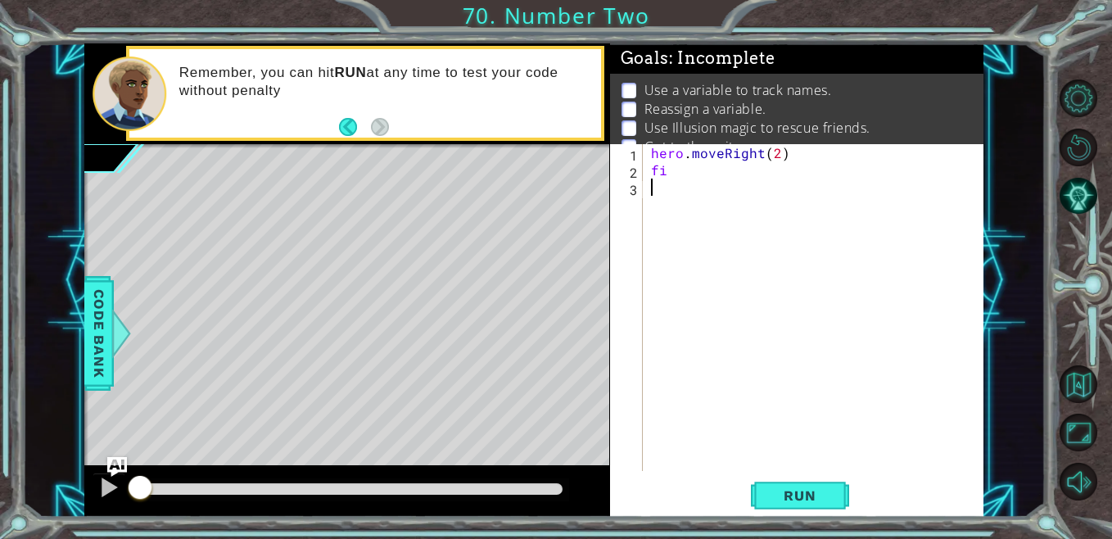
click at [670, 175] on div "hero . moveRight ( 2 ) fi" at bounding box center [817, 324] width 340 height 361
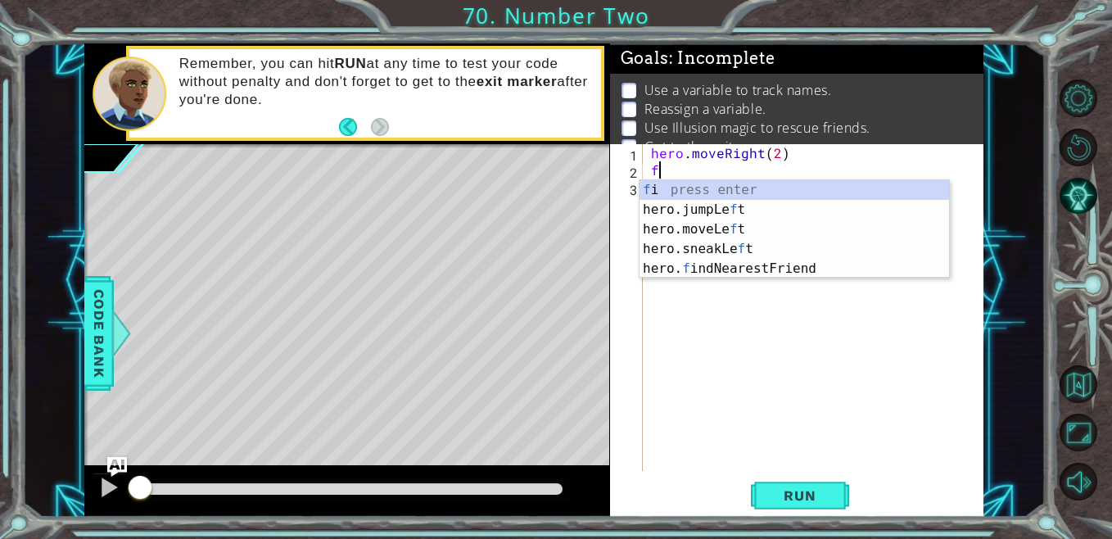
type textarea "fr"
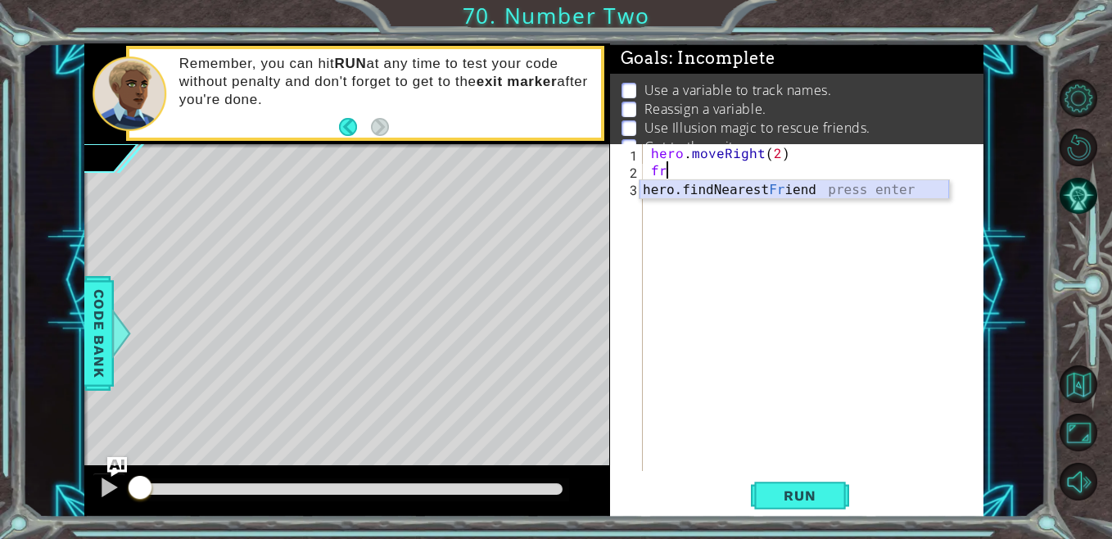
click at [684, 190] on div "hero.findNearest Fr iend press enter" at bounding box center [793, 209] width 309 height 59
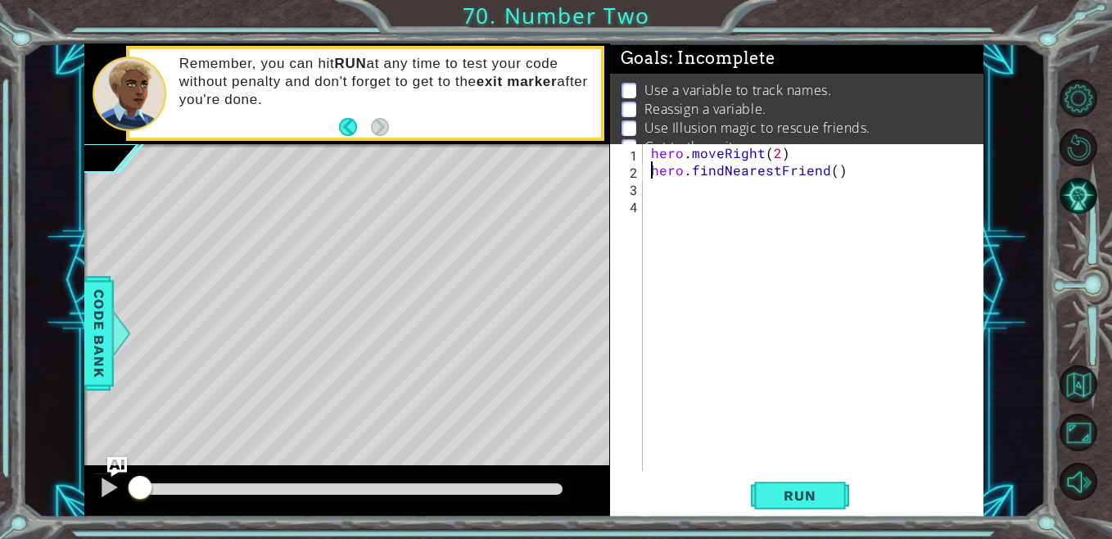
click at [649, 169] on div "hero . moveRight ( 2 ) hero . findNearestFriend ( )" at bounding box center [817, 324] width 340 height 361
type textarea "friend = hero.findNearestFriend()"
click at [676, 209] on div "hero . moveRight ( 2 ) friend = hero . findNearestFriend ( )" at bounding box center [817, 324] width 340 height 361
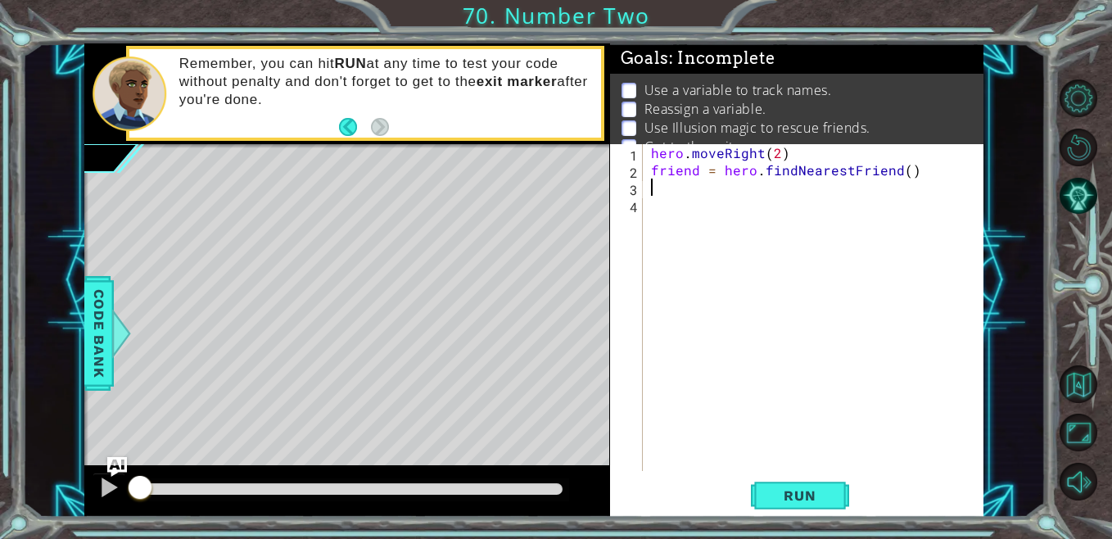
click at [682, 193] on div "hero . moveRight ( 2 ) friend = hero . findNearestFriend ( )" at bounding box center [817, 324] width 340 height 361
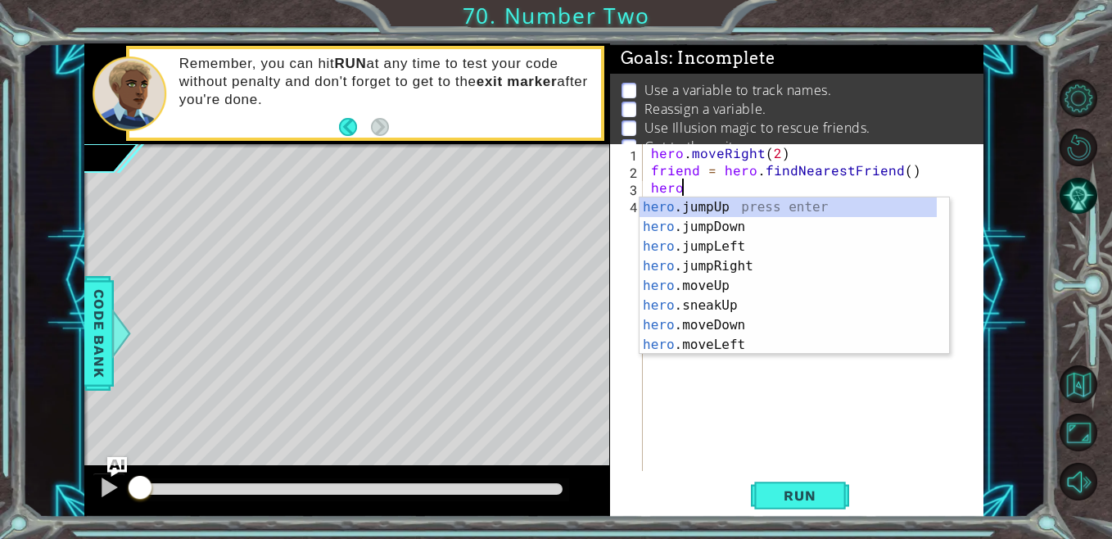
scroll to position [0, 2]
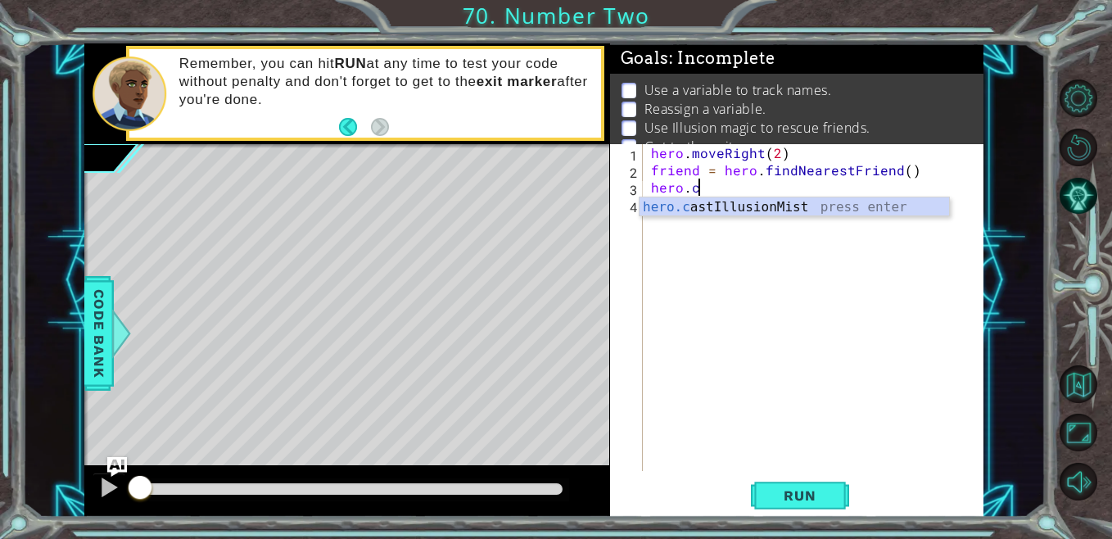
click at [688, 210] on div "hero.c astIllusionMist press enter" at bounding box center [793, 226] width 309 height 59
type textarea "hero.castIllusionMist(friend)"
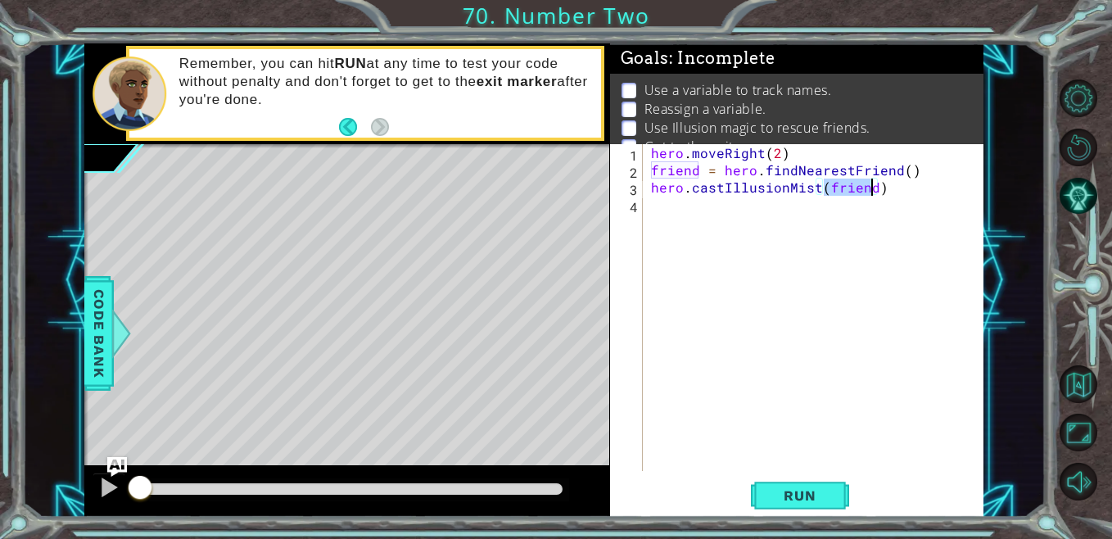
click at [709, 203] on div "hero . moveRight ( 2 ) friend = hero . findNearestFriend ( ) hero . castIllusio…" at bounding box center [817, 324] width 340 height 361
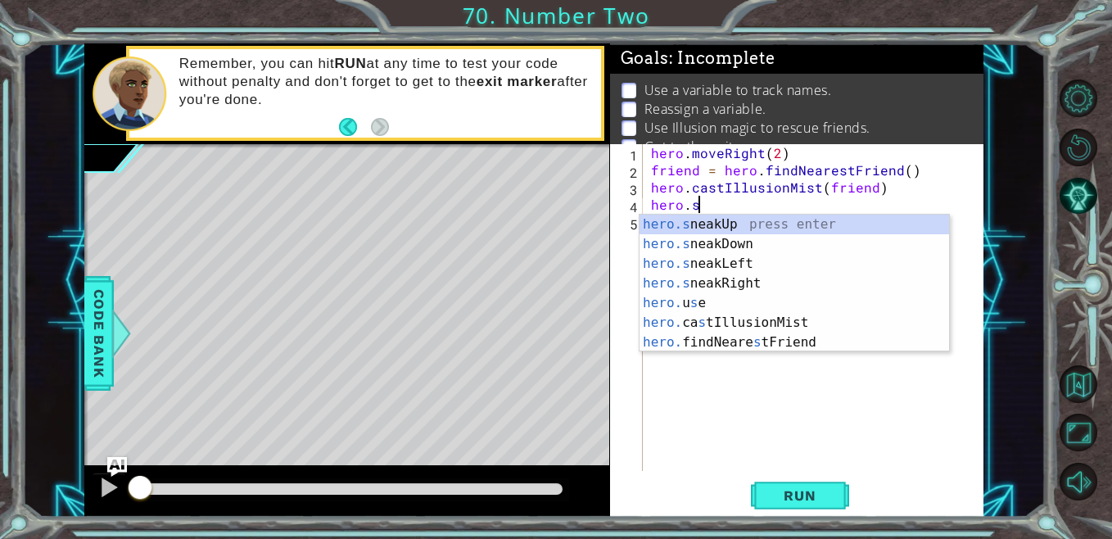
scroll to position [0, 2]
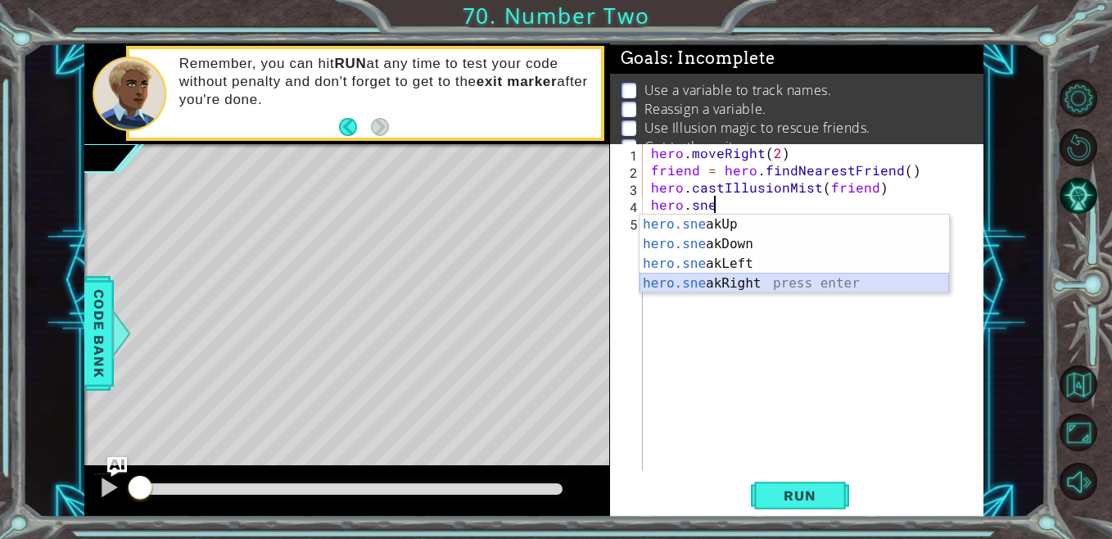
click at [717, 282] on div "hero.sne akUp press enter hero.sne akDown press enter hero.sne akLeft press ent…" at bounding box center [793, 273] width 309 height 118
type textarea "hero.sneakRight(1)"
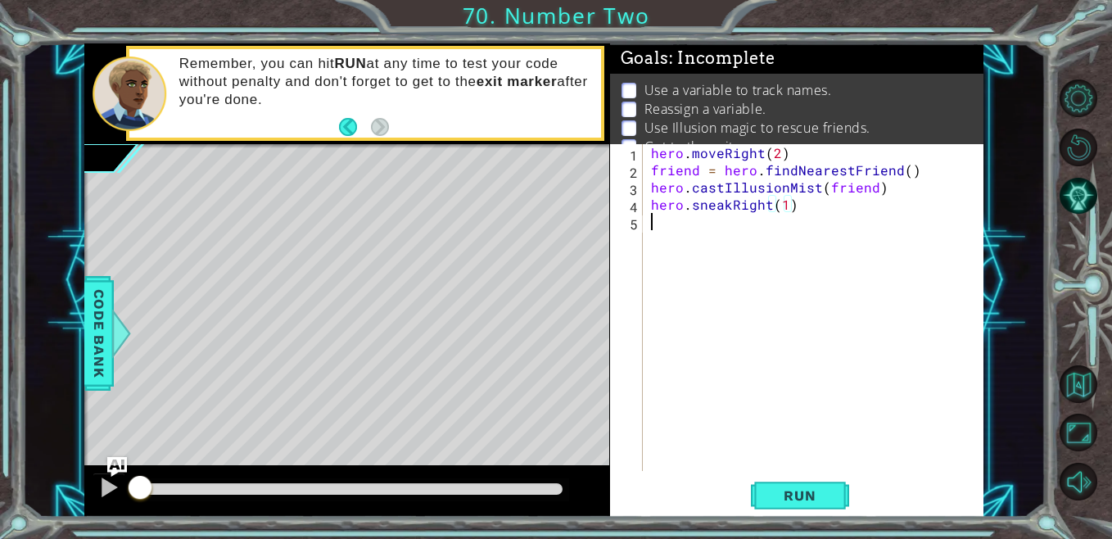
click at [657, 228] on div "hero . moveRight ( 2 ) friend = hero . findNearestFriend ( ) hero . castIllusio…" at bounding box center [817, 324] width 340 height 361
click at [786, 209] on div "hero . moveRight ( 2 ) friend = hero . findNearestFriend ( ) hero . castIllusio…" at bounding box center [817, 324] width 340 height 361
type textarea "hero.sneakRight(2)"
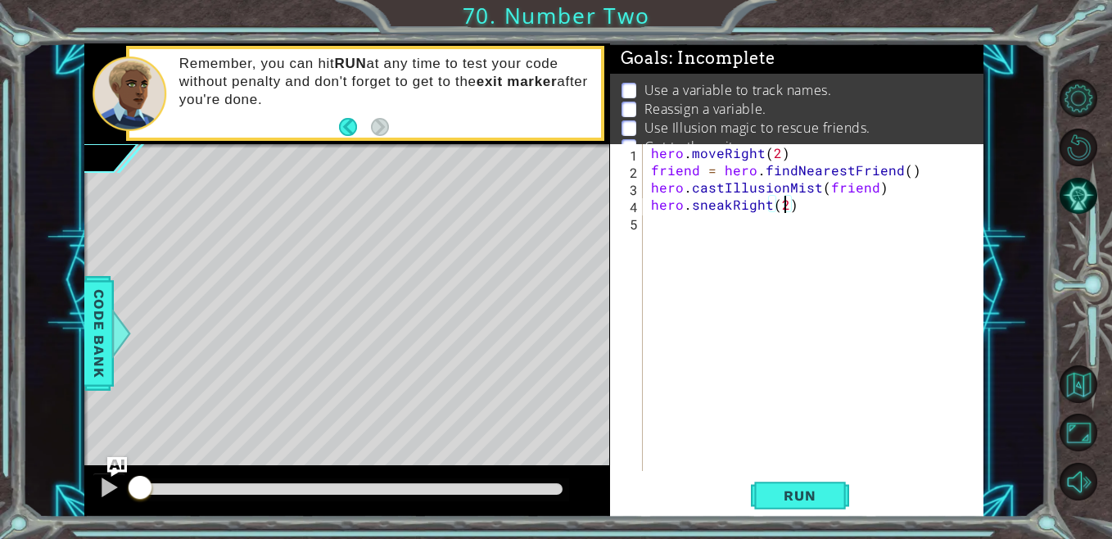
click at [723, 226] on div "hero . moveRight ( 2 ) friend = hero . findNearestFriend ( ) hero . castIllusio…" at bounding box center [817, 324] width 340 height 361
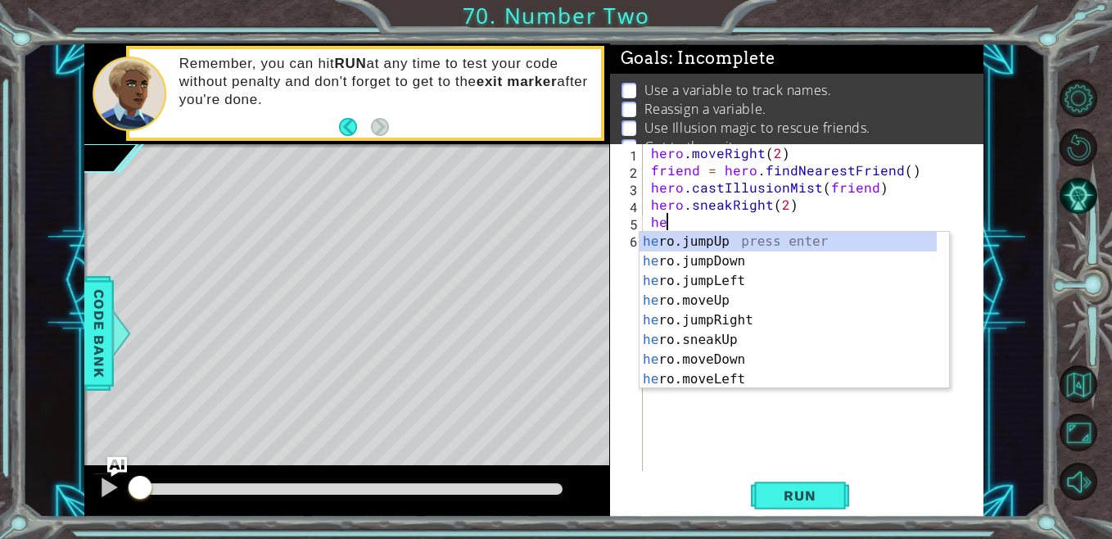
scroll to position [0, 0]
type textarea "h"
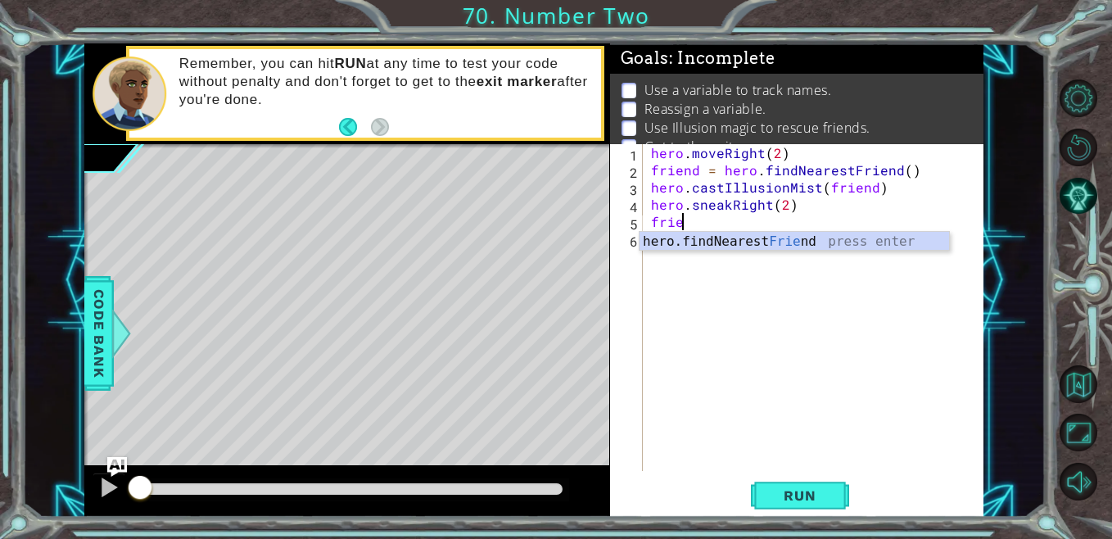
scroll to position [0, 2]
type textarea "frien"
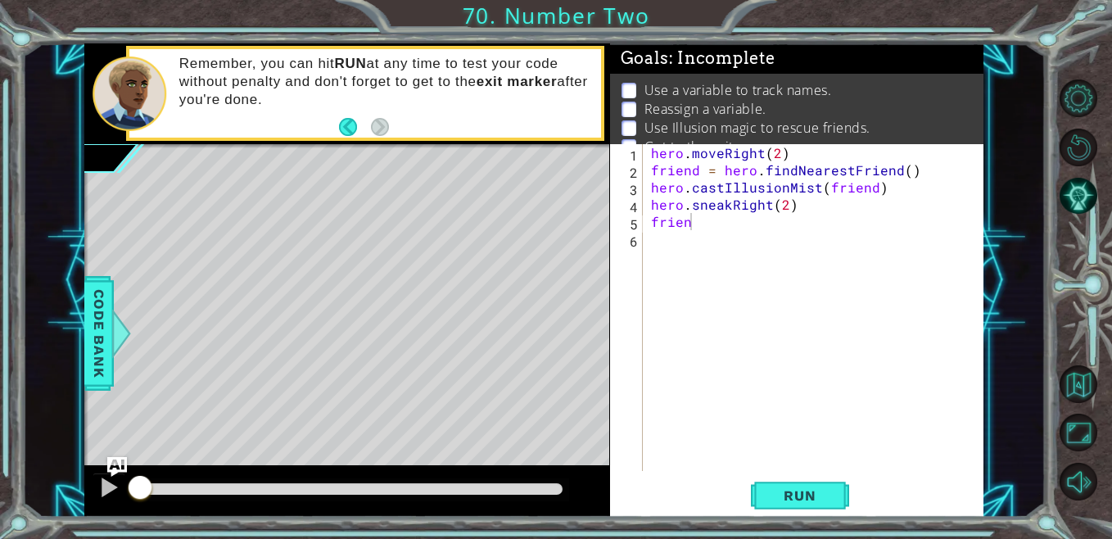
click at [724, 250] on body "1 ההההההההההההההההההההההההההההההההההההההההההההההההההההההההההההההההההההההההההההה…" at bounding box center [556, 269] width 1112 height 539
click at [718, 232] on div "hero . moveRight ( 2 ) friend = hero . findNearestFriend ( ) hero . castIllusio…" at bounding box center [817, 324] width 340 height 361
click at [716, 225] on div "hero . moveRight ( 2 ) friend = hero . findNearestFriend ( ) hero . castIllusio…" at bounding box center [817, 324] width 340 height 361
type textarea "frien"
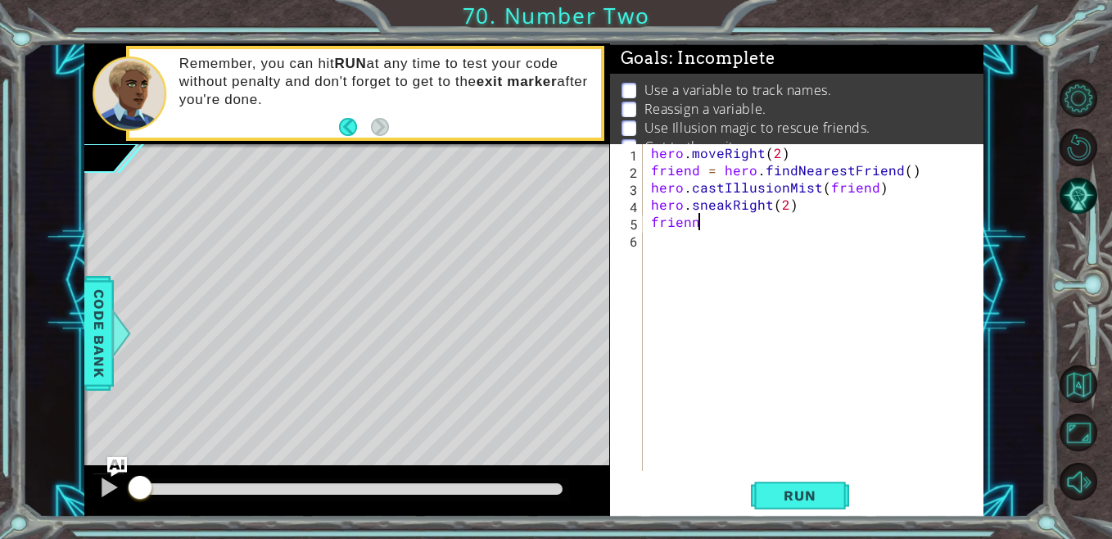
scroll to position [0, 2]
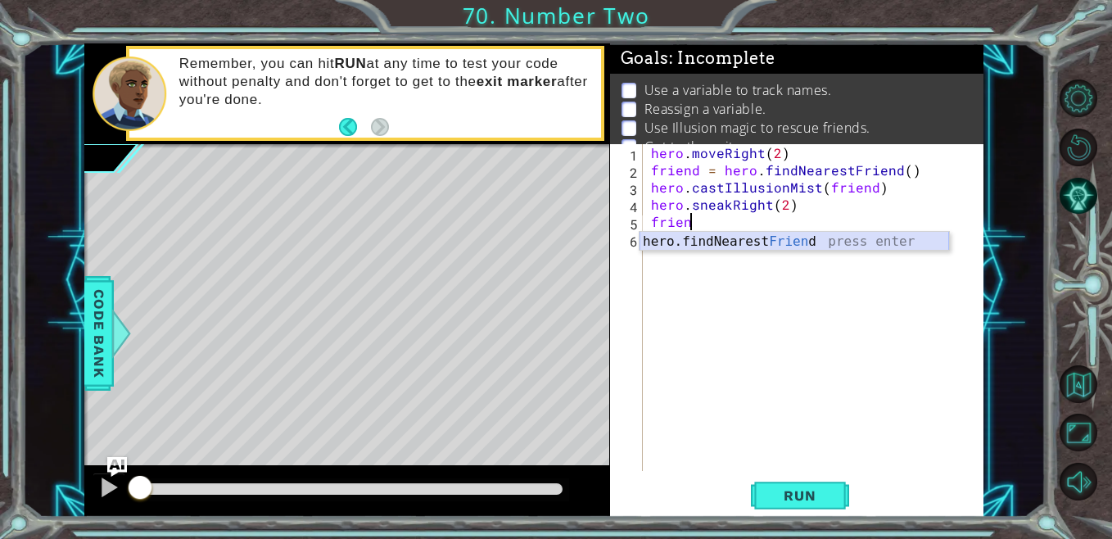
click at [715, 242] on div "hero.findNearest Frien d press enter" at bounding box center [793, 261] width 309 height 59
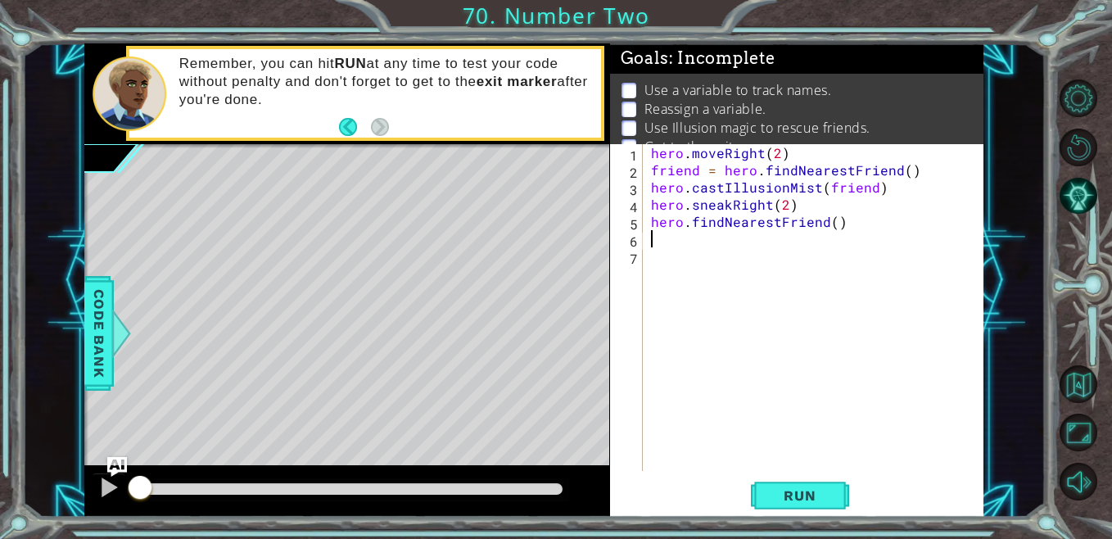
scroll to position [0, 0]
click at [647, 219] on div "hero . moveRight ( 2 ) friend = hero . findNearestFriend ( ) hero . castIllusio…" at bounding box center [817, 324] width 340 height 361
click at [697, 224] on div "hero . moveRight ( 2 ) friend = hero . findNearestFriend ( ) hero . castIllusio…" at bounding box center [817, 324] width 340 height 361
type textarea "friend = hero.findNearestFriend()"
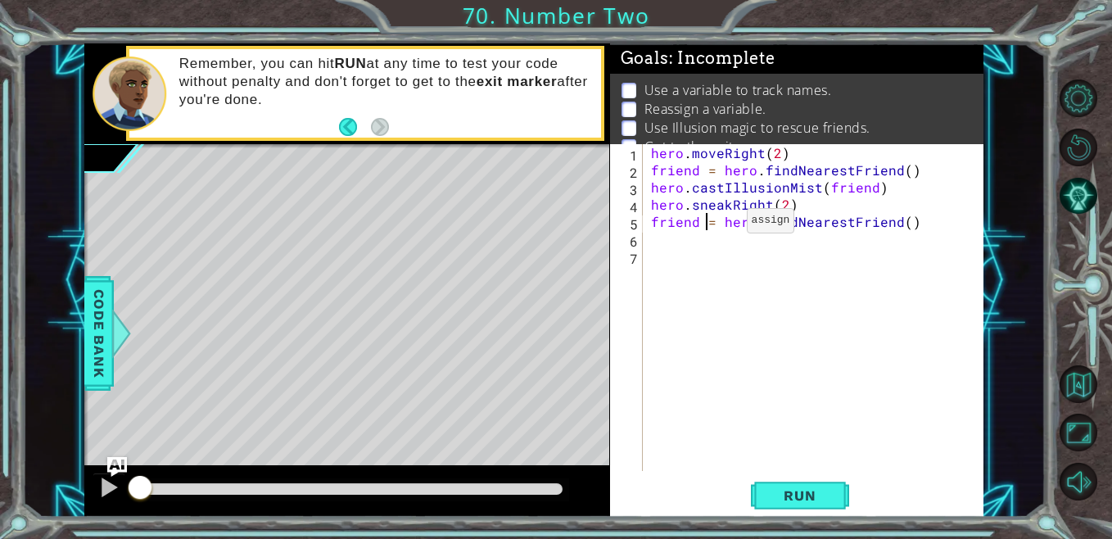
click at [720, 225] on div "hero . moveRight ( 2 ) friend = hero . findNearestFriend ( ) hero . castIllusio…" at bounding box center [817, 324] width 340 height 361
click at [715, 251] on div "hero . moveRight ( 2 ) friend = hero . findNearestFriend ( ) hero . castIllusio…" at bounding box center [817, 324] width 340 height 361
click at [708, 242] on div "hero . moveRight ( 2 ) friend = hero . findNearestFriend ( ) hero . castIllusio…" at bounding box center [817, 324] width 340 height 361
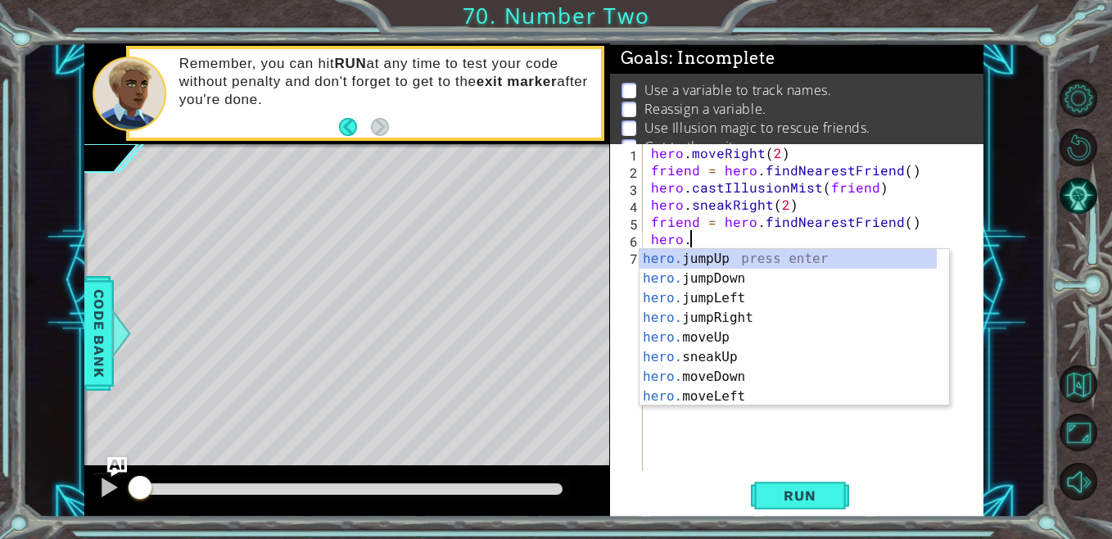
scroll to position [0, 2]
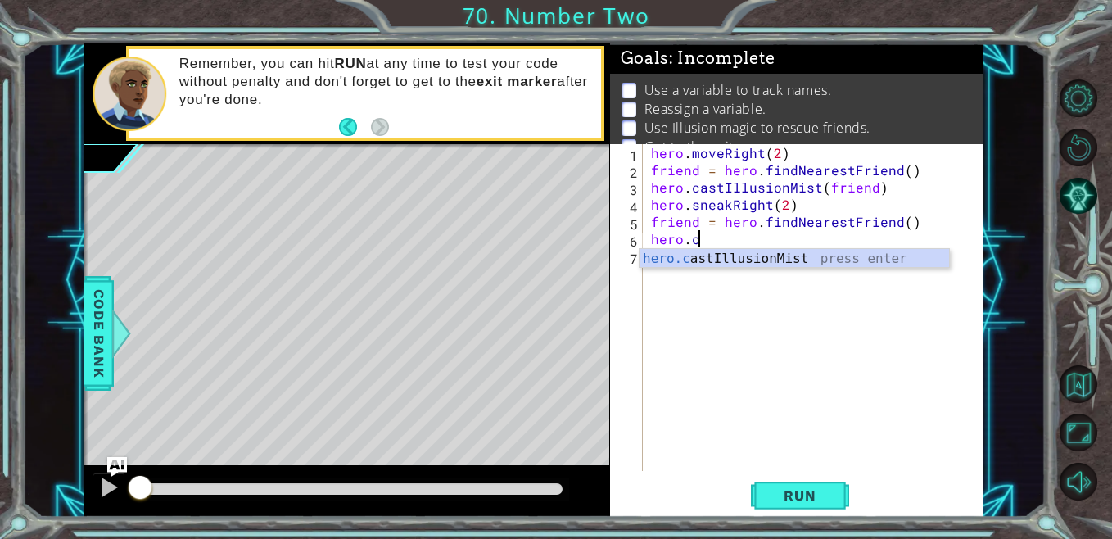
click at [709, 251] on div "hero.c astIllusionMist press enter" at bounding box center [793, 278] width 309 height 59
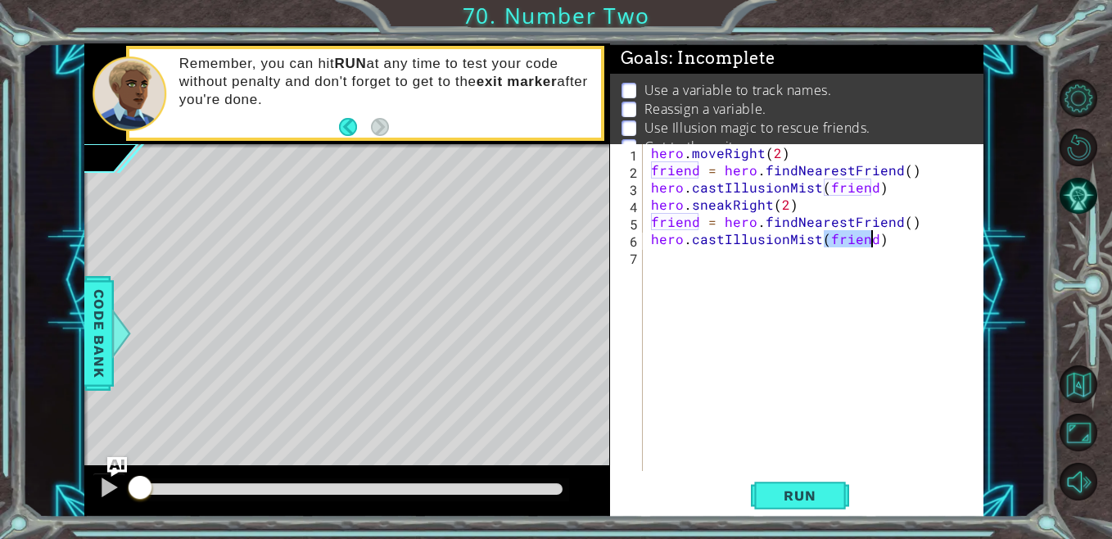
type textarea "hero.castIllusionMist(friend)"
click at [709, 251] on div "hero . moveRight ( 2 ) friend = hero . findNearestFriend ( ) hero . castIllusio…" at bounding box center [817, 324] width 340 height 361
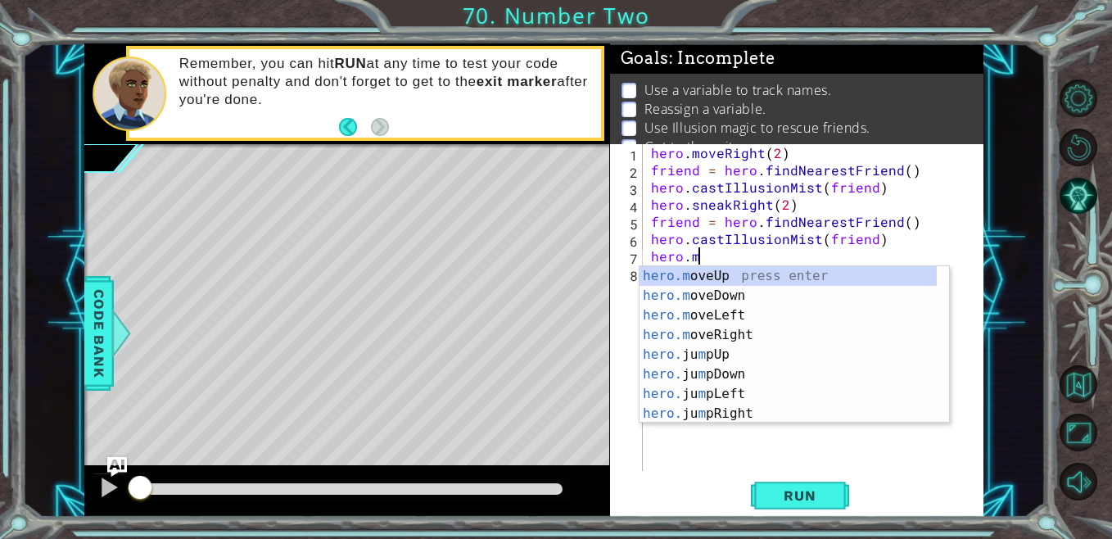
scroll to position [0, 2]
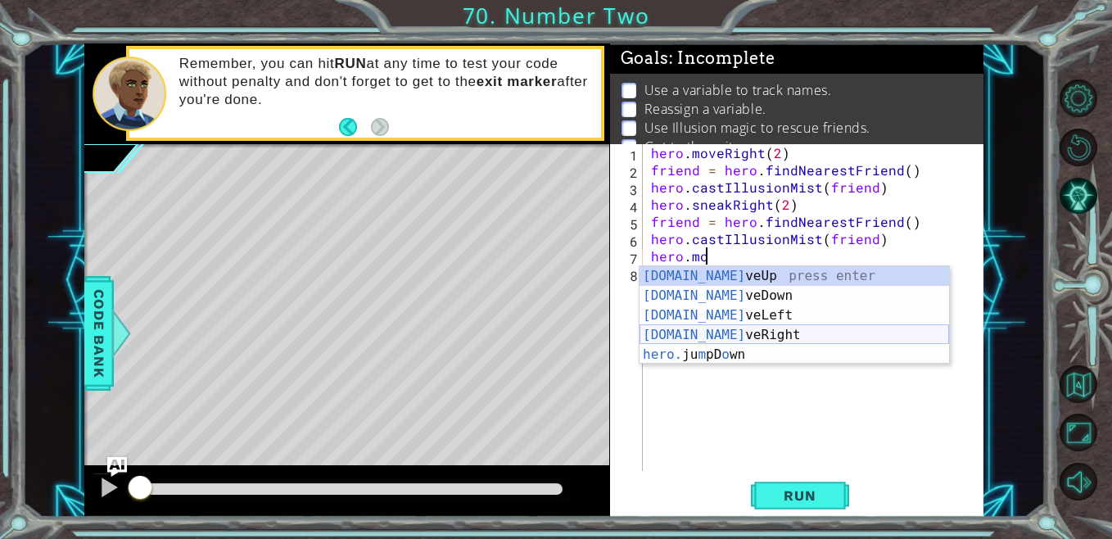
click at [739, 330] on div "[DOMAIN_NAME] veUp press enter [DOMAIN_NAME] veDown press enter [DOMAIN_NAME] v…" at bounding box center [793, 335] width 309 height 138
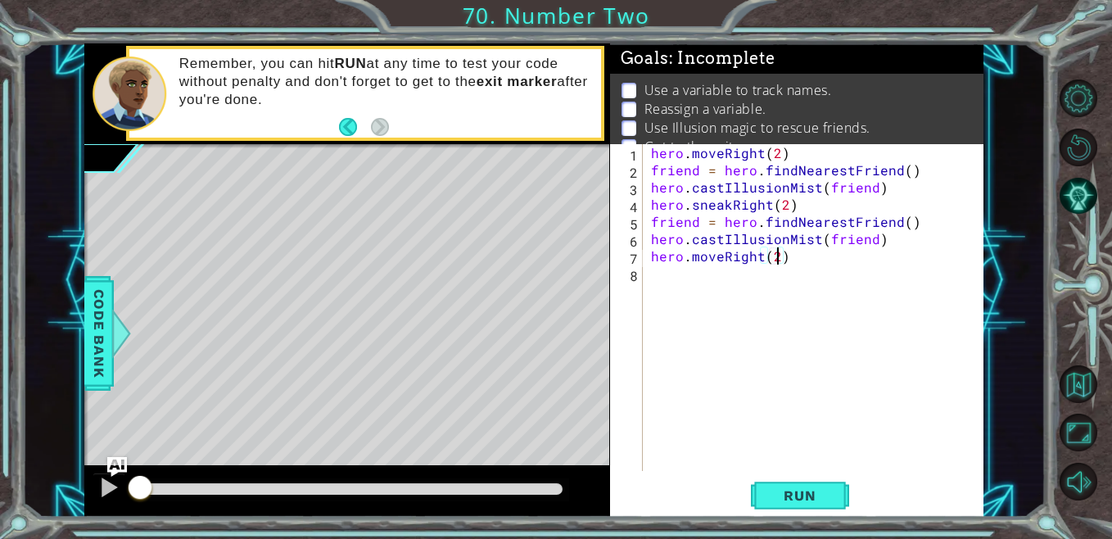
scroll to position [0, 7]
type textarea "hero.moveRight(2)"
click at [785, 486] on button "Run" at bounding box center [800, 495] width 98 height 38
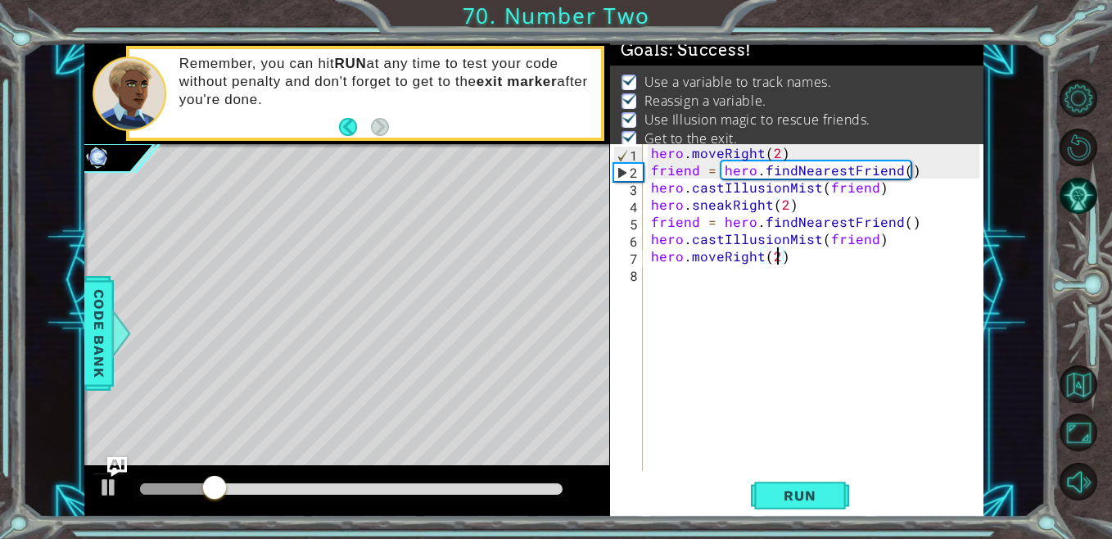
scroll to position [41, 0]
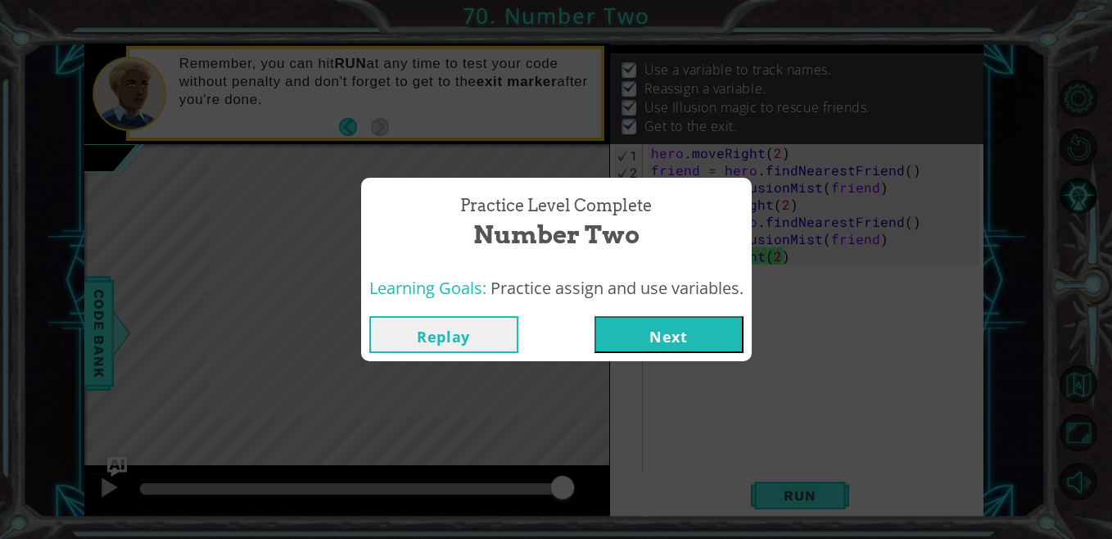
click at [712, 327] on button "Next" at bounding box center [668, 334] width 149 height 37
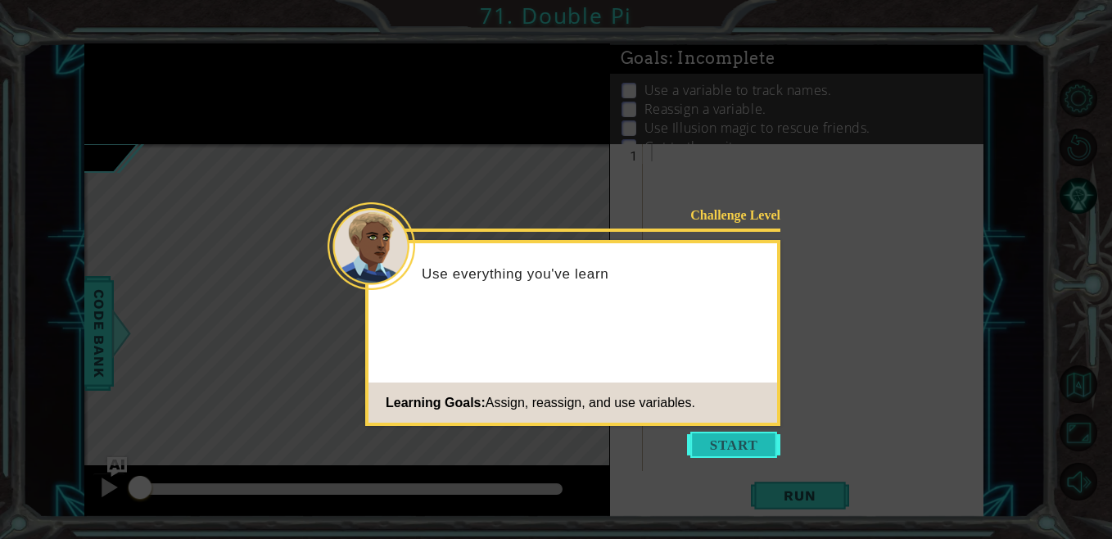
click at [751, 438] on button "Start" at bounding box center [733, 444] width 93 height 26
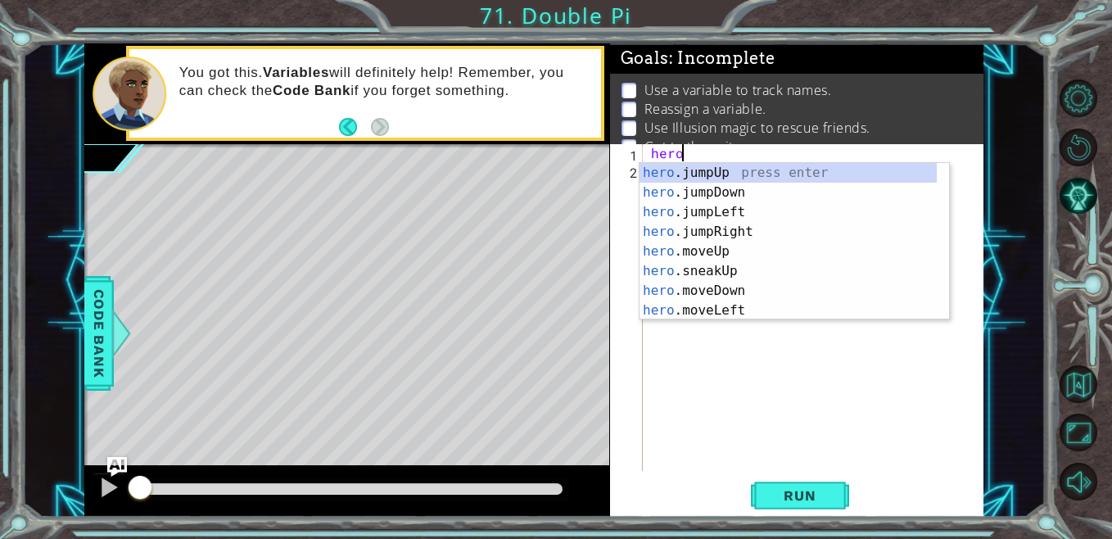
scroll to position [0, 1]
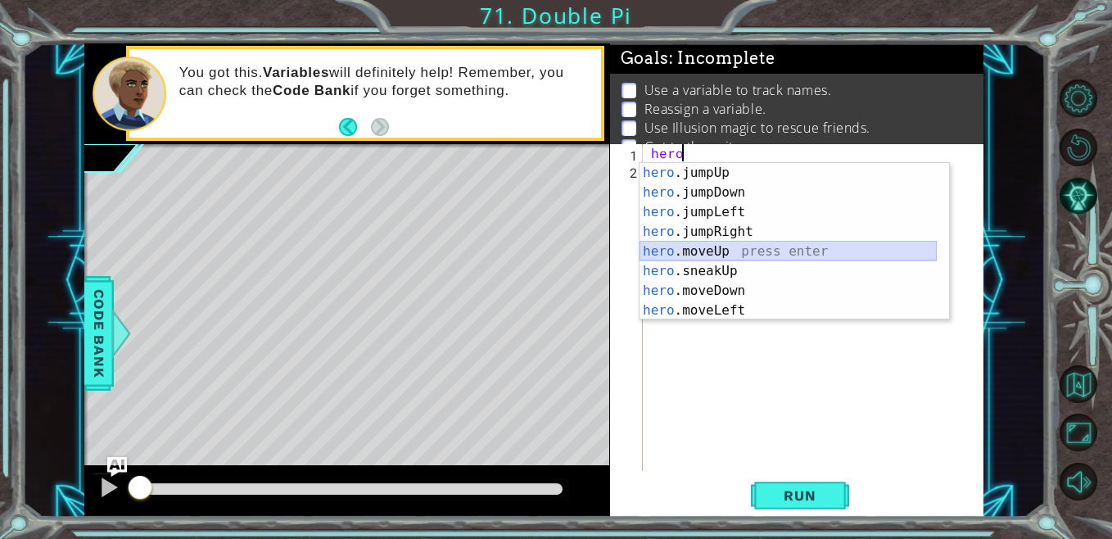
click at [740, 253] on div "hero .jumpUp press enter hero .jumpDown press enter hero .jumpLeft press enter …" at bounding box center [787, 261] width 297 height 196
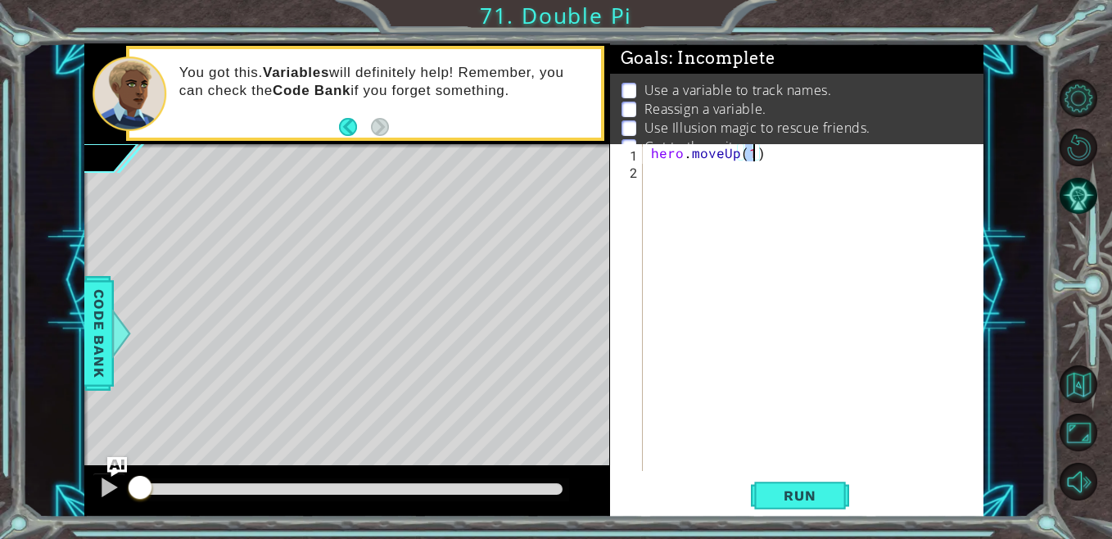
type textarea "hero.moveUp(2)"
click at [724, 174] on div "hero . moveUp ( 2 )" at bounding box center [817, 324] width 340 height 361
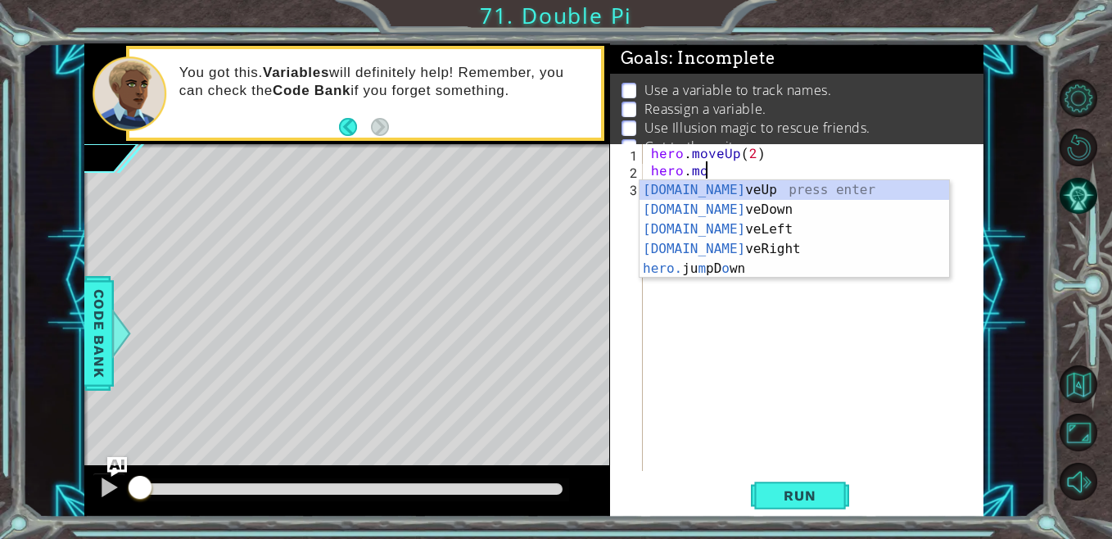
scroll to position [0, 2]
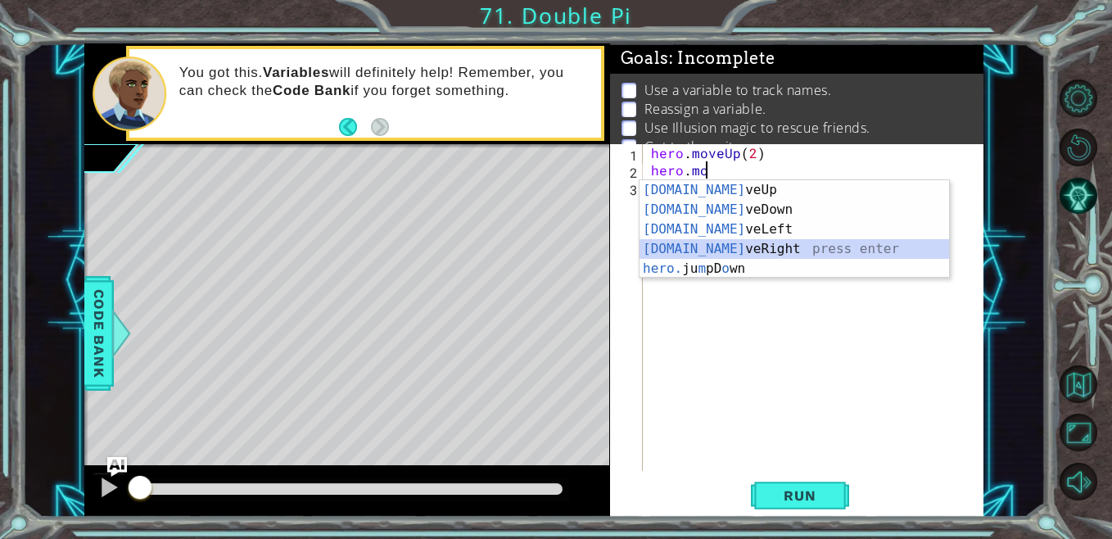
click at [726, 245] on div "[DOMAIN_NAME] veUp press enter [DOMAIN_NAME] veDown press enter [DOMAIN_NAME] v…" at bounding box center [793, 249] width 309 height 138
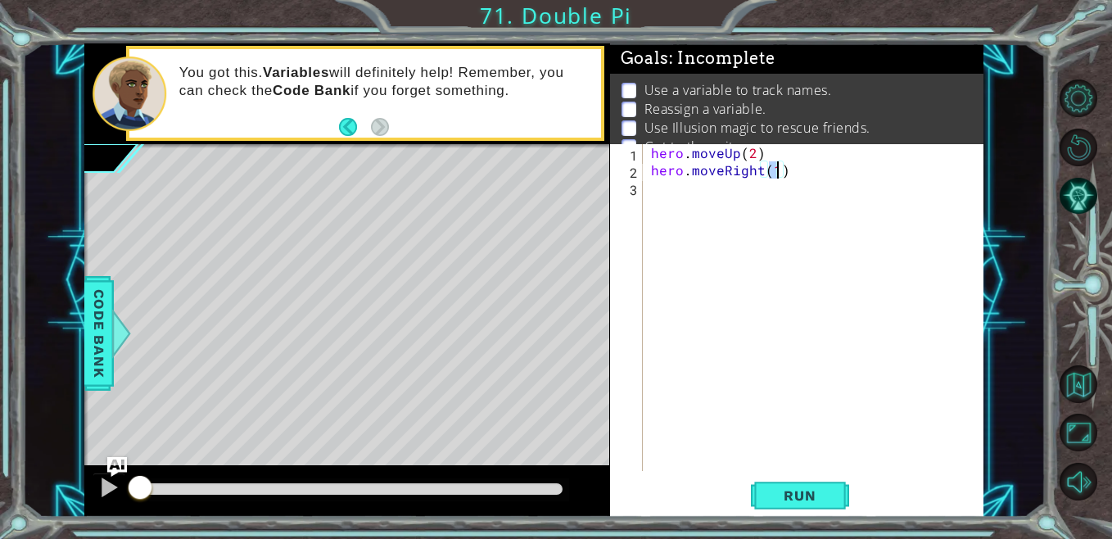
type textarea "hero.moveRight(2)"
click at [681, 195] on div "hero . moveUp ( 2 ) hero . moveRight ( 2 )" at bounding box center [817, 324] width 340 height 361
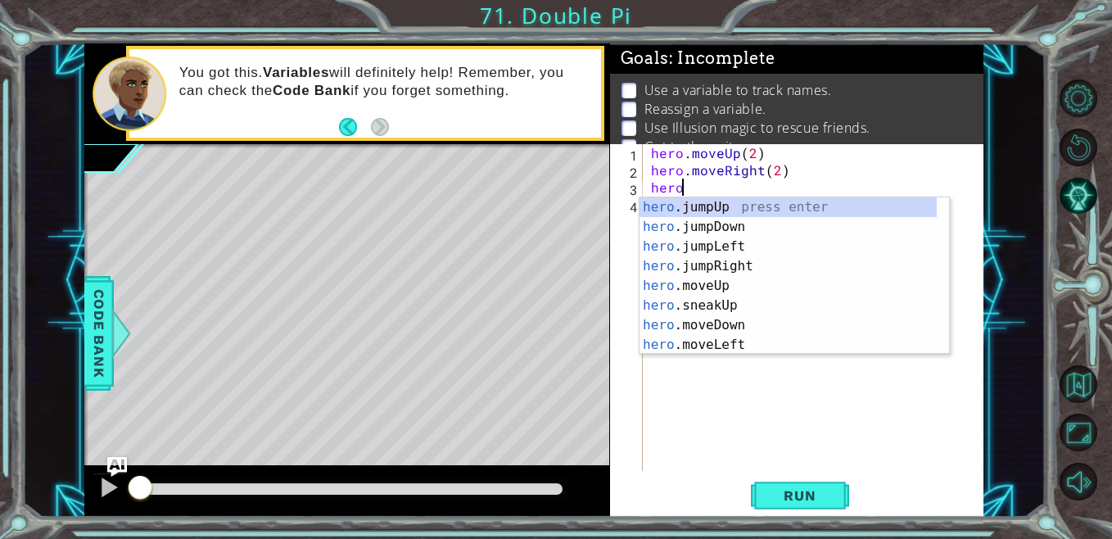
scroll to position [0, 1]
click at [707, 319] on div "hero .jumpUp press enter hero .jumpDown press enter hero .jumpLeft press enter …" at bounding box center [787, 295] width 297 height 196
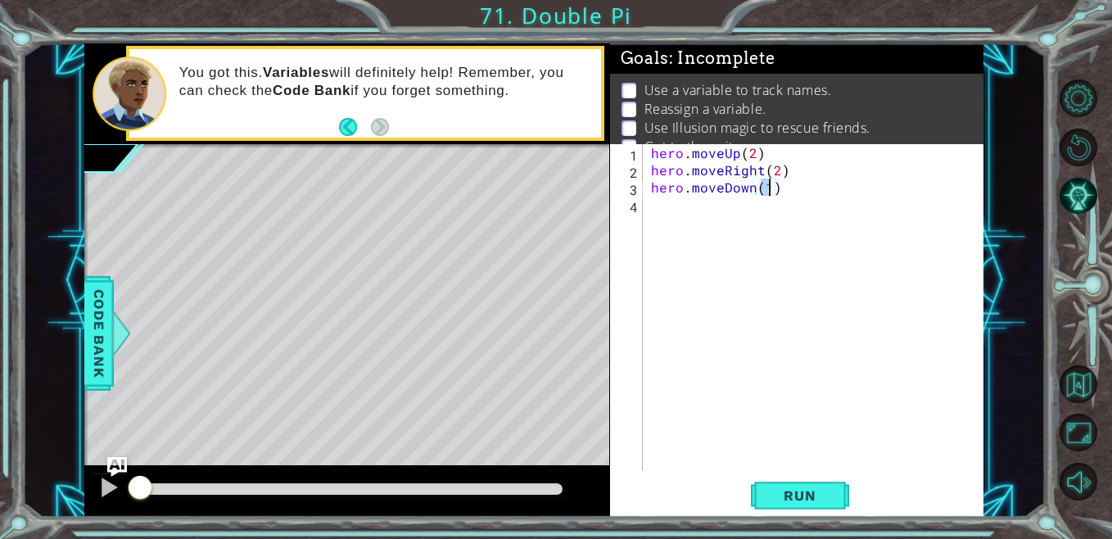
type textarea "hero.moveDown(2)"
click at [742, 207] on div "hero . moveUp ( 2 ) hero . moveRight ( 2 ) hero . moveDown ( 2 )" at bounding box center [817, 324] width 340 height 361
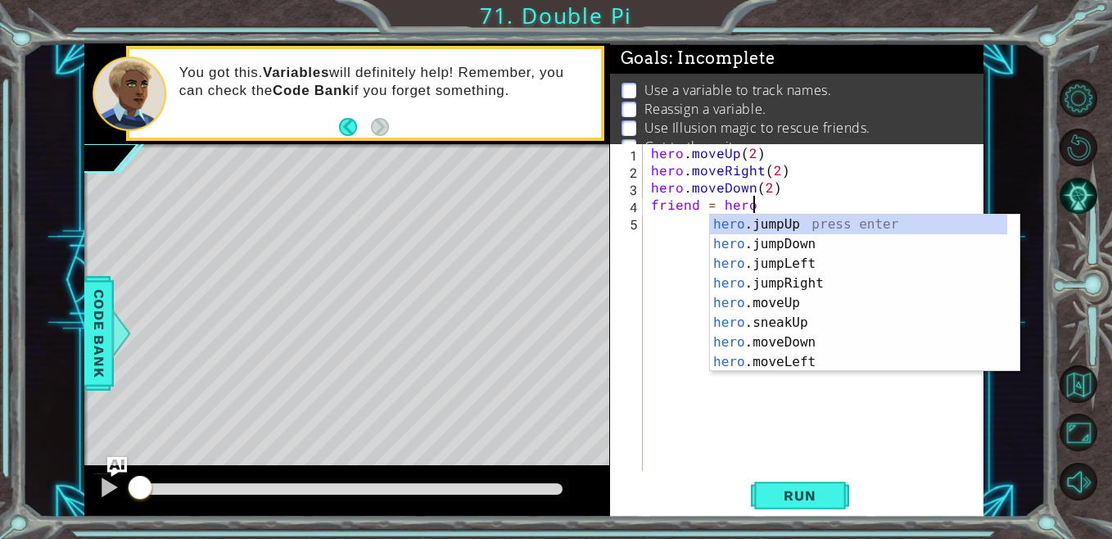
scroll to position [0, 6]
type textarea "friend = hero.f"
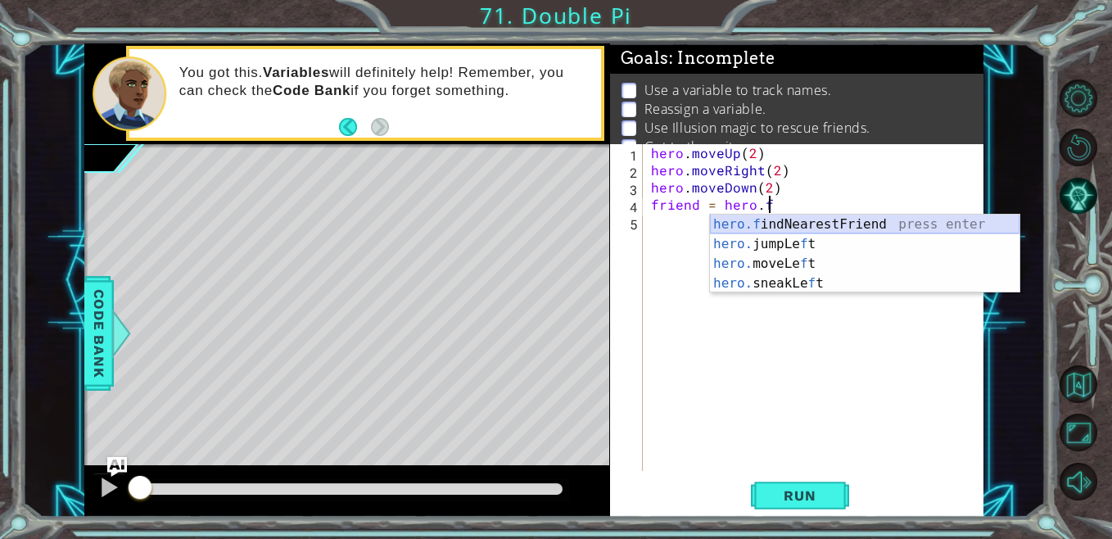
click at [753, 226] on div "hero.f indNearestFriend press enter hero. jumpLe f t press enter hero. moveLe f…" at bounding box center [864, 273] width 309 height 118
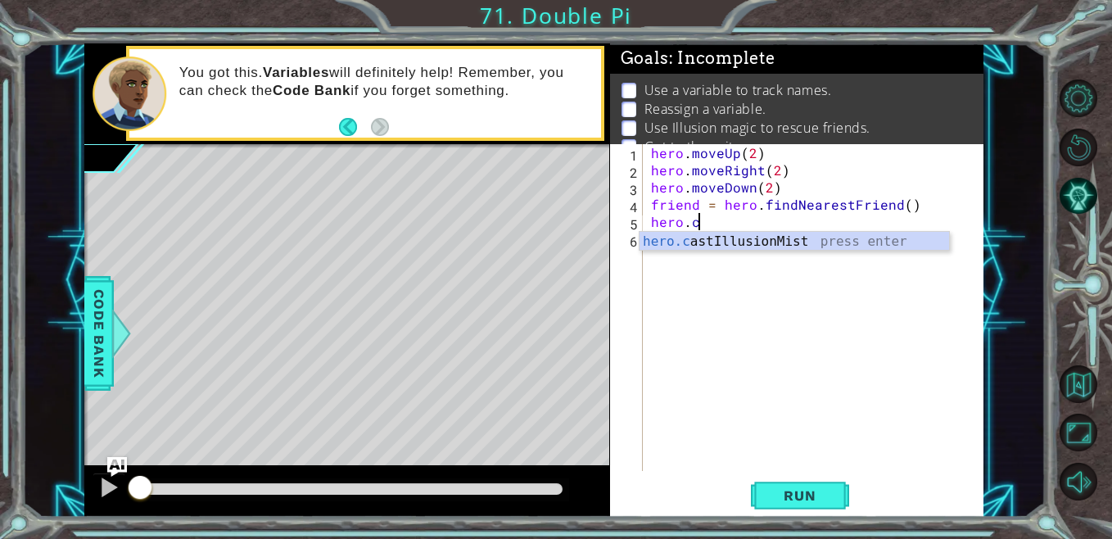
scroll to position [0, 2]
click at [753, 244] on div "hero.cas tIllusionMist press enter" at bounding box center [793, 261] width 309 height 59
type textarea "hero.castIllusionMist(friend)"
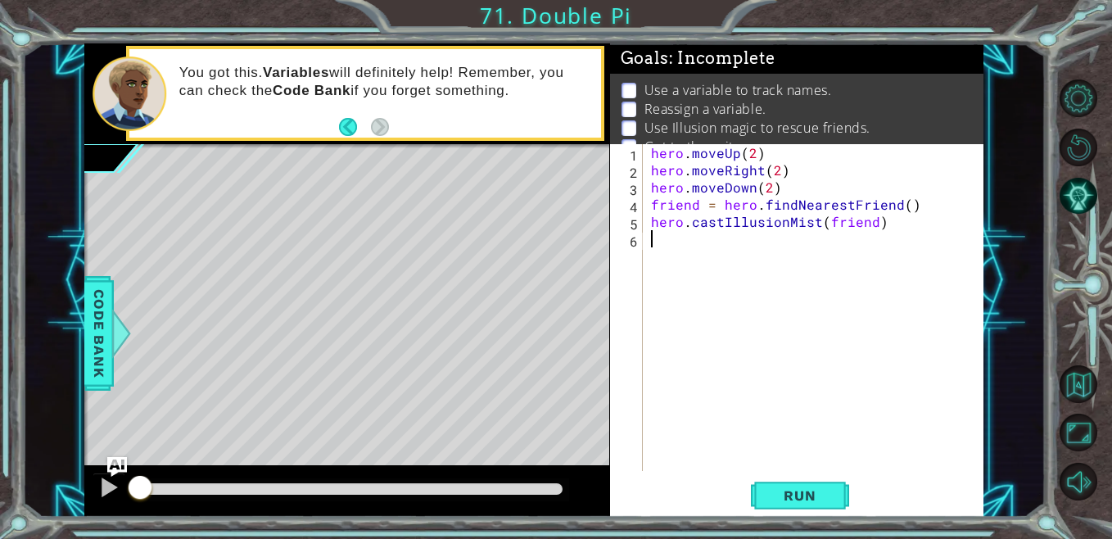
click at [722, 239] on div "hero . moveUp ( 2 ) hero . moveRight ( 2 ) hero . moveDown ( 2 ) friend = hero …" at bounding box center [817, 324] width 340 height 361
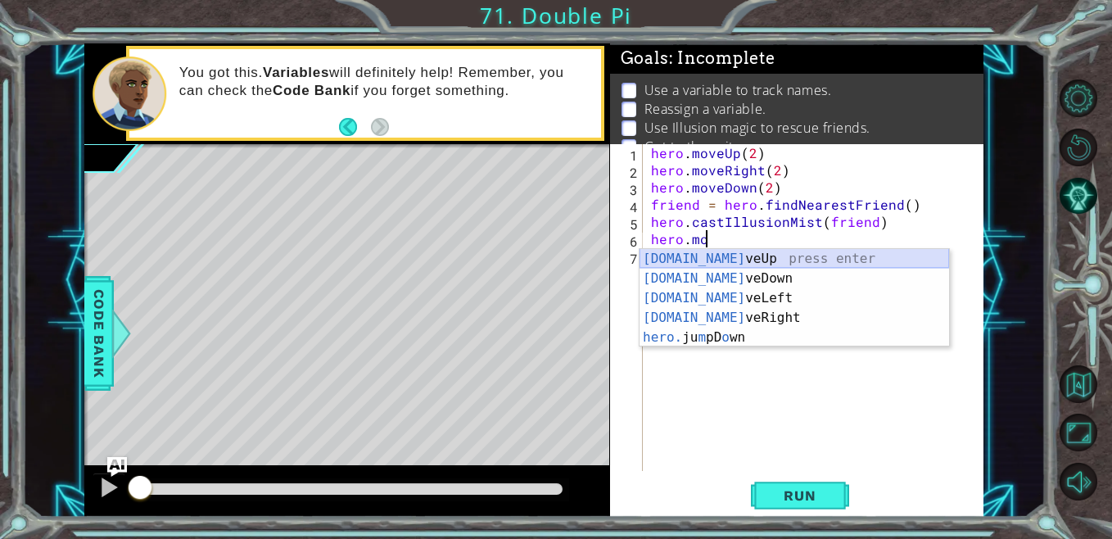
click at [721, 261] on div "[DOMAIN_NAME] veUp press enter [DOMAIN_NAME] veDown press enter [DOMAIN_NAME] v…" at bounding box center [793, 318] width 309 height 138
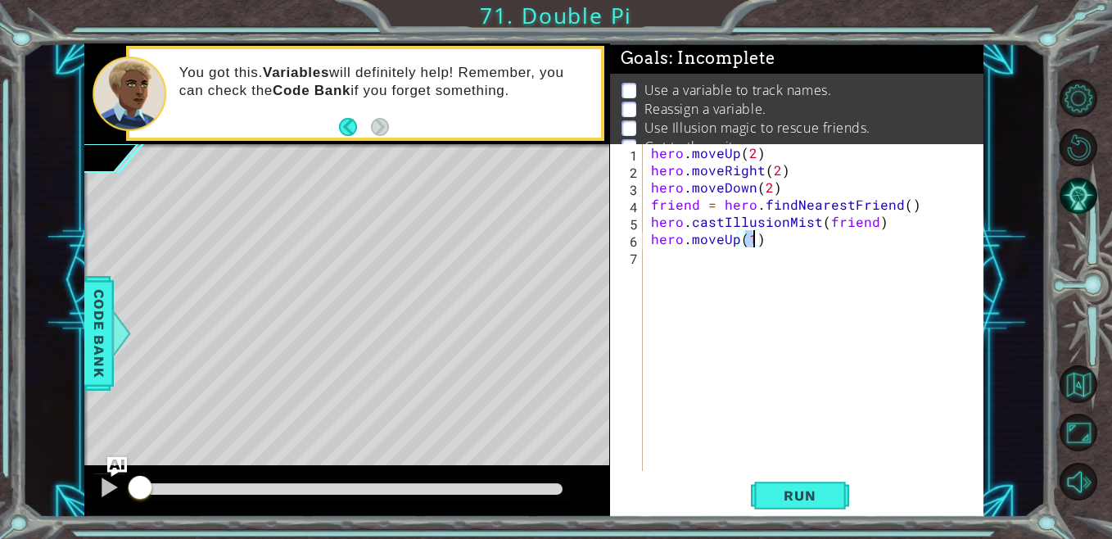
type textarea "hero.moveUp(3)"
click at [704, 253] on div "hero . moveUp ( 2 ) hero . moveRight ( 2 ) hero . moveDown ( 2 ) friend = hero …" at bounding box center [817, 324] width 340 height 361
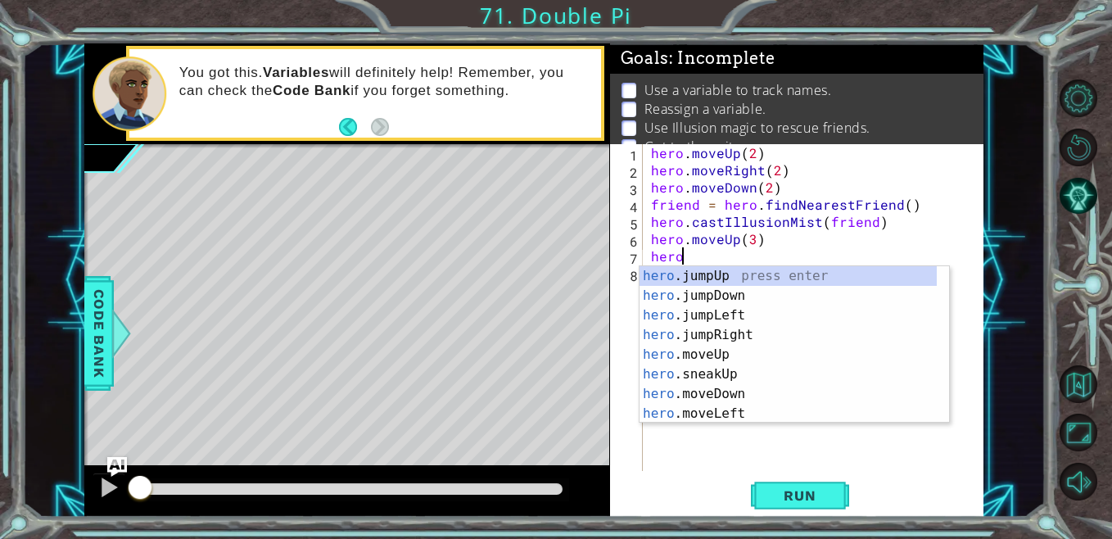
scroll to position [0, 2]
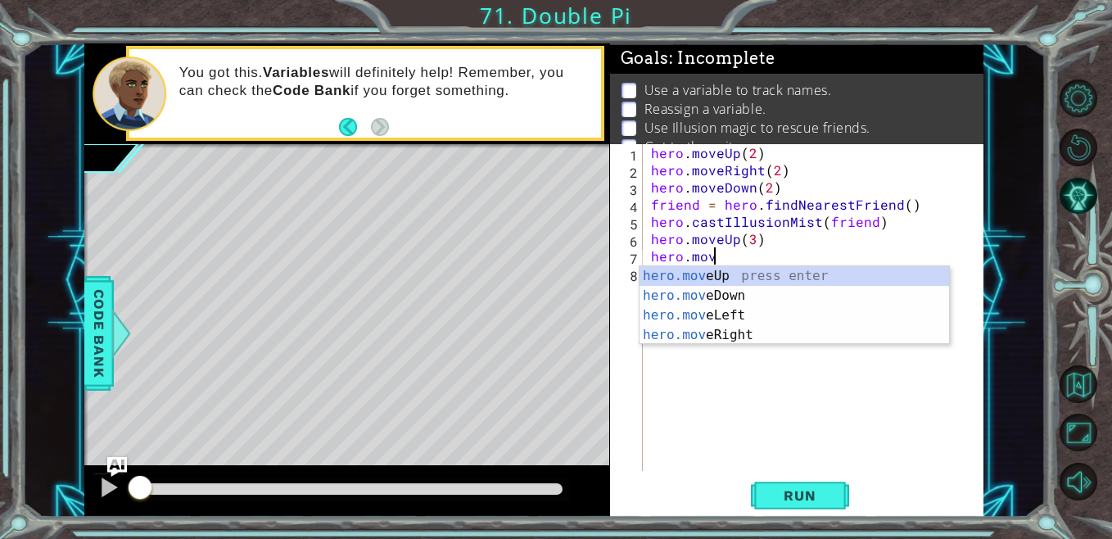
type textarea "hero.move"
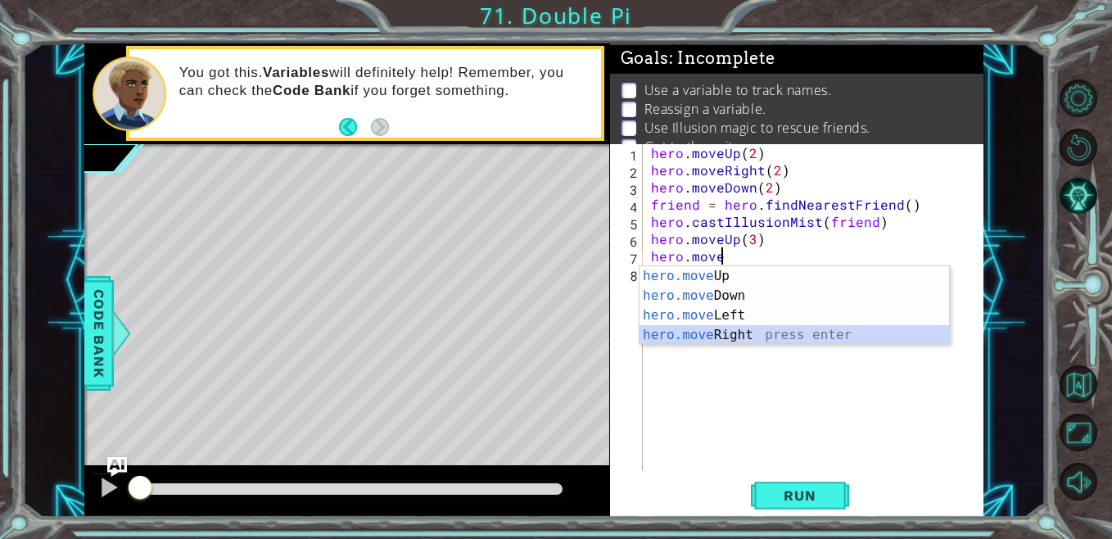
click at [703, 334] on div "hero.move Up press enter hero.move Down press enter hero.move Left press enter …" at bounding box center [793, 325] width 309 height 118
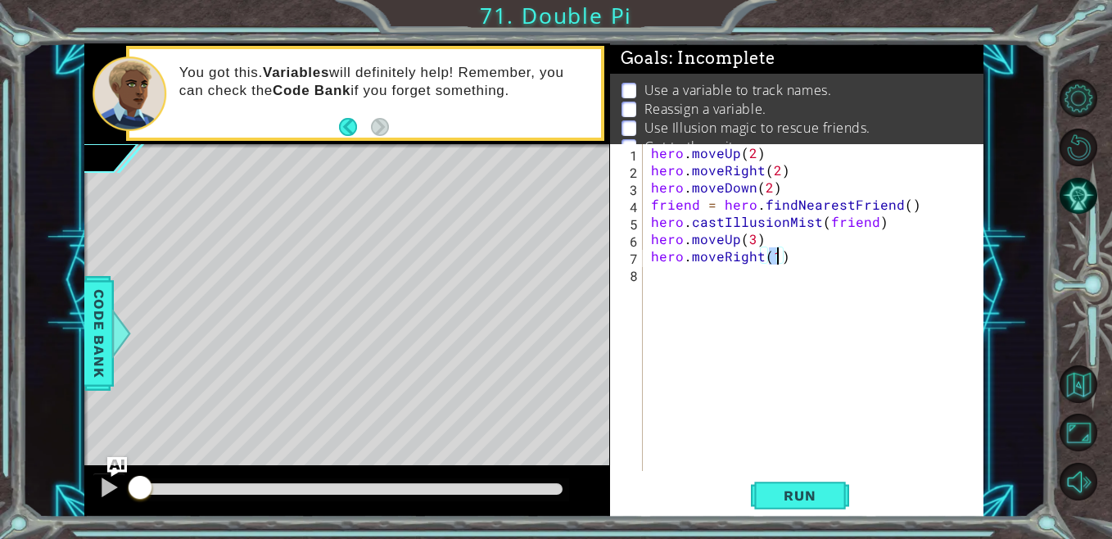
type textarea "hero.moveRight(3)"
click at [721, 280] on div "hero . moveUp ( 2 ) hero . moveRight ( 2 ) hero . moveDown ( 2 ) friend = hero …" at bounding box center [817, 324] width 340 height 361
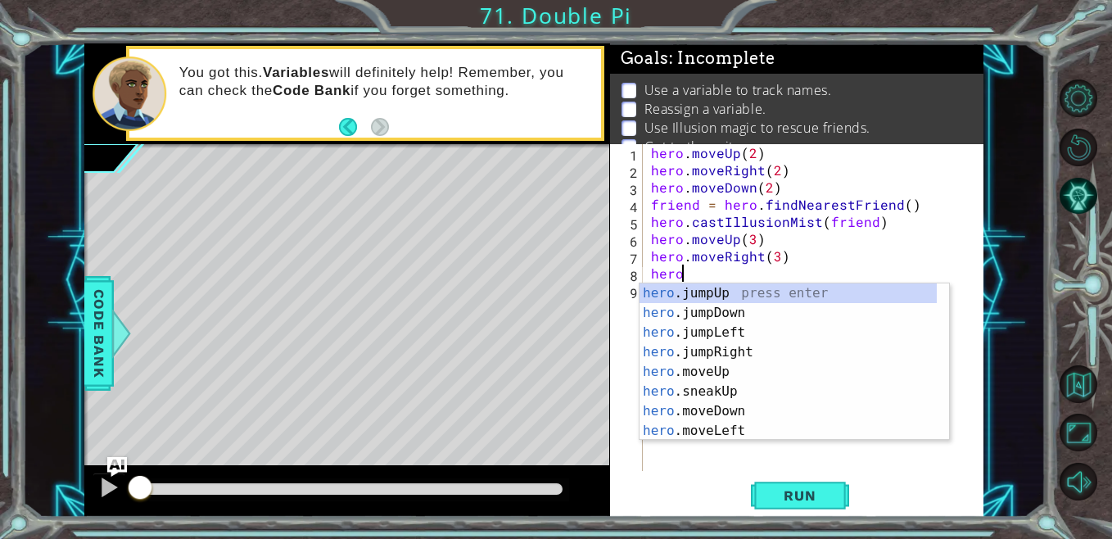
scroll to position [0, 2]
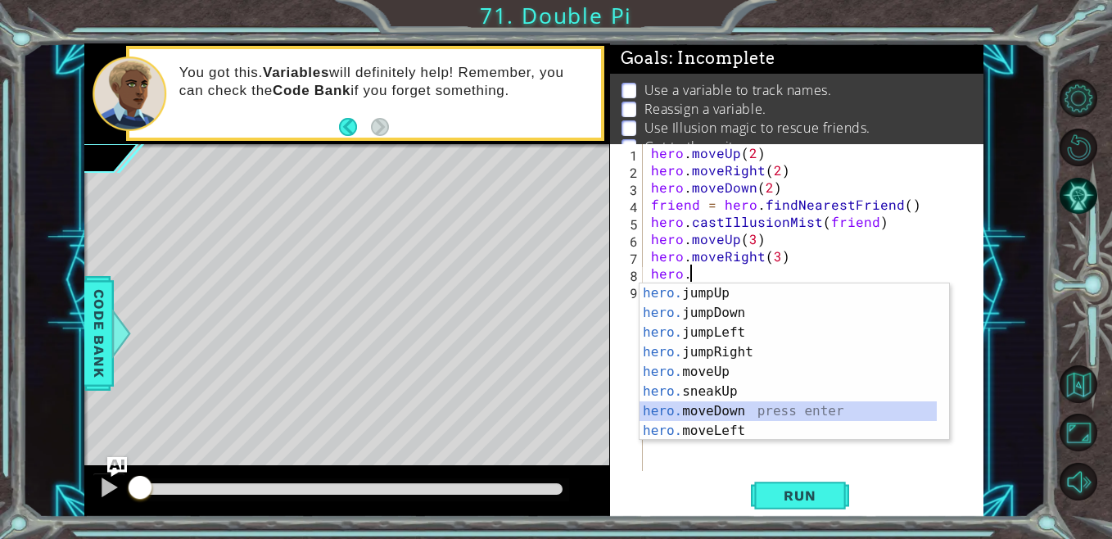
click at [718, 404] on div "hero. jumpUp press enter hero. jumpDown press enter hero. jumpLeft press enter …" at bounding box center [787, 381] width 297 height 196
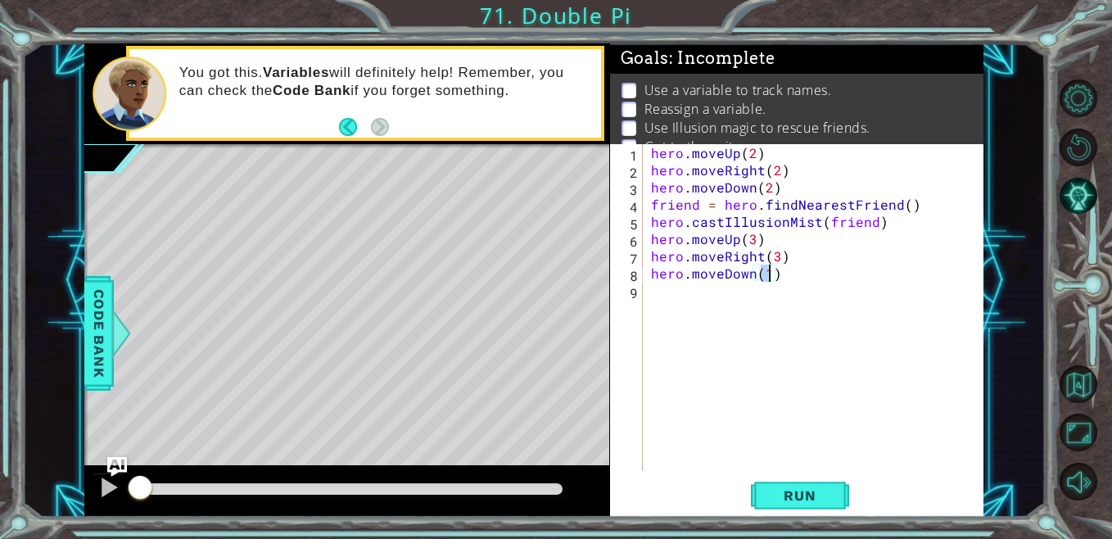
type textarea "hero.moveDown(3)"
click at [701, 301] on div "hero . moveUp ( 2 ) hero . moveRight ( 2 ) hero . moveDown ( 2 ) friend = hero …" at bounding box center [817, 324] width 340 height 361
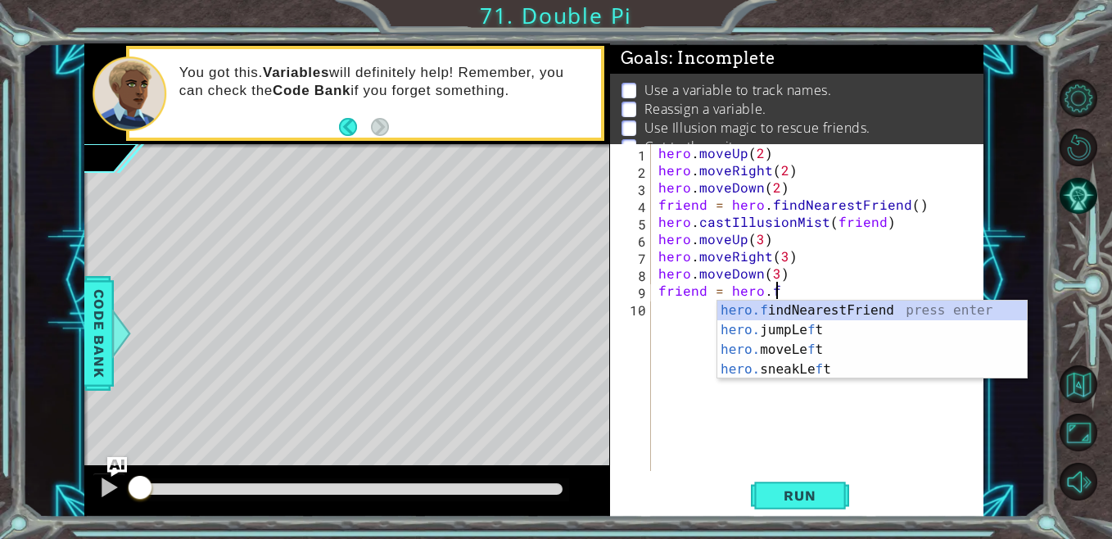
type textarea "friend = [DOMAIN_NAME]"
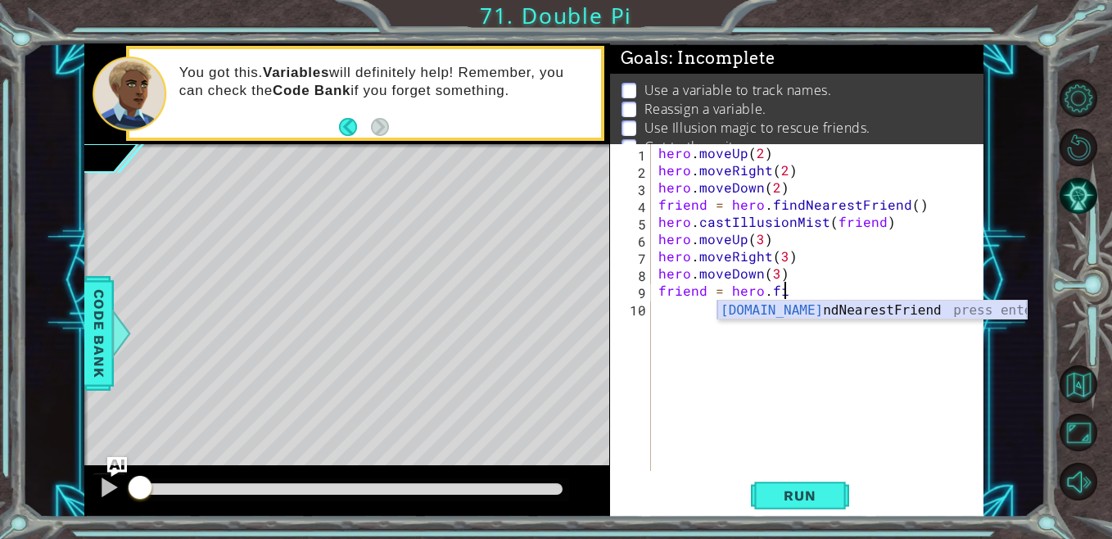
click at [765, 310] on div "[DOMAIN_NAME] ndNearestFriend press enter" at bounding box center [871, 329] width 309 height 59
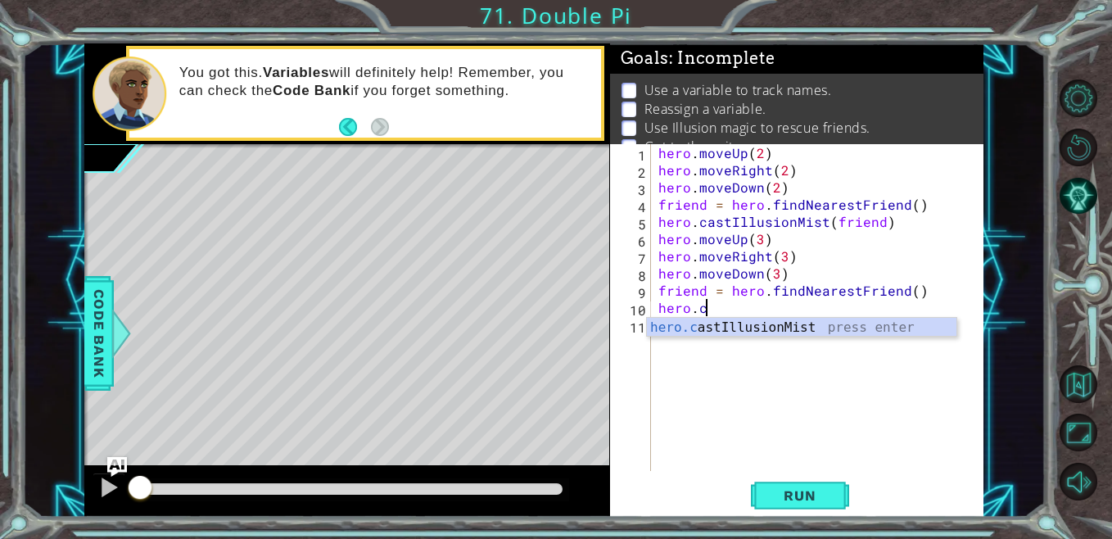
scroll to position [0, 2]
click at [744, 328] on div "hero.cas tIllusionMist press enter" at bounding box center [801, 347] width 309 height 59
type textarea "hero.castIllusionMist(friend)"
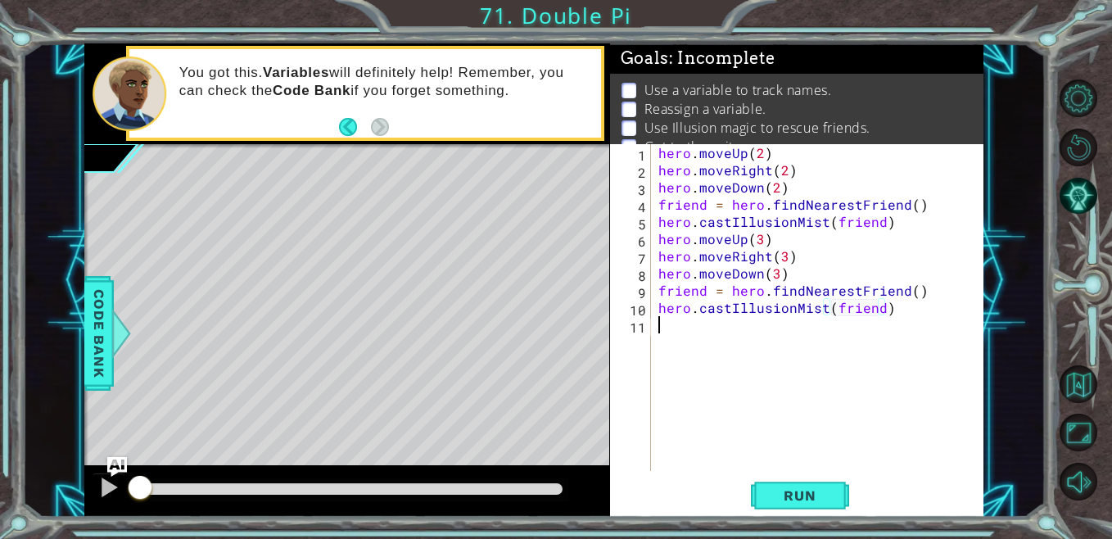
click at [669, 339] on div "hero . moveUp ( 2 ) hero . moveRight ( 2 ) hero . moveDown ( 2 ) friend = hero …" at bounding box center [821, 324] width 332 height 361
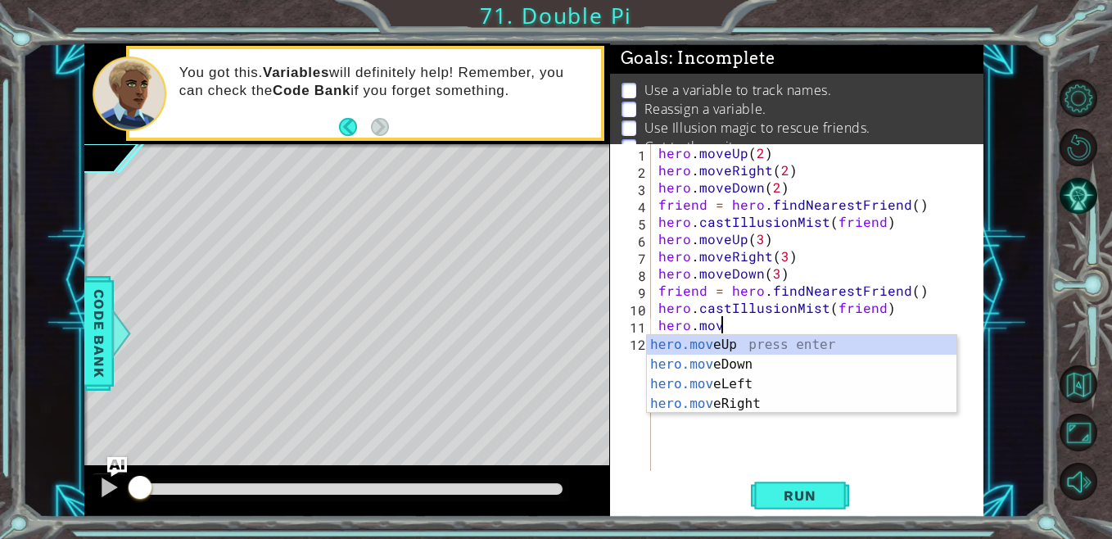
scroll to position [0, 3]
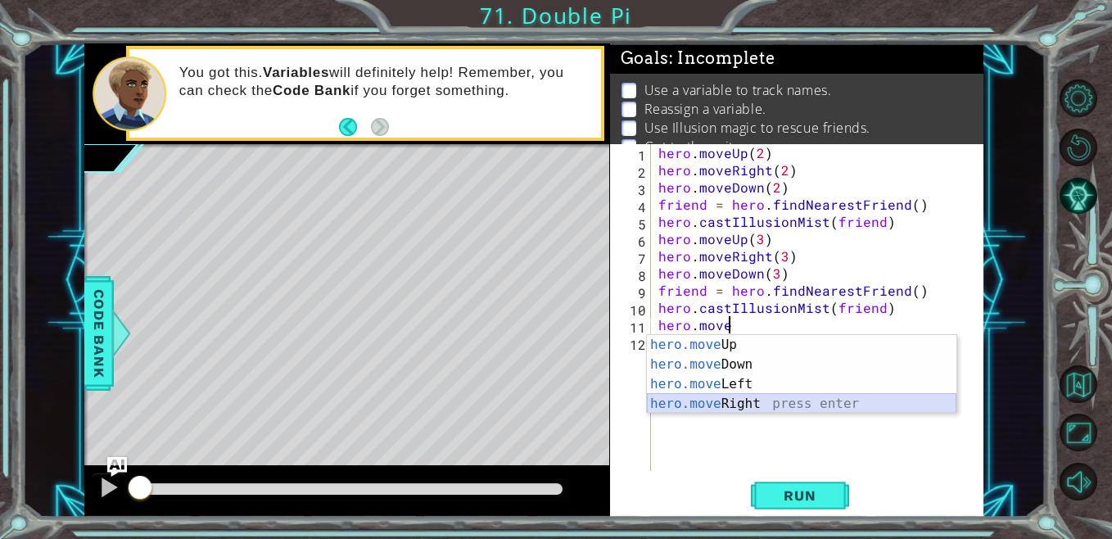
click at [721, 398] on div "hero.move Up press enter hero.move Down press enter hero.move Left press enter …" at bounding box center [801, 394] width 309 height 118
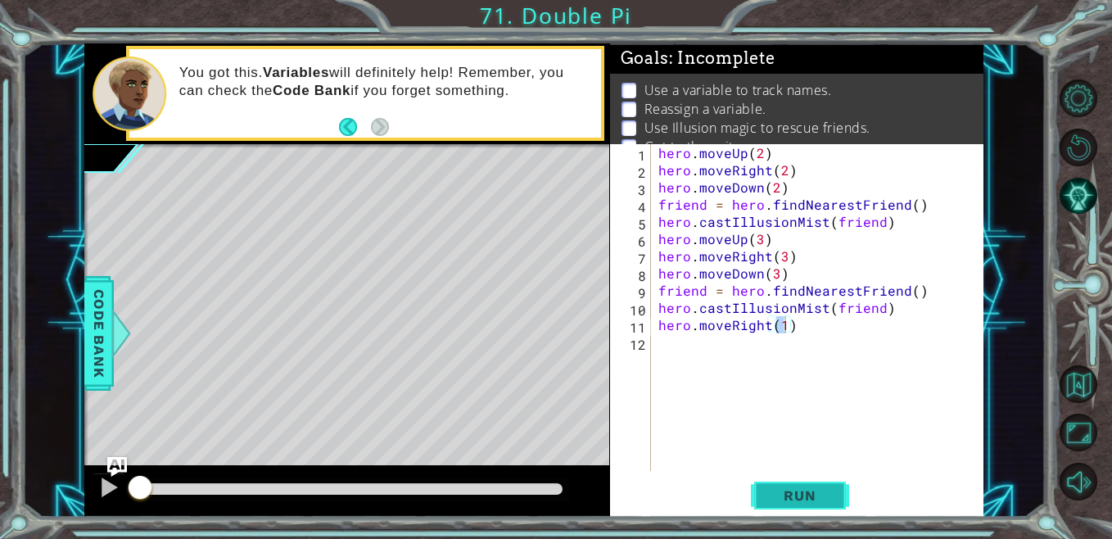
click at [814, 507] on button "Run" at bounding box center [800, 495] width 98 height 38
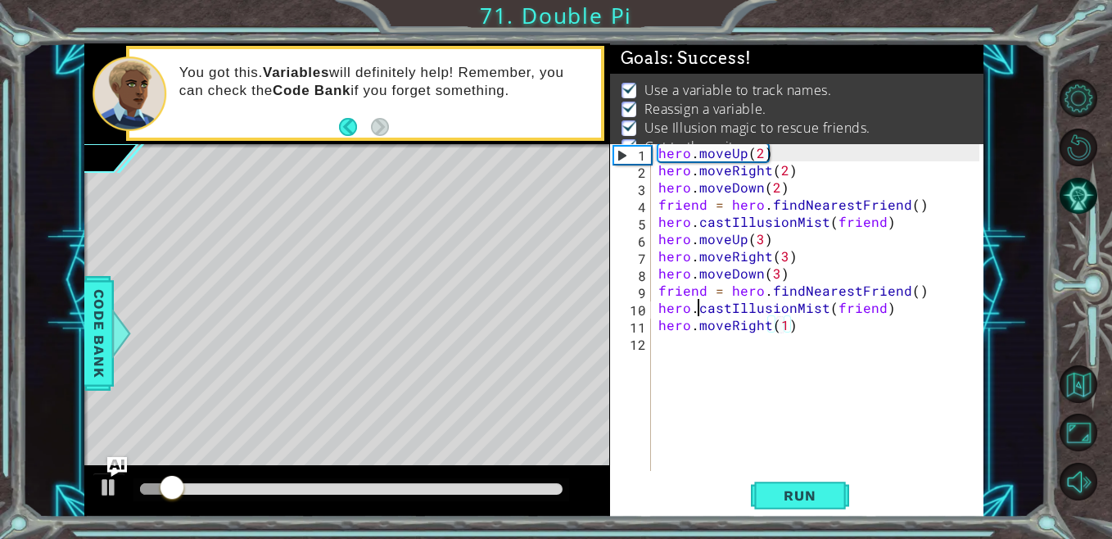
drag, startPoint x: 807, startPoint y: 490, endPoint x: 697, endPoint y: 309, distance: 212.3
click at [697, 309] on div "hero . moveUp ( 2 ) hero . moveRight ( 2 ) hero . moveDown ( 2 ) friend = hero …" at bounding box center [821, 324] width 332 height 361
type textarea "hero.castIllusionMist(friend)"
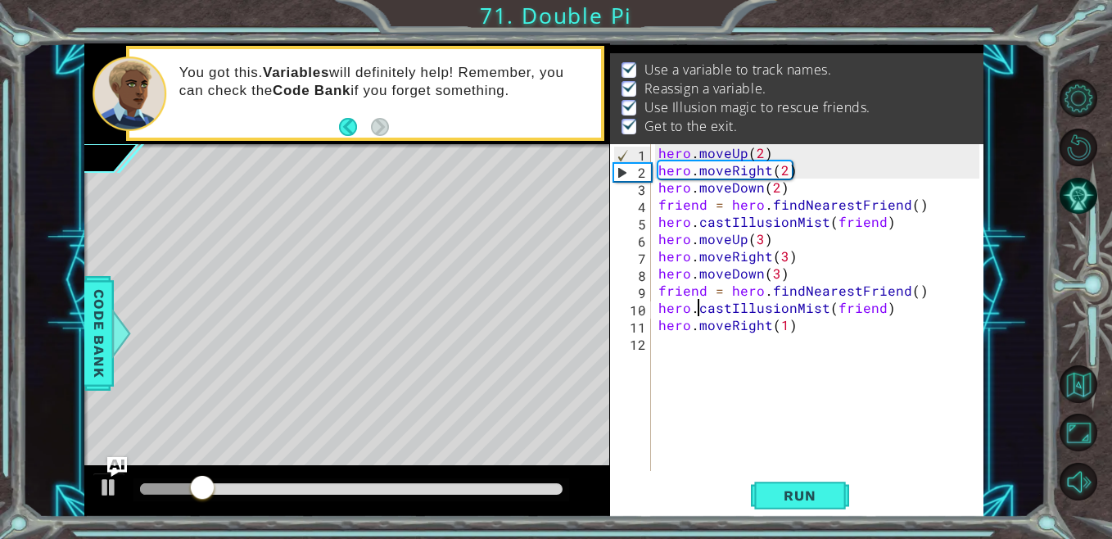
scroll to position [41, 0]
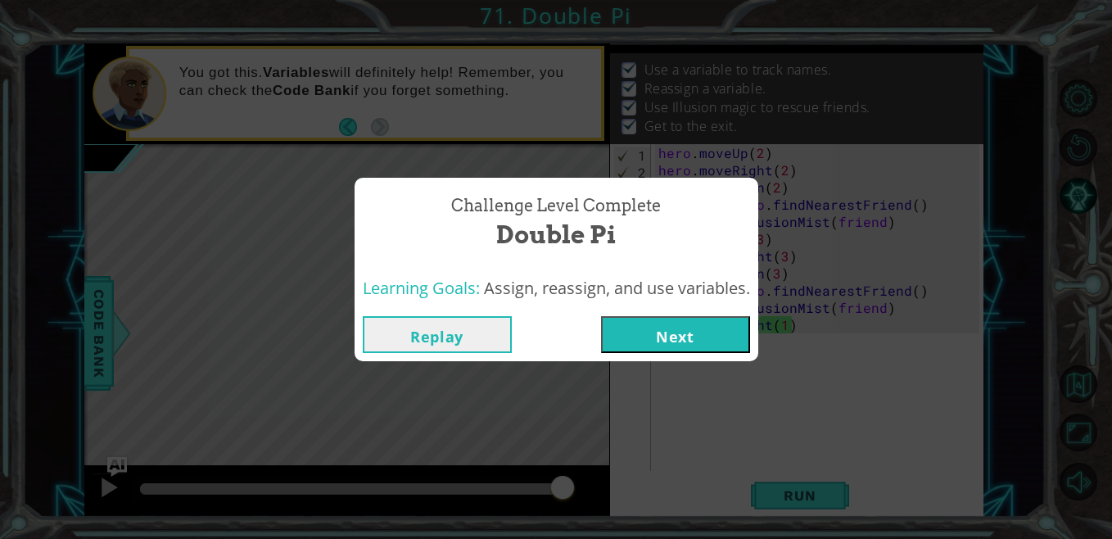
click at [678, 338] on button "Next" at bounding box center [675, 334] width 149 height 37
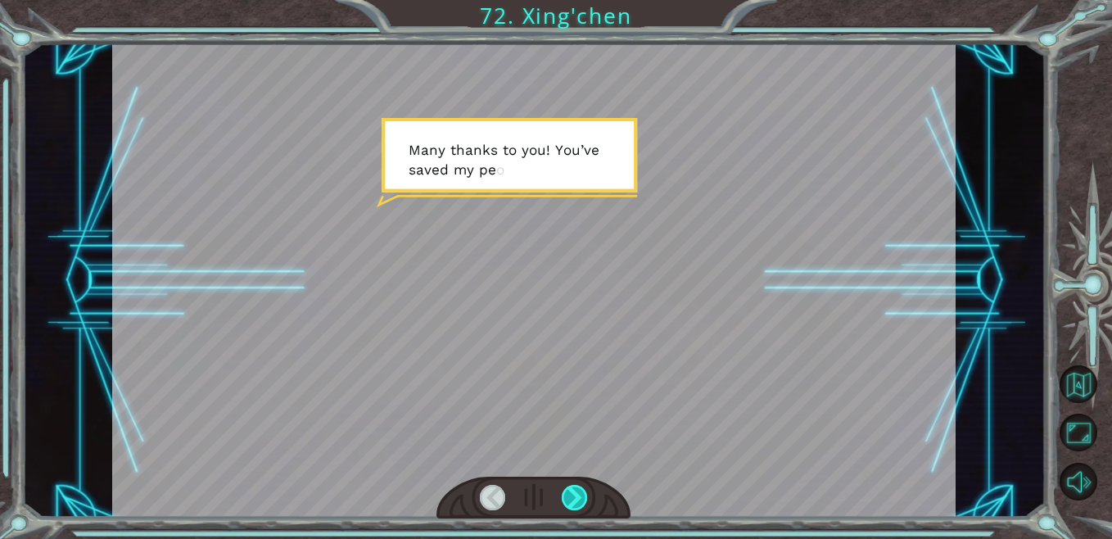
click at [576, 493] on div at bounding box center [575, 497] width 26 height 25
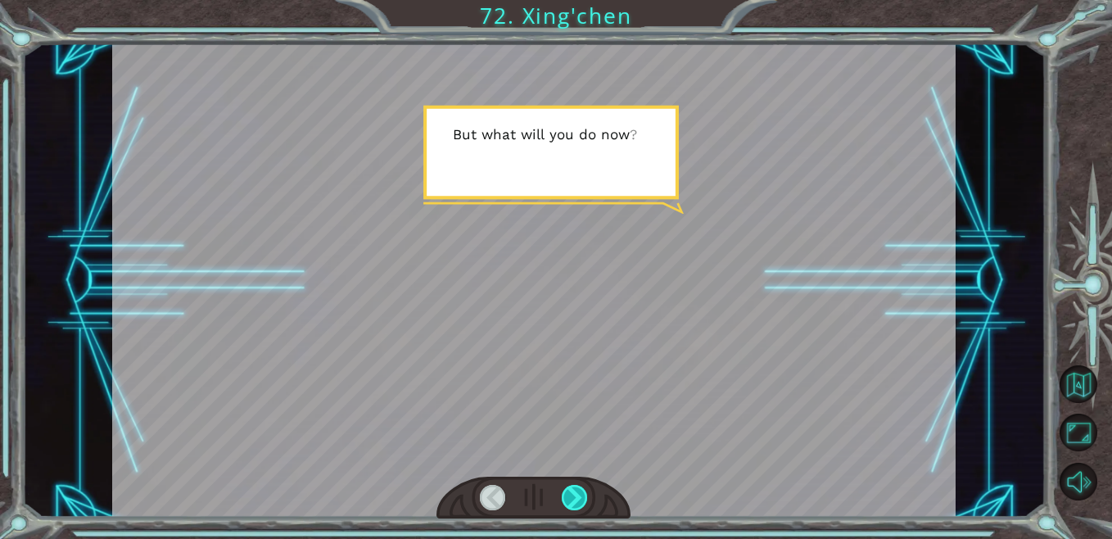
click at [579, 494] on div at bounding box center [575, 497] width 26 height 25
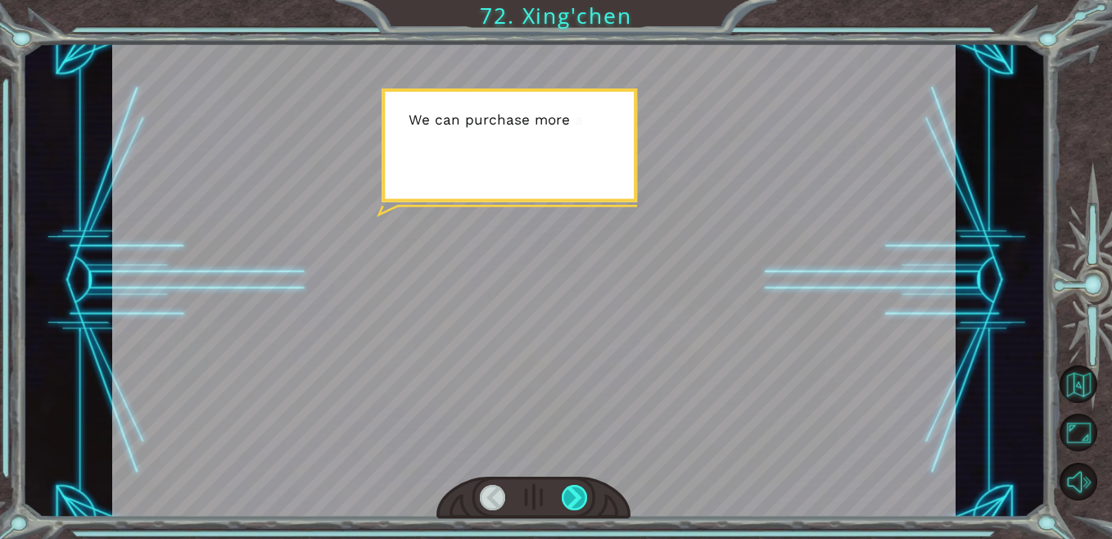
click at [576, 494] on div at bounding box center [575, 497] width 26 height 25
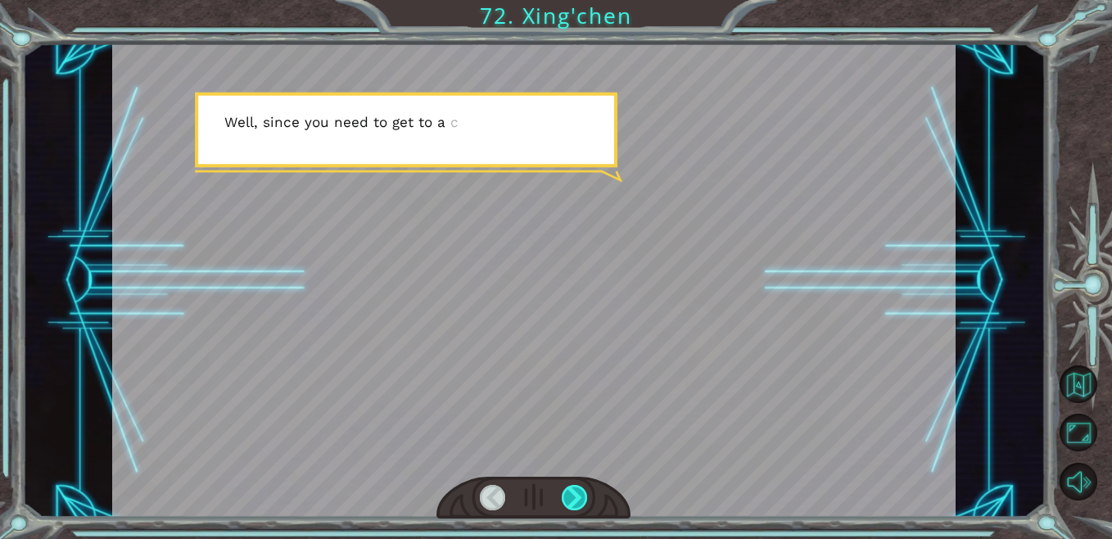
click at [575, 494] on div at bounding box center [575, 497] width 26 height 25
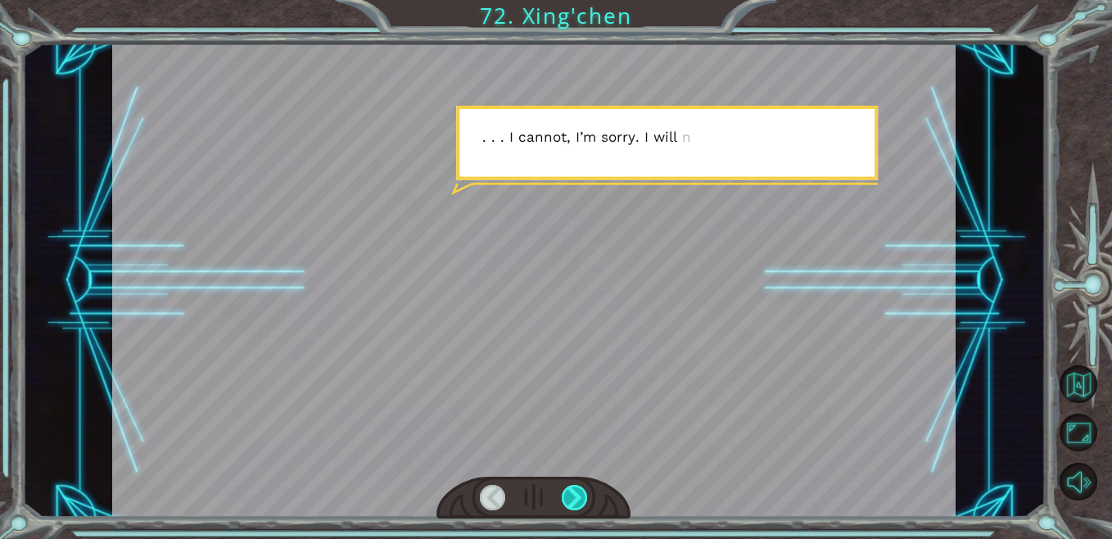
click at [574, 494] on div at bounding box center [575, 497] width 26 height 25
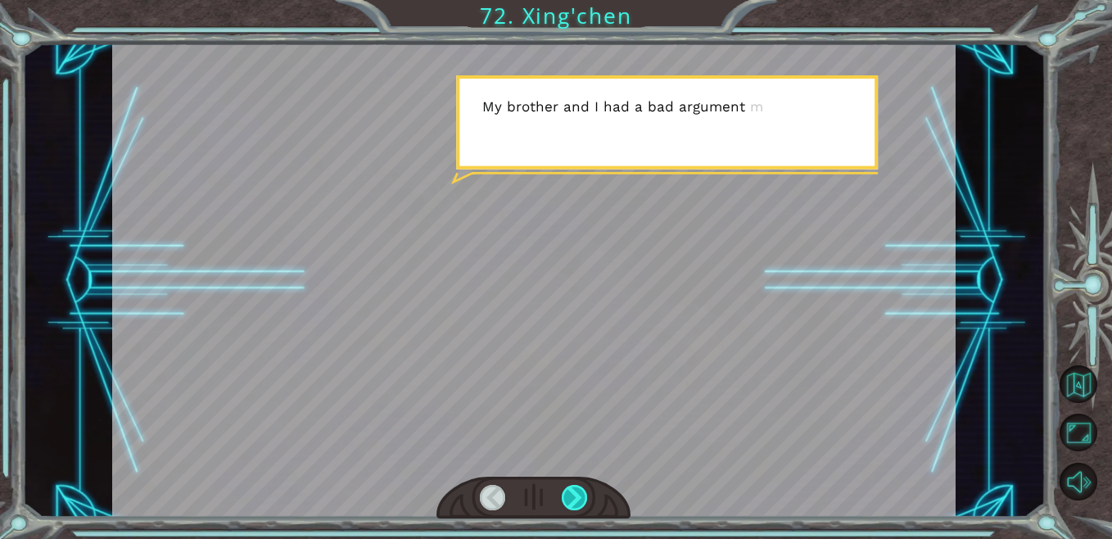
click at [574, 494] on div at bounding box center [575, 497] width 26 height 25
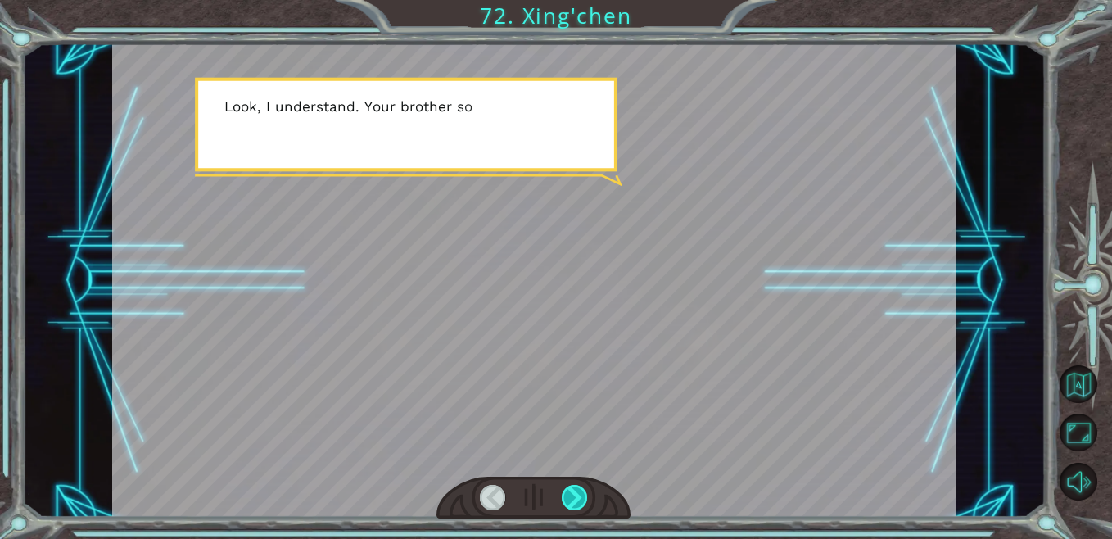
click at [579, 493] on div at bounding box center [575, 497] width 26 height 25
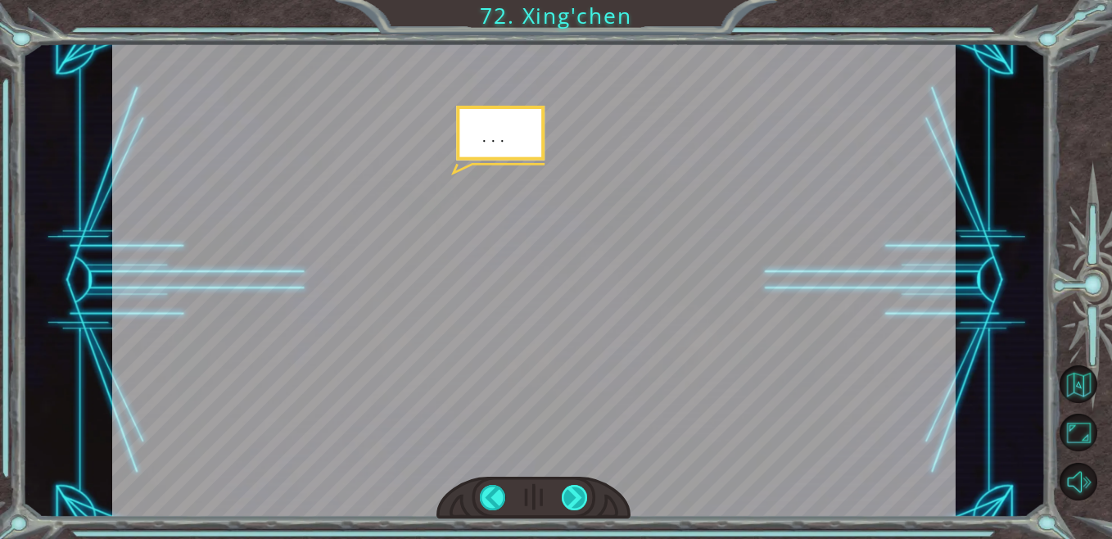
click at [580, 493] on div at bounding box center [575, 497] width 26 height 25
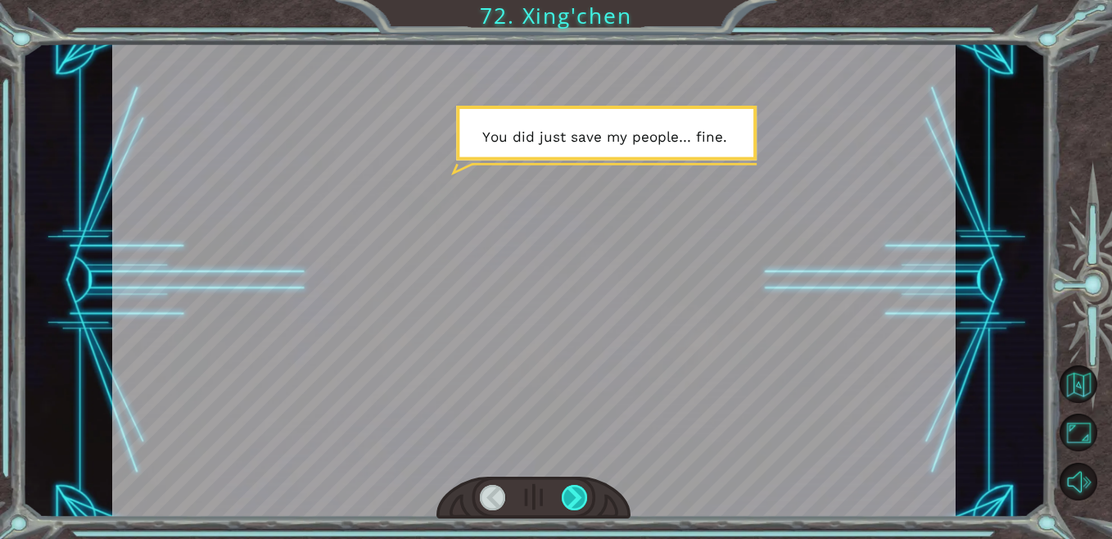
click at [581, 493] on div at bounding box center [575, 497] width 26 height 25
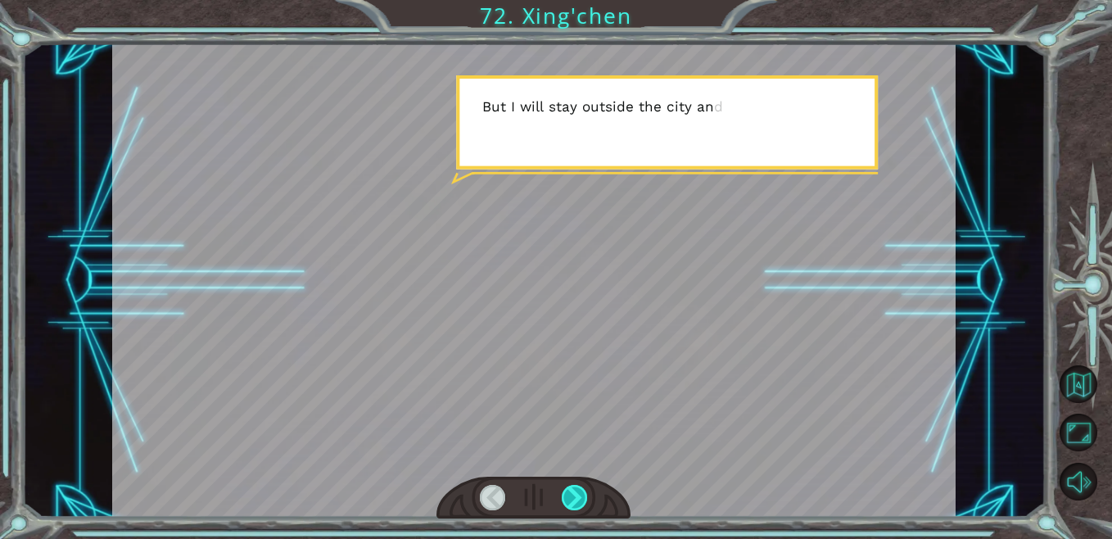
click at [583, 494] on div at bounding box center [575, 497] width 26 height 25
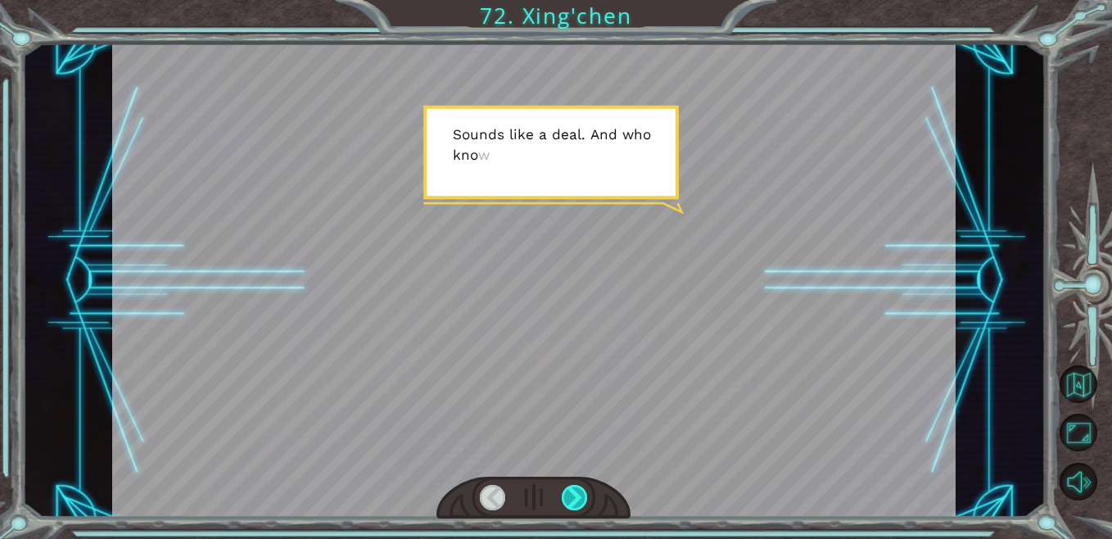
click at [580, 497] on div at bounding box center [575, 497] width 26 height 25
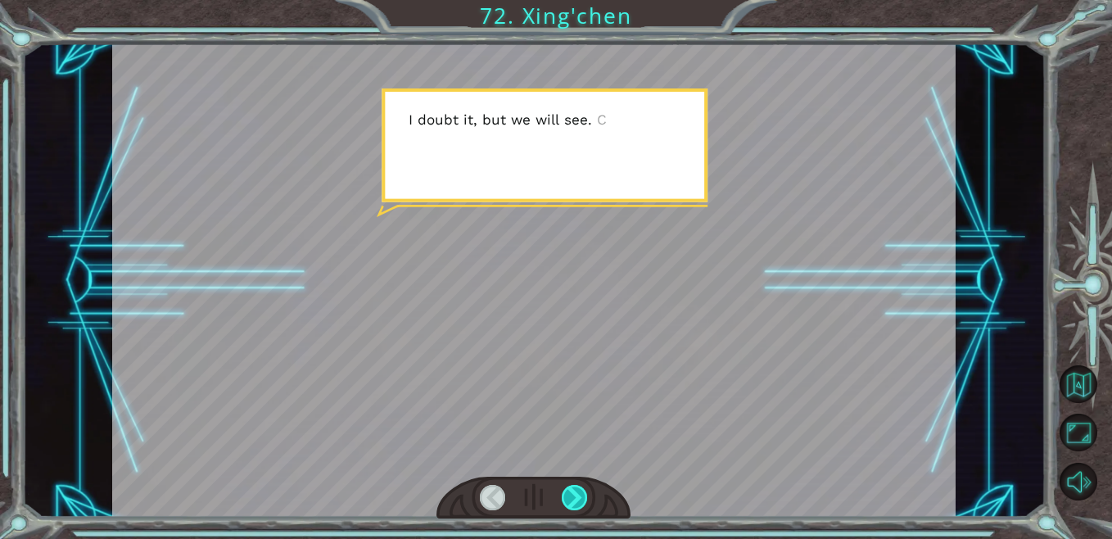
click at [576, 493] on div at bounding box center [575, 497] width 26 height 25
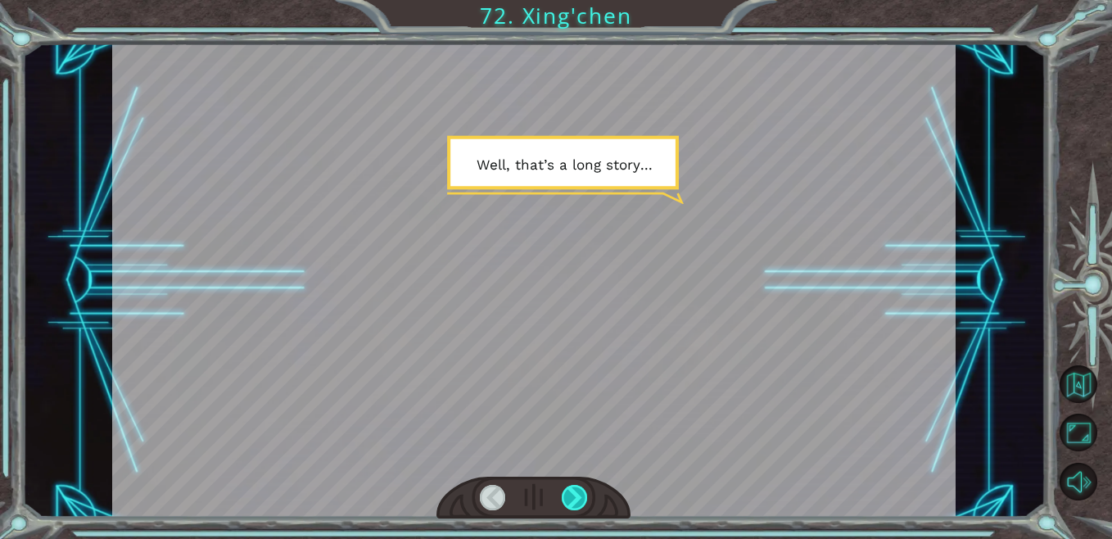
drag, startPoint x: 573, startPoint y: 489, endPoint x: 580, endPoint y: 494, distance: 8.7
click at [580, 494] on div at bounding box center [575, 497] width 26 height 25
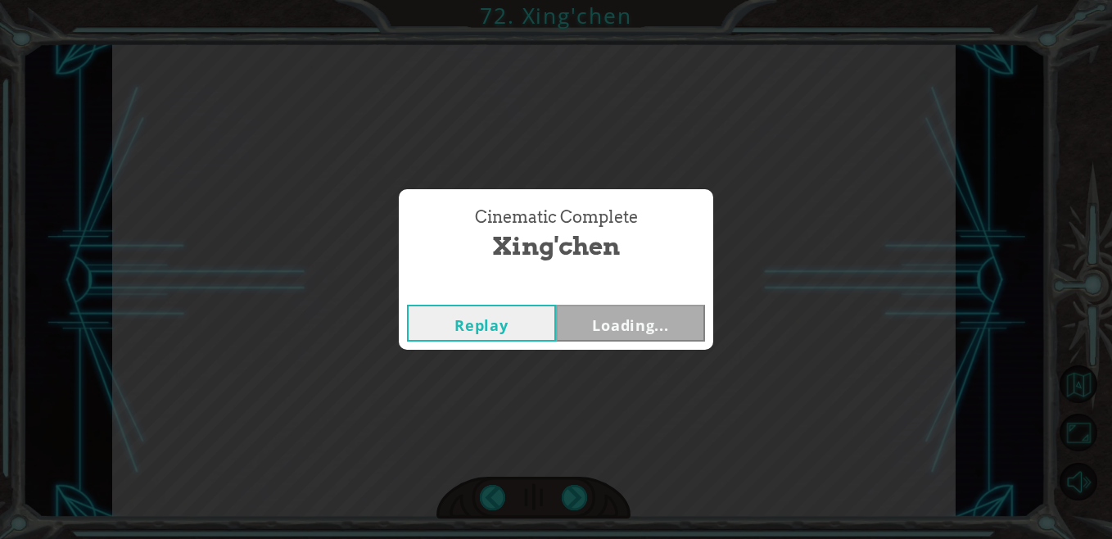
click at [581, 494] on div "Cinematic Complete [PERSON_NAME] Loading..." at bounding box center [556, 269] width 1112 height 539
click at [606, 317] on button "Next" at bounding box center [630, 323] width 149 height 37
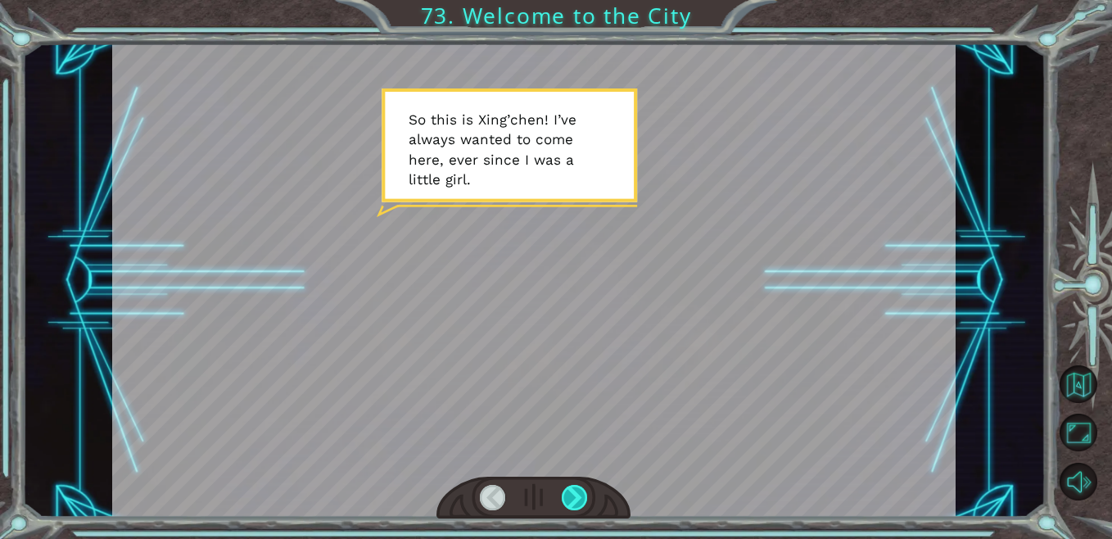
click at [564, 493] on div at bounding box center [575, 497] width 26 height 25
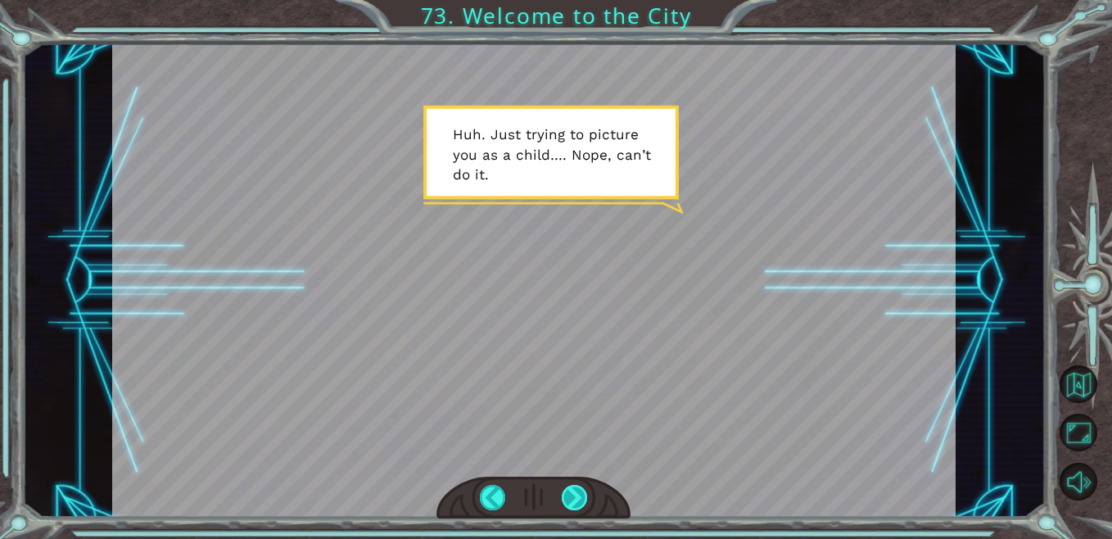
click at [565, 493] on div at bounding box center [575, 497] width 26 height 25
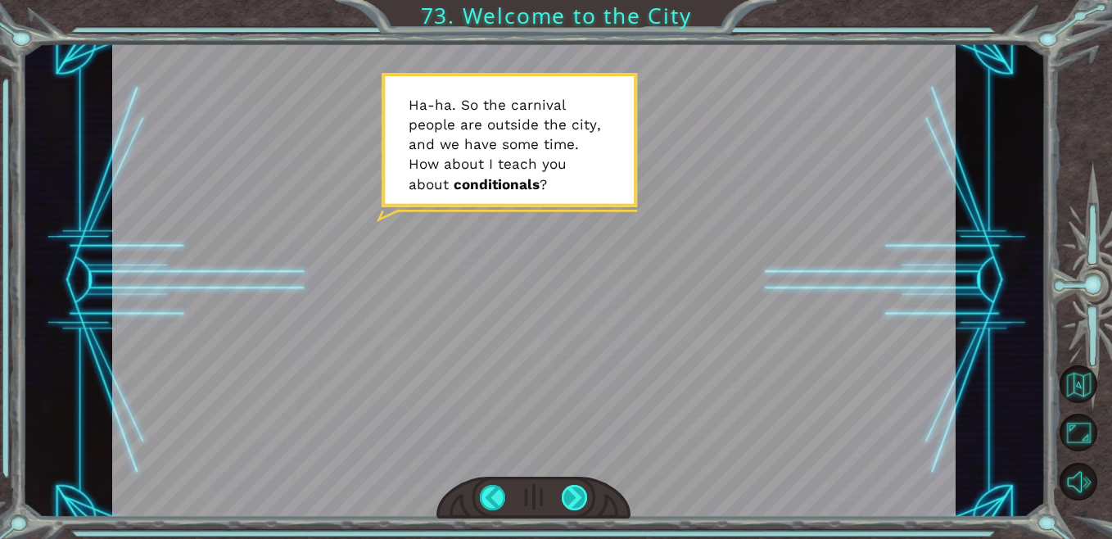
click at [565, 494] on div at bounding box center [575, 497] width 26 height 25
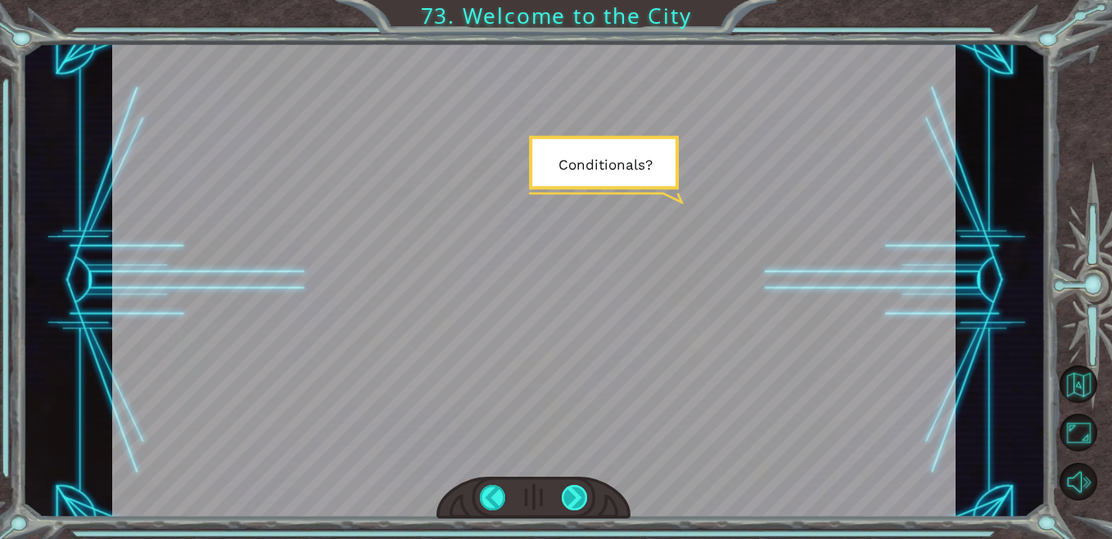
click at [565, 494] on div at bounding box center [575, 497] width 26 height 25
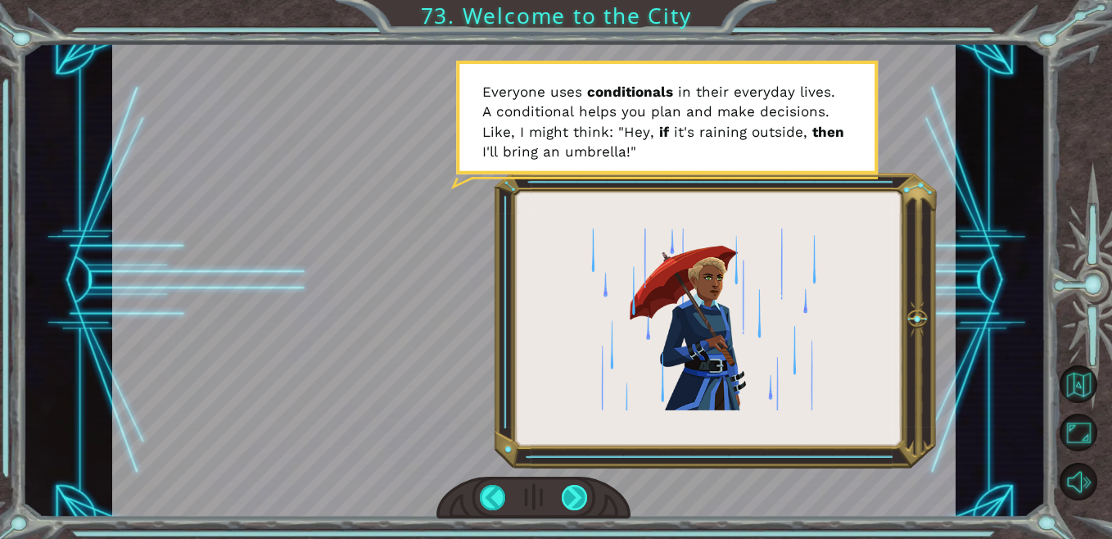
click at [566, 497] on div at bounding box center [575, 497] width 26 height 25
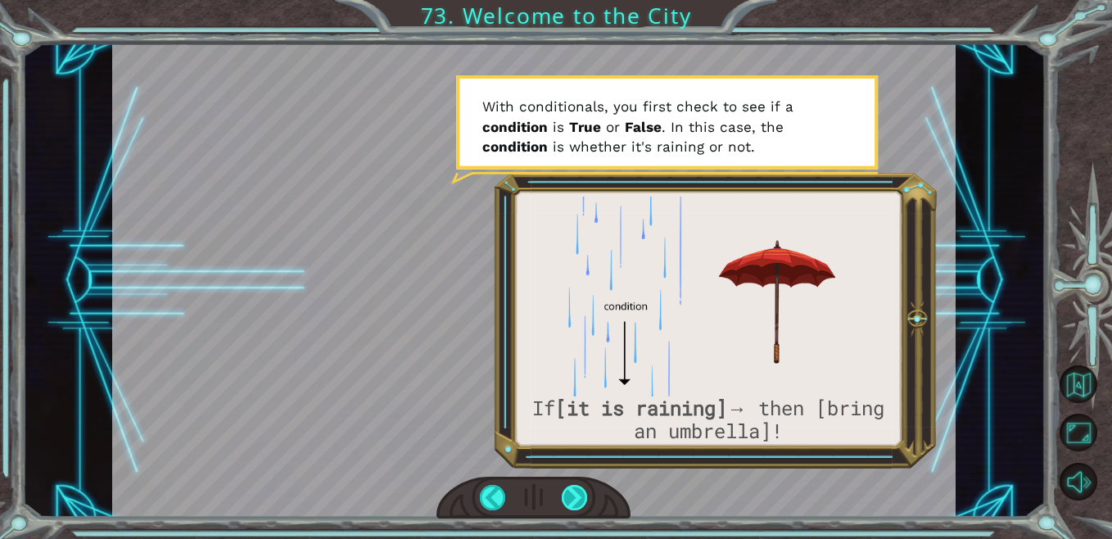
click at [566, 497] on div at bounding box center [575, 497] width 26 height 25
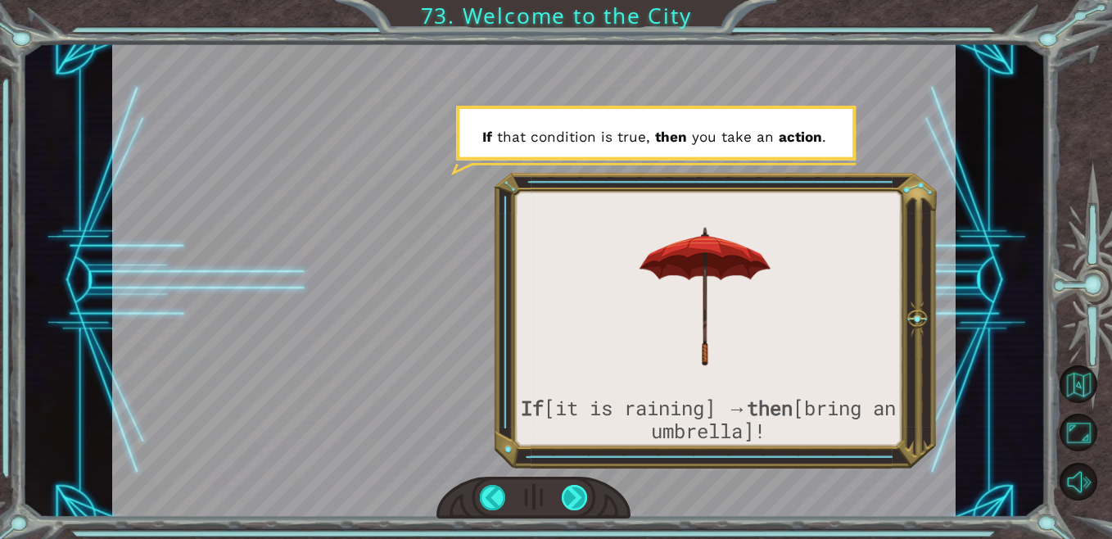
click at [566, 497] on div at bounding box center [575, 497] width 26 height 25
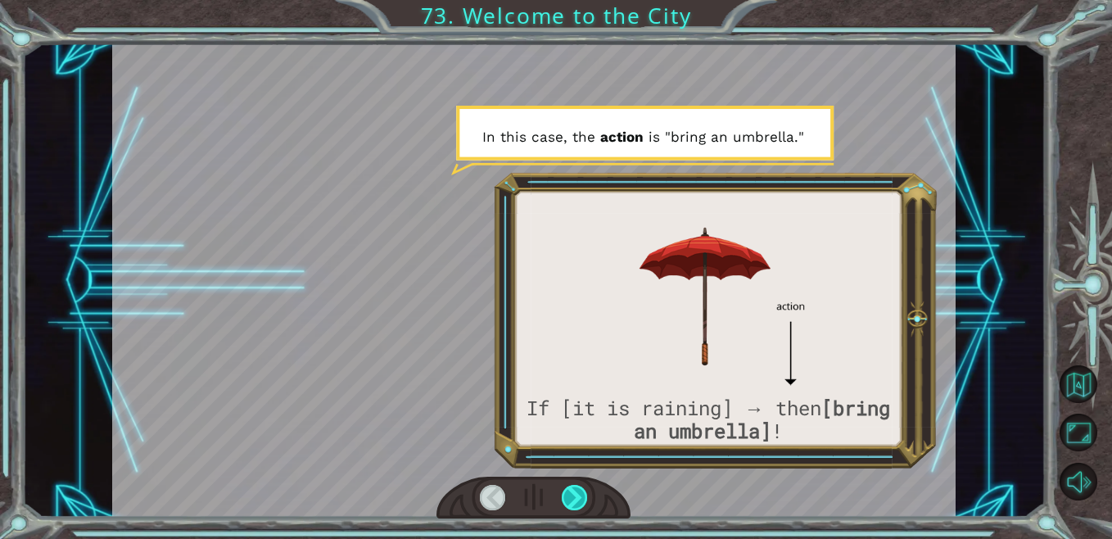
click at [566, 497] on div at bounding box center [575, 497] width 26 height 25
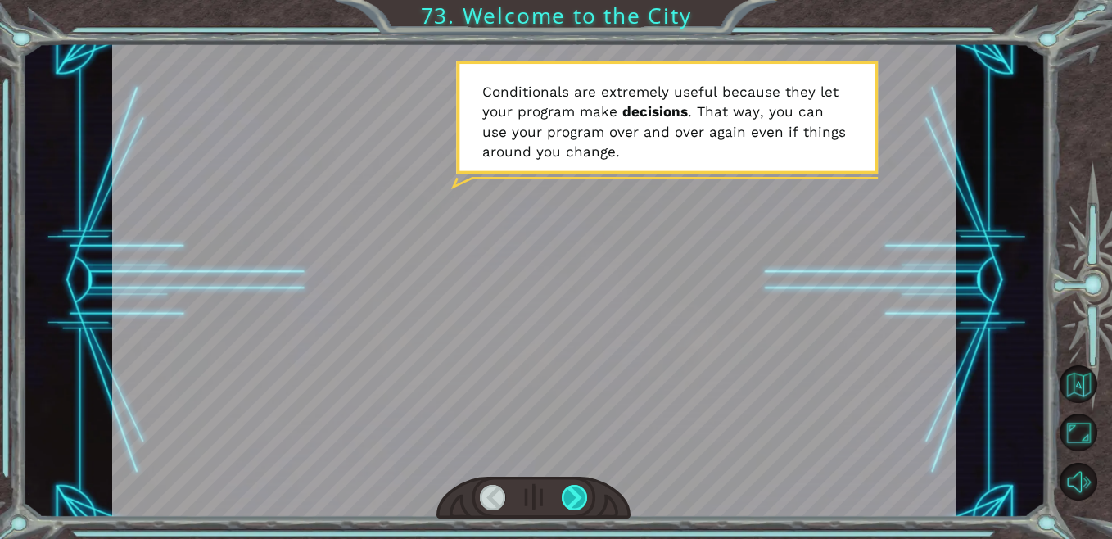
click at [572, 497] on div at bounding box center [575, 497] width 26 height 25
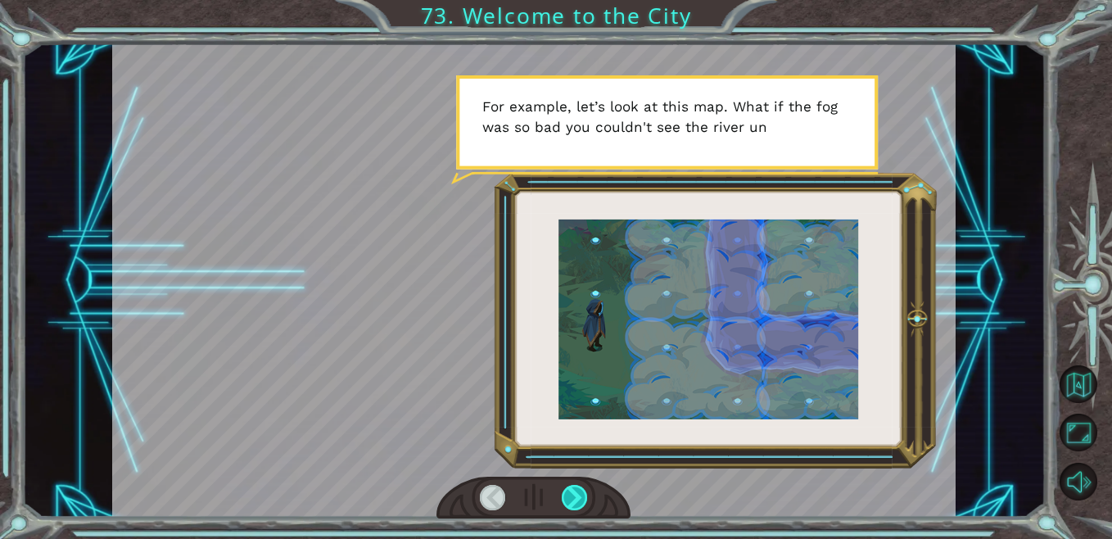
click at [572, 497] on div at bounding box center [575, 497] width 26 height 25
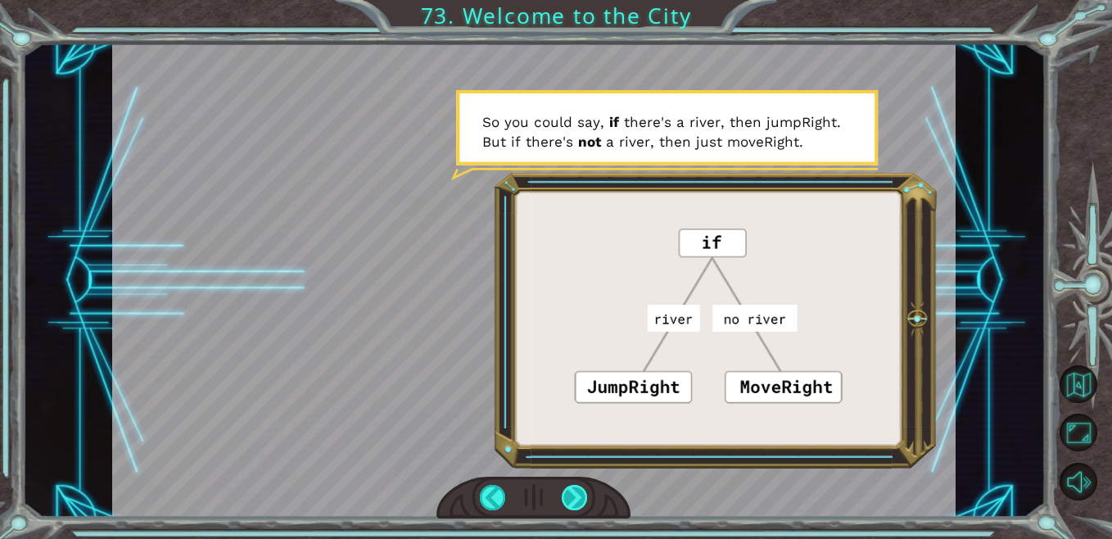
click at [572, 497] on div at bounding box center [575, 497] width 26 height 25
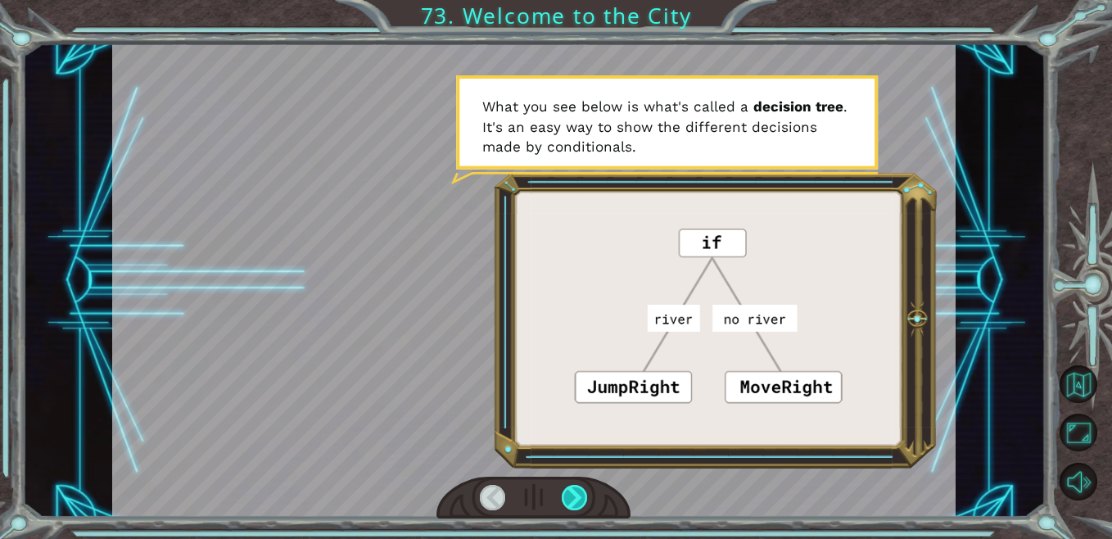
click at [572, 497] on div at bounding box center [575, 497] width 26 height 25
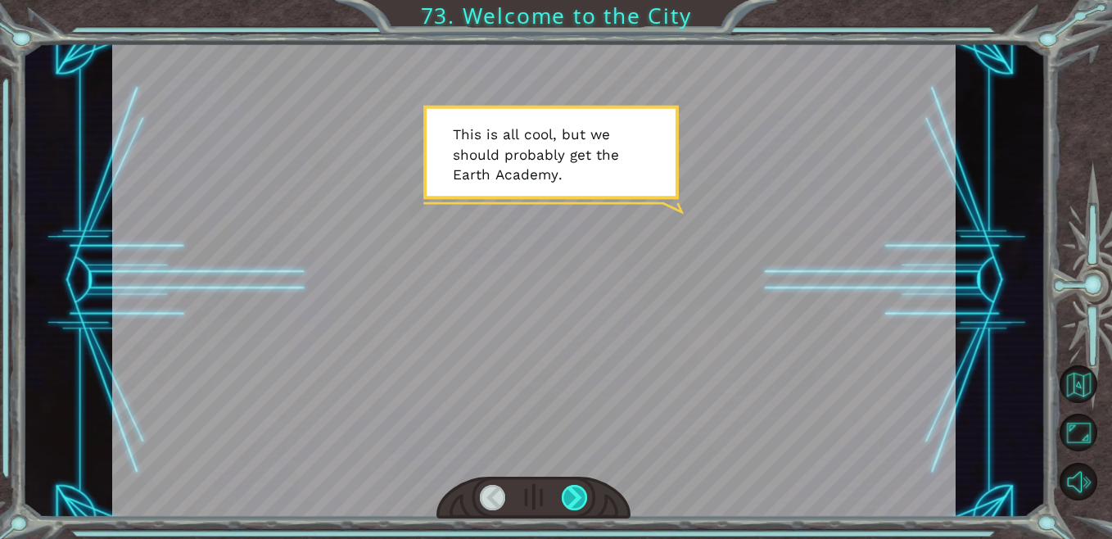
click at [572, 497] on div at bounding box center [575, 497] width 26 height 25
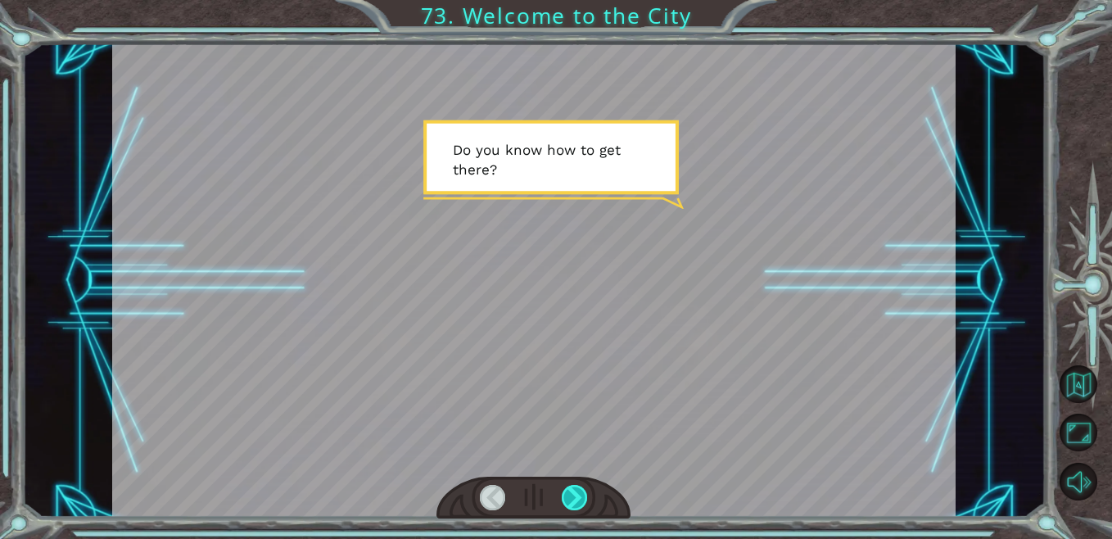
click at [572, 497] on div at bounding box center [575, 497] width 26 height 25
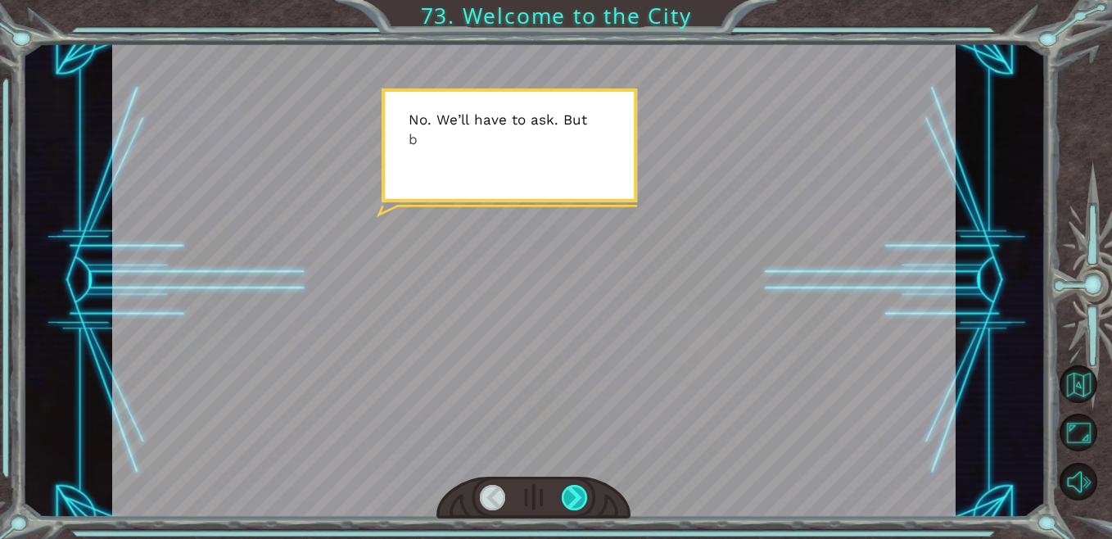
click at [572, 497] on div at bounding box center [575, 497] width 26 height 25
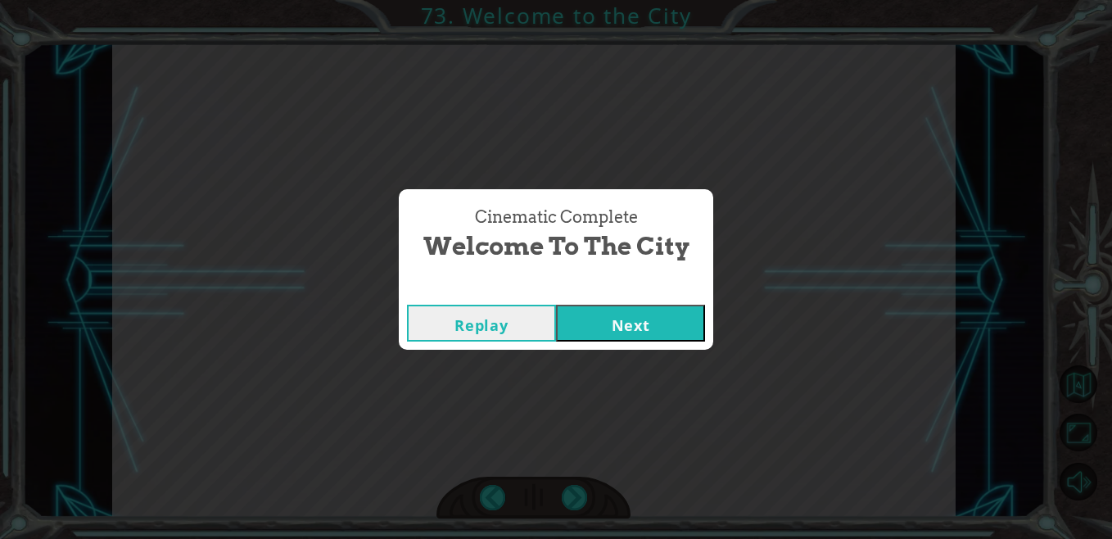
click at [601, 314] on button "Next" at bounding box center [630, 323] width 149 height 37
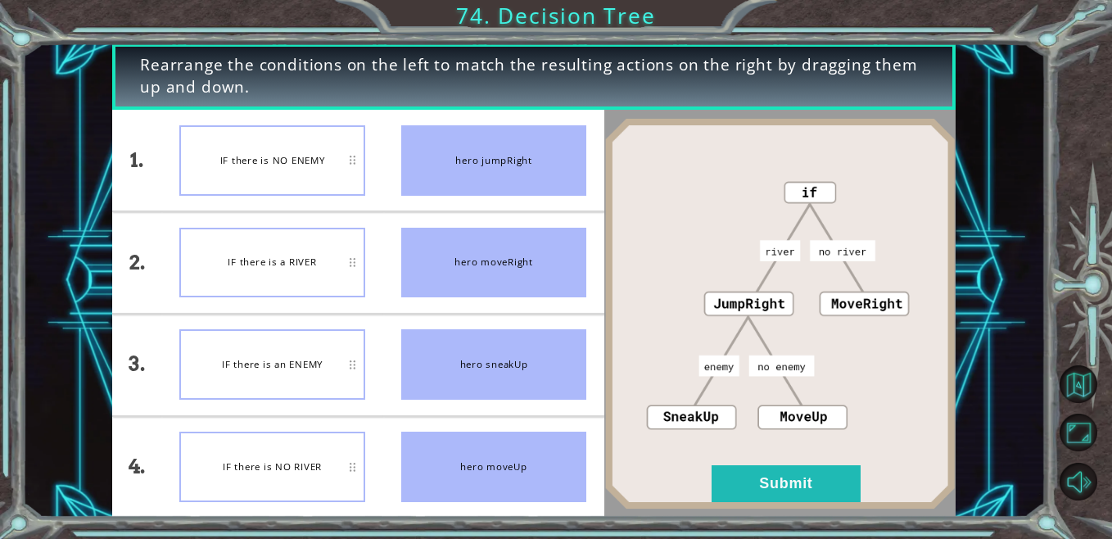
click at [296, 468] on div "IF there is NO RIVER" at bounding box center [272, 466] width 186 height 70
click at [805, 467] on button "Submit" at bounding box center [785, 483] width 149 height 37
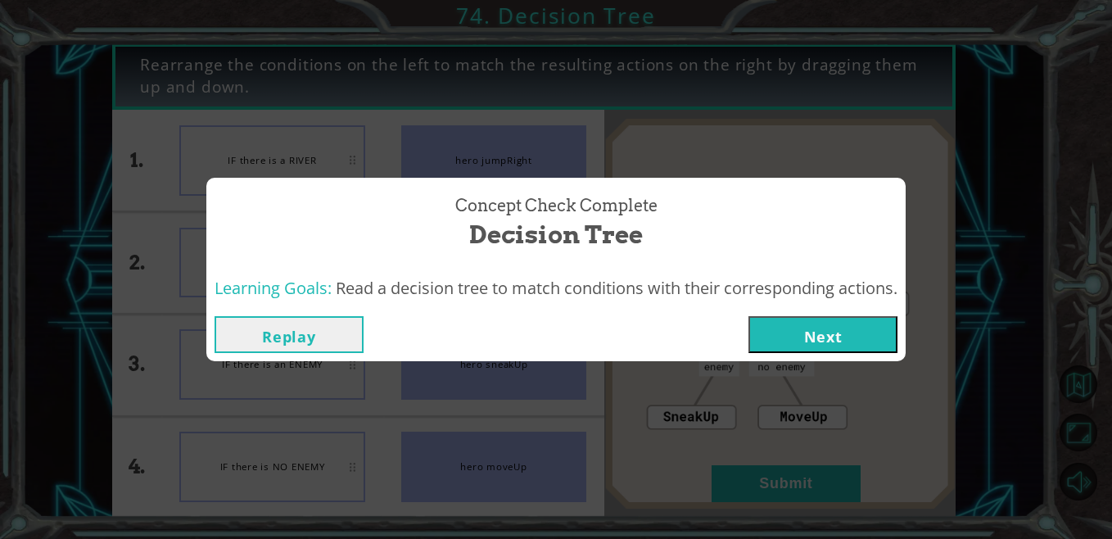
click at [796, 336] on button "Next" at bounding box center [822, 334] width 149 height 37
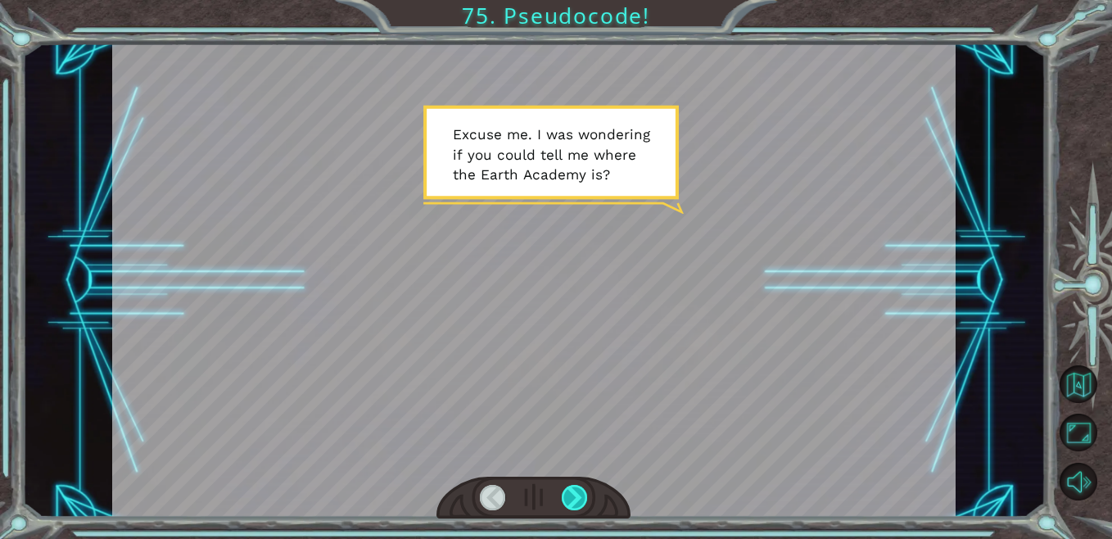
click at [578, 488] on div at bounding box center [575, 497] width 26 height 25
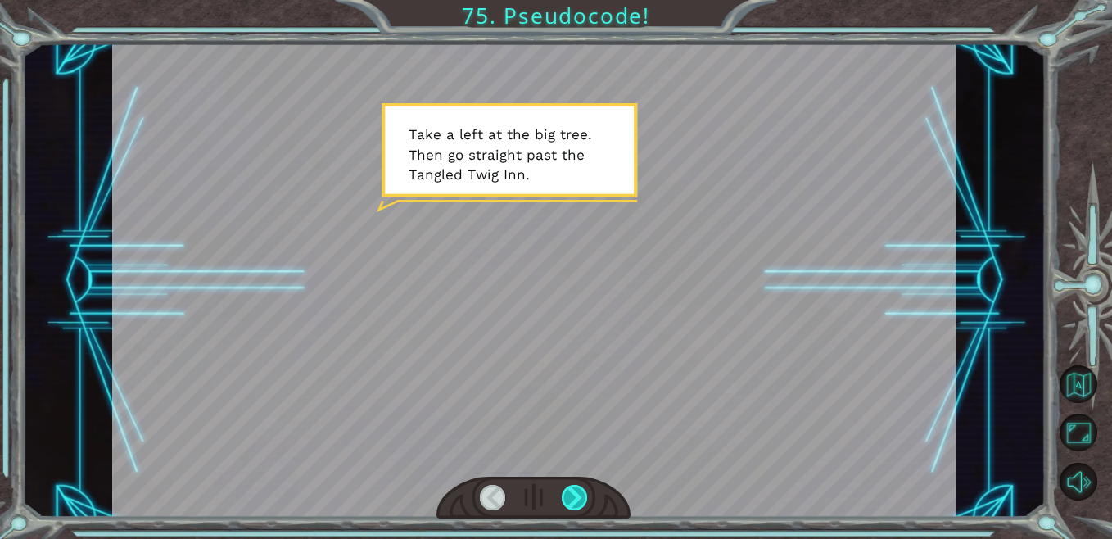
click at [578, 488] on div at bounding box center [575, 497] width 26 height 25
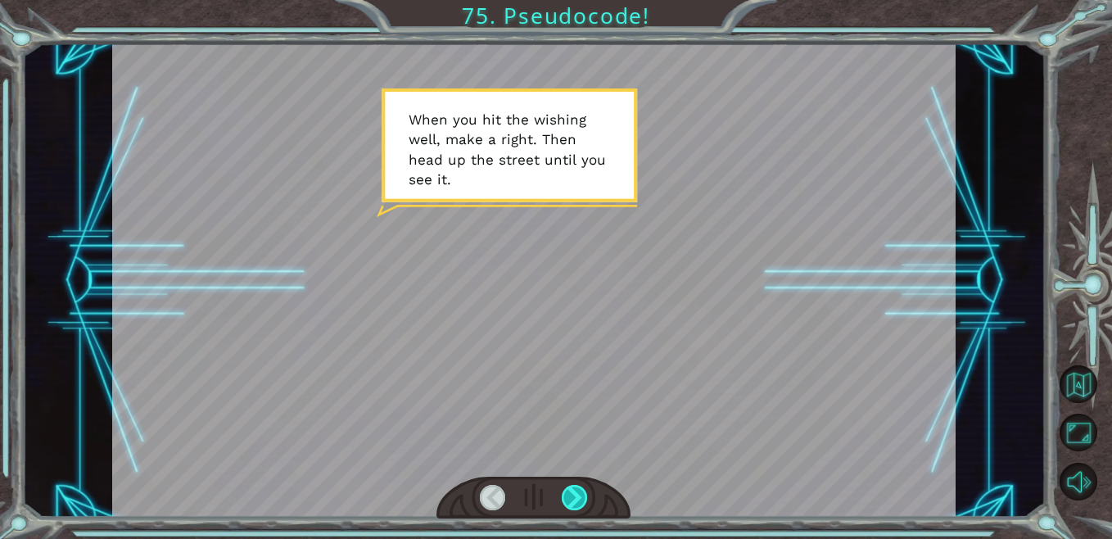
click at [578, 488] on div at bounding box center [575, 497] width 26 height 25
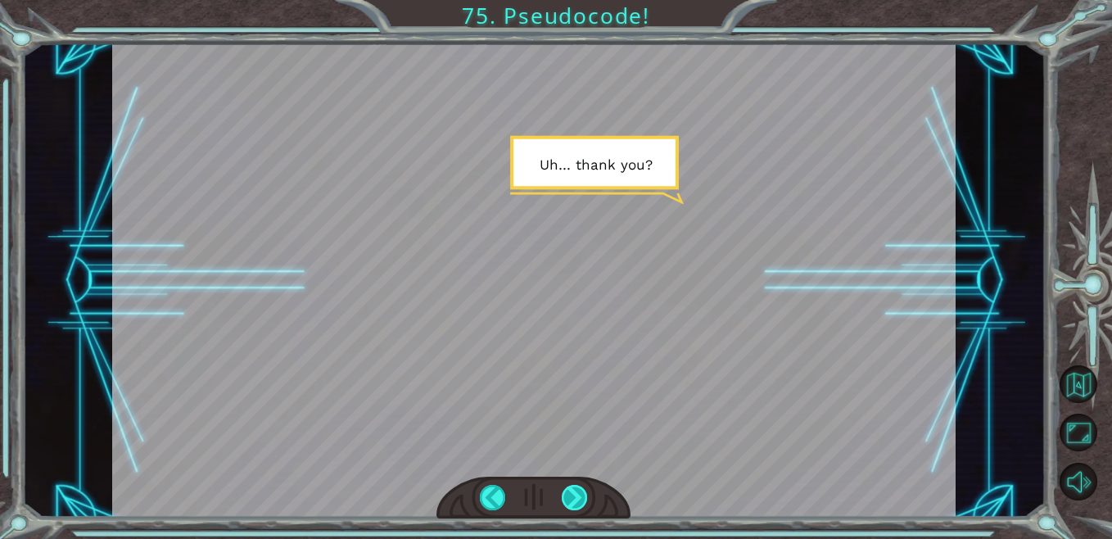
click at [578, 488] on div at bounding box center [575, 497] width 26 height 25
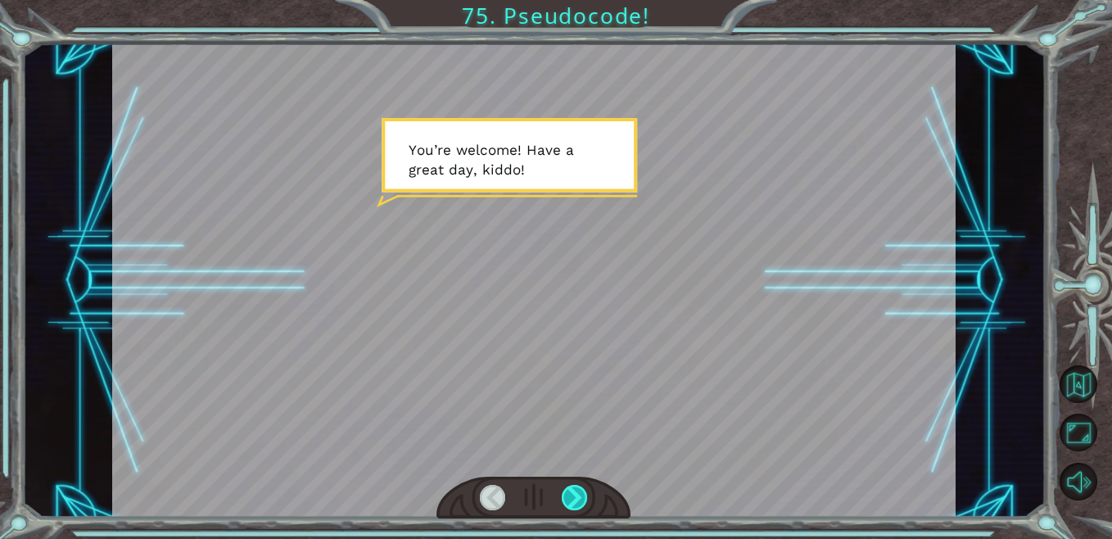
click at [578, 488] on div at bounding box center [575, 497] width 26 height 25
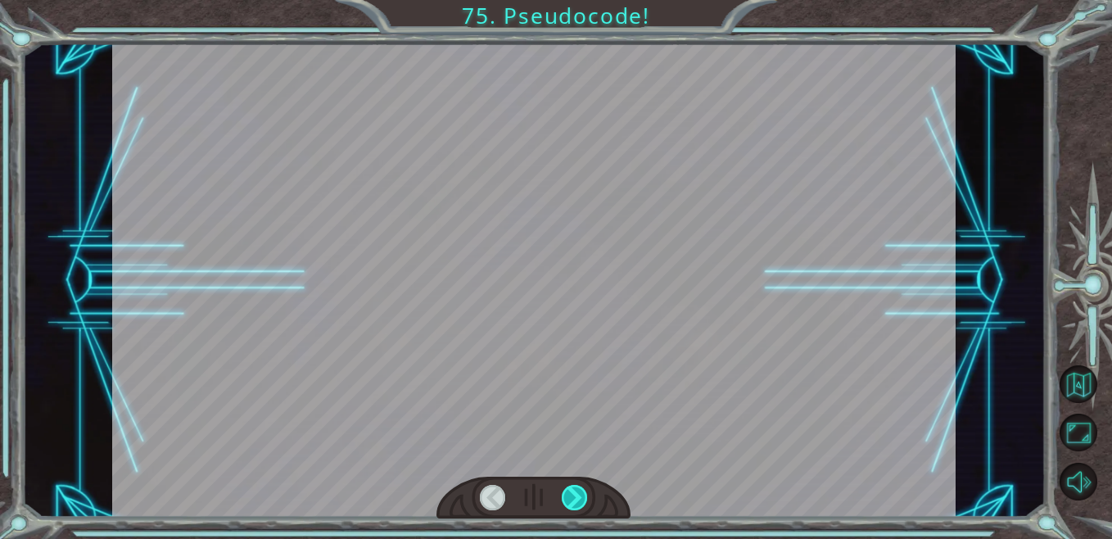
click at [578, 488] on div at bounding box center [575, 497] width 26 height 25
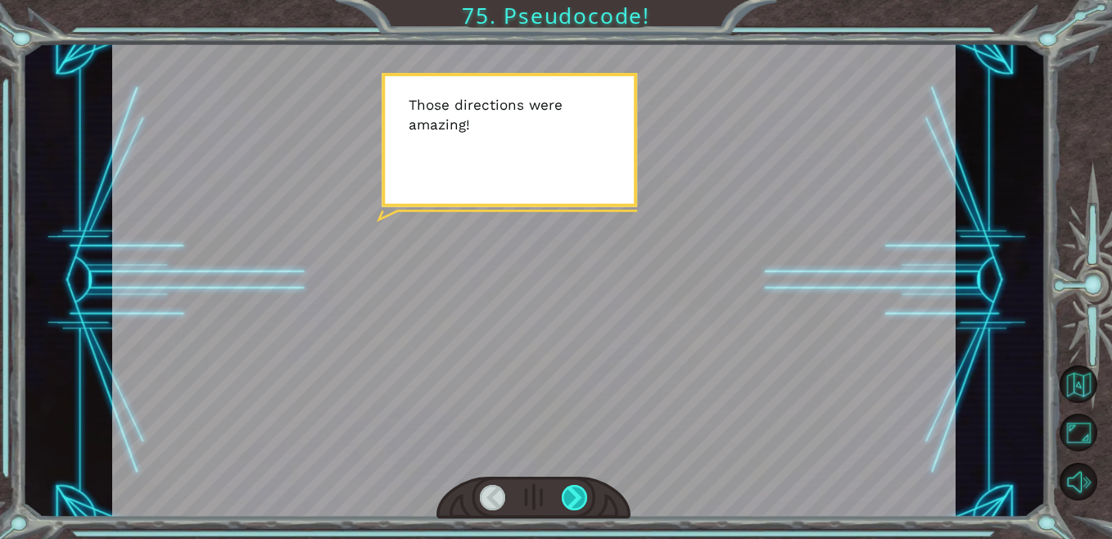
click at [578, 488] on div at bounding box center [575, 497] width 26 height 25
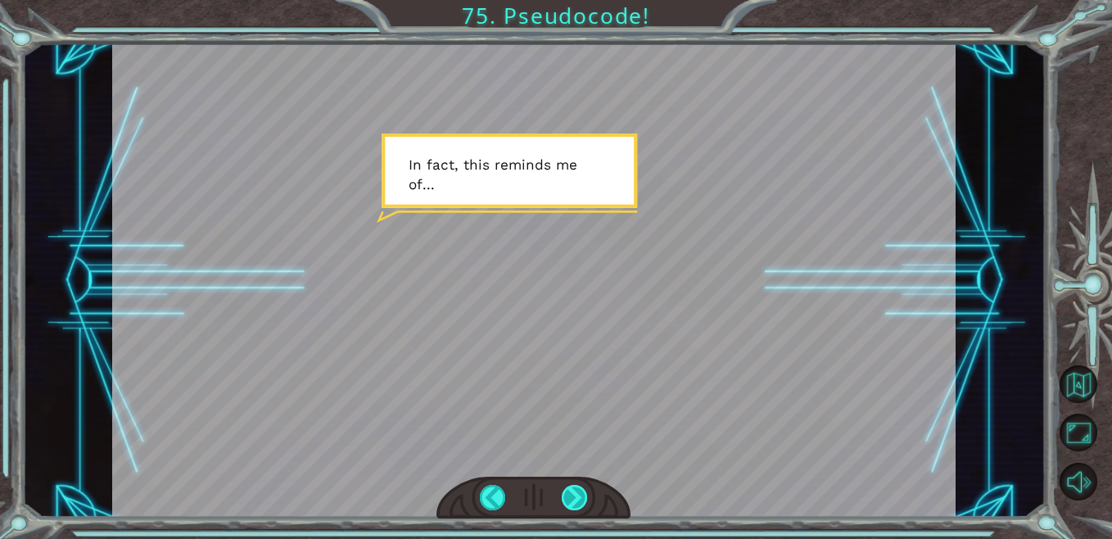
click at [578, 488] on div at bounding box center [575, 497] width 26 height 25
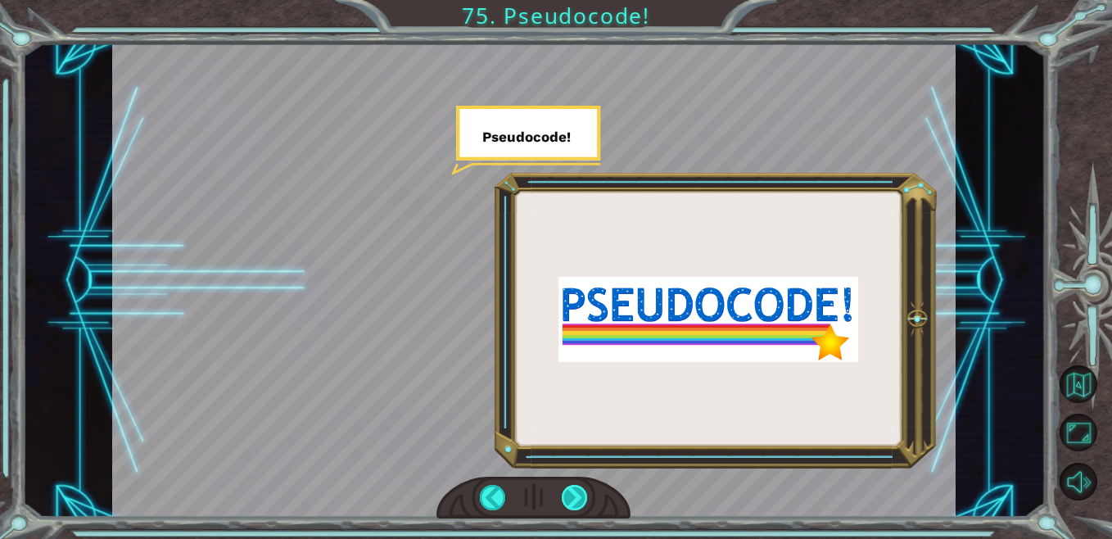
click at [578, 488] on div at bounding box center [575, 497] width 26 height 25
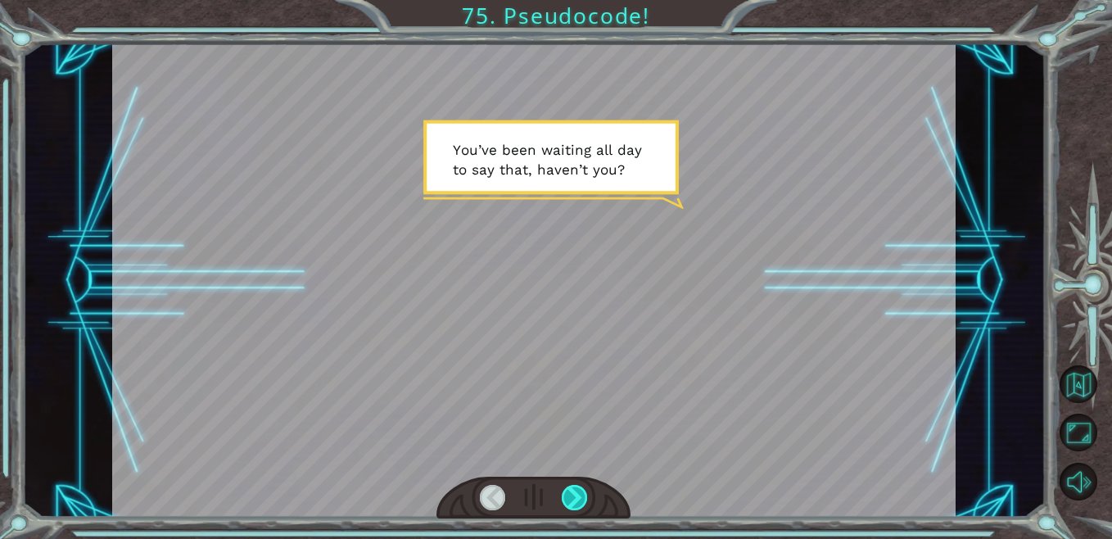
click at [578, 488] on div at bounding box center [575, 497] width 26 height 25
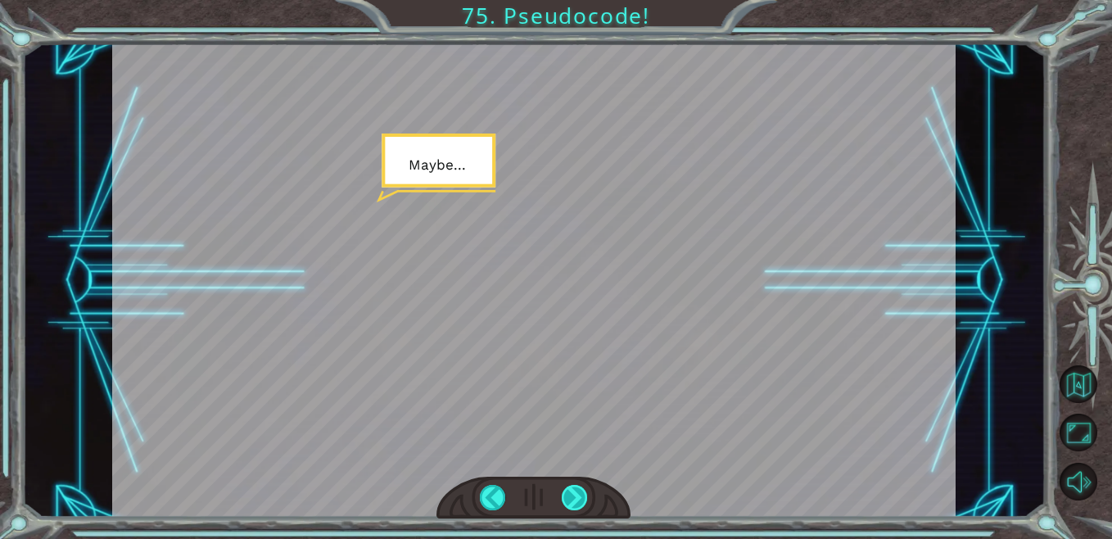
click at [578, 490] on div at bounding box center [575, 497] width 26 height 25
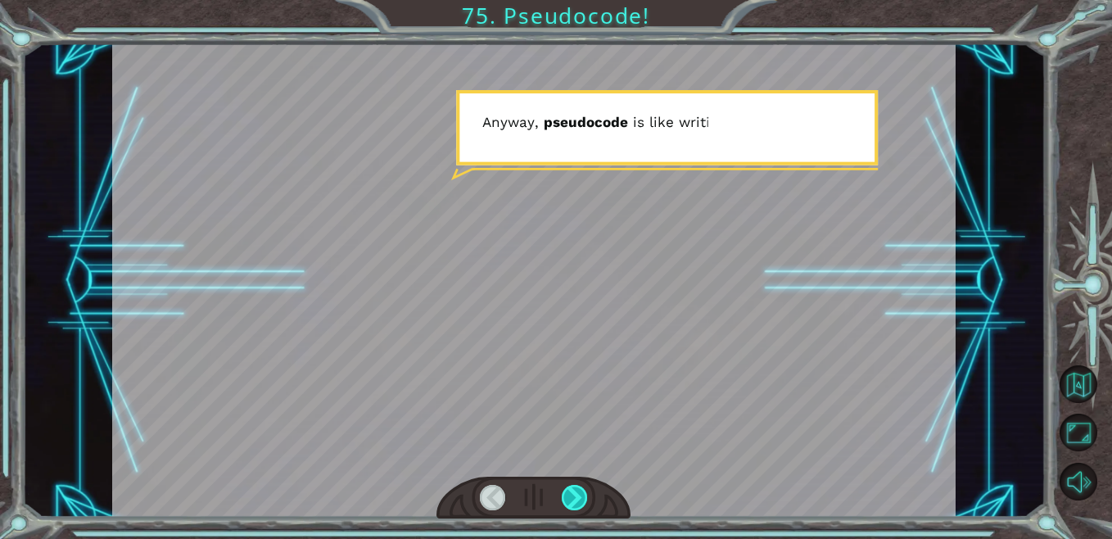
click at [578, 490] on div at bounding box center [575, 497] width 26 height 25
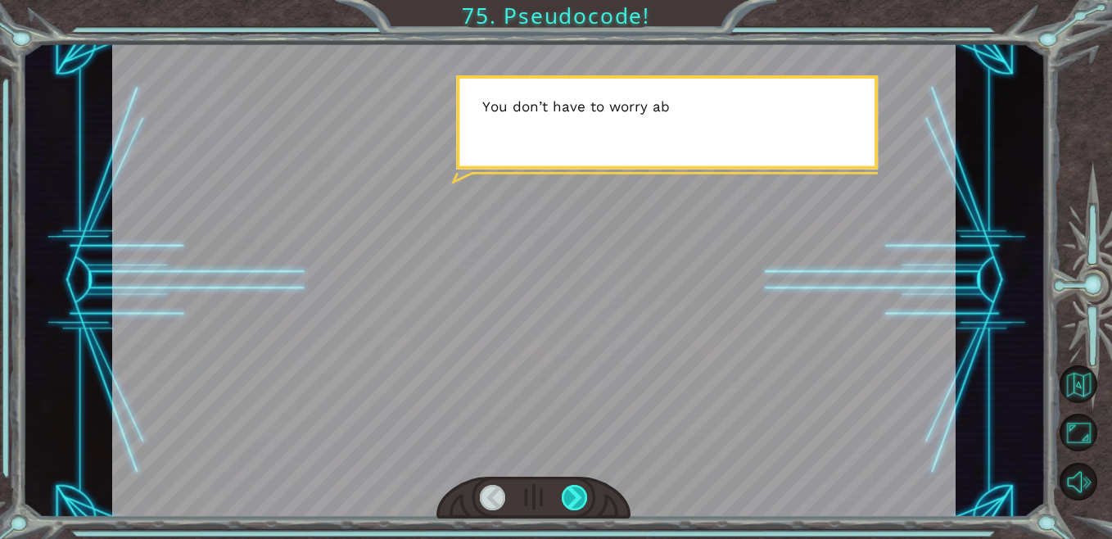
click at [578, 490] on div at bounding box center [575, 497] width 26 height 25
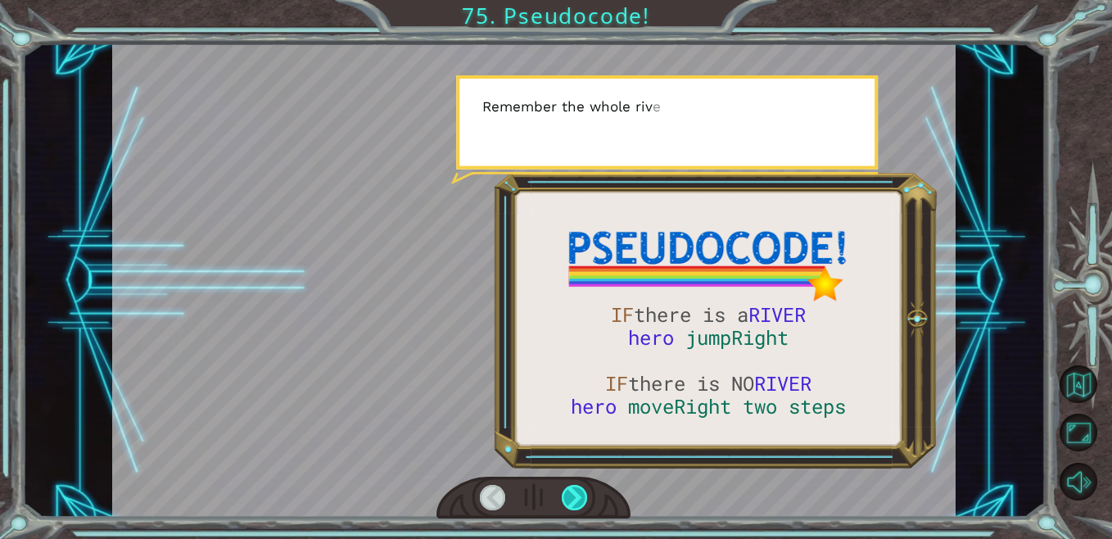
click at [578, 490] on div at bounding box center [575, 497] width 26 height 25
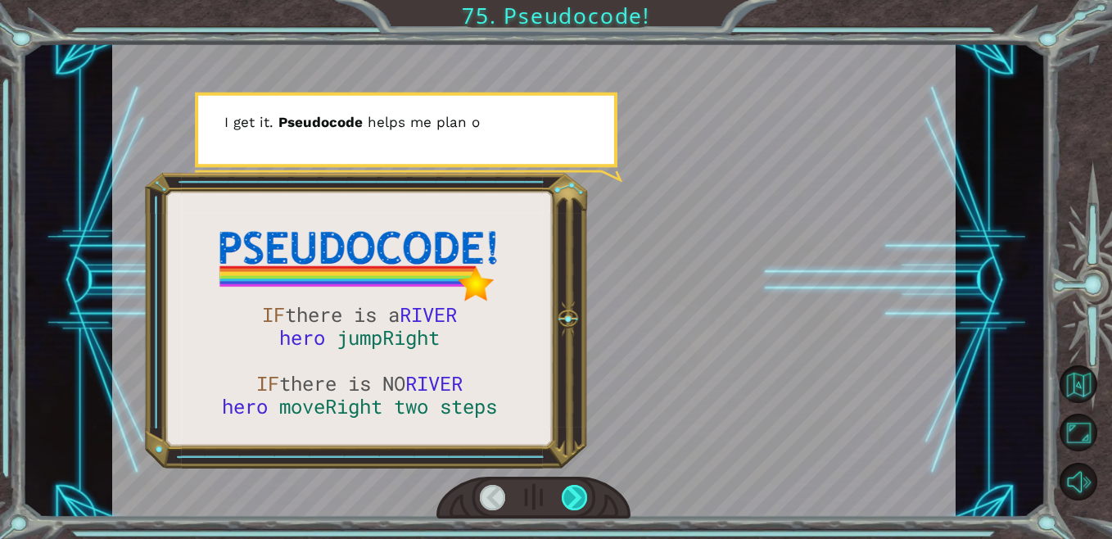
click at [578, 490] on div at bounding box center [575, 497] width 26 height 25
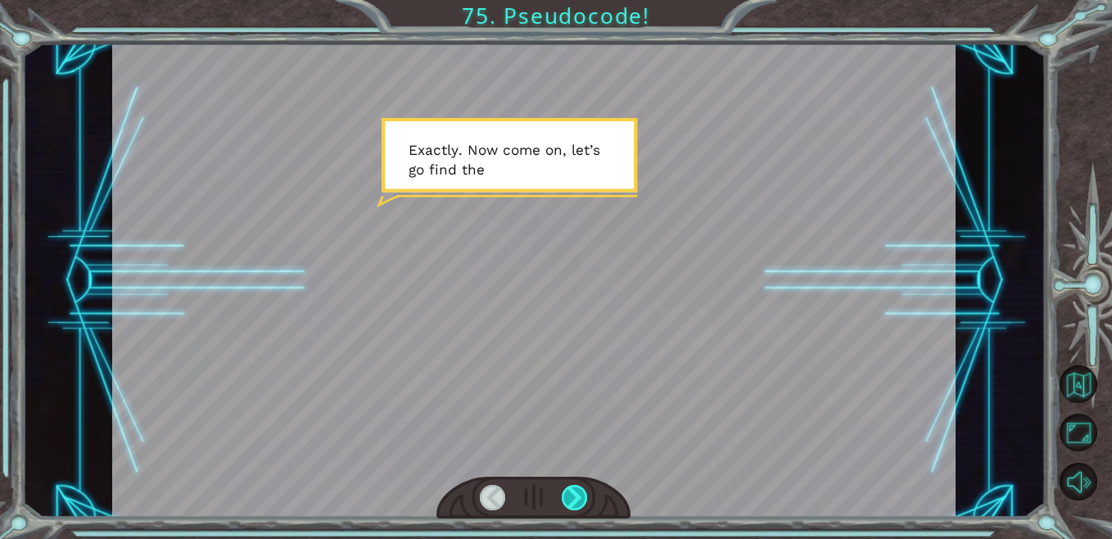
click at [579, 494] on div at bounding box center [575, 497] width 26 height 25
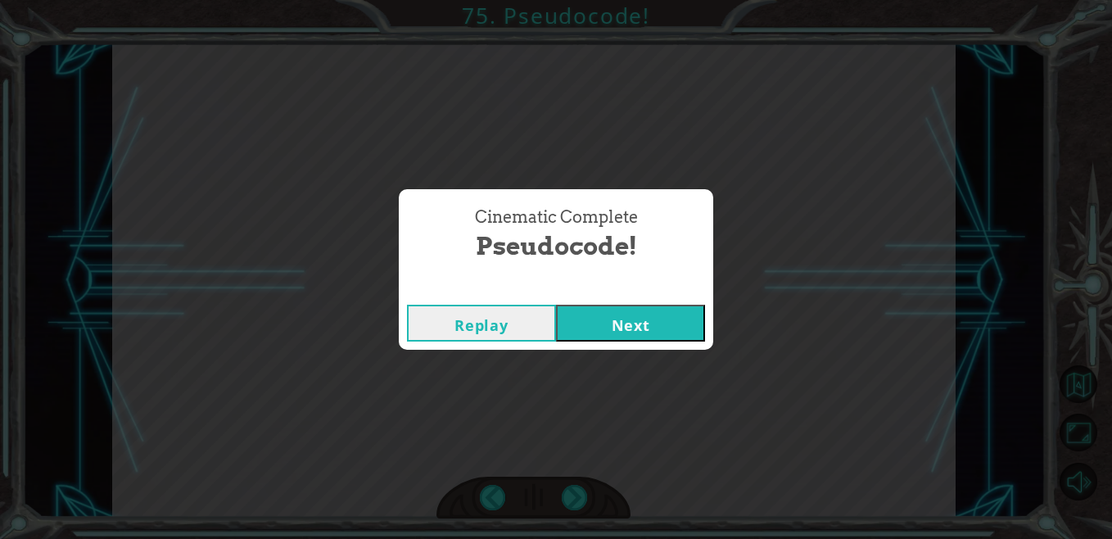
click at [625, 325] on button "Next" at bounding box center [630, 323] width 149 height 37
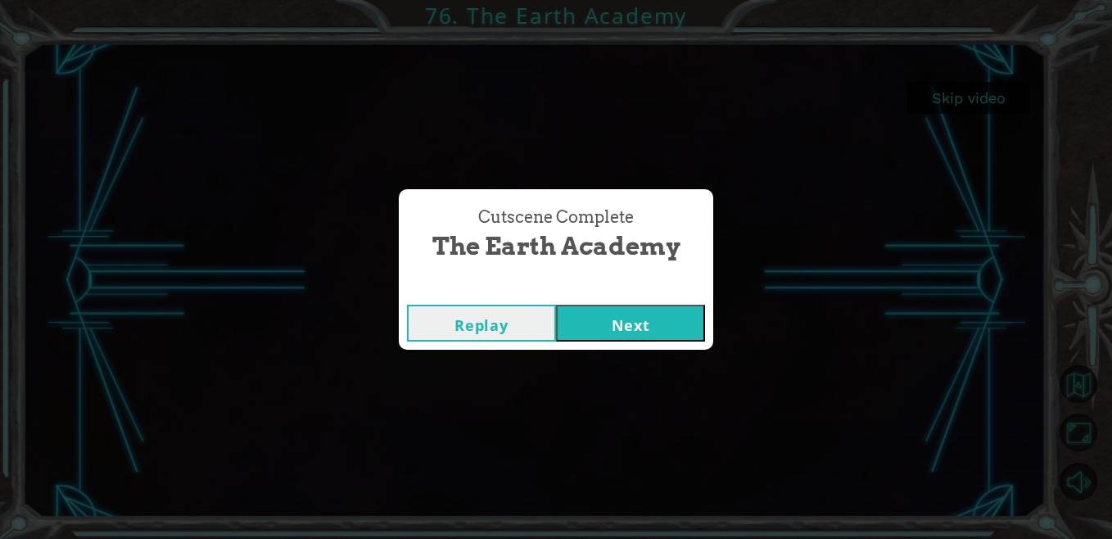
click at [675, 314] on button "Next" at bounding box center [630, 323] width 149 height 37
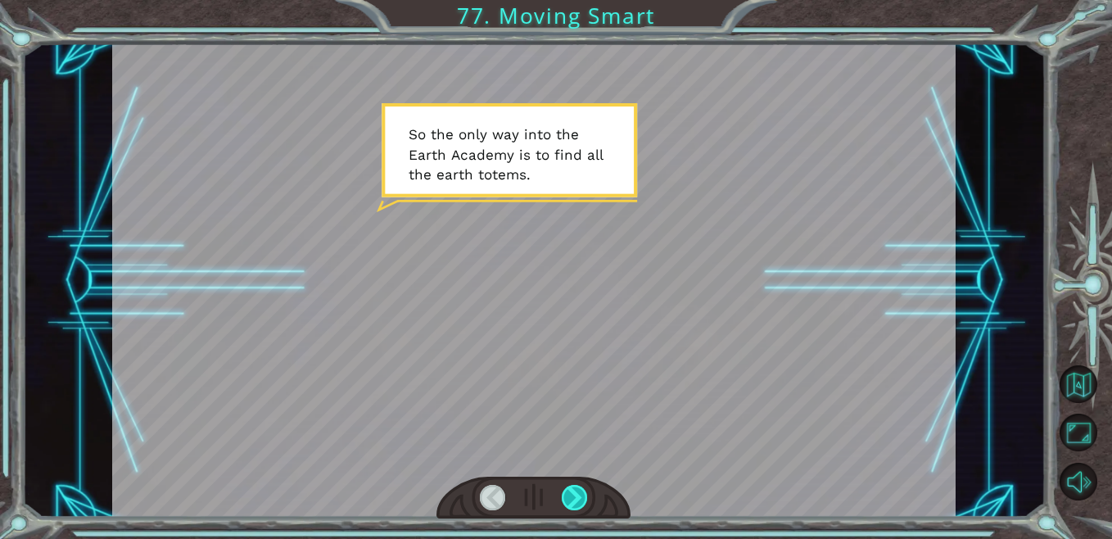
click at [571, 498] on div at bounding box center [575, 497] width 26 height 25
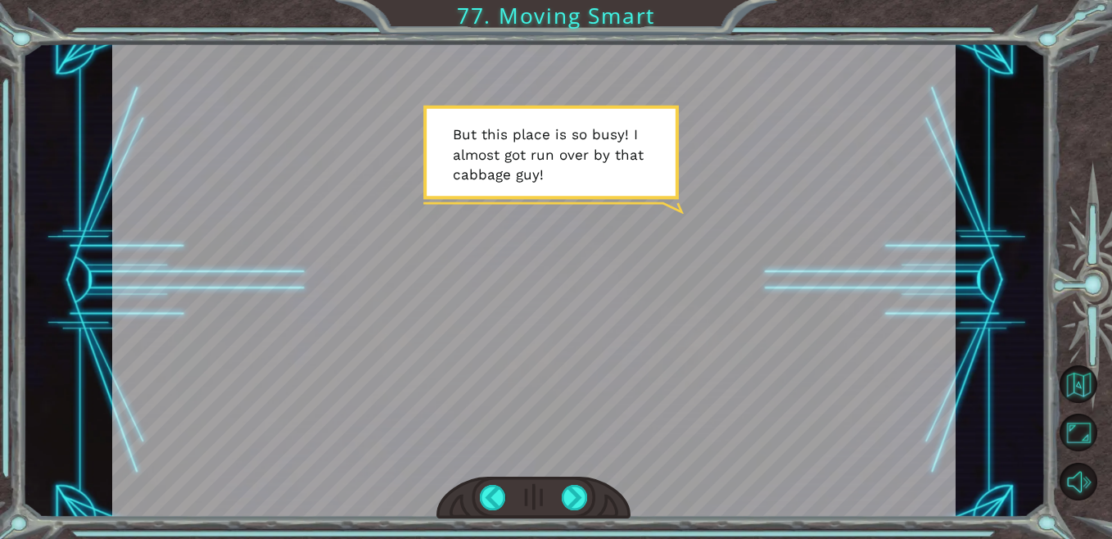
drag, startPoint x: 571, startPoint y: 498, endPoint x: 707, endPoint y: 312, distance: 230.2
click at [707, 312] on div at bounding box center [533, 280] width 843 height 474
click at [576, 493] on div at bounding box center [575, 497] width 26 height 25
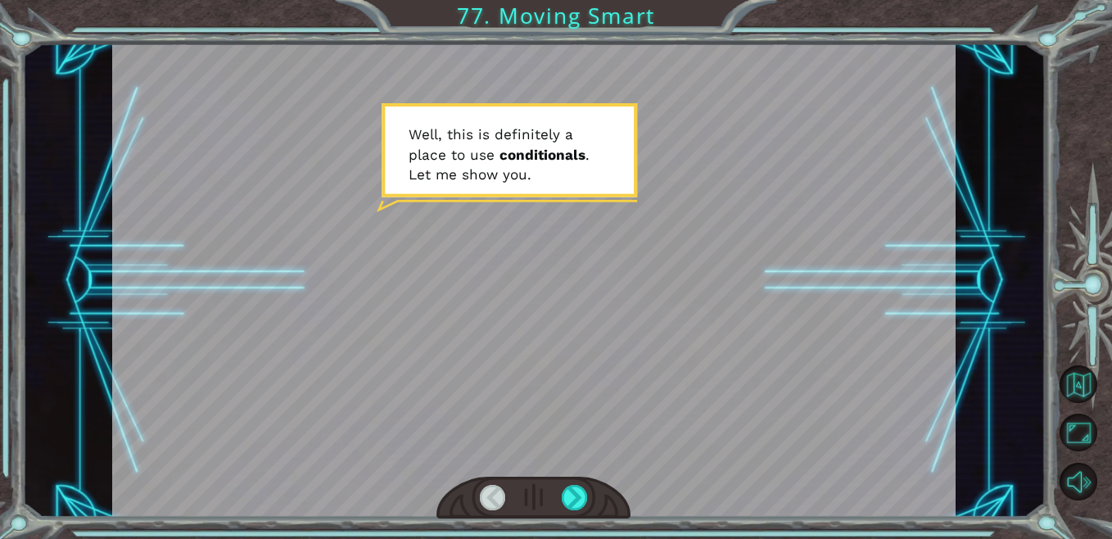
drag, startPoint x: 576, startPoint y: 493, endPoint x: 442, endPoint y: 404, distance: 161.2
click at [442, 404] on div at bounding box center [533, 280] width 843 height 474
click at [568, 505] on div at bounding box center [575, 497] width 26 height 25
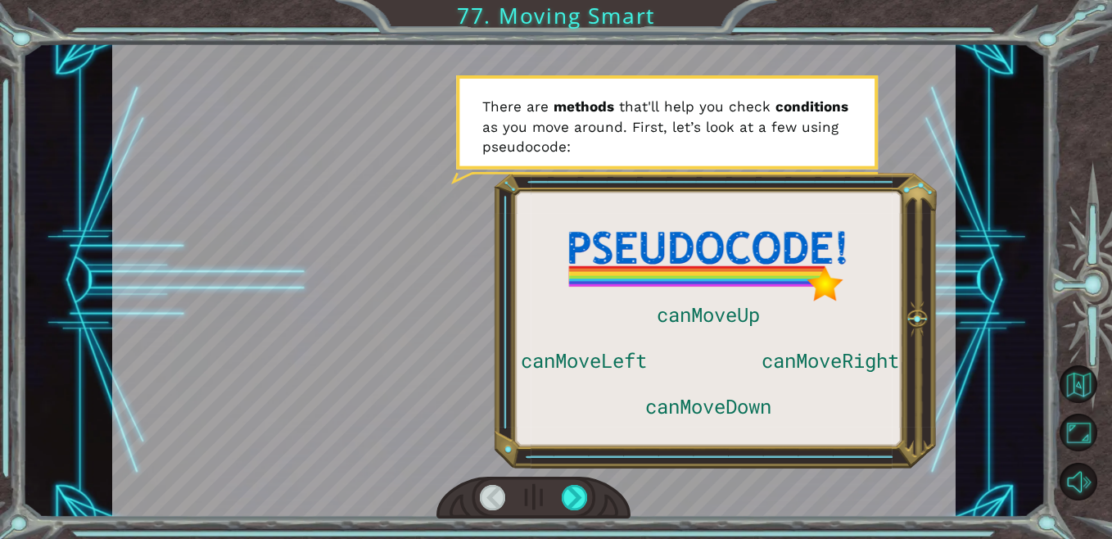
click at [589, 494] on div at bounding box center [533, 497] width 194 height 43
click at [578, 500] on div at bounding box center [575, 497] width 26 height 25
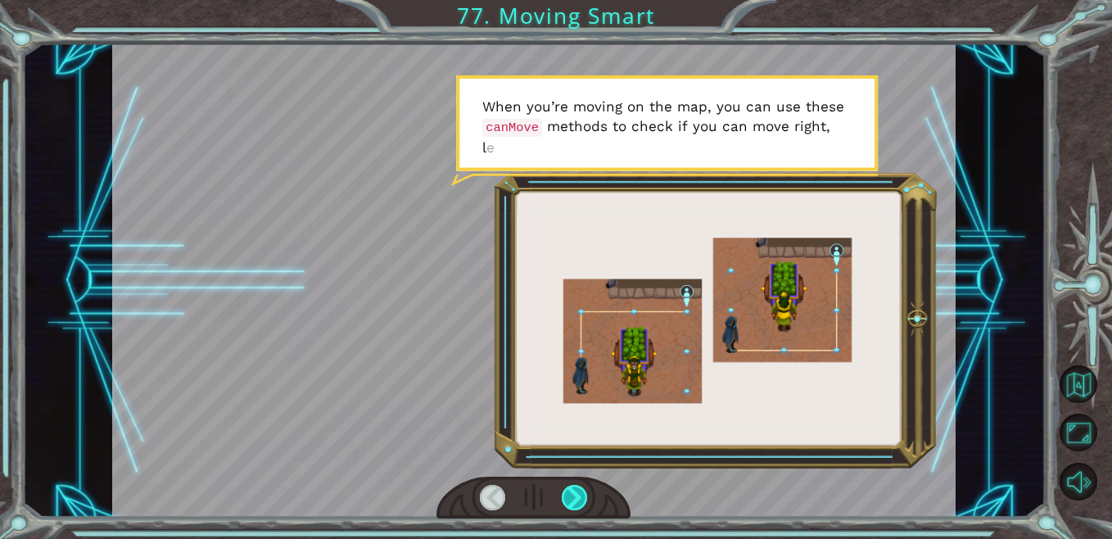
click at [578, 500] on div at bounding box center [575, 497] width 26 height 25
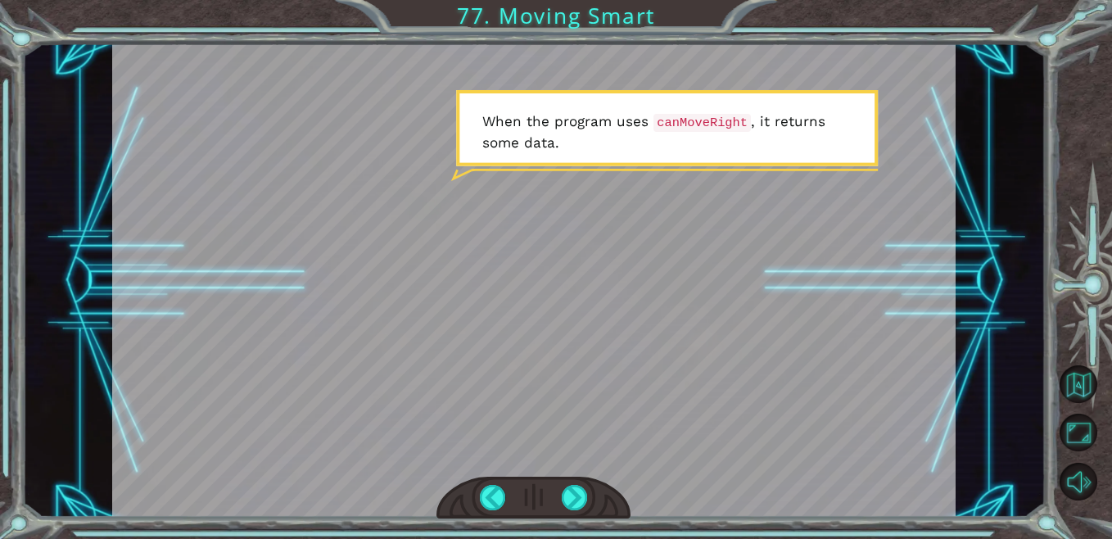
drag, startPoint x: 578, startPoint y: 500, endPoint x: 545, endPoint y: 472, distance: 43.0
click at [545, 472] on div at bounding box center [533, 280] width 843 height 474
click at [573, 493] on div at bounding box center [575, 497] width 26 height 25
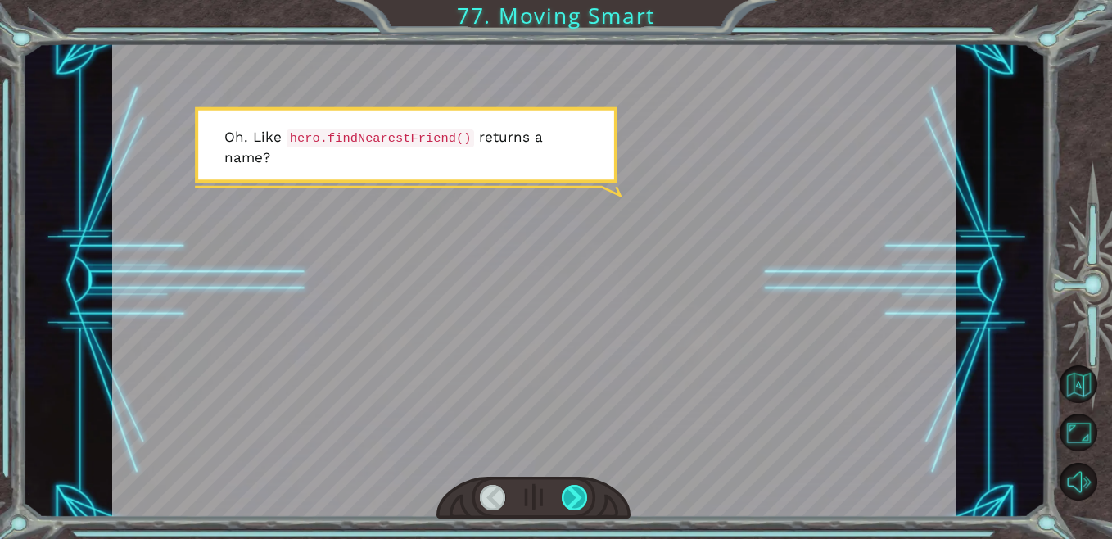
click at [573, 493] on div at bounding box center [575, 497] width 26 height 25
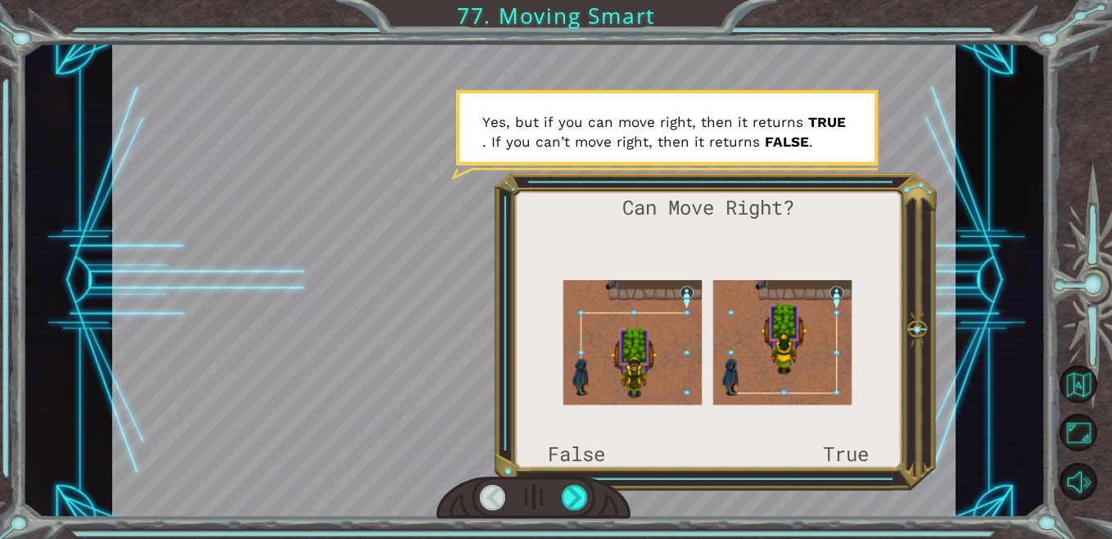
drag, startPoint x: 573, startPoint y: 493, endPoint x: 411, endPoint y: 399, distance: 187.0
click at [411, 399] on div at bounding box center [533, 280] width 843 height 474
click at [576, 501] on div at bounding box center [575, 497] width 26 height 25
drag, startPoint x: 571, startPoint y: 501, endPoint x: 562, endPoint y: 502, distance: 9.0
click at [562, 502] on div at bounding box center [575, 497] width 26 height 25
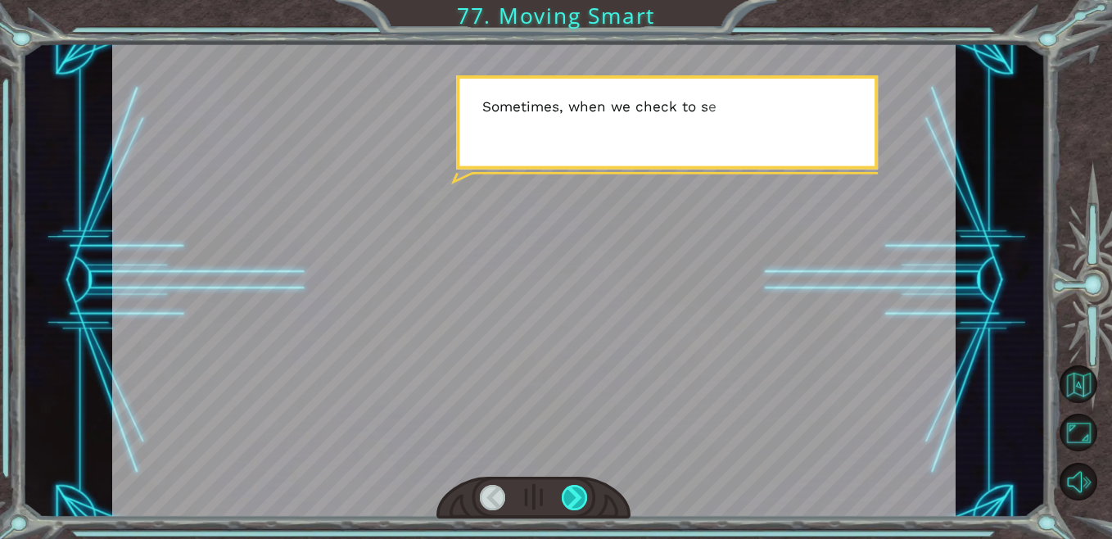
click at [562, 502] on div at bounding box center [575, 497] width 26 height 25
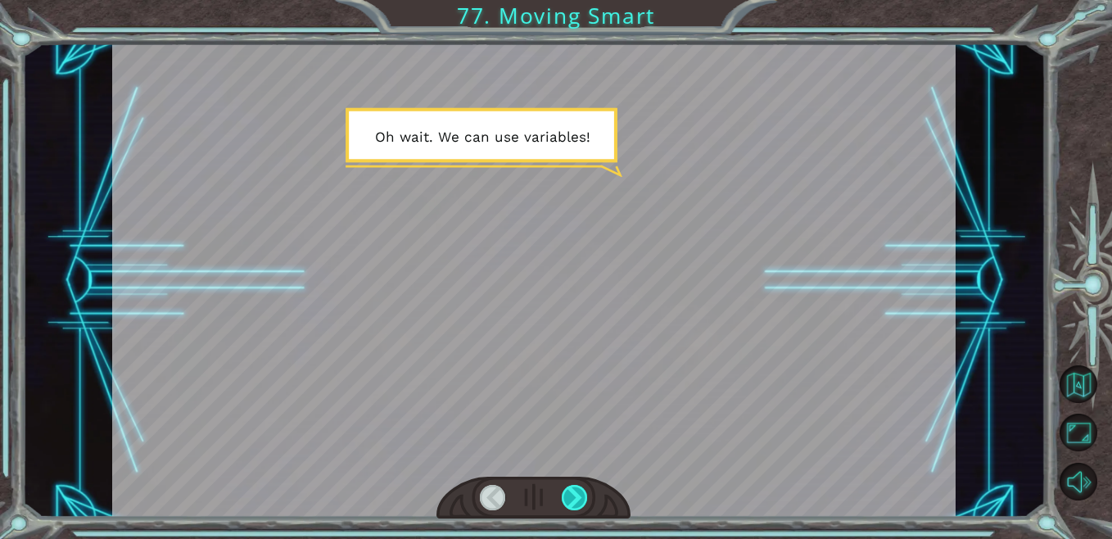
click at [562, 502] on div at bounding box center [575, 497] width 26 height 25
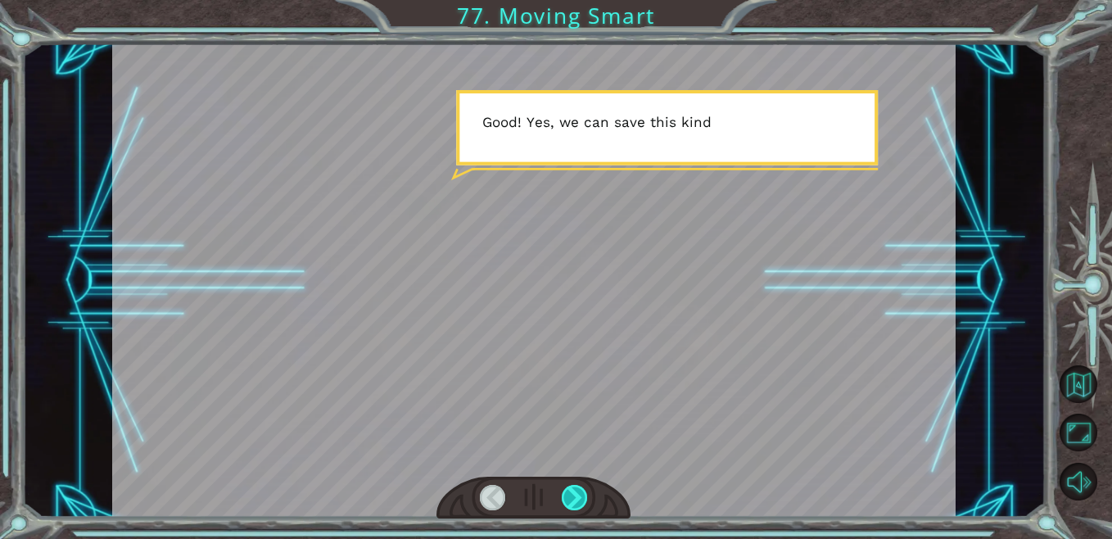
click at [562, 502] on div at bounding box center [575, 497] width 26 height 25
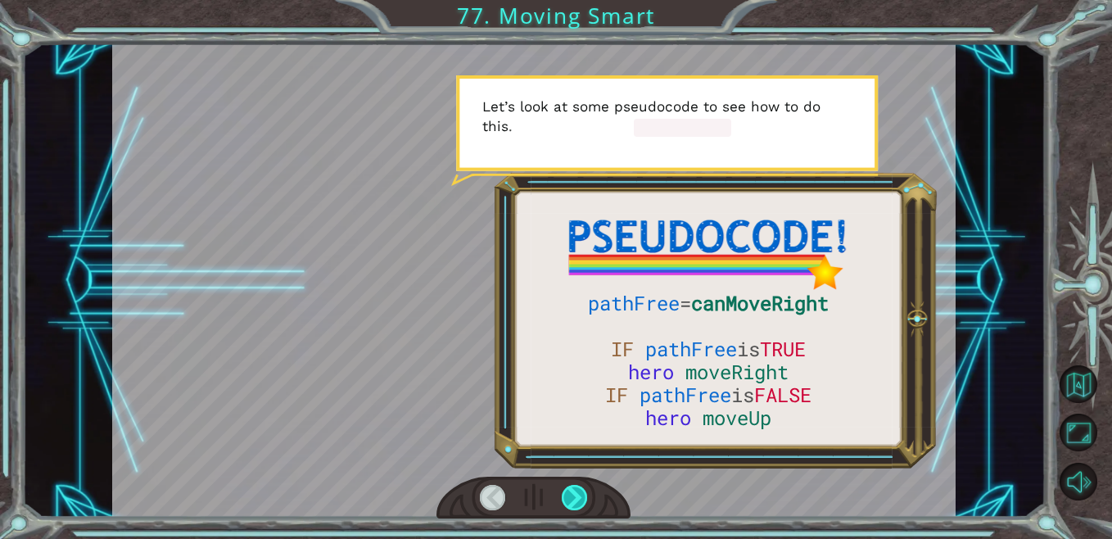
click at [562, 502] on div at bounding box center [575, 497] width 26 height 25
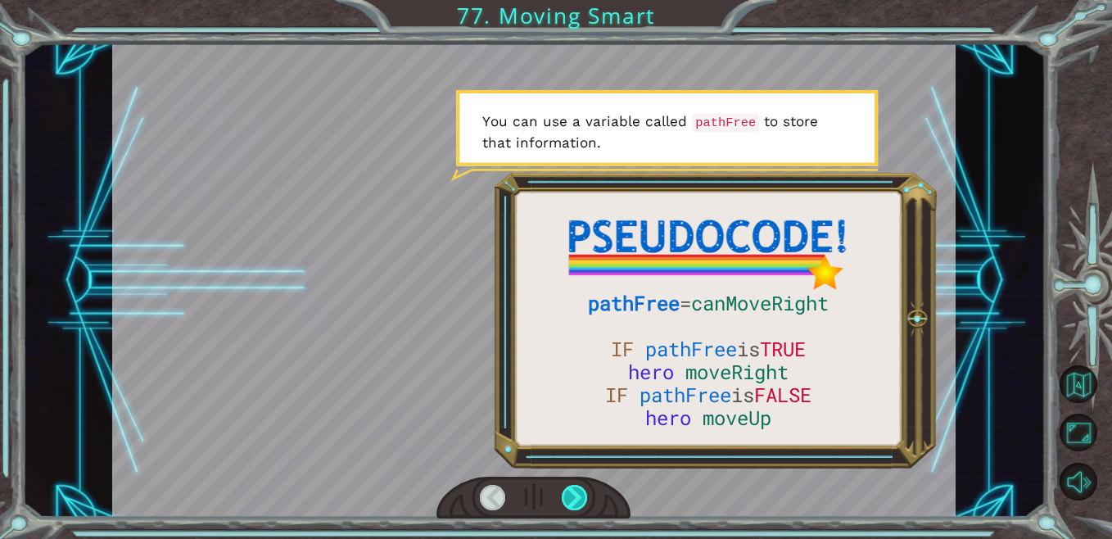
click at [562, 502] on div at bounding box center [575, 497] width 26 height 25
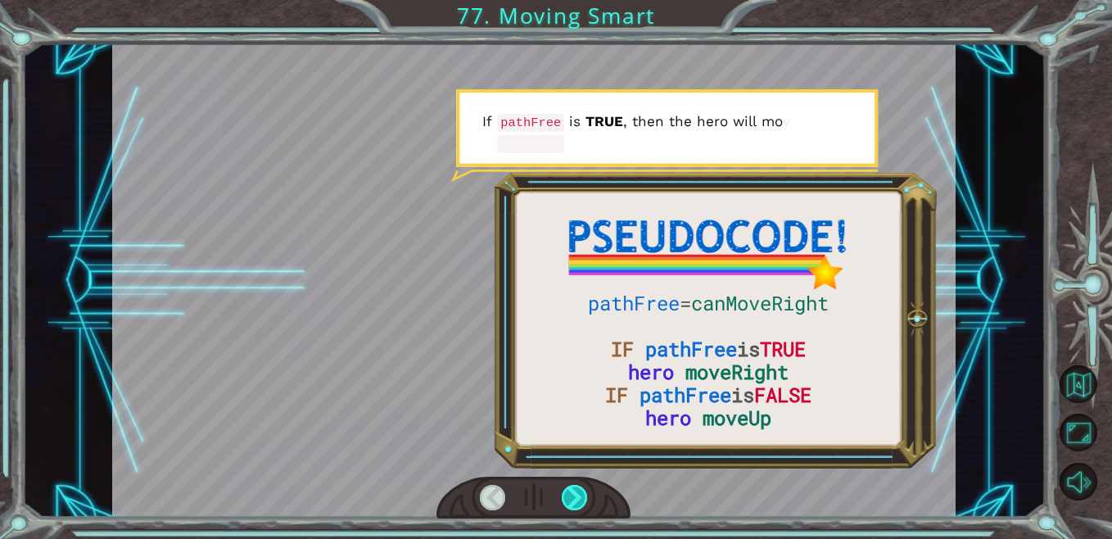
click at [562, 502] on div at bounding box center [575, 497] width 26 height 25
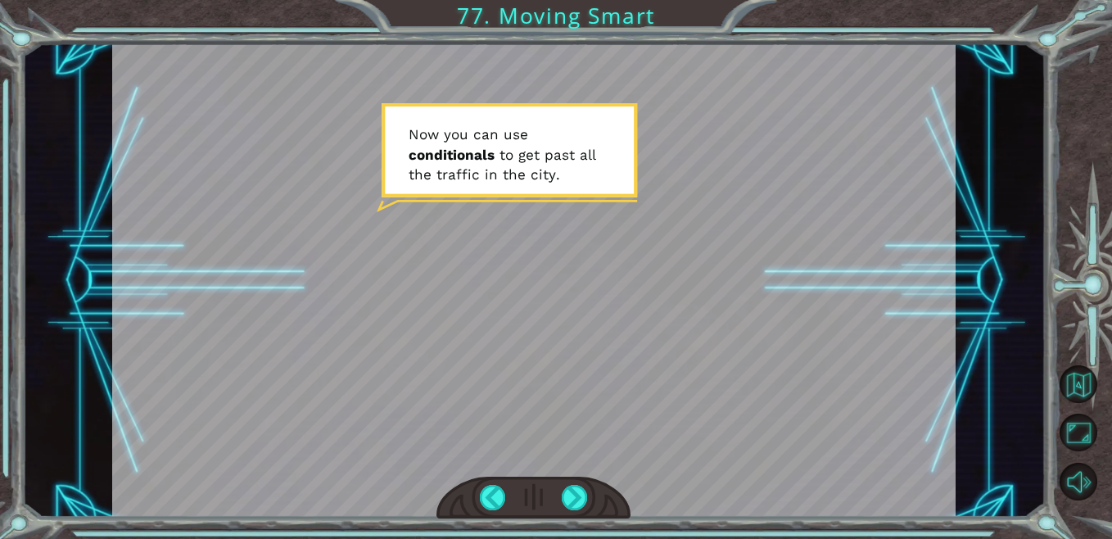
click at [495, 377] on div at bounding box center [533, 280] width 843 height 474
click at [575, 504] on div at bounding box center [575, 497] width 26 height 25
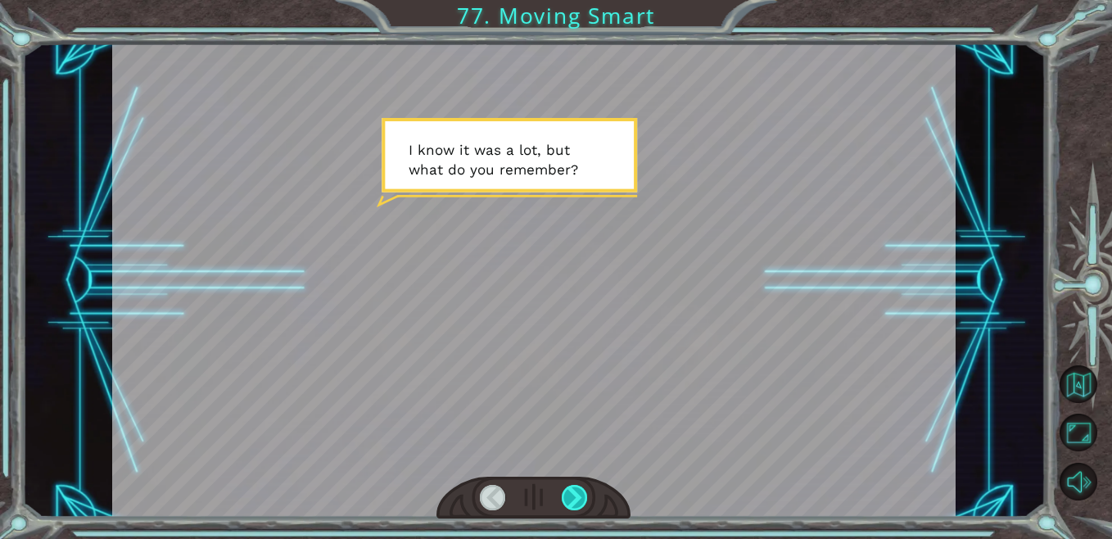
click at [575, 504] on div at bounding box center [575, 497] width 26 height 25
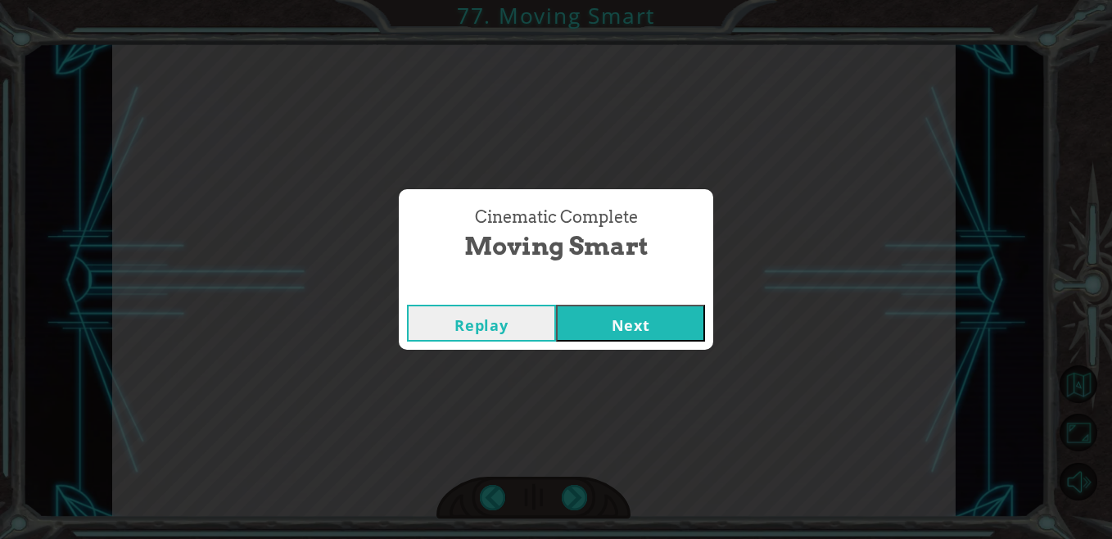
click at [629, 332] on button "Next" at bounding box center [630, 323] width 149 height 37
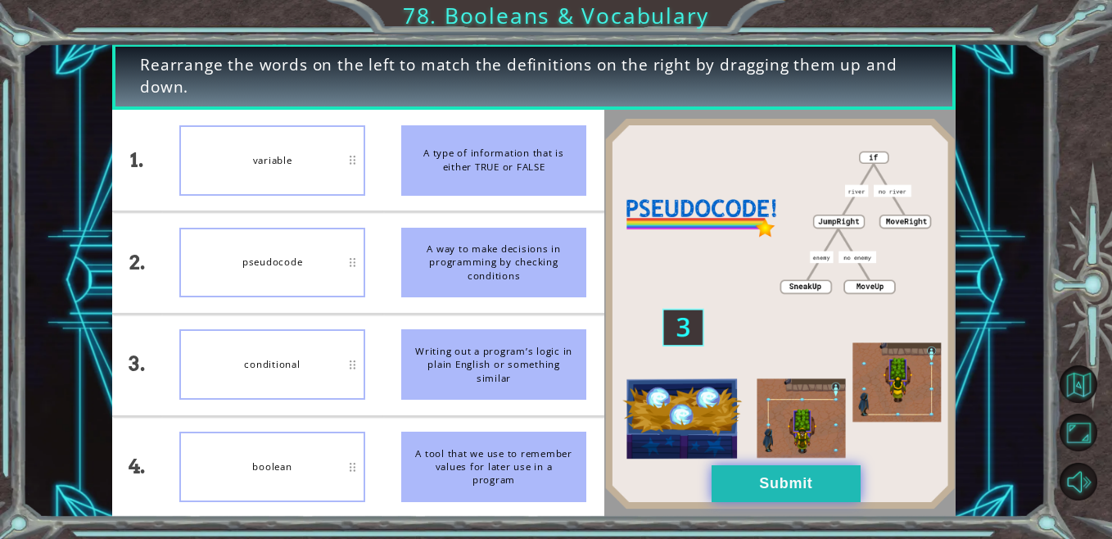
click at [738, 481] on button "Submit" at bounding box center [785, 483] width 149 height 37
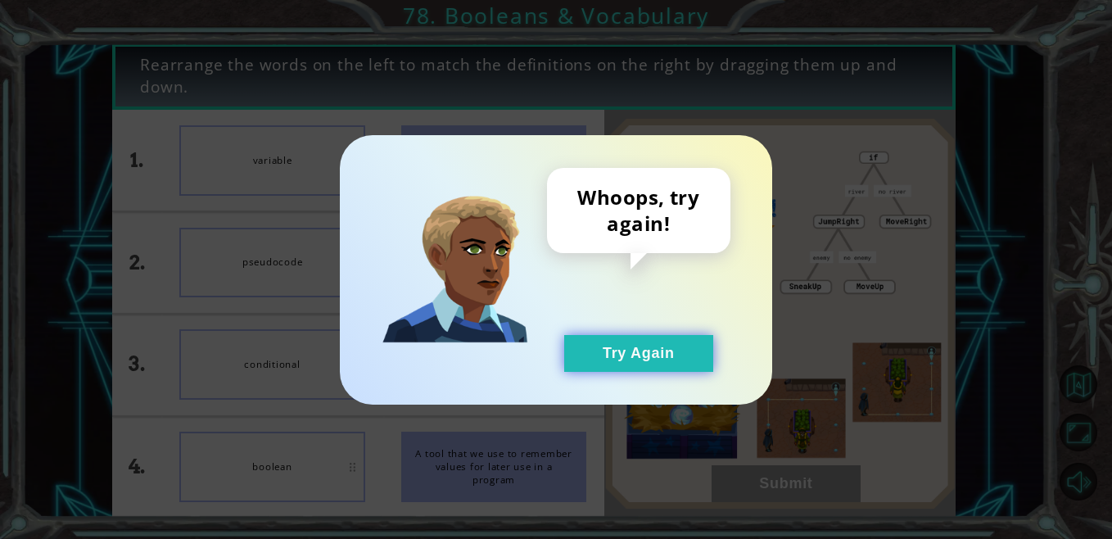
click at [628, 335] on button "Try Again" at bounding box center [638, 353] width 149 height 37
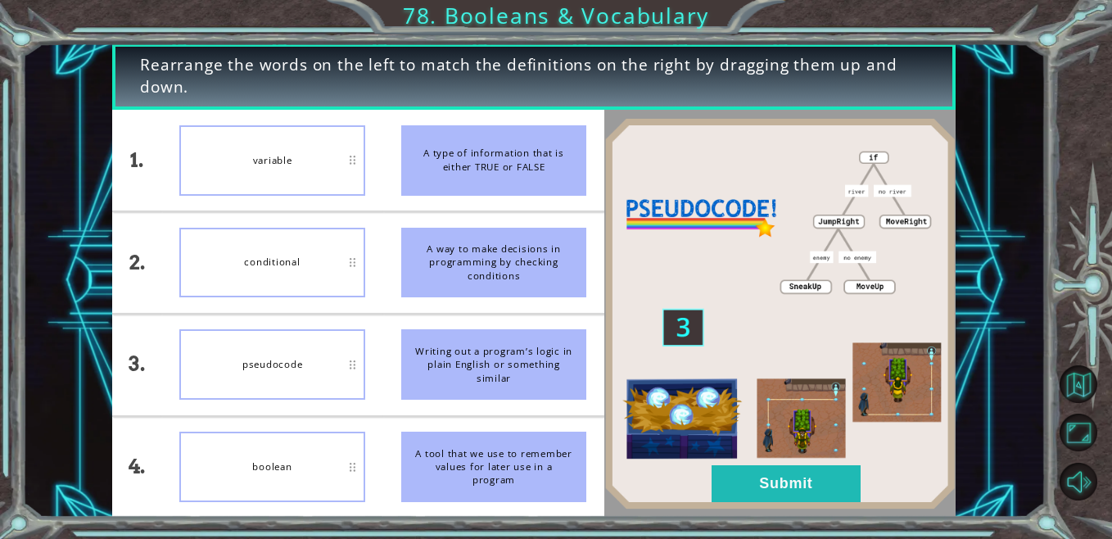
click at [806, 506] on img at bounding box center [779, 313] width 350 height 391
click at [809, 480] on button "Submit" at bounding box center [785, 483] width 149 height 37
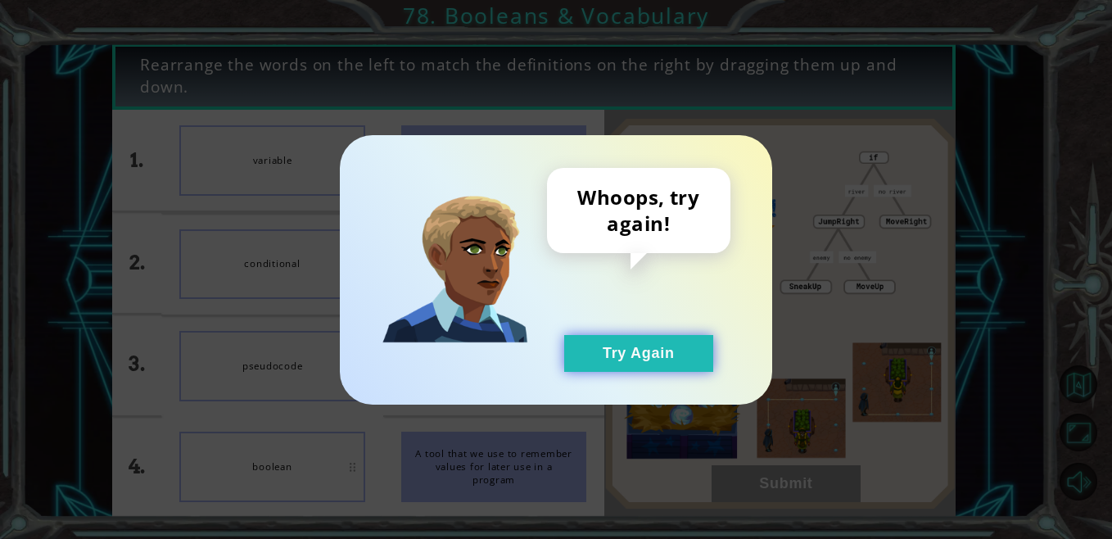
click at [671, 349] on button "Try Again" at bounding box center [638, 353] width 149 height 37
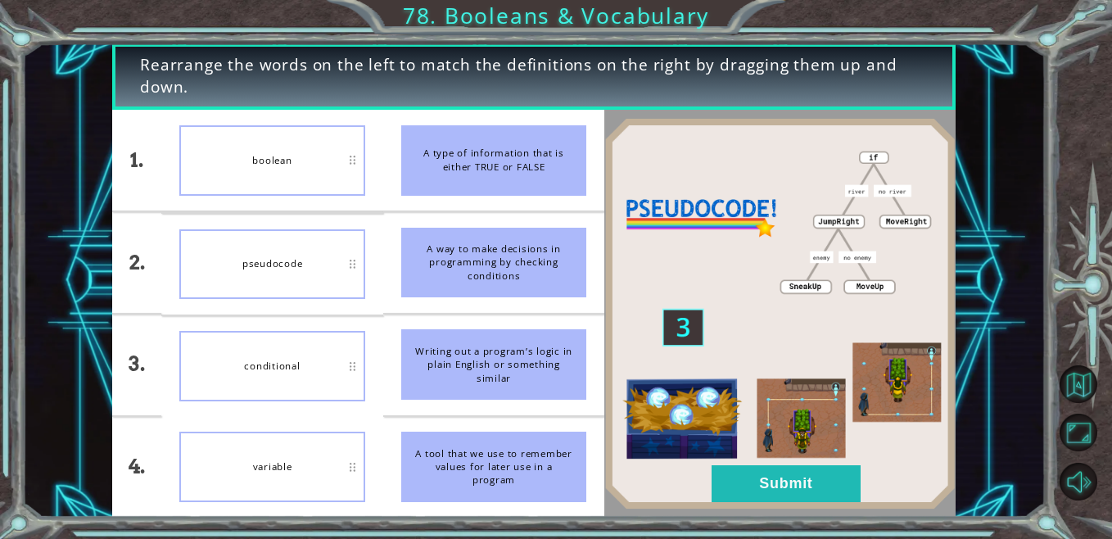
click at [796, 458] on img at bounding box center [779, 313] width 350 height 391
click at [794, 493] on button "Submit" at bounding box center [785, 483] width 149 height 37
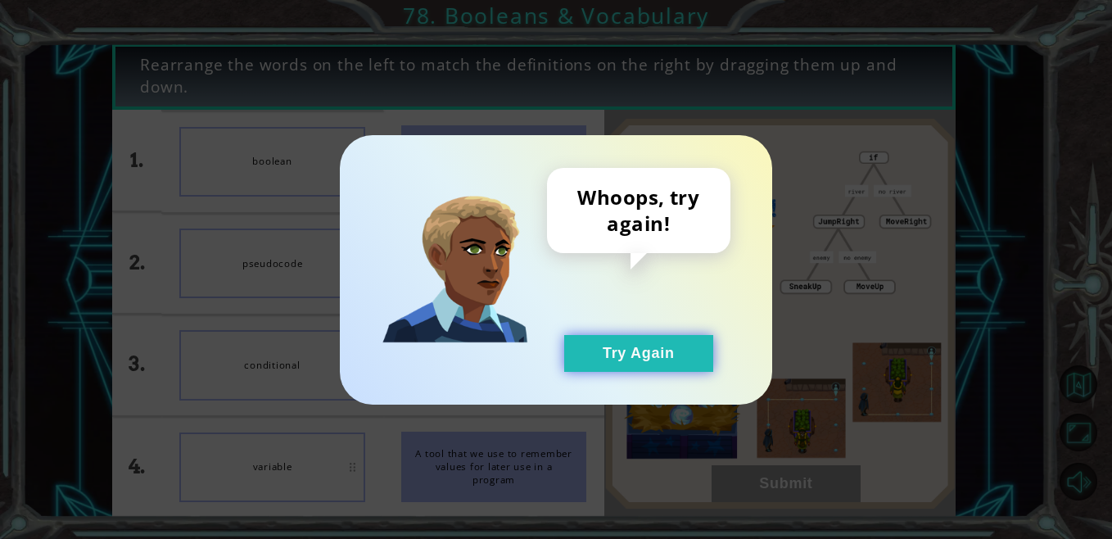
click at [673, 341] on button "Try Again" at bounding box center [638, 353] width 149 height 37
